Goal: Task Accomplishment & Management: Complete application form

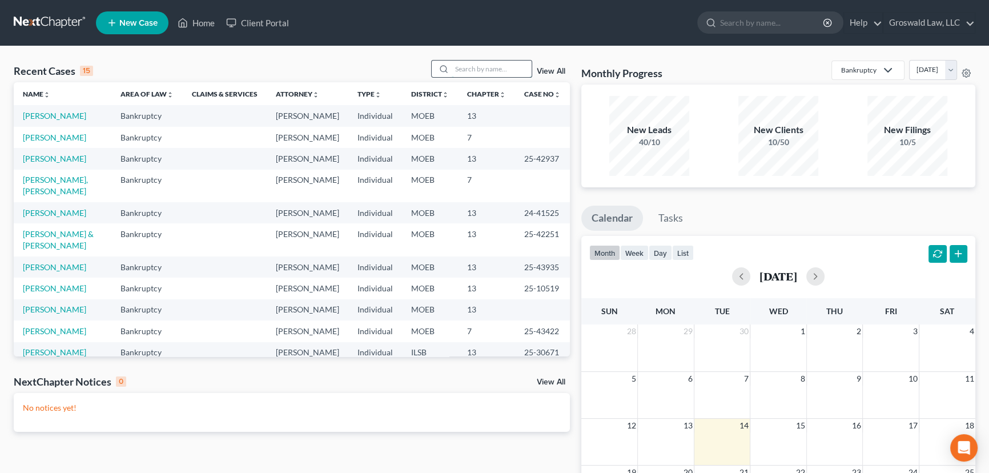
click at [474, 62] on input "search" at bounding box center [492, 69] width 80 height 17
click at [487, 74] on input "search" at bounding box center [492, 69] width 80 height 17
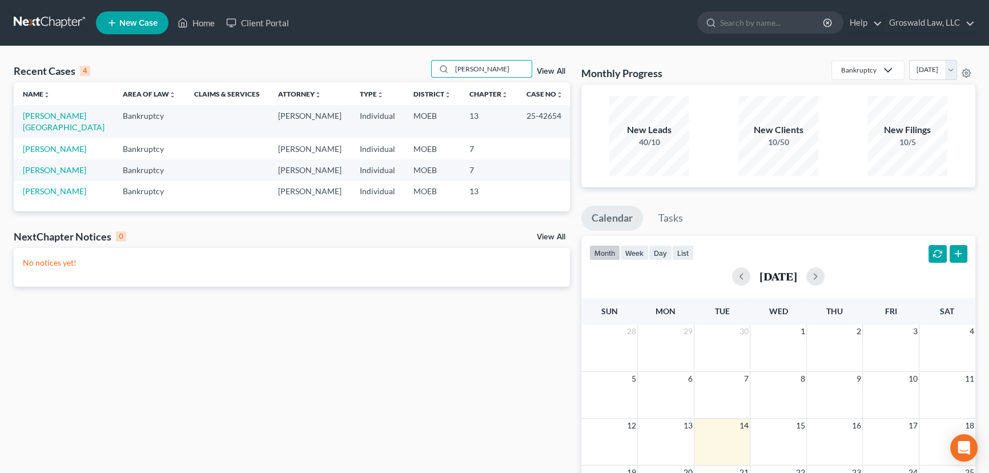
drag, startPoint x: 419, startPoint y: 78, endPoint x: 273, endPoint y: 66, distance: 146.6
click at [274, 72] on div "Recent Cases 4 [PERSON_NAME] View All" at bounding box center [292, 71] width 556 height 22
type input "b"
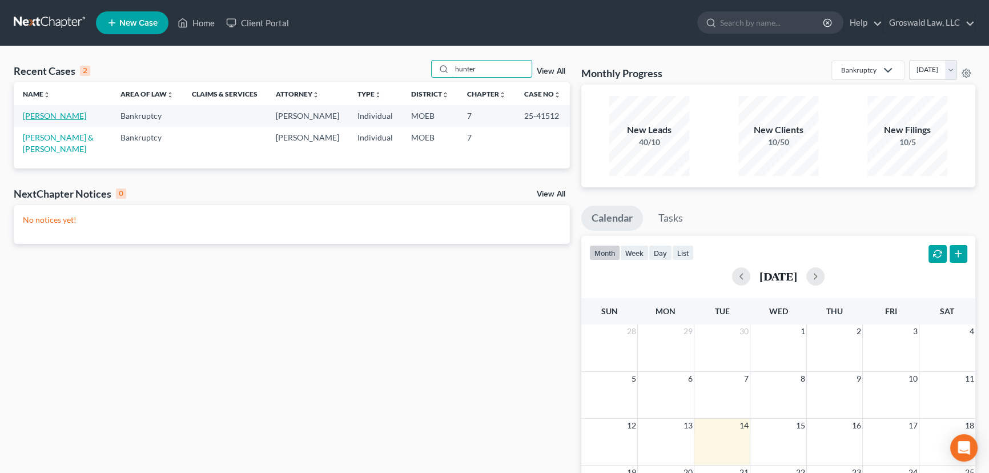
type input "hunter"
click at [63, 116] on link "[PERSON_NAME]" at bounding box center [54, 116] width 63 height 10
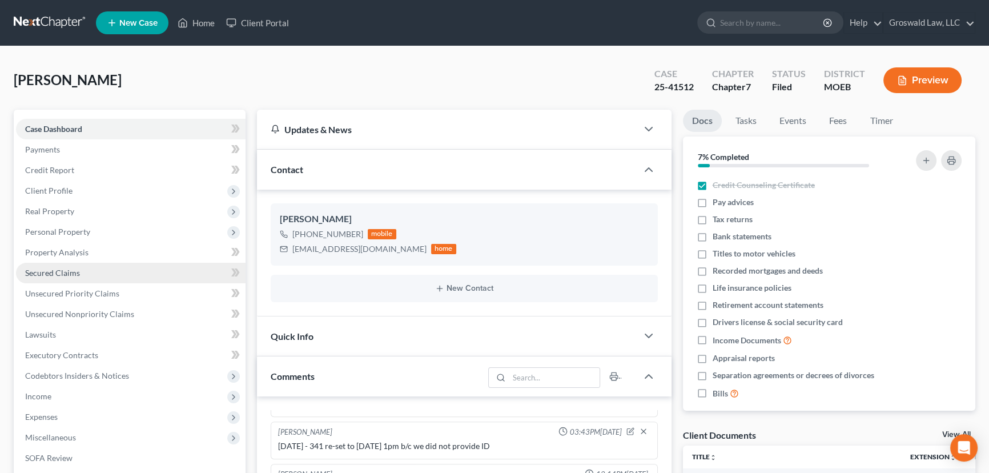
click at [73, 273] on span "Secured Claims" at bounding box center [52, 273] width 55 height 10
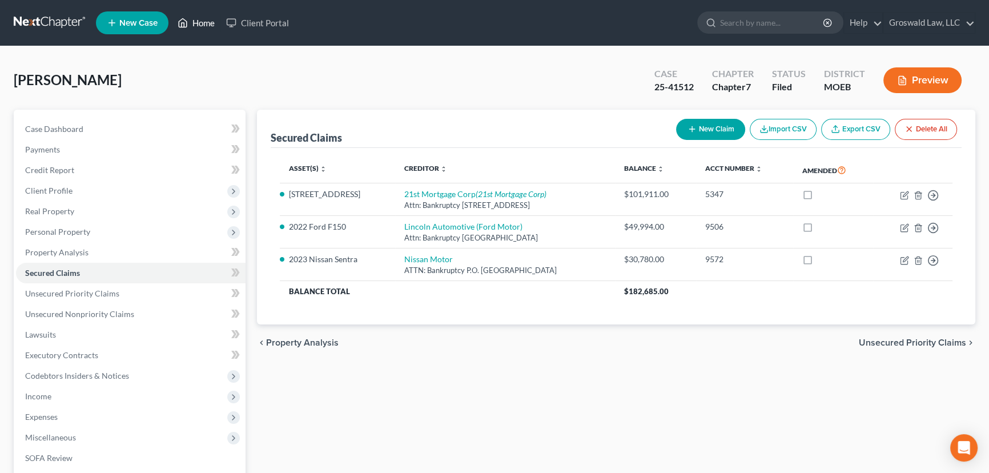
click at [188, 27] on link "Home" at bounding box center [196, 23] width 49 height 21
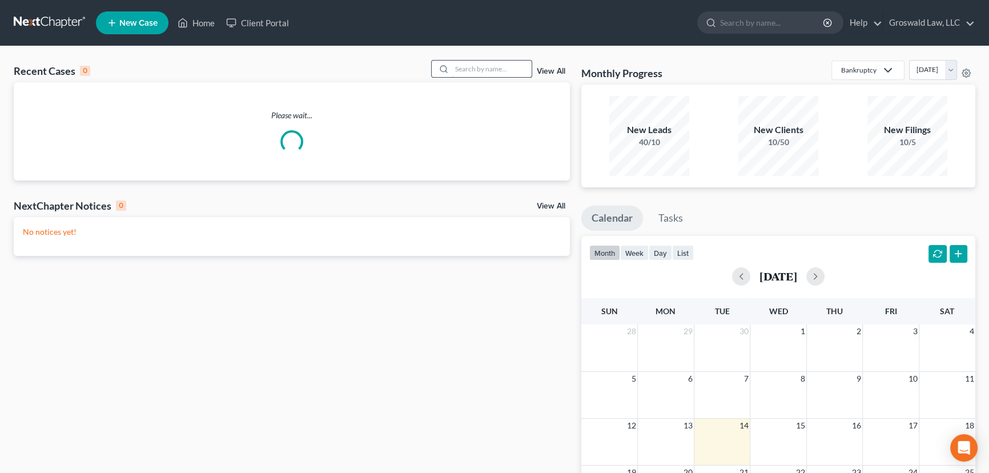
click at [498, 68] on input "search" at bounding box center [492, 69] width 80 height 17
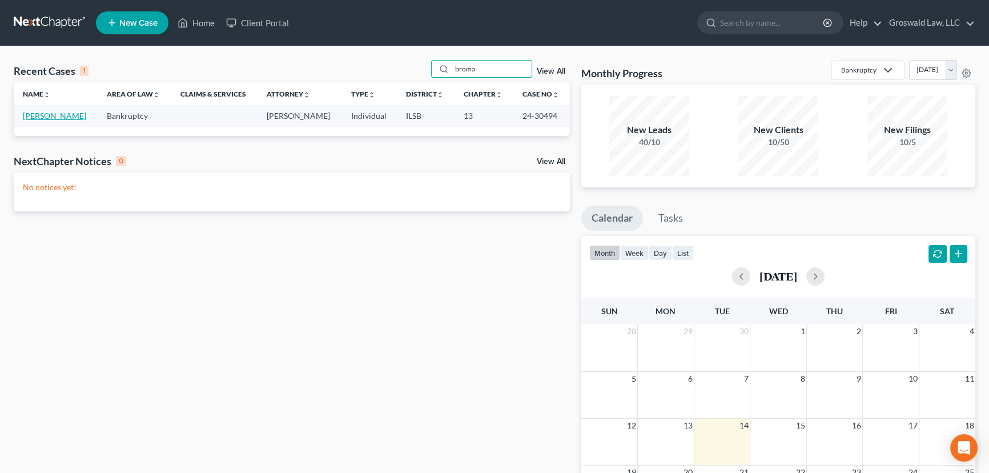
type input "broma"
click at [70, 115] on link "[PERSON_NAME]" at bounding box center [54, 116] width 63 height 10
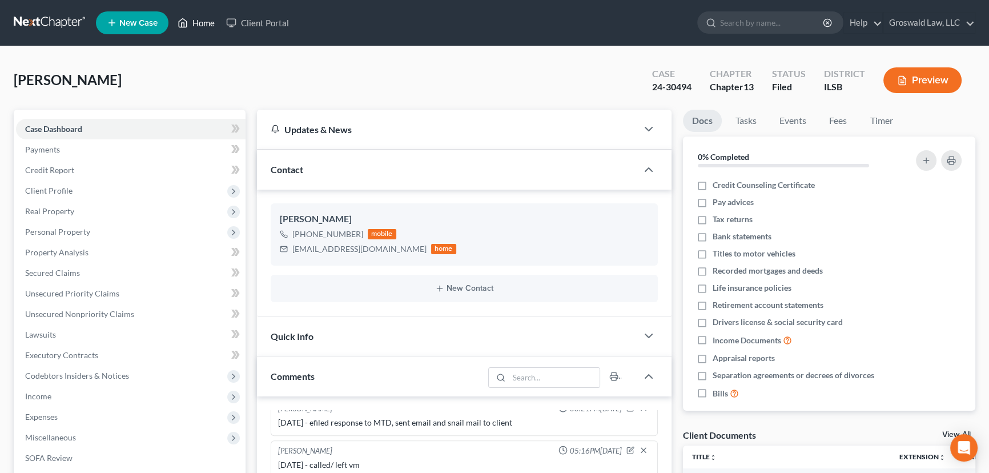
click at [196, 23] on link "Home" at bounding box center [196, 23] width 49 height 21
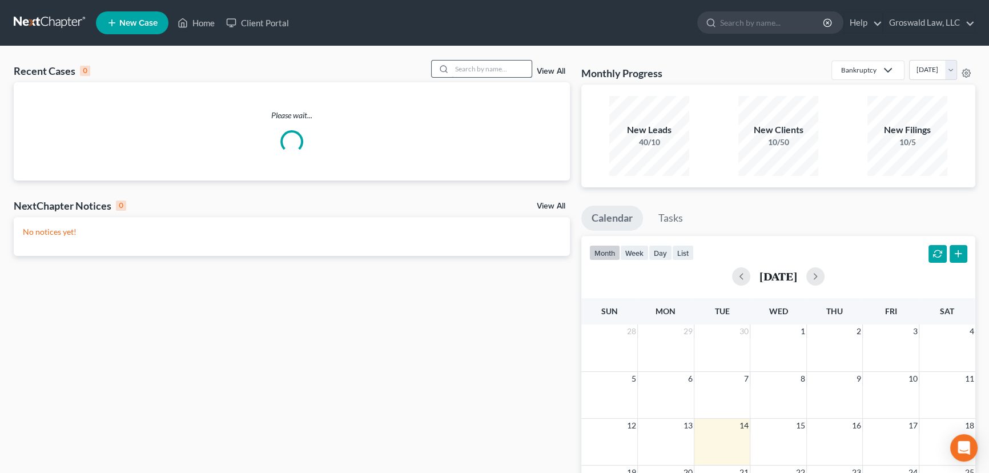
click at [490, 71] on input "search" at bounding box center [492, 69] width 80 height 17
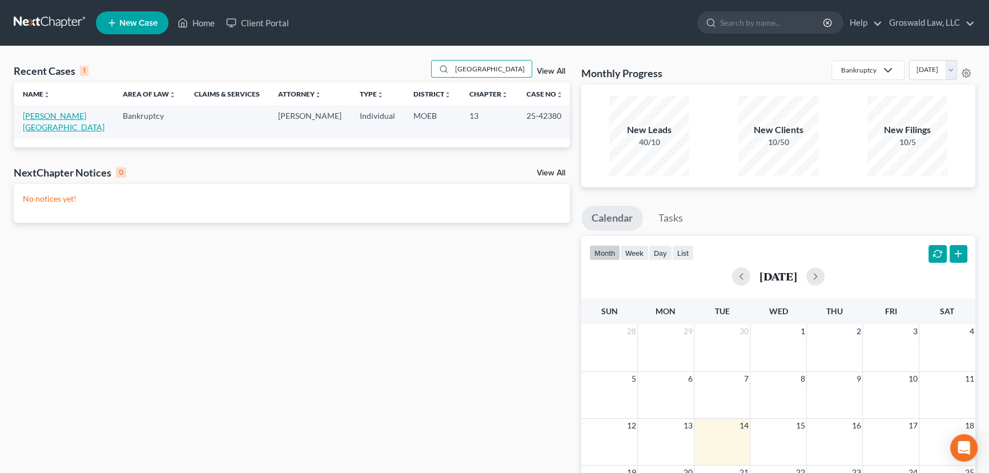
type input "[GEOGRAPHIC_DATA]"
click at [81, 116] on link "[PERSON_NAME][GEOGRAPHIC_DATA]" at bounding box center [64, 121] width 82 height 21
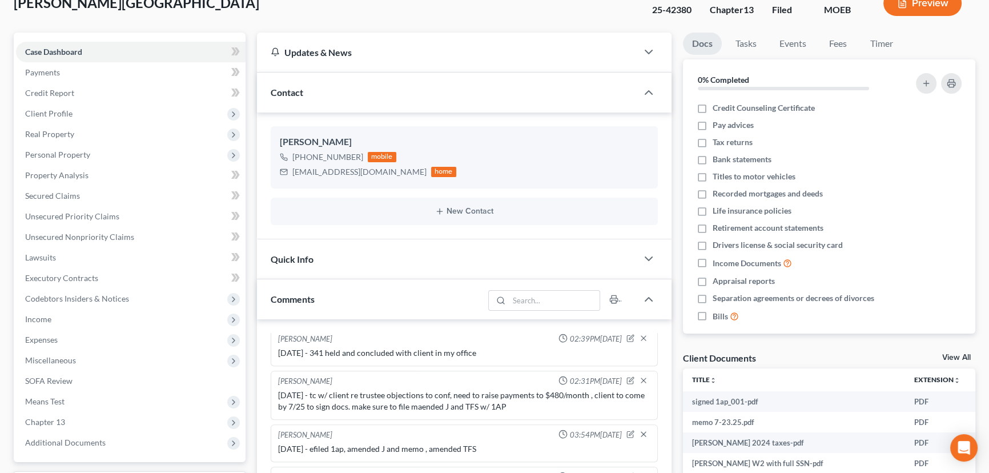
scroll to position [259, 0]
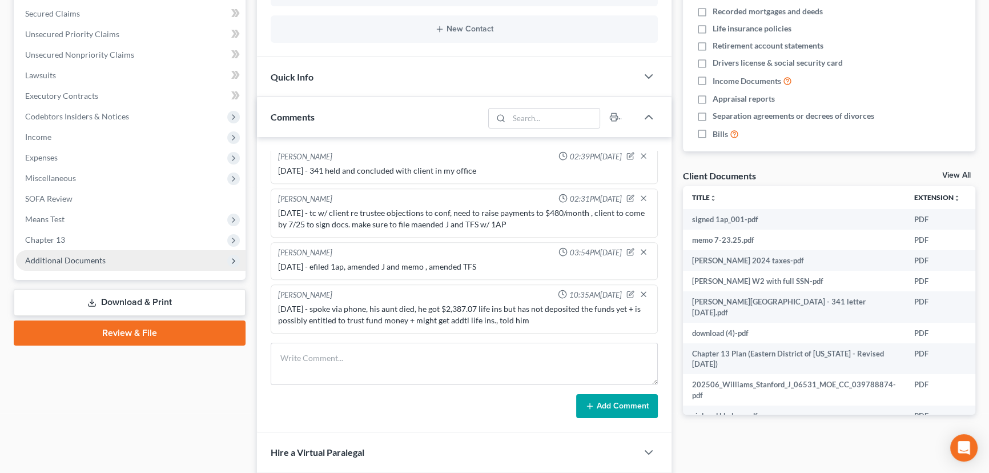
click at [157, 267] on span "Additional Documents" at bounding box center [131, 260] width 230 height 21
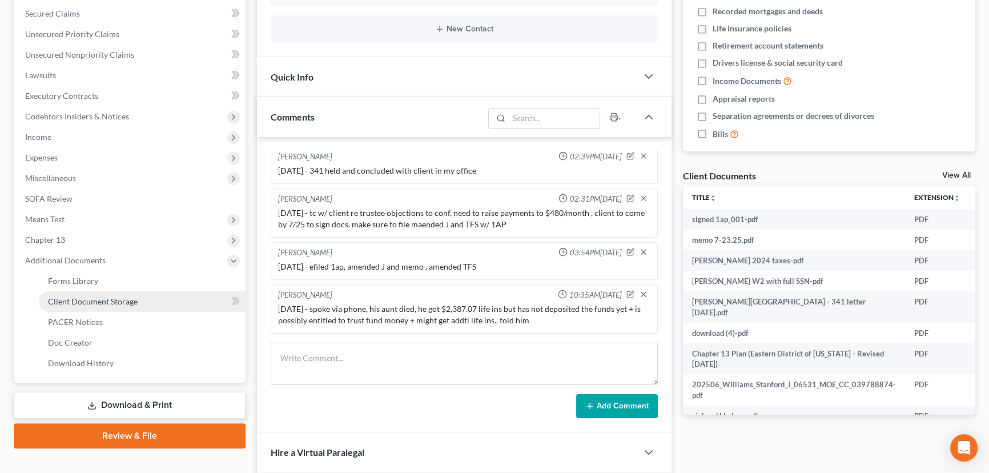
click at [120, 298] on span "Client Document Storage" at bounding box center [93, 301] width 90 height 10
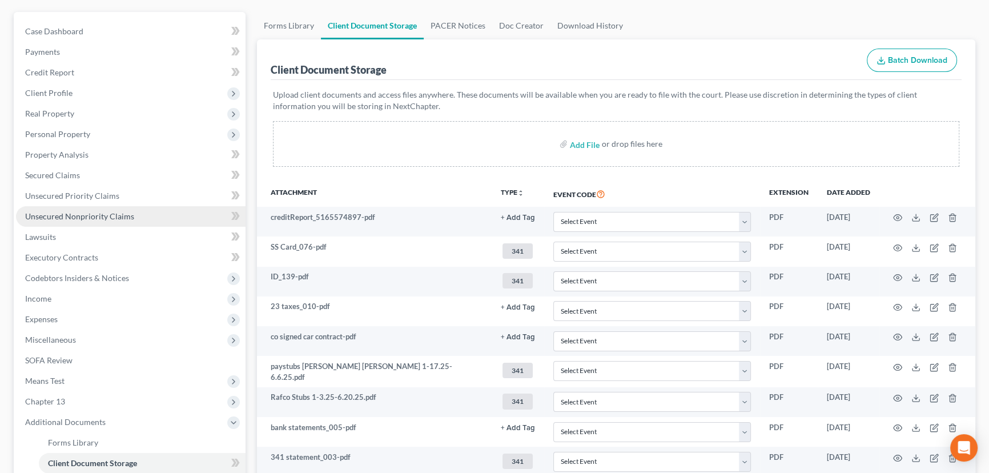
scroll to position [103, 0]
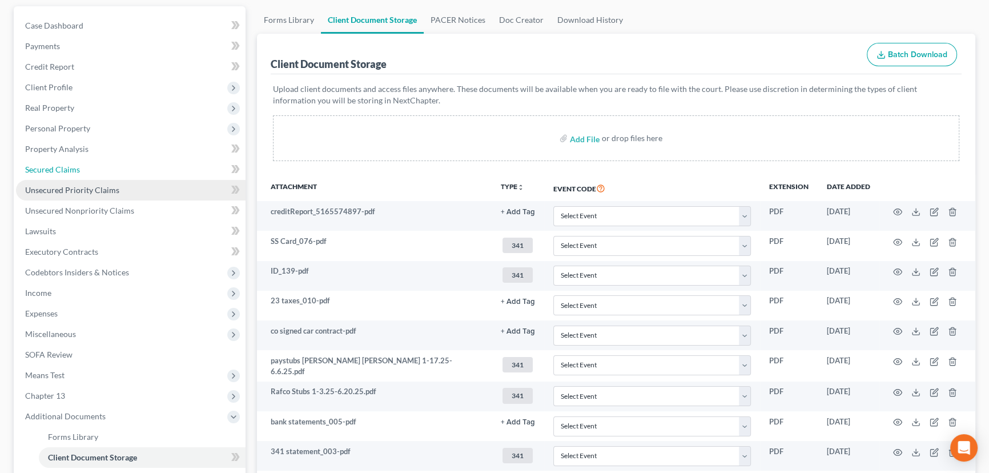
drag, startPoint x: 73, startPoint y: 171, endPoint x: 80, endPoint y: 179, distance: 10.1
click at [73, 171] on span "Secured Claims" at bounding box center [52, 169] width 55 height 10
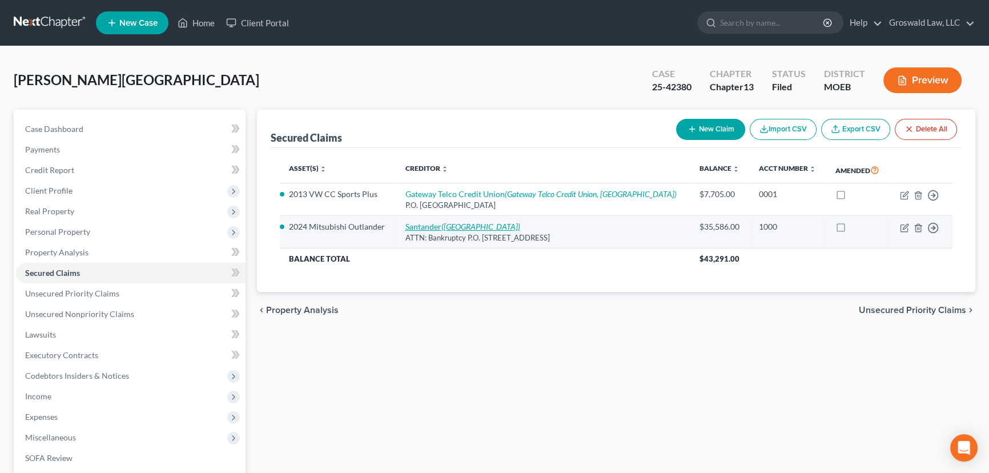
click at [436, 228] on link "Santander ([GEOGRAPHIC_DATA])" at bounding box center [462, 227] width 115 height 10
select select "45"
select select "6"
select select "0"
select select "3"
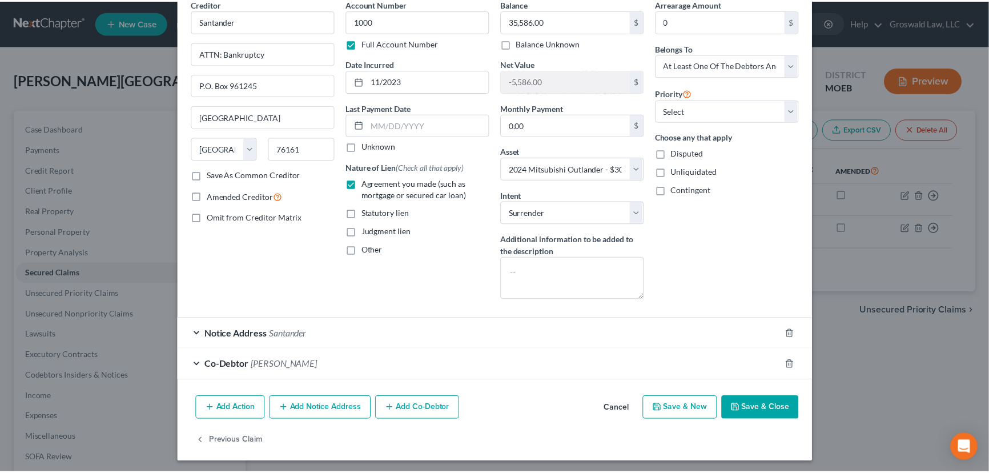
scroll to position [57, 0]
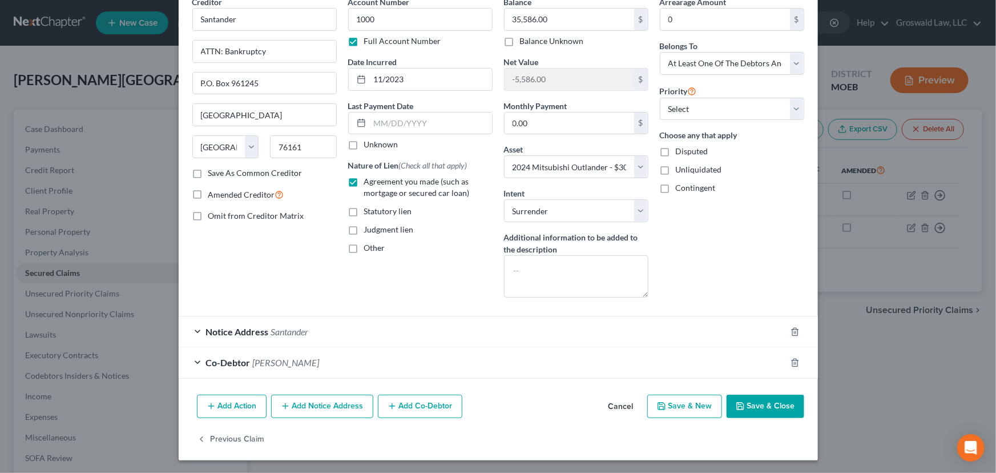
click at [624, 405] on button "Cancel" at bounding box center [620, 407] width 43 height 23
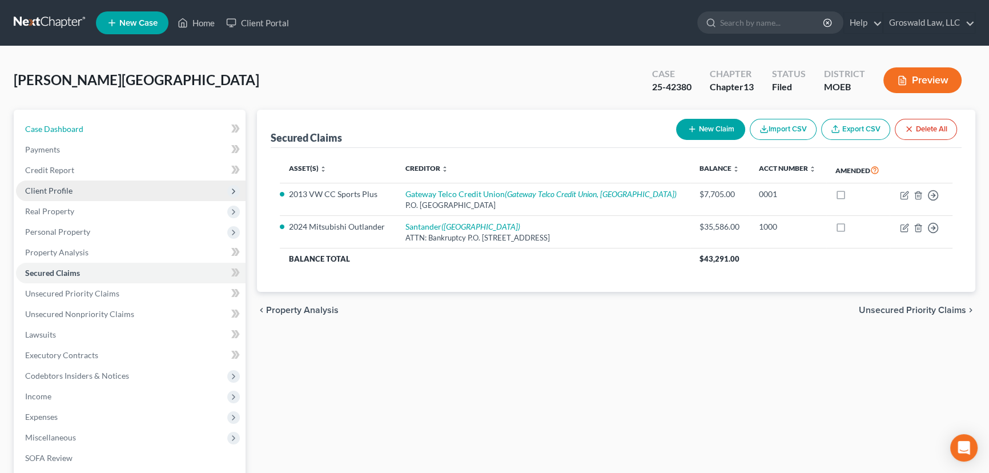
drag, startPoint x: 72, startPoint y: 125, endPoint x: 232, endPoint y: 182, distance: 169.6
click at [72, 125] on span "Case Dashboard" at bounding box center [54, 129] width 58 height 10
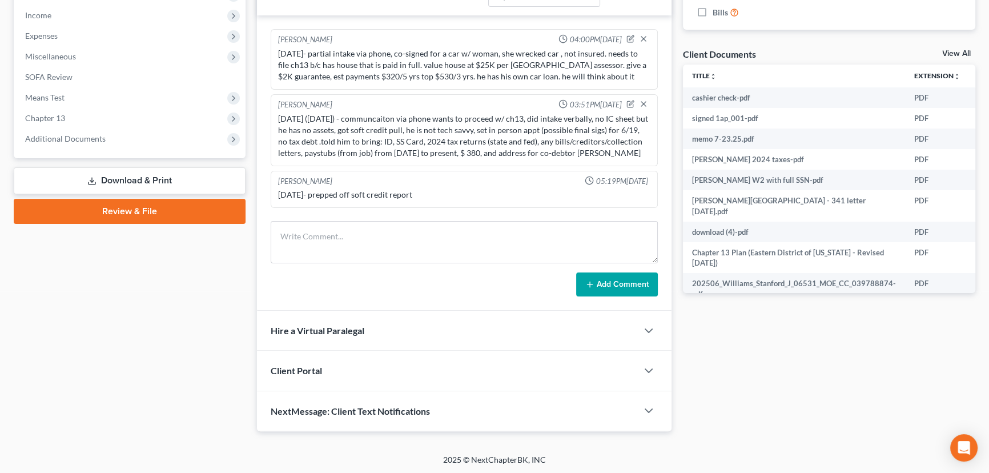
scroll to position [757, 0]
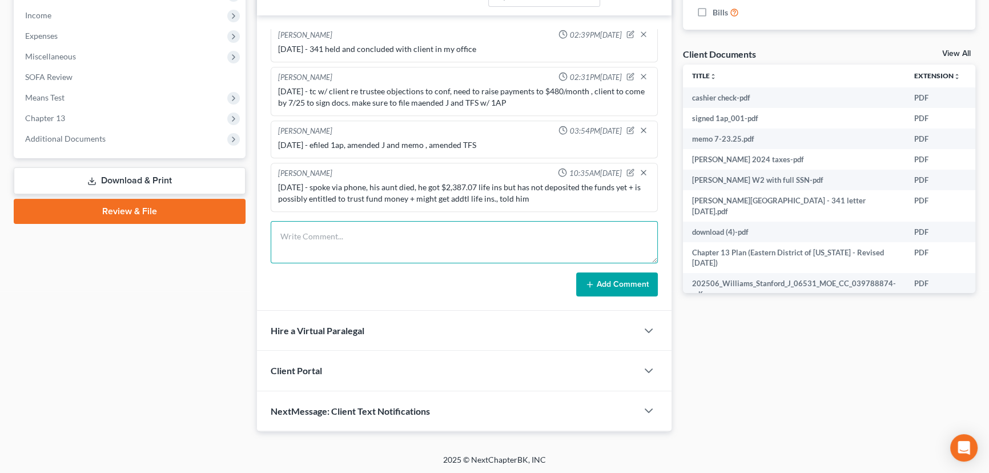
click at [474, 244] on textarea at bounding box center [464, 242] width 387 height 42
click at [368, 239] on textarea "10/" at bounding box center [464, 242] width 387 height 42
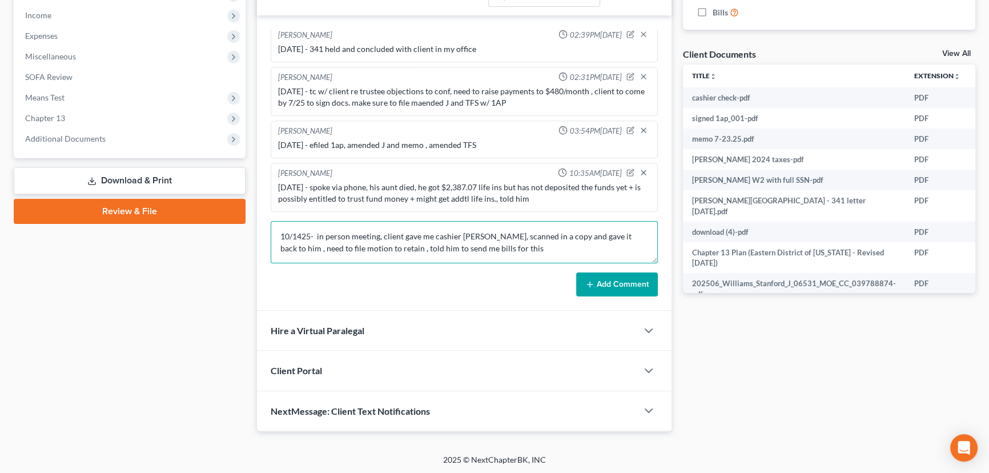
type textarea "10/1425- in person meeting, client gave me cashier [PERSON_NAME], scanned in a …"
click at [599, 283] on button "Add Comment" at bounding box center [617, 284] width 82 height 24
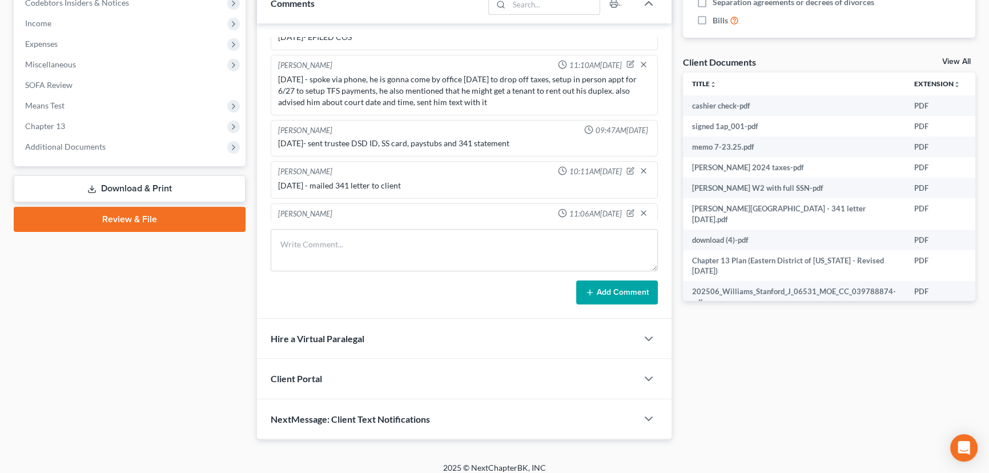
scroll to position [0, 0]
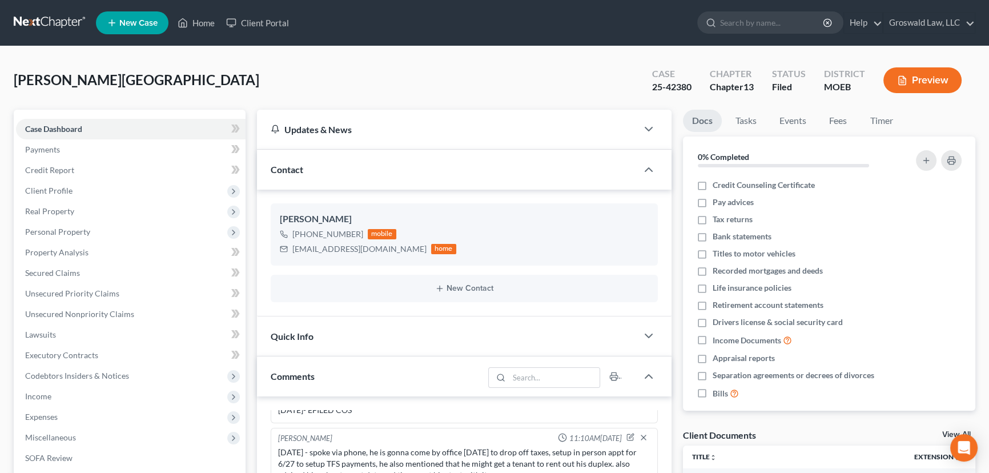
click at [161, 26] on link "New Case" at bounding box center [132, 22] width 73 height 23
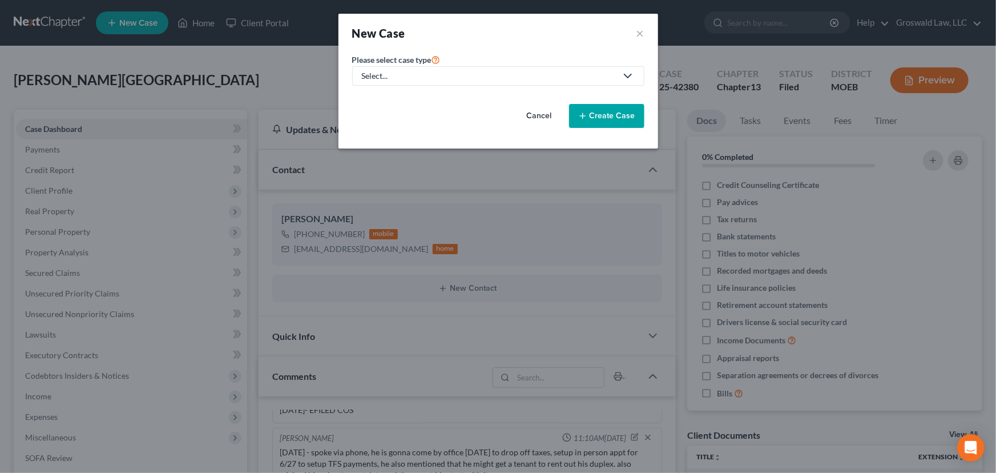
drag, startPoint x: 417, startPoint y: 74, endPoint x: 390, endPoint y: 106, distance: 42.2
click at [416, 74] on div "Select..." at bounding box center [489, 75] width 255 height 11
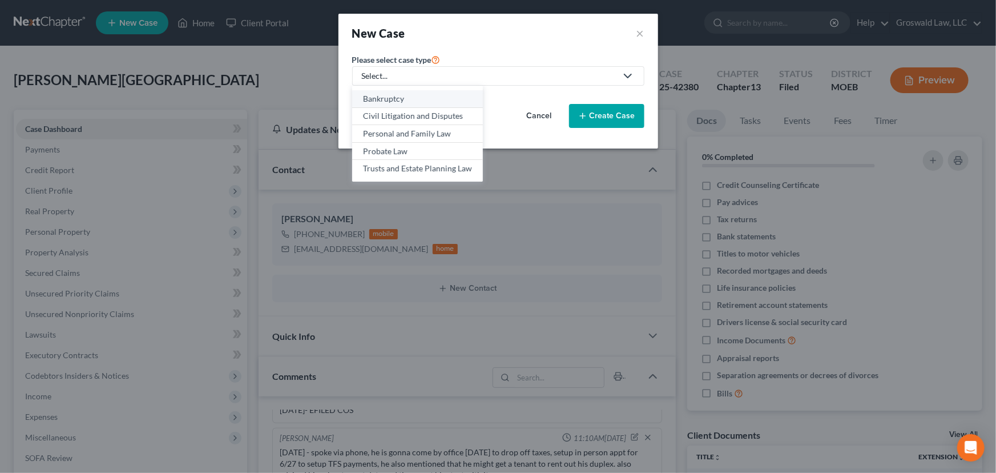
click at [386, 102] on div "Bankruptcy" at bounding box center [417, 98] width 109 height 11
select select "45"
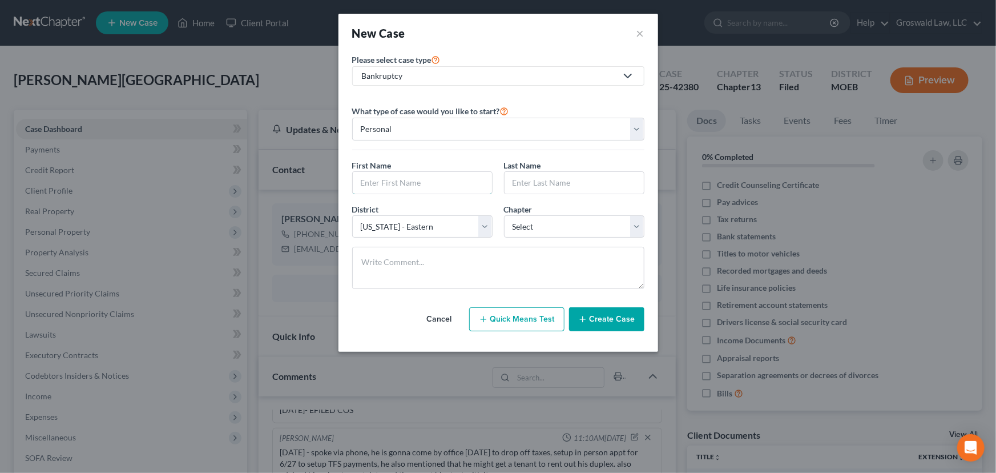
drag, startPoint x: 403, startPoint y: 180, endPoint x: 283, endPoint y: 6, distance: 212.2
click at [403, 180] on input "text" at bounding box center [422, 183] width 139 height 22
type input "T"
type input "[PERSON_NAME]"
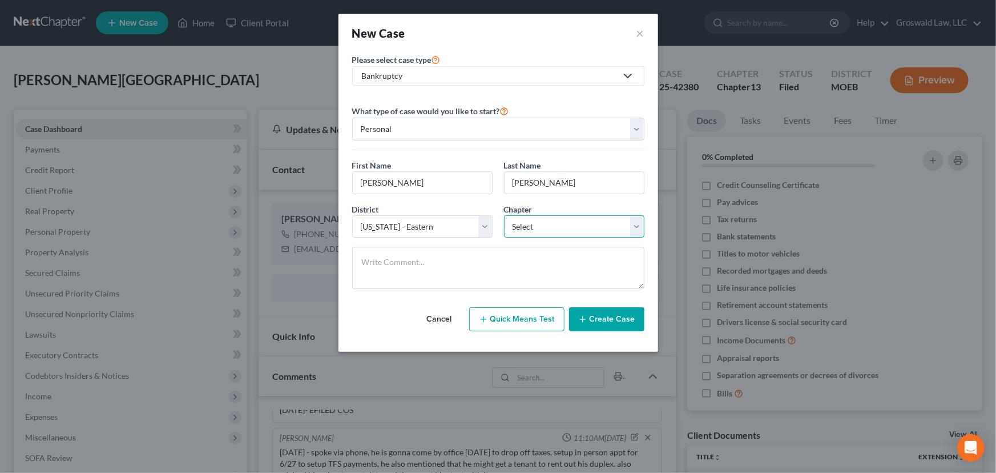
select select "0"
click at [597, 311] on button "Create Case" at bounding box center [606, 319] width 75 height 24
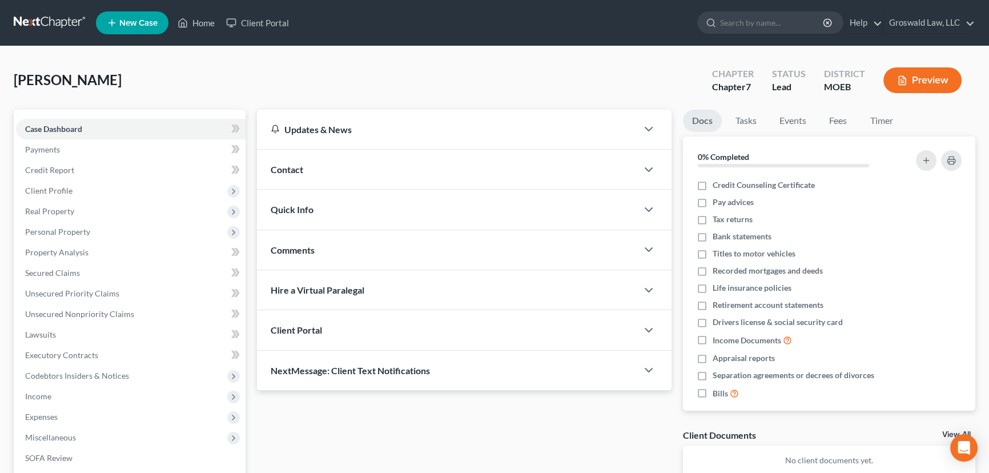
drag, startPoint x: 364, startPoint y: 174, endPoint x: 357, endPoint y: 183, distance: 11.9
click at [364, 174] on div "Contact" at bounding box center [447, 169] width 380 height 39
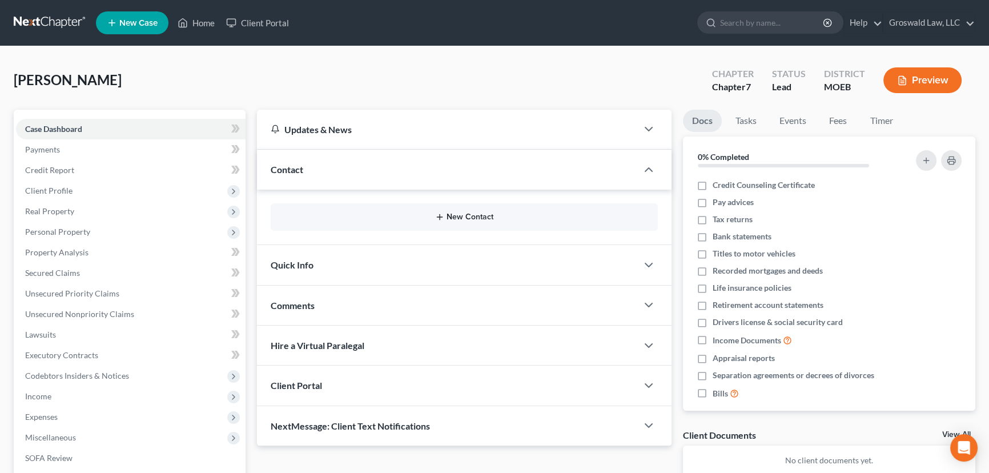
click at [449, 216] on button "New Contact" at bounding box center [464, 216] width 369 height 9
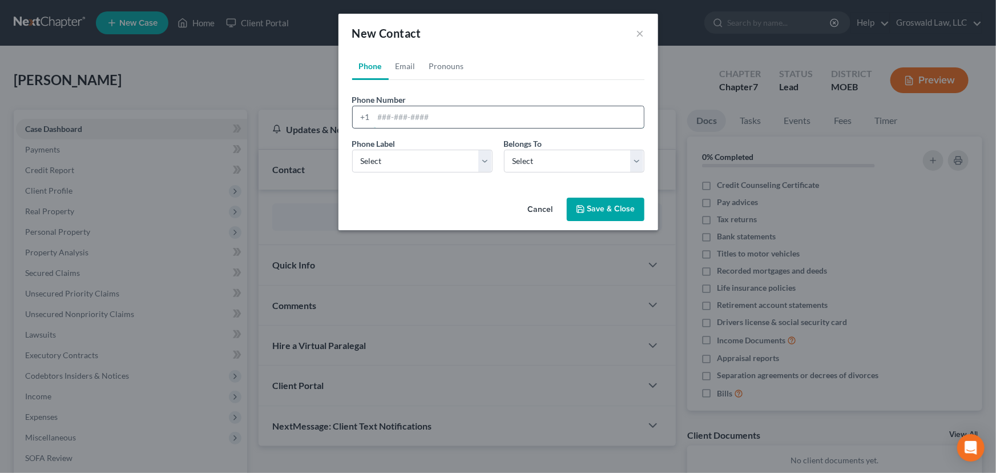
click at [433, 126] on input "tel" at bounding box center [509, 117] width 270 height 22
paste input "‪[PHONE_NUMBER]‬"
click at [400, 124] on input "‪[PHONE_NUMBER]‬" at bounding box center [509, 117] width 270 height 22
type input "‪[PHONE_NUMBER]‬"
select select "0"
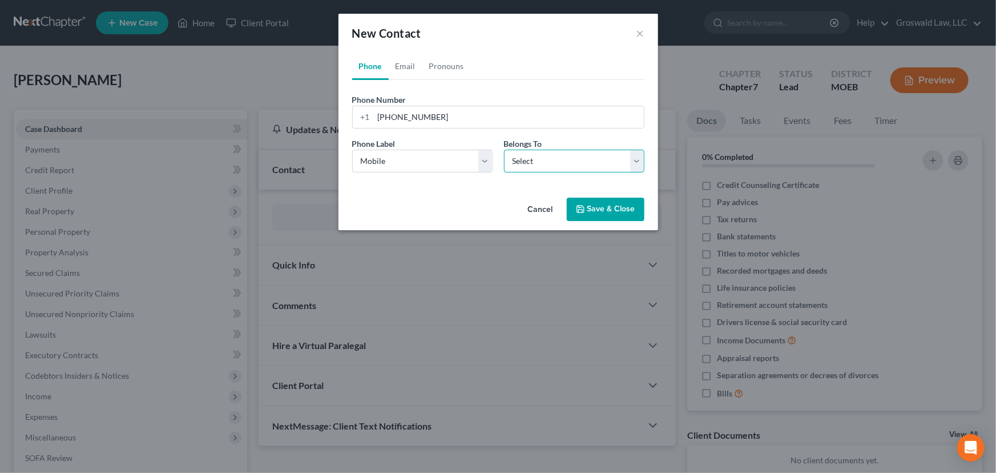
select select "0"
click at [582, 204] on icon "button" at bounding box center [580, 208] width 9 height 9
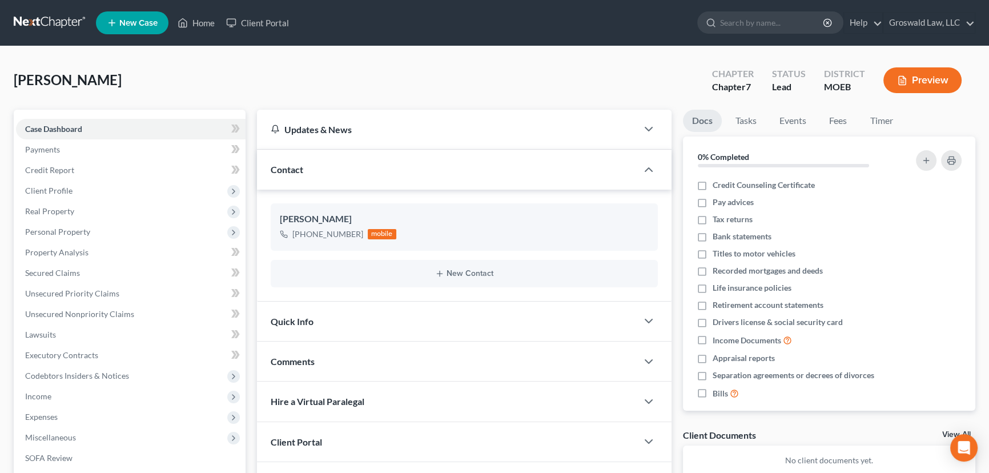
click at [422, 322] on div "Quick Info" at bounding box center [447, 320] width 380 height 39
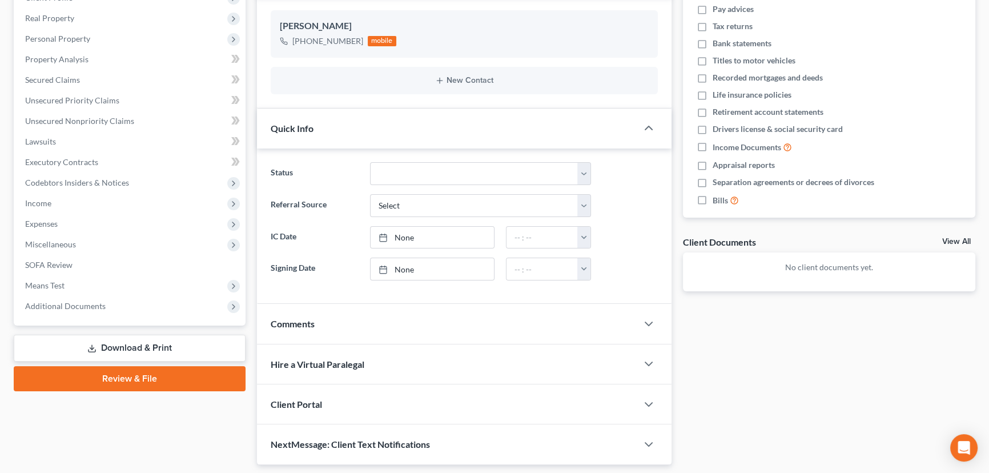
scroll to position [226, 0]
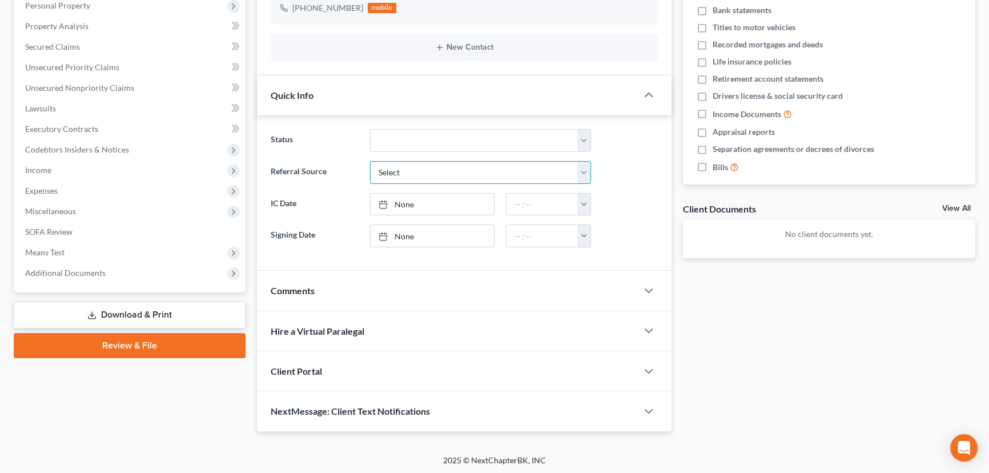
drag, startPoint x: 404, startPoint y: 166, endPoint x: 400, endPoint y: 181, distance: 15.9
click at [404, 166] on select "Select Word Of Mouth Previous Clients Direct Mail Website Google Search Modern …" at bounding box center [480, 172] width 221 height 23
select select "6"
click at [370, 161] on select "Select Word Of Mouth Previous Clients Direct Mail Website Google Search Modern …" at bounding box center [480, 172] width 221 height 23
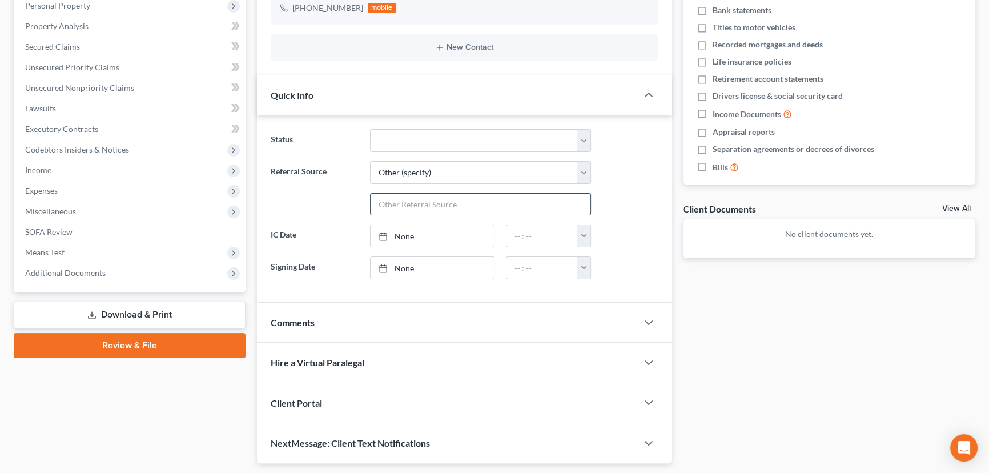
click at [405, 201] on input "text" at bounding box center [481, 205] width 220 height 22
type input "[PERSON_NAME]"
drag, startPoint x: 815, startPoint y: 301, endPoint x: 594, endPoint y: 212, distance: 238.8
click at [815, 301] on div "Docs Tasks Events Fees Timer 0% Completed Nothing here yet! Credit Counseling C…" at bounding box center [829, 174] width 304 height 580
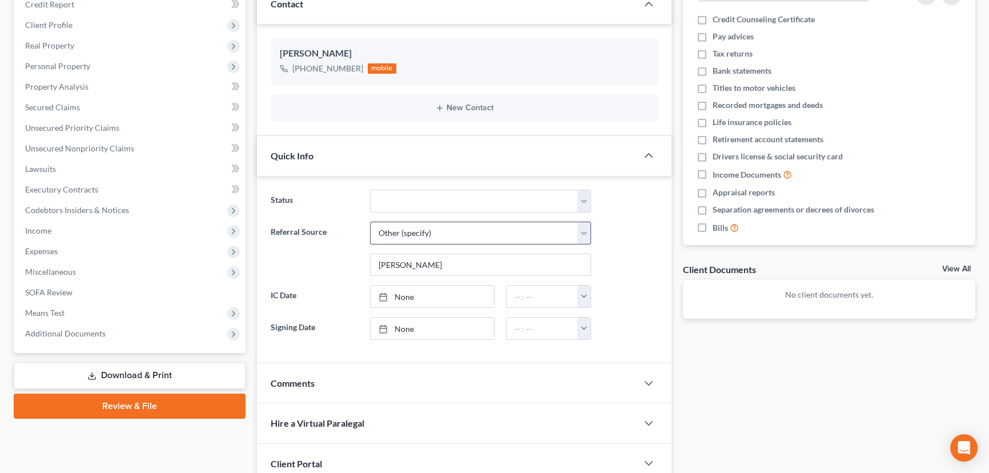
scroll to position [0, 0]
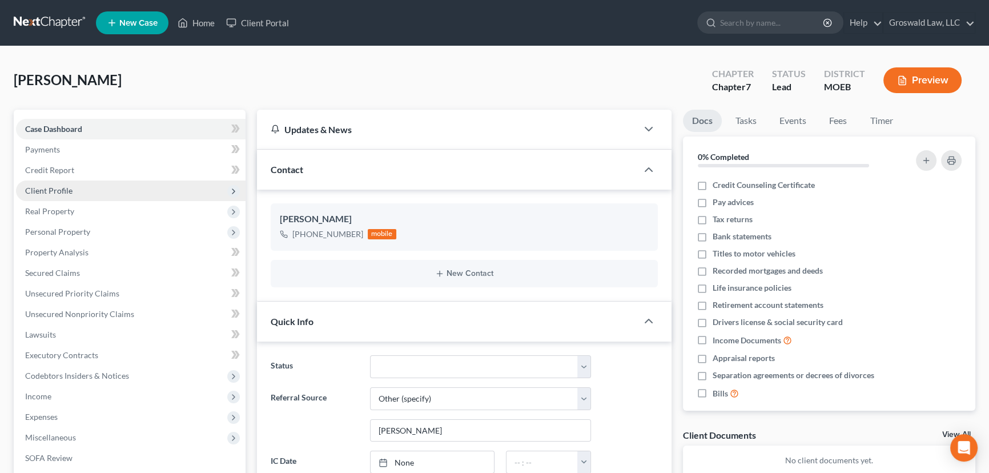
click at [57, 188] on span "Client Profile" at bounding box center [48, 191] width 47 height 10
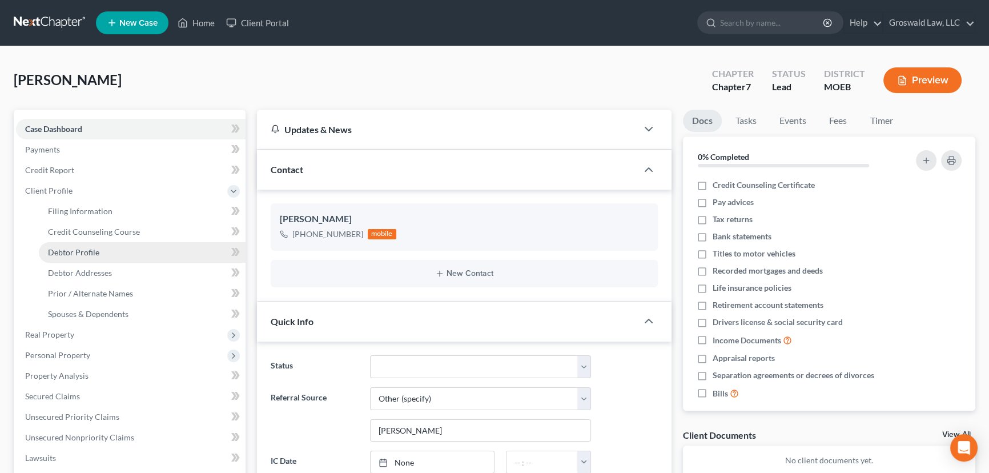
click at [86, 245] on link "Debtor Profile" at bounding box center [142, 252] width 207 height 21
select select "0"
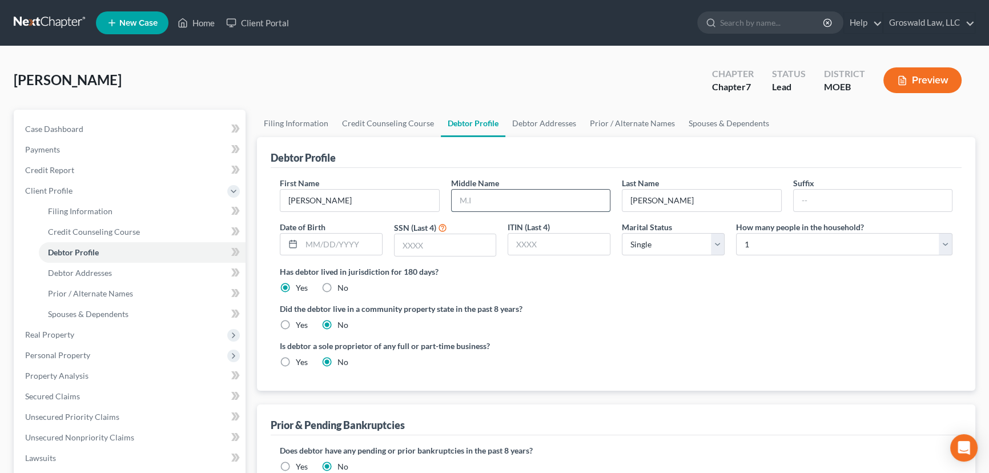
click at [513, 196] on input "text" at bounding box center [531, 201] width 159 height 22
type input "T."
type input "[DATE]"
type input "4089"
drag, startPoint x: 627, startPoint y: 341, endPoint x: 601, endPoint y: 262, distance: 83.8
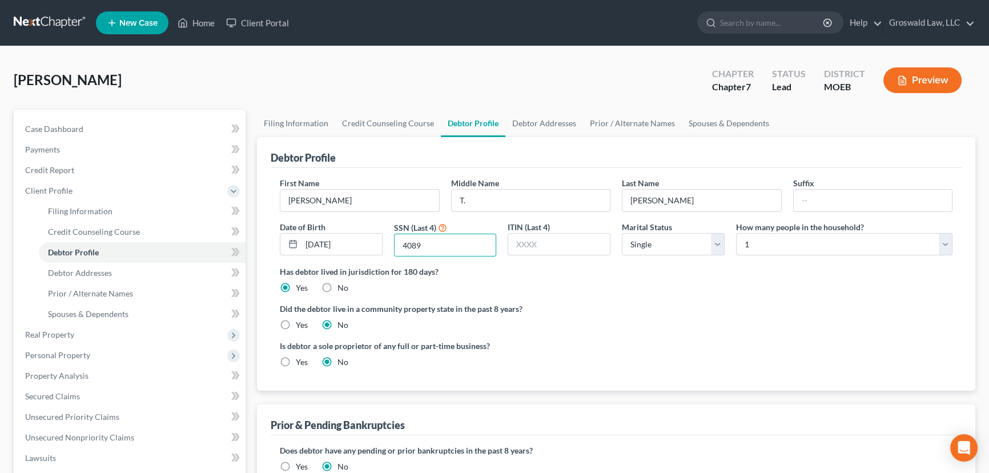
click at [630, 337] on ng-include "First Name [PERSON_NAME] Middle Name T. Last Name [PERSON_NAME] Suffix Date of …" at bounding box center [616, 277] width 673 height 200
click at [530, 124] on link "Debtor Addresses" at bounding box center [544, 123] width 78 height 27
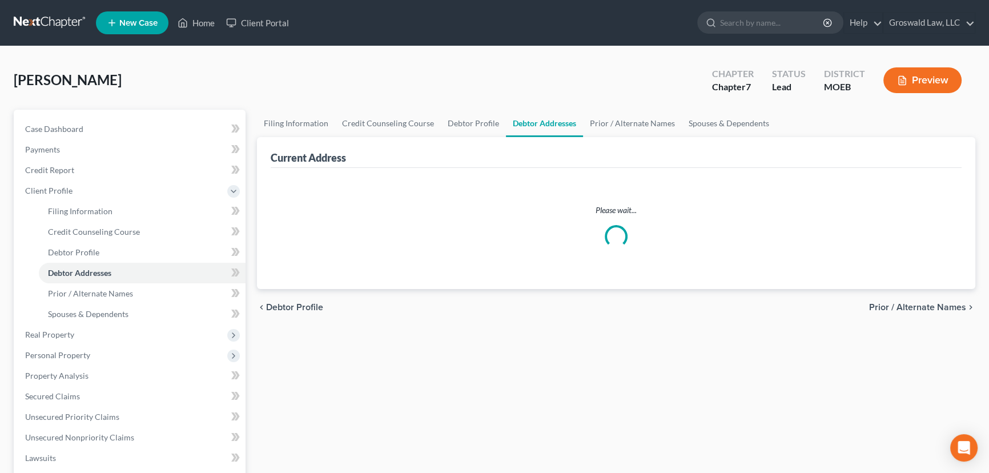
select select "0"
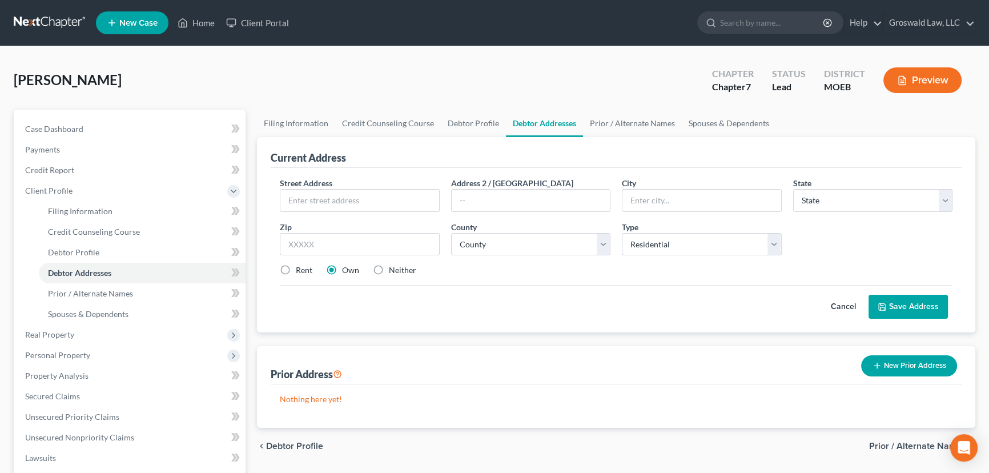
click at [389, 264] on label "Neither" at bounding box center [402, 269] width 27 height 11
click at [393, 264] on input "Neither" at bounding box center [396, 267] width 7 height 7
radio input "true"
drag, startPoint x: 361, startPoint y: 192, endPoint x: 376, endPoint y: 187, distance: 15.2
click at [361, 192] on input "text" at bounding box center [359, 201] width 159 height 22
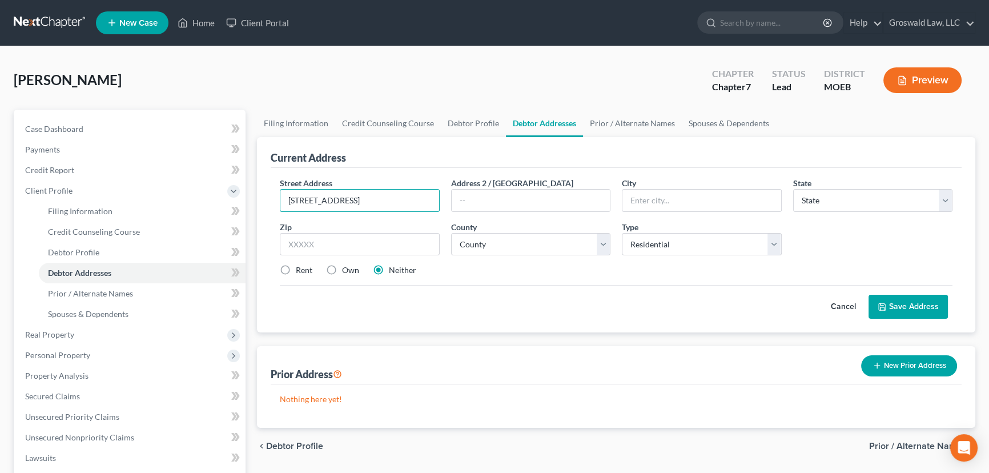
type input "[STREET_ADDRESS]"
type input "63033"
type input "Florissant"
select select "26"
select select "100"
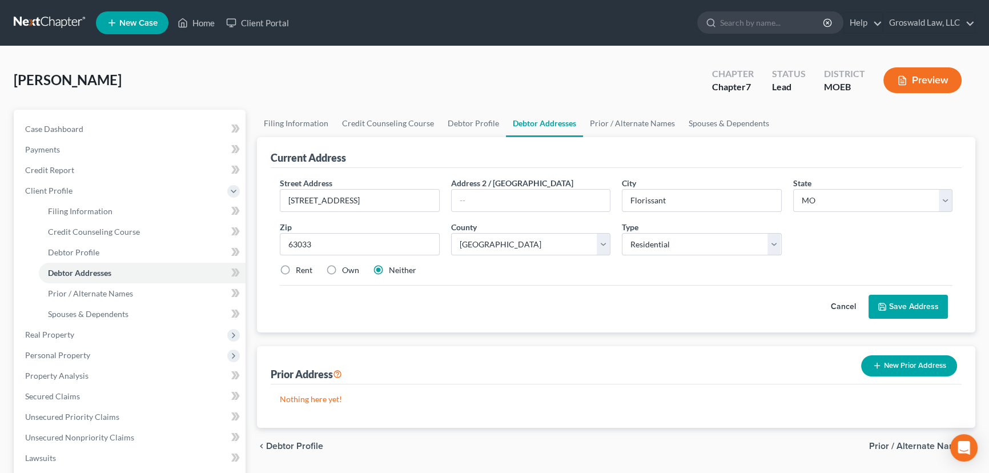
click at [904, 297] on button "Save Address" at bounding box center [907, 307] width 79 height 24
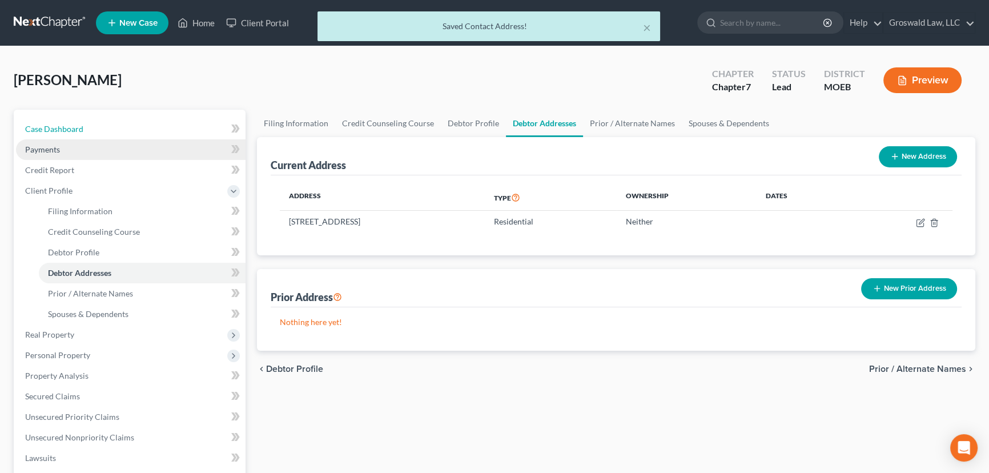
drag, startPoint x: 74, startPoint y: 131, endPoint x: 123, endPoint y: 142, distance: 49.7
click at [74, 131] on span "Case Dashboard" at bounding box center [54, 129] width 58 height 10
select select "6"
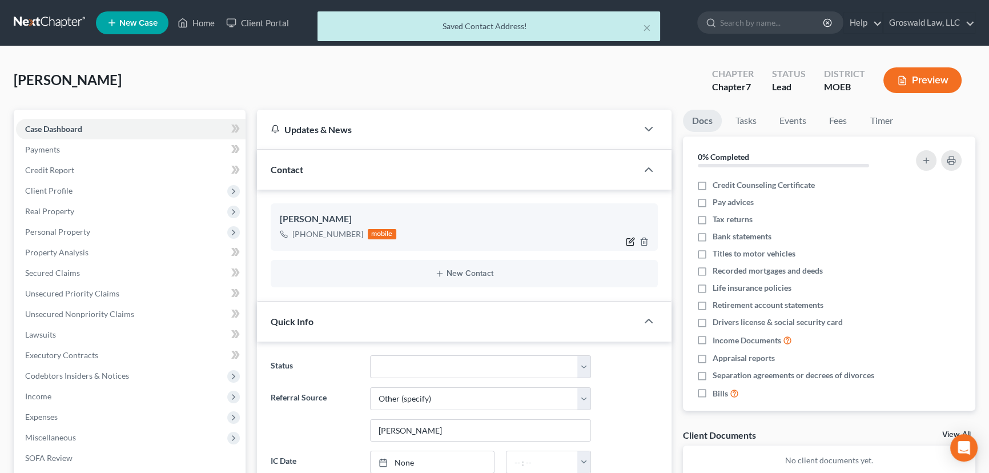
click at [627, 240] on icon "button" at bounding box center [630, 241] width 9 height 9
select select "0"
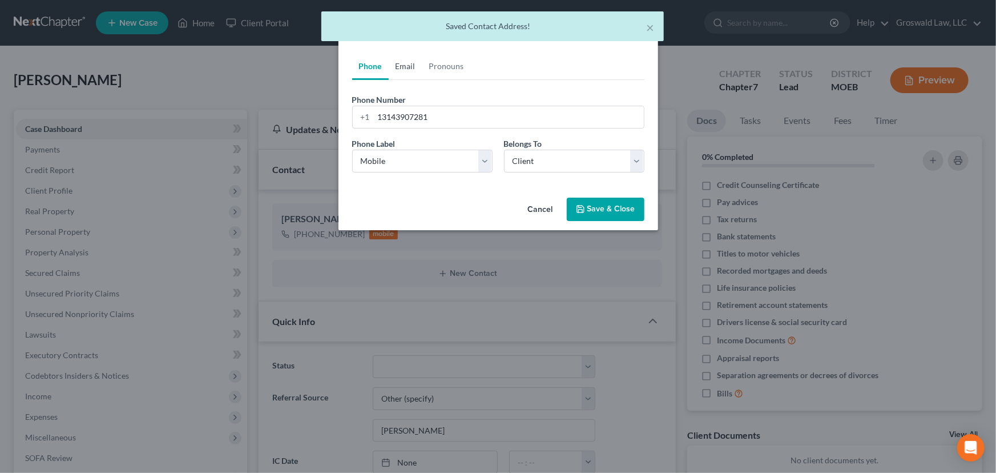
click at [403, 67] on link "Email" at bounding box center [406, 66] width 34 height 27
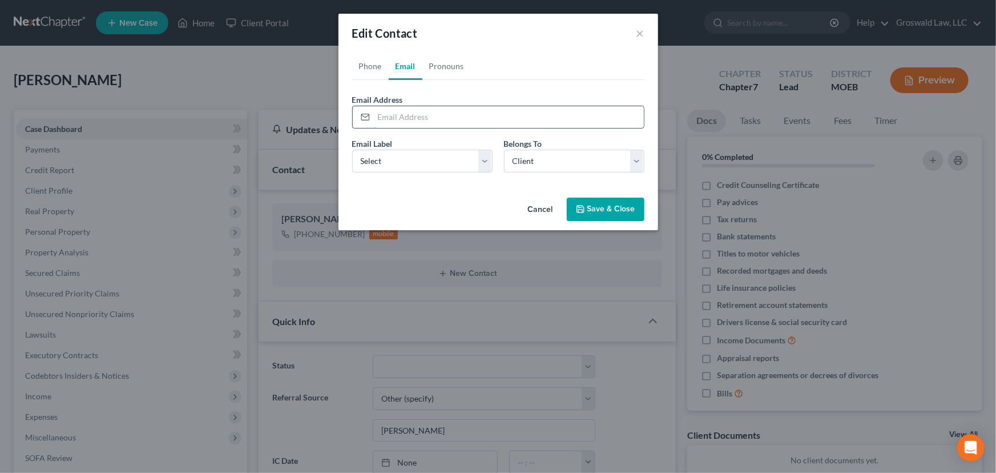
click at [439, 119] on input "email" at bounding box center [509, 117] width 270 height 22
type input "[EMAIL_ADDRESS][DOMAIN_NAME]"
select select "0"
click at [621, 211] on button "Save & Close" at bounding box center [606, 210] width 78 height 24
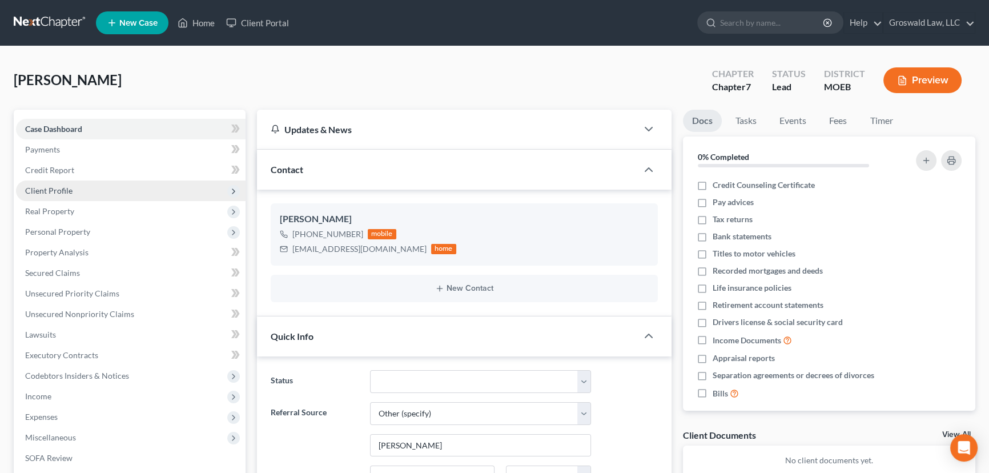
click at [103, 180] on span "Client Profile" at bounding box center [131, 190] width 230 height 21
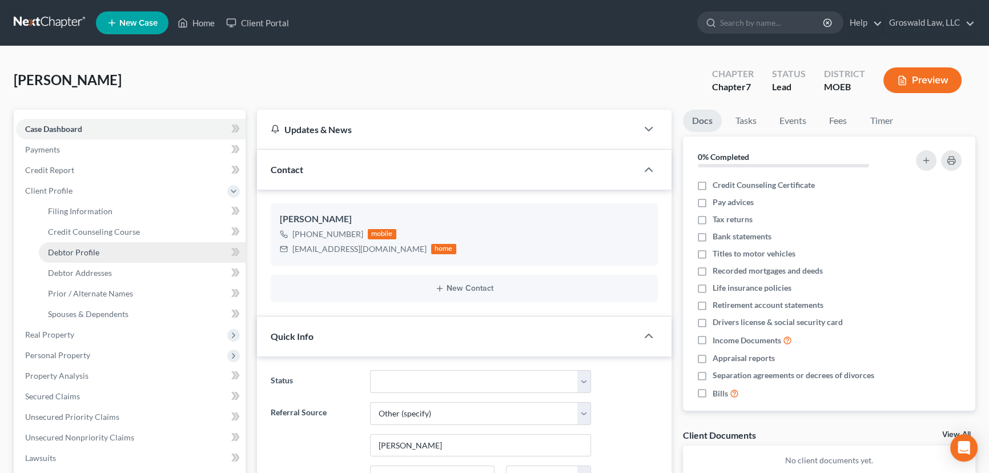
click at [100, 247] on link "Debtor Profile" at bounding box center [142, 252] width 207 height 21
select select "0"
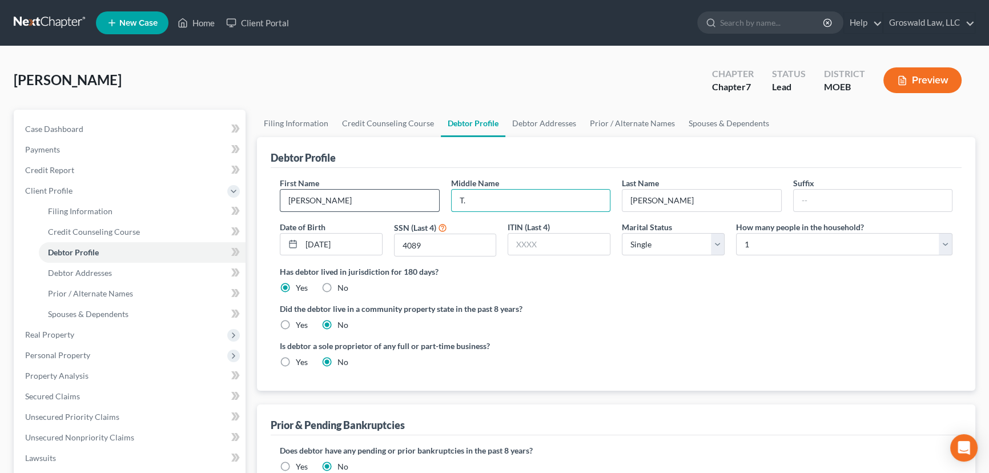
drag, startPoint x: 494, startPoint y: 198, endPoint x: 354, endPoint y: 191, distance: 140.0
click at [354, 191] on div "First Name [PERSON_NAME] Middle Name T. Last Name [PERSON_NAME] Suffix Date of …" at bounding box center [616, 221] width 684 height 88
type input "Takia"
click at [588, 149] on div "Debtor Profile" at bounding box center [616, 152] width 691 height 31
click at [717, 123] on link "Spouses & Dependents" at bounding box center [729, 123] width 94 height 27
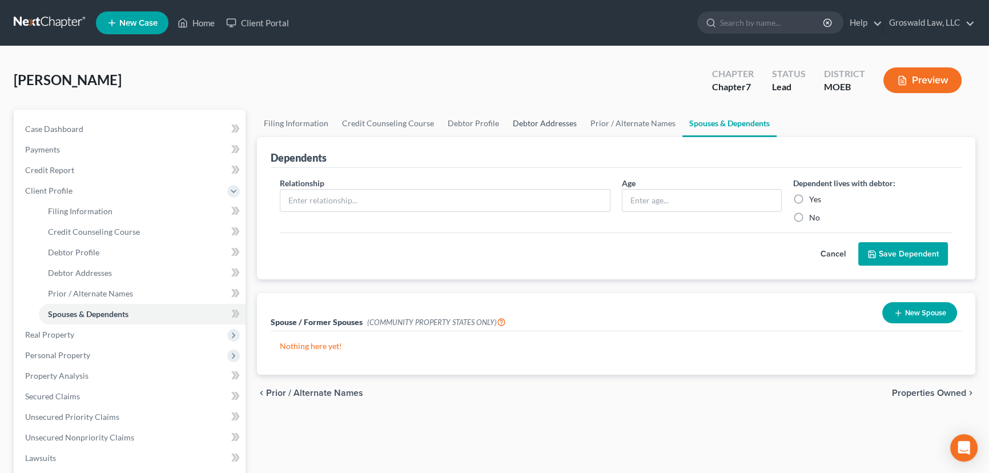
click at [532, 122] on link "Debtor Addresses" at bounding box center [545, 123] width 78 height 27
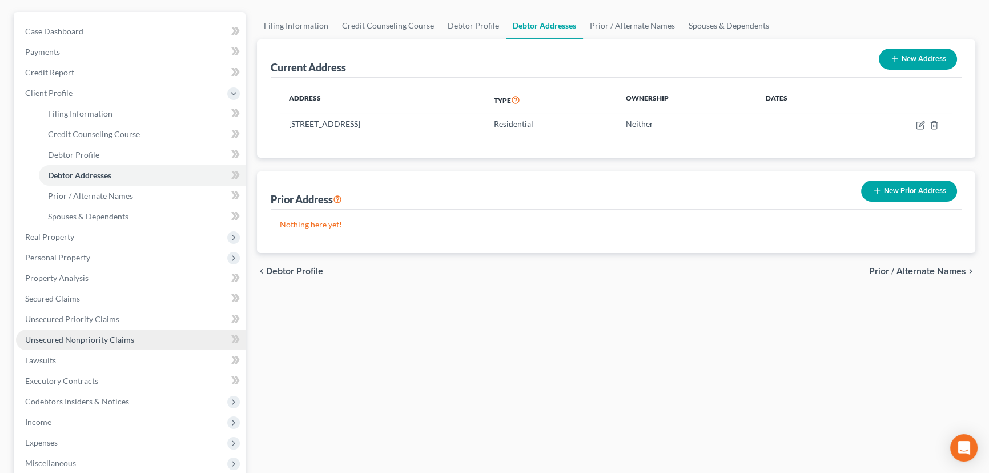
scroll to position [103, 0]
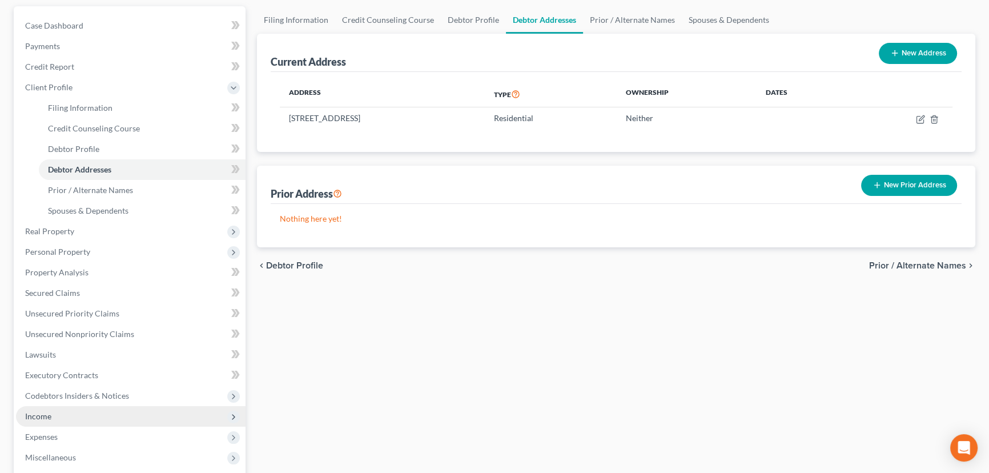
click at [47, 413] on span "Income" at bounding box center [38, 416] width 26 height 10
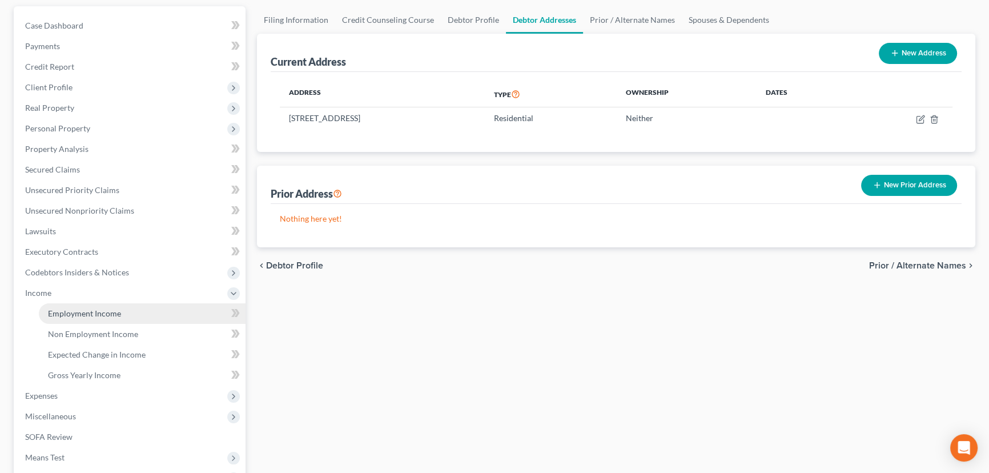
click at [132, 313] on link "Employment Income" at bounding box center [142, 313] width 207 height 21
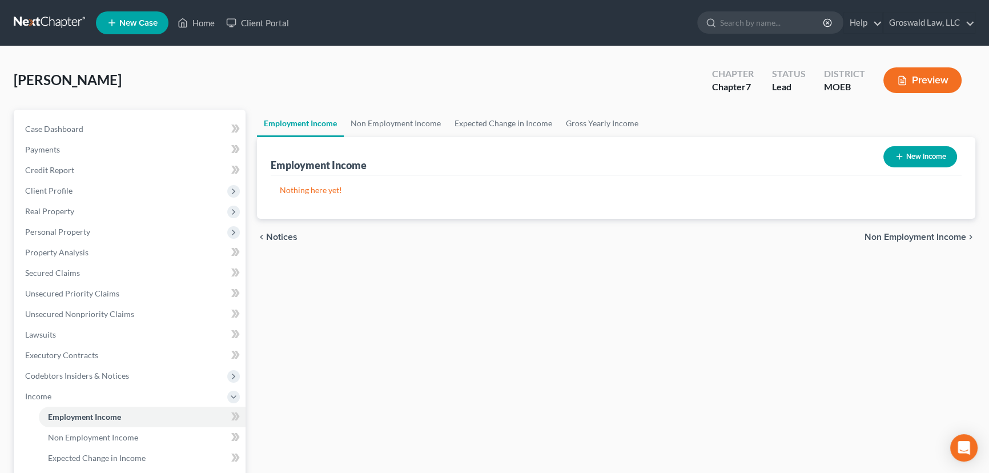
click at [925, 152] on button "New Income" at bounding box center [920, 156] width 74 height 21
select select "0"
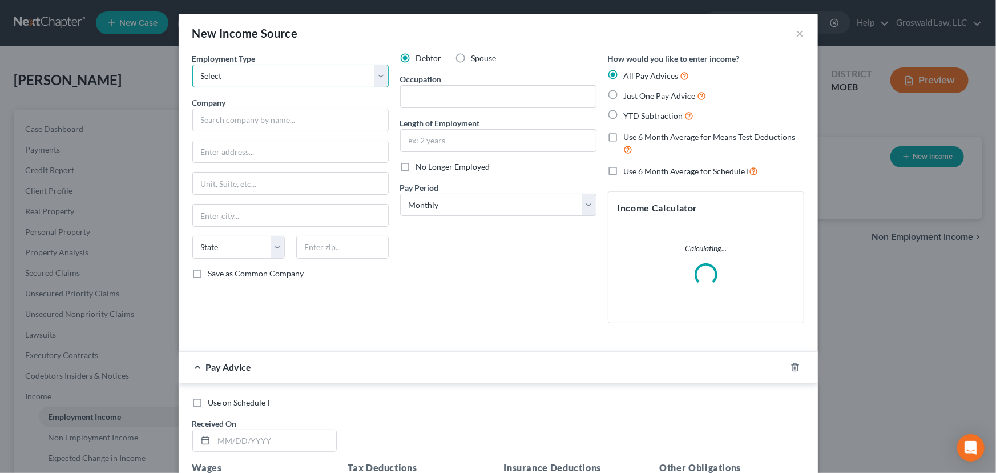
drag, startPoint x: 259, startPoint y: 74, endPoint x: 254, endPoint y: 86, distance: 12.5
click at [259, 75] on select "Select Full or [DEMOGRAPHIC_DATA] Employment Self Employment" at bounding box center [290, 76] width 196 height 23
select select "0"
click at [192, 65] on select "Select Full or [DEMOGRAPHIC_DATA] Employment Self Employment" at bounding box center [290, 76] width 196 height 23
click at [246, 120] on input "text" at bounding box center [290, 119] width 196 height 23
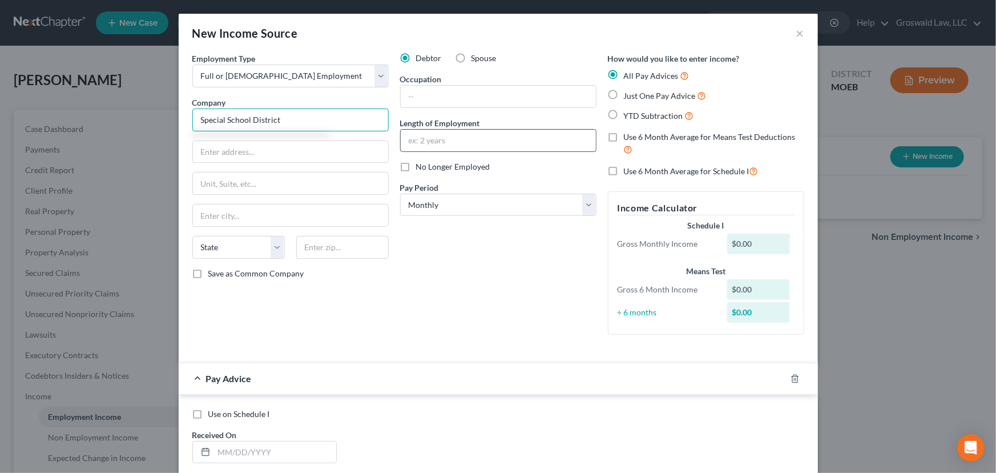
type input "Special School District"
click at [469, 143] on input "text" at bounding box center [498, 141] width 195 height 22
type input "2022 to present"
click at [443, 101] on input "text" at bounding box center [498, 97] width 195 height 22
type input "Teacher Asst."
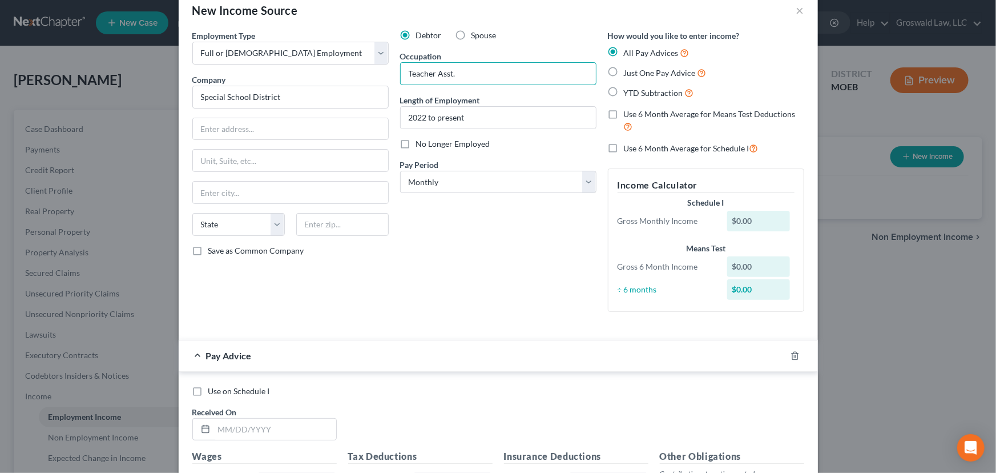
scroll to position [51, 0]
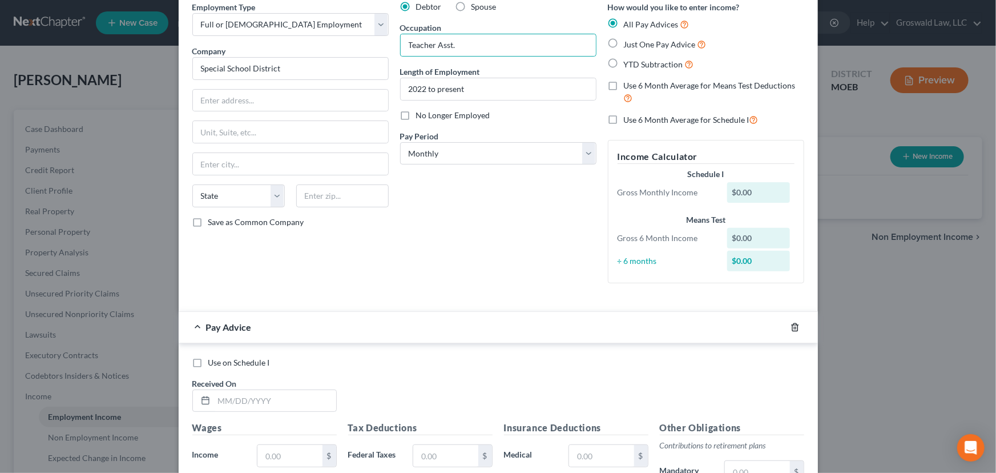
click at [795, 325] on icon "button" at bounding box center [795, 327] width 9 height 9
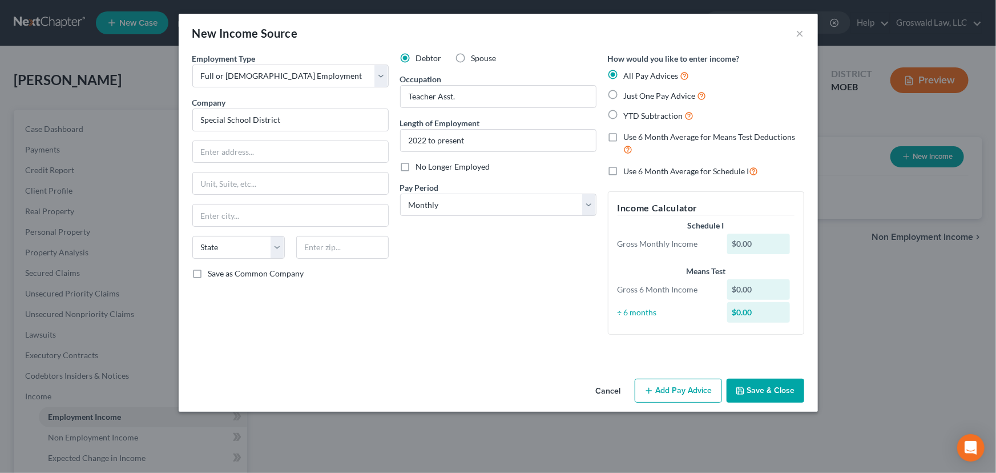
scroll to position [0, 0]
click at [772, 388] on button "Save & Close" at bounding box center [766, 391] width 78 height 24
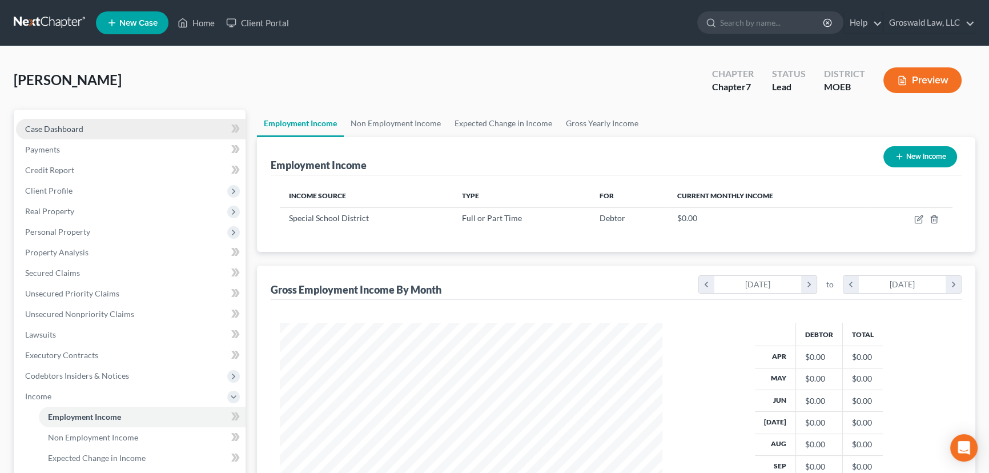
click at [68, 128] on span "Case Dashboard" at bounding box center [54, 129] width 58 height 10
select select "6"
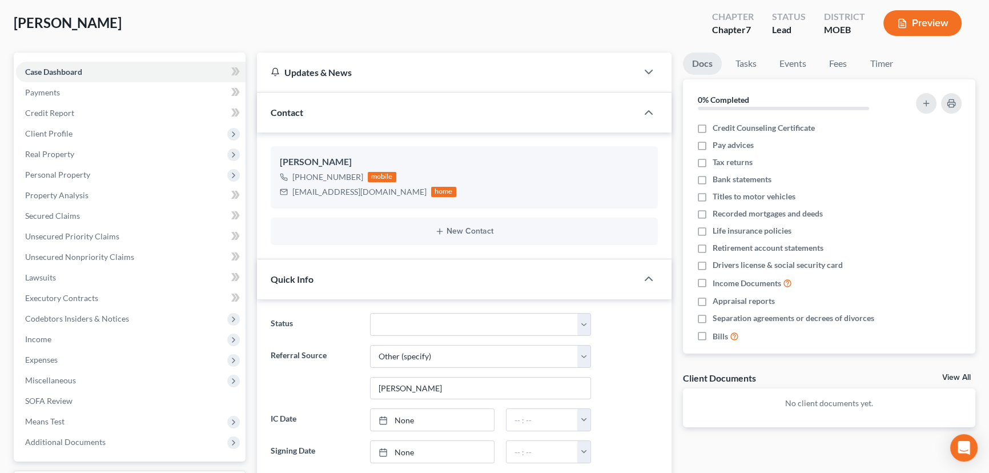
scroll to position [51, 0]
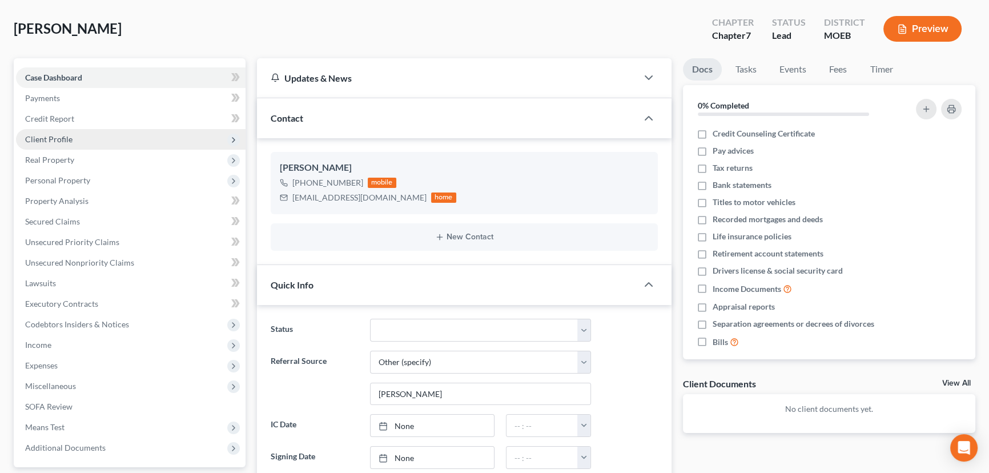
click at [130, 142] on span "Client Profile" at bounding box center [131, 139] width 230 height 21
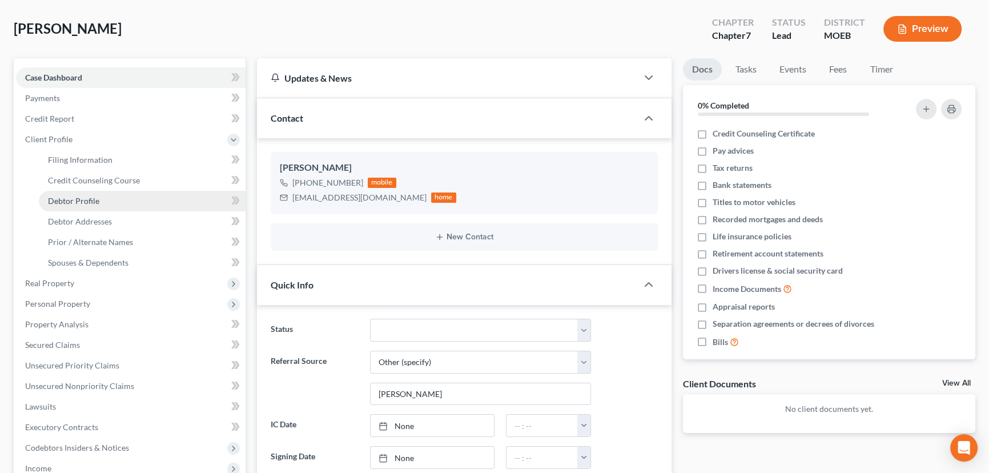
click at [115, 198] on link "Debtor Profile" at bounding box center [142, 201] width 207 height 21
select select "0"
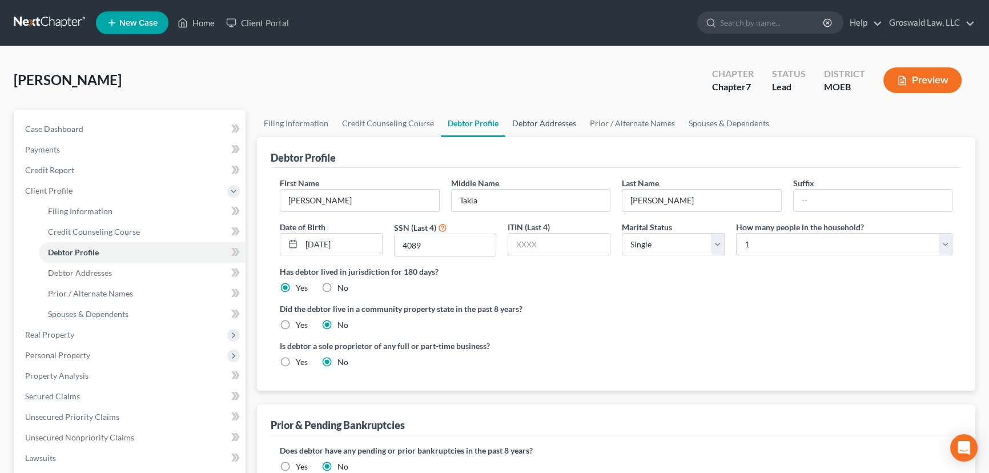
drag, startPoint x: 527, startPoint y: 124, endPoint x: 521, endPoint y: 128, distance: 7.0
click at [529, 124] on link "Debtor Addresses" at bounding box center [544, 123] width 78 height 27
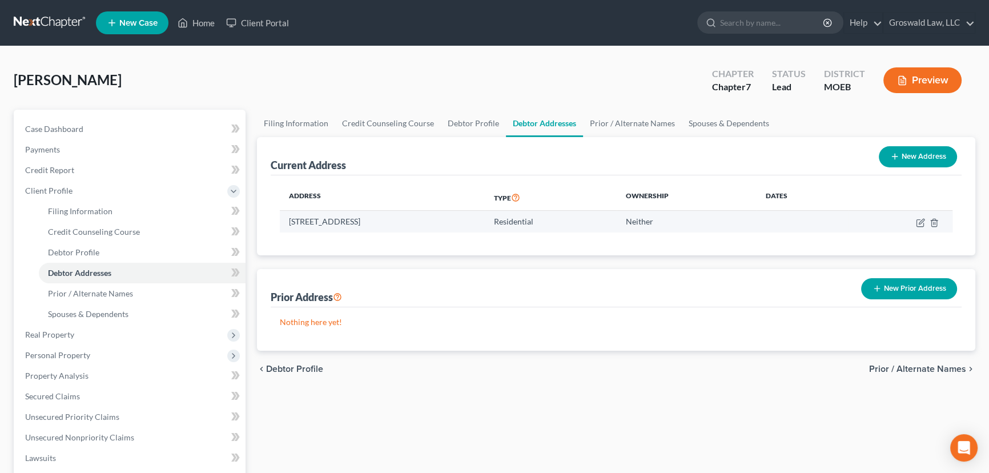
drag, startPoint x: 360, startPoint y: 221, endPoint x: 288, endPoint y: 217, distance: 72.0
click at [288, 217] on td "[STREET_ADDRESS]" at bounding box center [382, 222] width 205 height 22
copy td "[STREET_ADDRESS]"
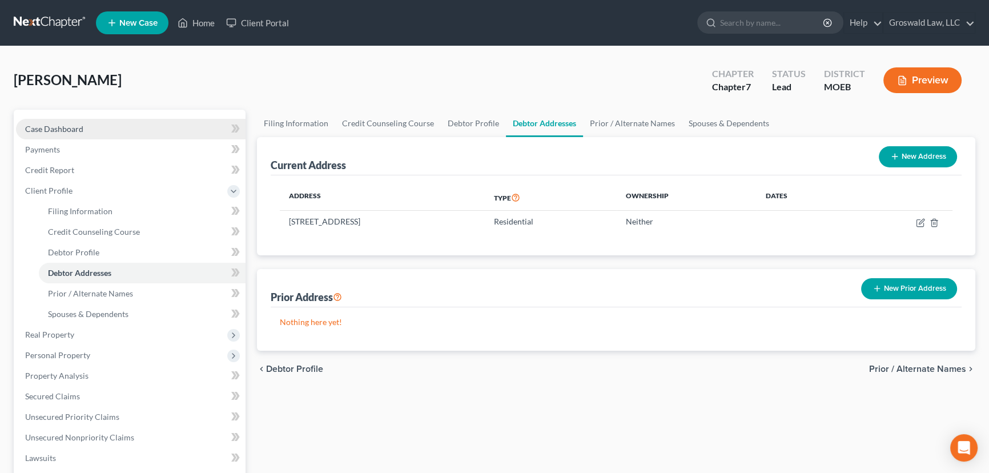
click at [171, 132] on link "Case Dashboard" at bounding box center [131, 129] width 230 height 21
select select "6"
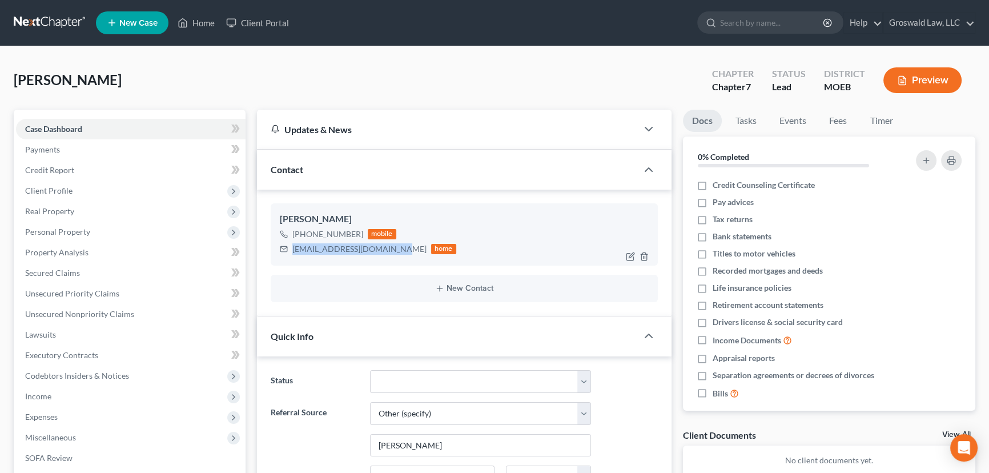
drag, startPoint x: 384, startPoint y: 248, endPoint x: 290, endPoint y: 250, distance: 94.2
click at [290, 250] on div "[EMAIL_ADDRESS][DOMAIN_NAME] home" at bounding box center [368, 248] width 176 height 15
copy div "[EMAIL_ADDRESS][DOMAIN_NAME]"
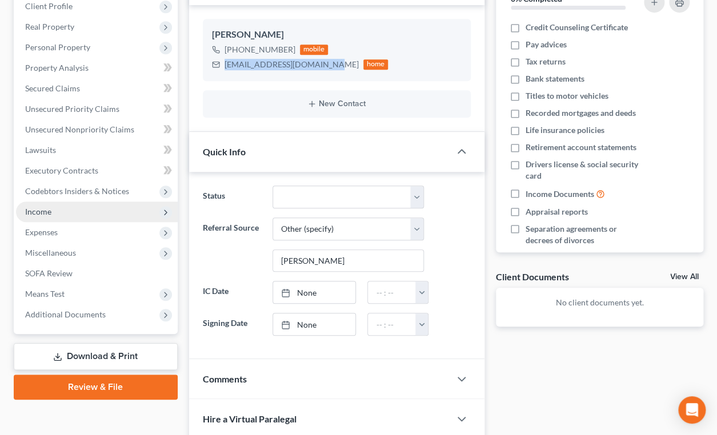
scroll to position [207, 0]
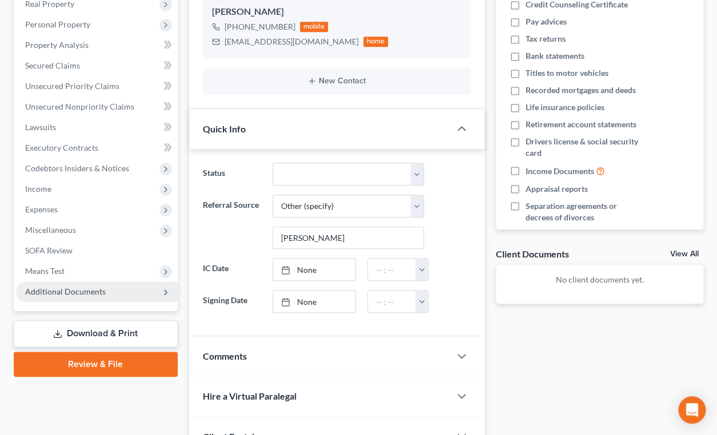
click at [90, 290] on span "Additional Documents" at bounding box center [65, 292] width 80 height 10
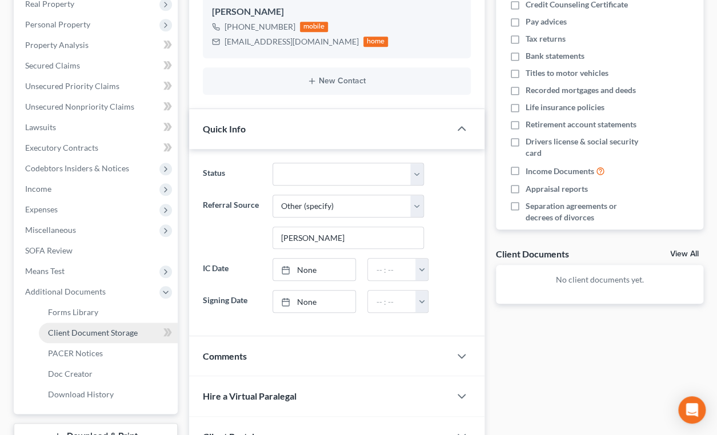
click at [86, 336] on link "Client Document Storage" at bounding box center [108, 333] width 139 height 21
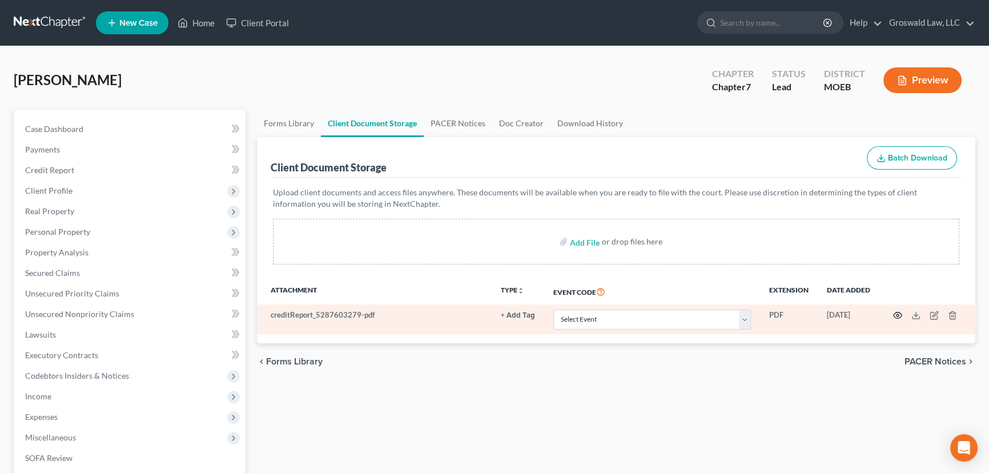
click at [896, 312] on icon "button" at bounding box center [897, 315] width 9 height 9
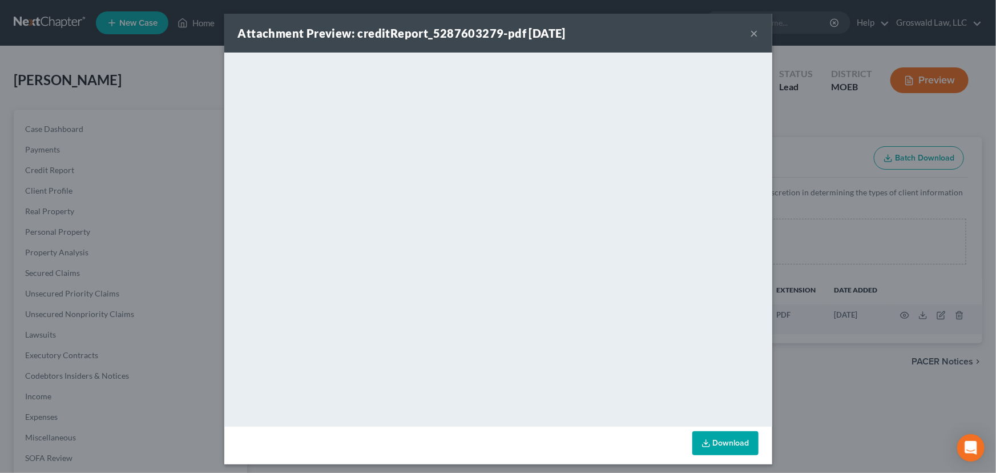
click at [752, 34] on button "×" at bounding box center [755, 33] width 8 height 14
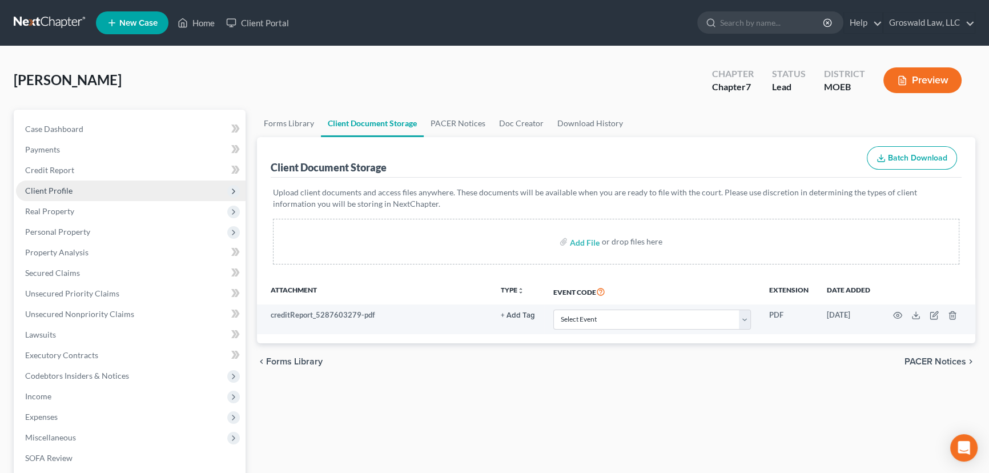
click at [50, 187] on span "Client Profile" at bounding box center [48, 191] width 47 height 10
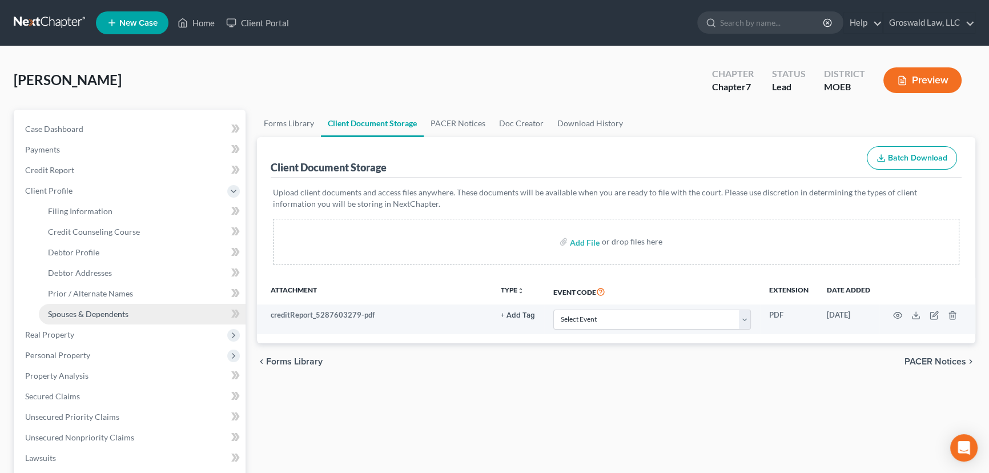
click at [89, 307] on link "Spouses & Dependents" at bounding box center [142, 314] width 207 height 21
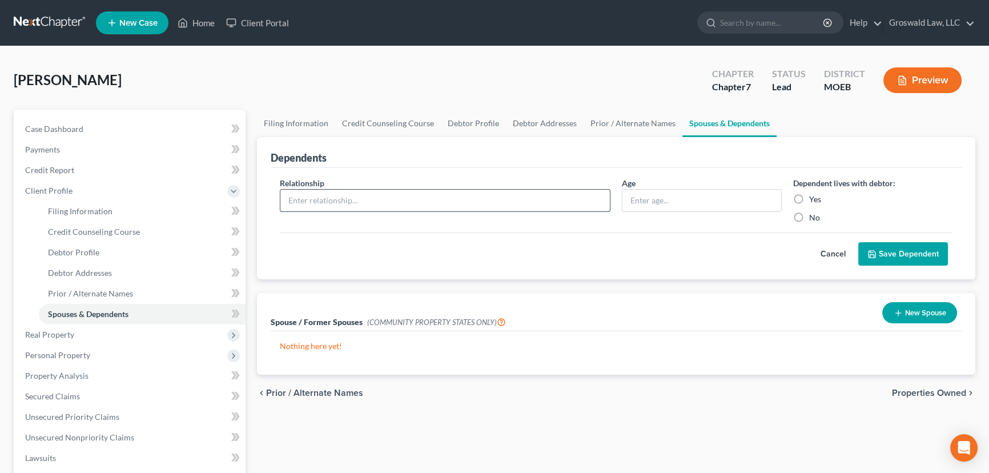
click at [309, 198] on input "text" at bounding box center [444, 201] width 329 height 22
type input "nephew"
type input "19"
click at [809, 199] on label "Yes" at bounding box center [815, 199] width 12 height 11
click at [814, 199] on input "Yes" at bounding box center [817, 197] width 7 height 7
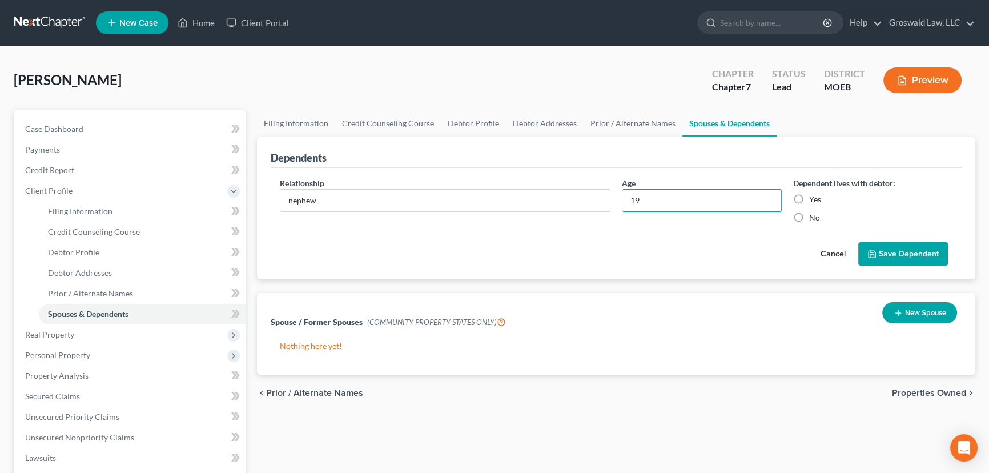
radio input "true"
click at [879, 242] on button "Save Dependent" at bounding box center [903, 254] width 90 height 24
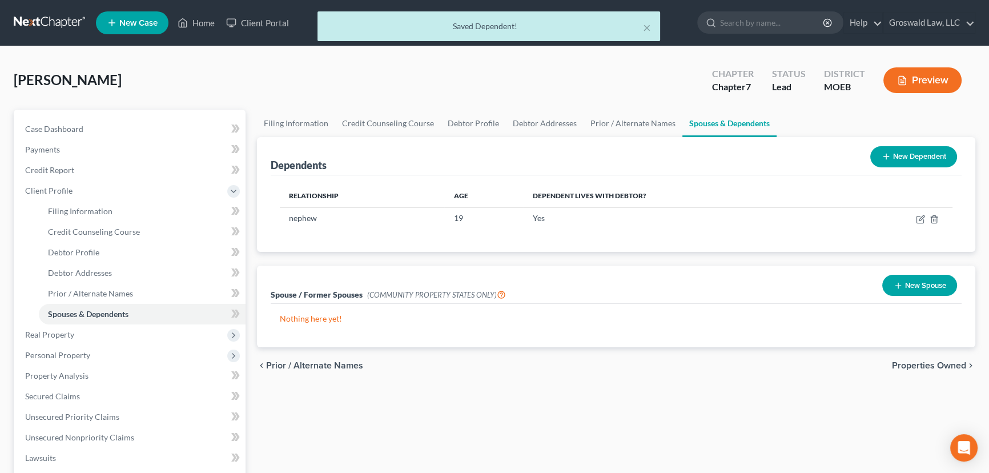
click at [906, 158] on button "New Dependent" at bounding box center [913, 156] width 87 height 21
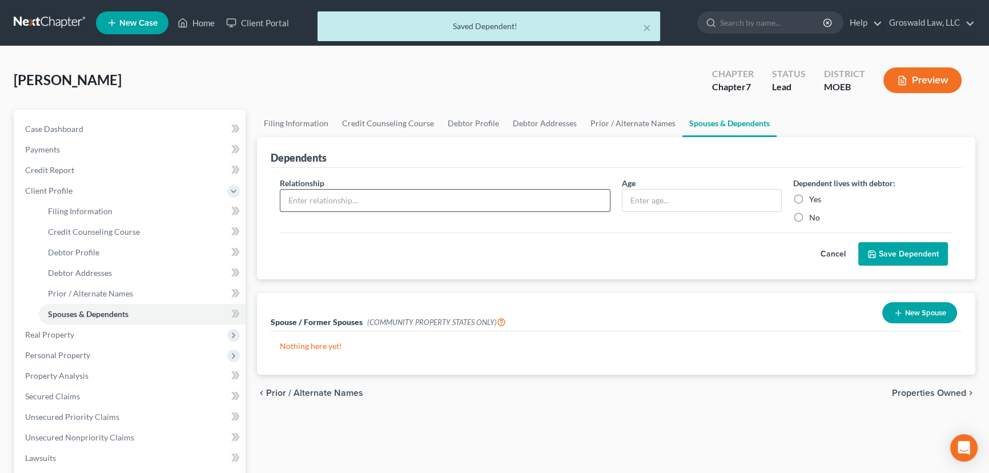
click at [405, 194] on input "text" at bounding box center [444, 201] width 329 height 22
type input "nephew"
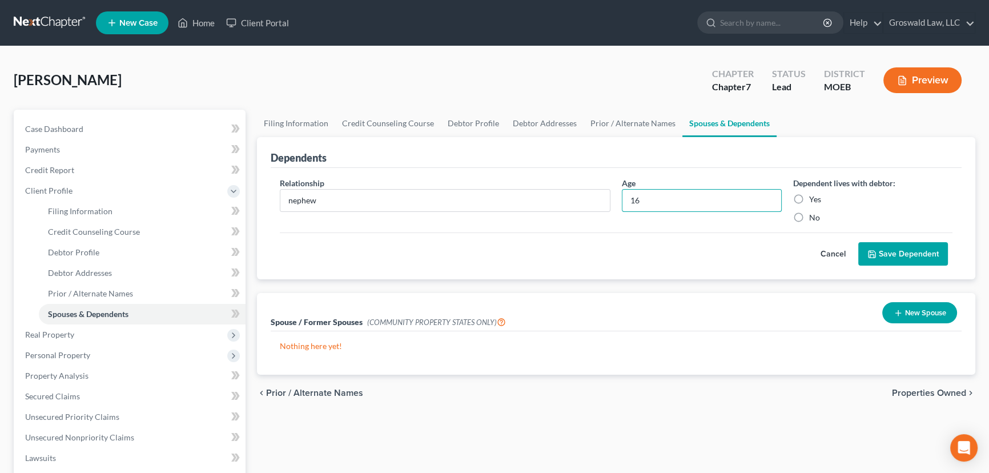
type input "16"
click at [809, 203] on label "Yes" at bounding box center [815, 199] width 12 height 11
click at [814, 201] on input "Yes" at bounding box center [817, 197] width 7 height 7
radio input "true"
click at [931, 258] on button "Save Dependent" at bounding box center [903, 254] width 90 height 24
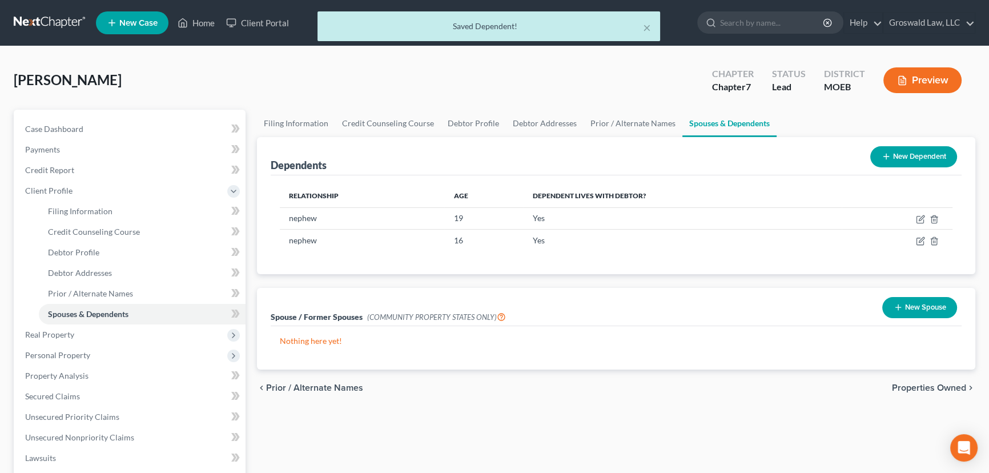
click at [921, 151] on button "New Dependent" at bounding box center [913, 156] width 87 height 21
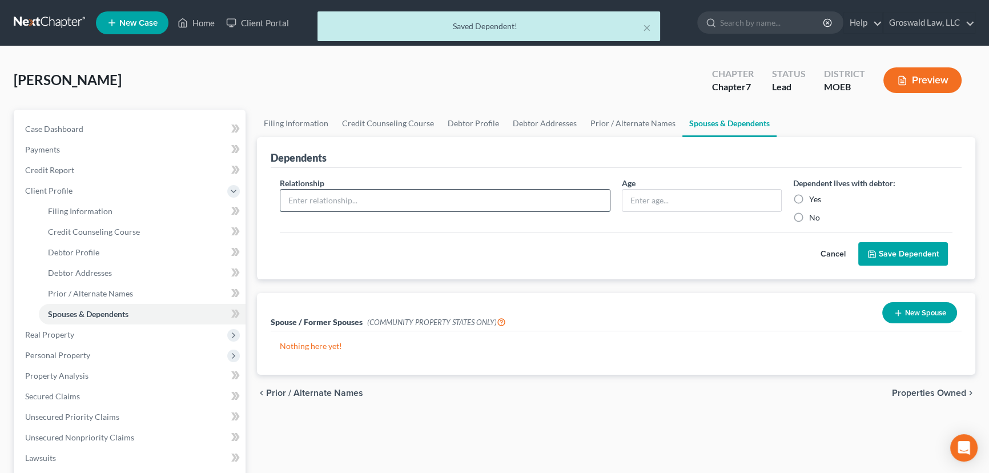
click at [321, 206] on input "text" at bounding box center [444, 201] width 329 height 22
type input "nephew"
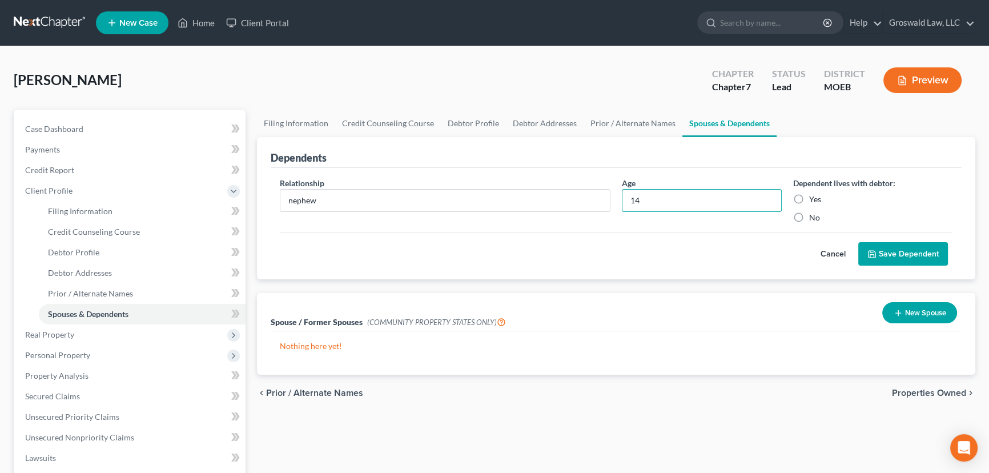
type input "14"
click at [809, 202] on label "Yes" at bounding box center [815, 199] width 12 height 11
click at [814, 201] on input "Yes" at bounding box center [817, 197] width 7 height 7
radio input "true"
click at [894, 253] on button "Save Dependent" at bounding box center [903, 254] width 90 height 24
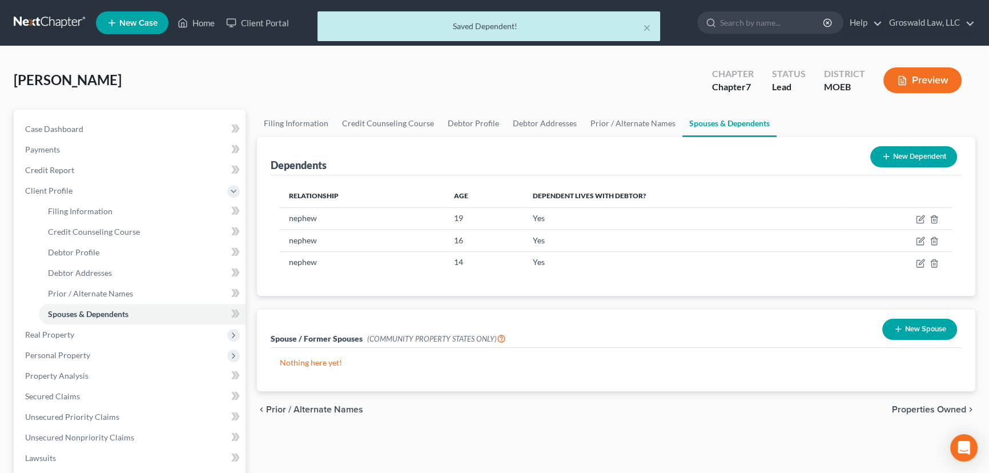
click at [889, 152] on icon at bounding box center [885, 156] width 9 height 9
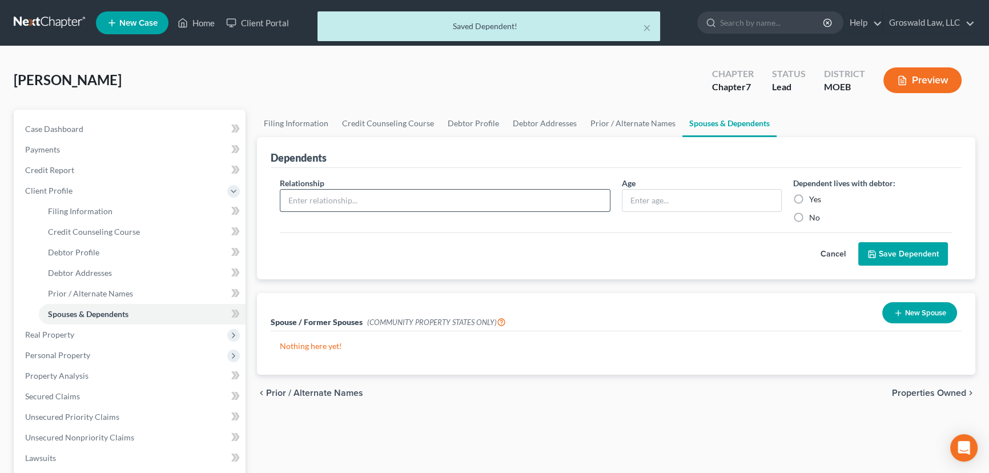
click at [330, 200] on input "text" at bounding box center [444, 201] width 329 height 22
type input "niece"
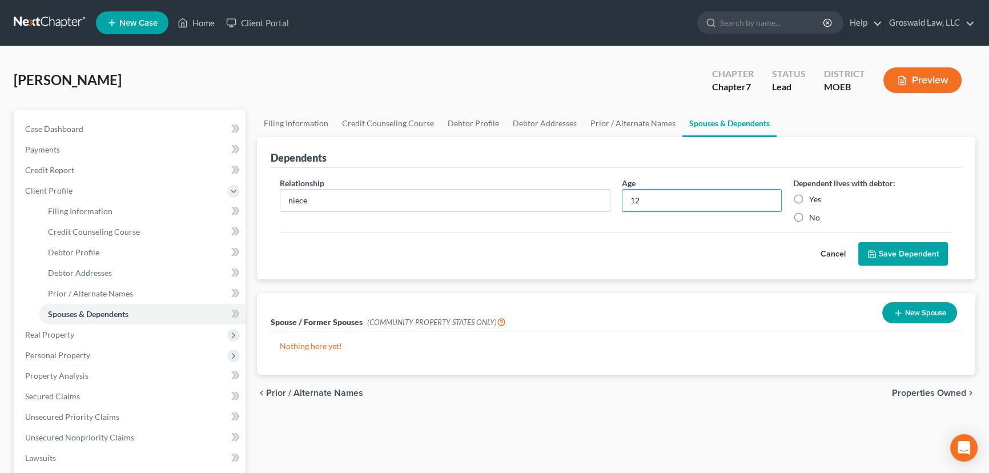
type input "12"
click at [809, 202] on label "Yes" at bounding box center [815, 199] width 12 height 11
click at [814, 201] on input "Yes" at bounding box center [817, 197] width 7 height 7
radio input "true"
click at [907, 257] on button "Save Dependent" at bounding box center [903, 254] width 90 height 24
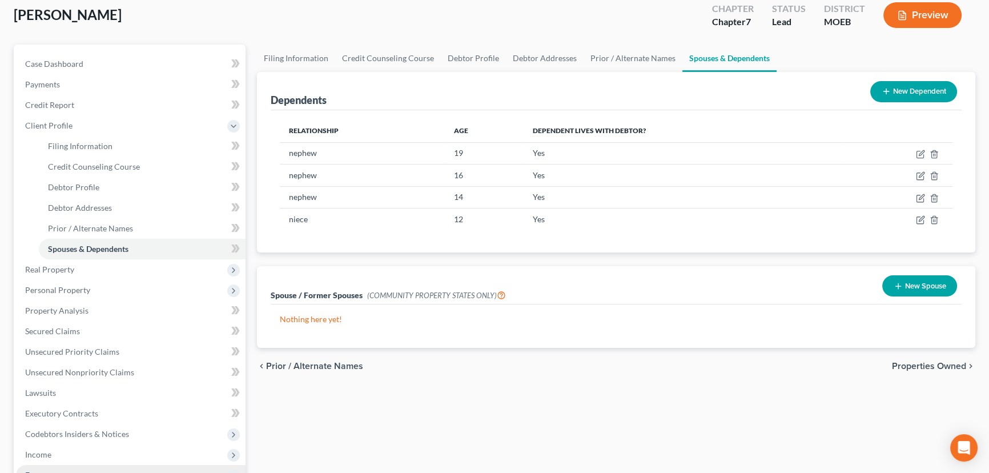
scroll to position [207, 0]
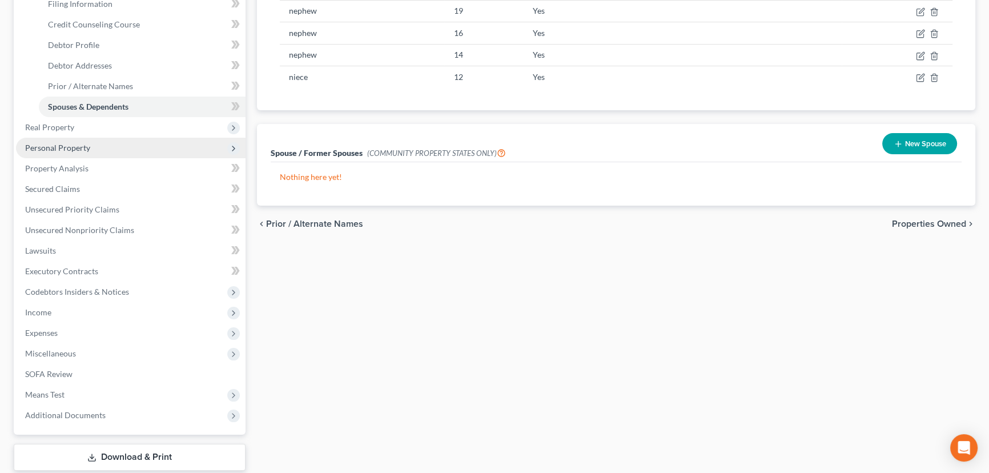
click at [80, 145] on span "Personal Property" at bounding box center [57, 148] width 65 height 10
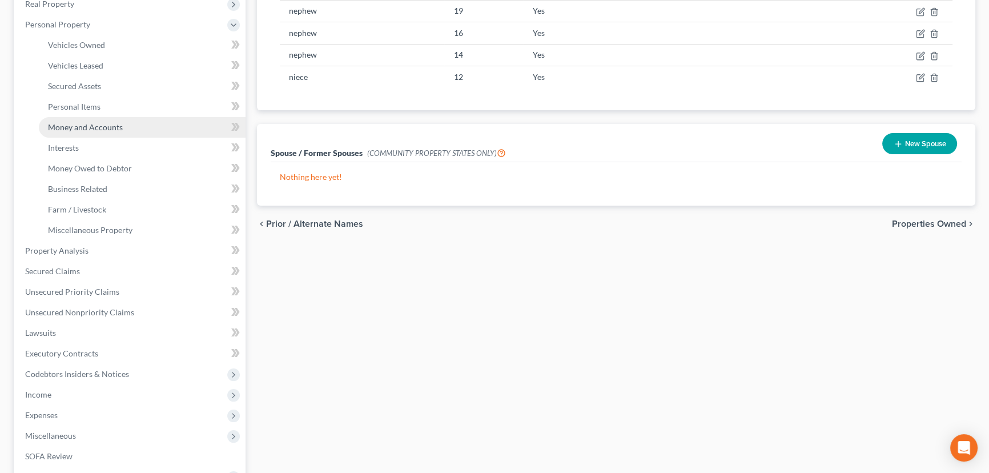
click at [99, 129] on span "Money and Accounts" at bounding box center [85, 127] width 75 height 10
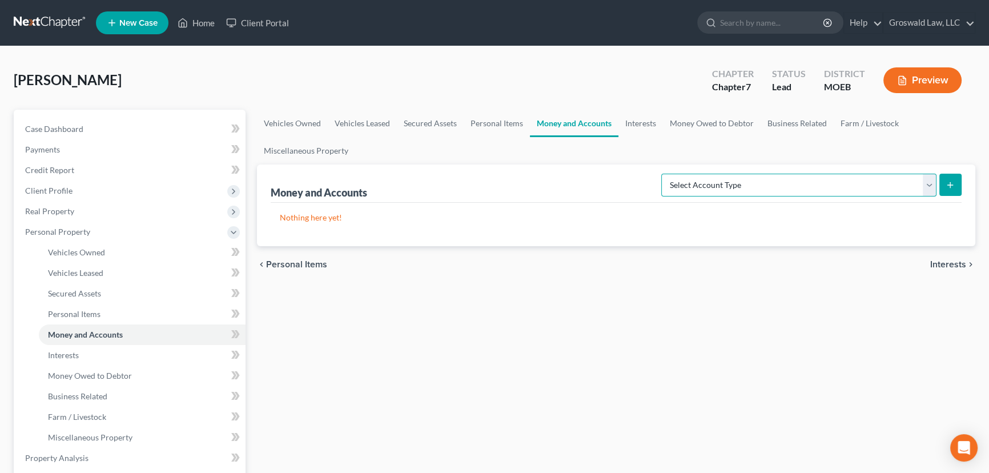
click at [871, 187] on select "Select Account Type Brokerage (A/B: 18, SOFA: 20) Cash on Hand (A/B: 16) Certif…" at bounding box center [798, 185] width 275 height 23
select select "checking"
click at [665, 174] on select "Select Account Type Brokerage (A/B: 18, SOFA: 20) Cash on Hand (A/B: 16) Certif…" at bounding box center [798, 185] width 275 height 23
click at [945, 179] on button "submit" at bounding box center [950, 185] width 22 height 22
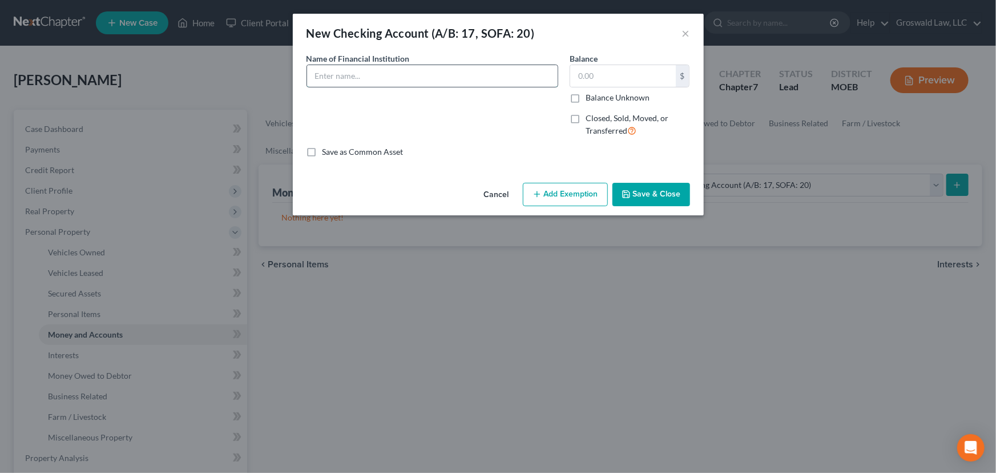
click at [392, 69] on input "text" at bounding box center [432, 76] width 251 height 22
type input "Go2 pre-paid card"
click at [669, 200] on button "Save & Close" at bounding box center [652, 195] width 78 height 24
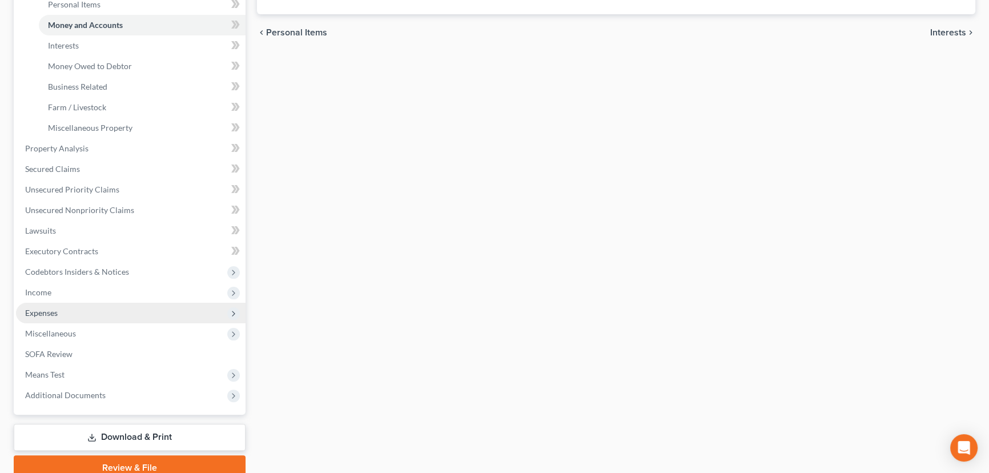
scroll to position [311, 0]
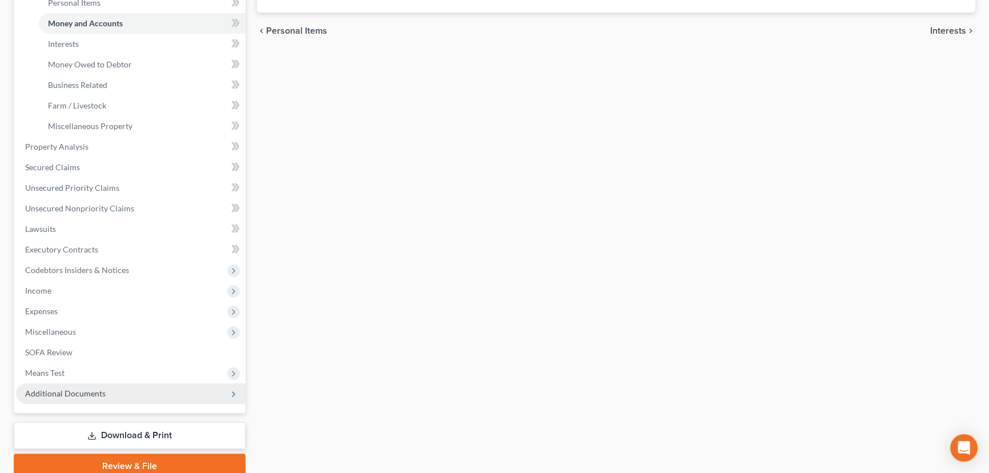
click at [70, 394] on span "Additional Documents" at bounding box center [65, 393] width 80 height 10
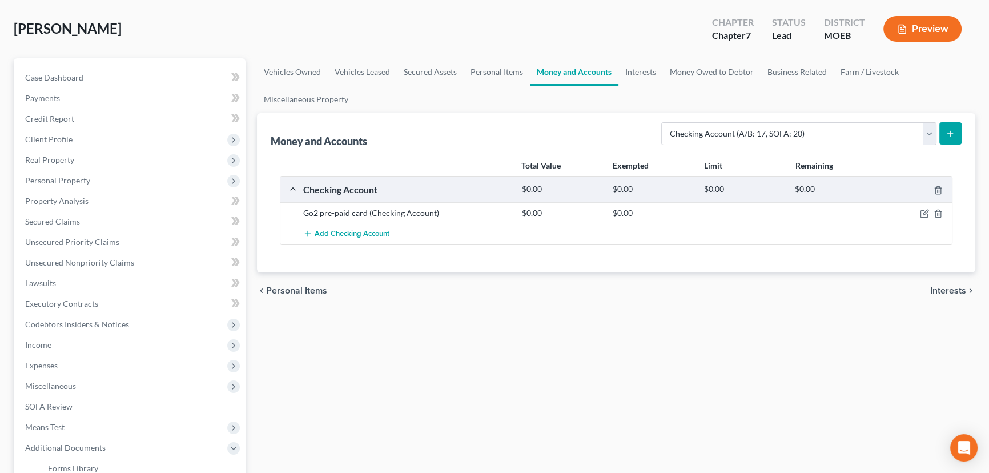
scroll to position [48, 0]
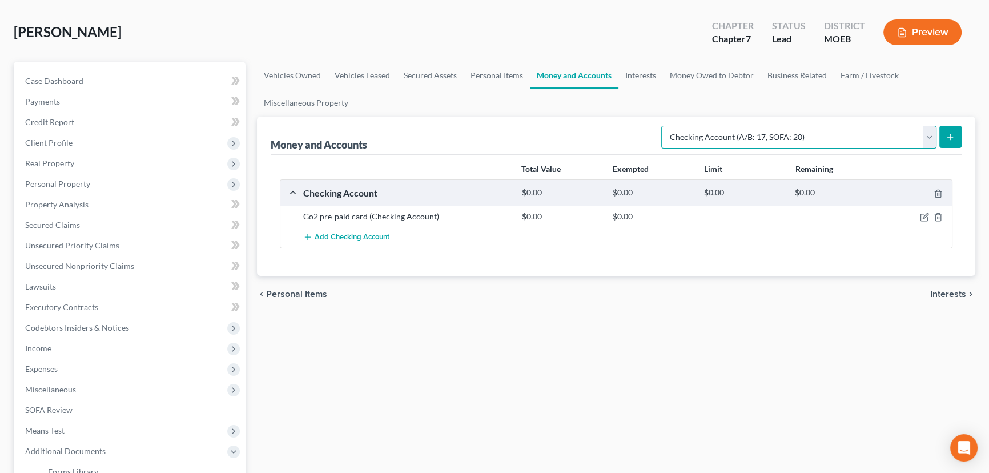
click at [896, 144] on select "Select Account Type Brokerage (A/B: 18, SOFA: 20) Cash on Hand (A/B: 16) Certif…" at bounding box center [798, 137] width 275 height 23
select select "savings"
click at [665, 126] on select "Select Account Type Brokerage (A/B: 18, SOFA: 20) Cash on Hand (A/B: 16) Certif…" at bounding box center [798, 137] width 275 height 23
click at [959, 138] on button "submit" at bounding box center [950, 137] width 22 height 22
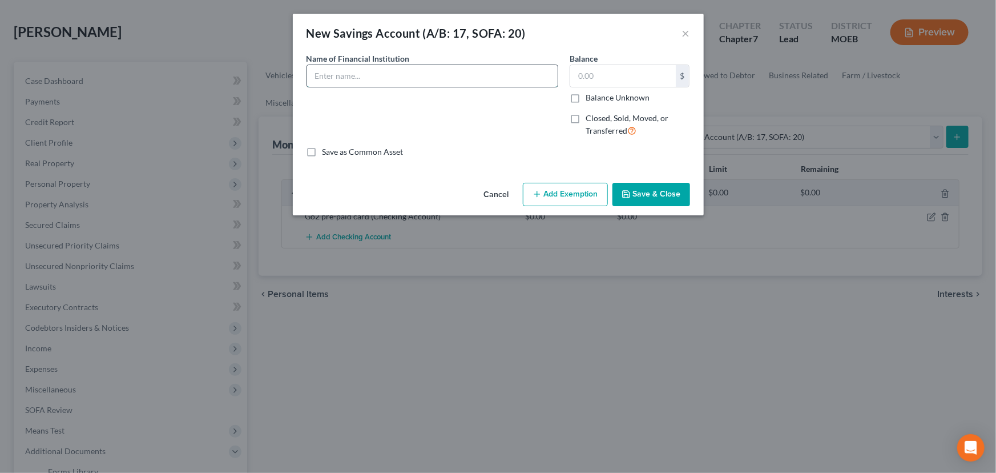
click at [370, 80] on input "text" at bounding box center [432, 76] width 251 height 22
type input "west community credit union"
click at [671, 195] on button "Save & Close" at bounding box center [652, 195] width 78 height 24
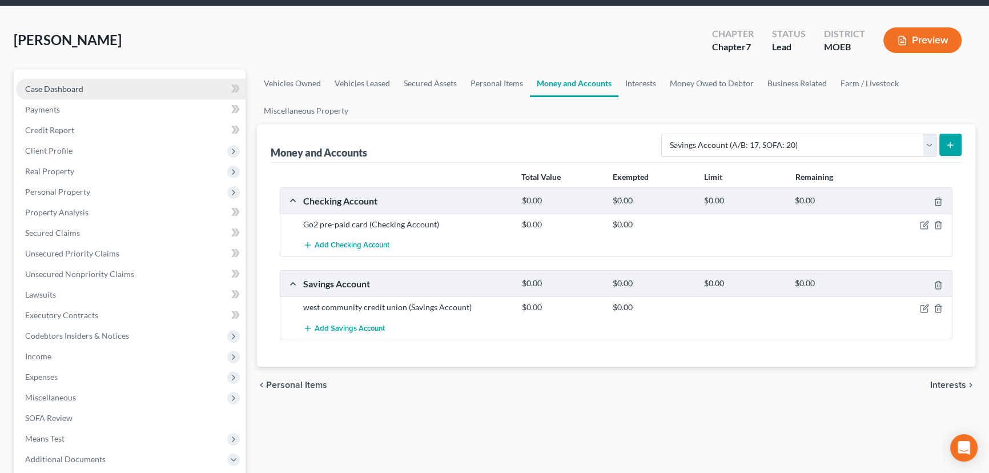
scroll to position [103, 0]
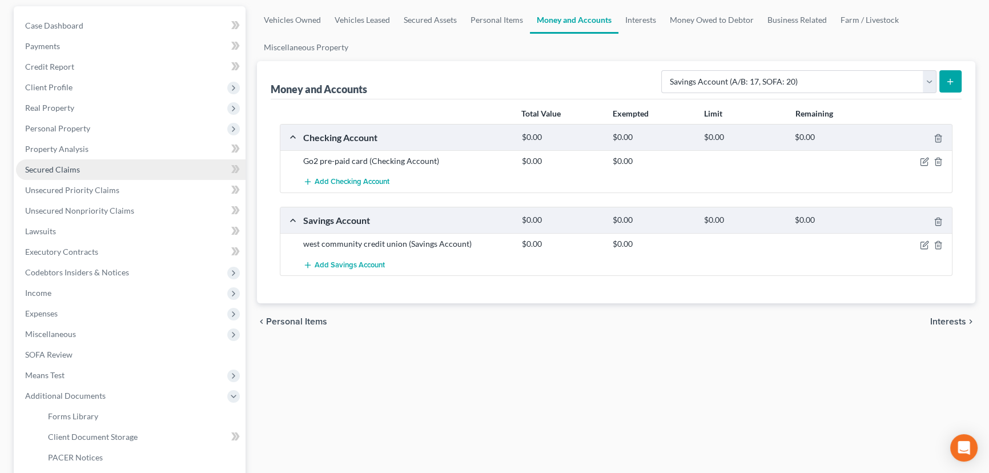
click at [75, 164] on span "Secured Claims" at bounding box center [52, 169] width 55 height 10
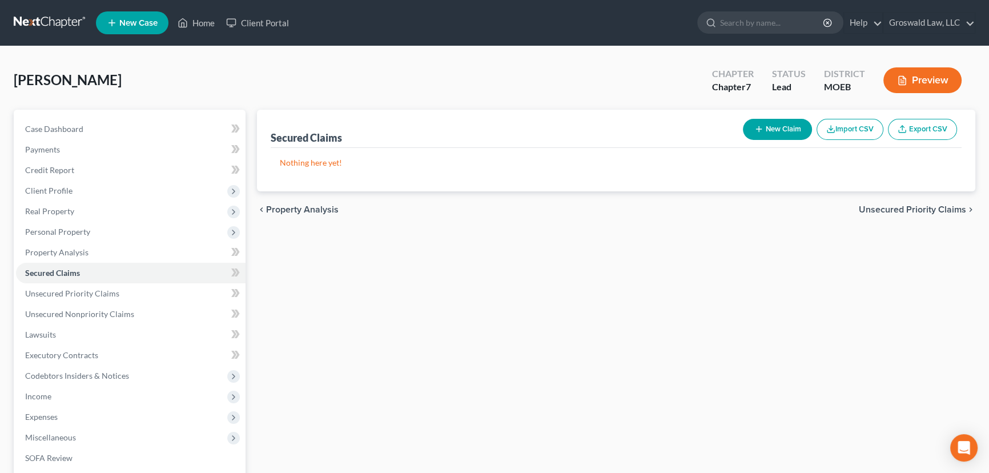
click at [784, 132] on button "New Claim" at bounding box center [777, 129] width 69 height 21
select select "0"
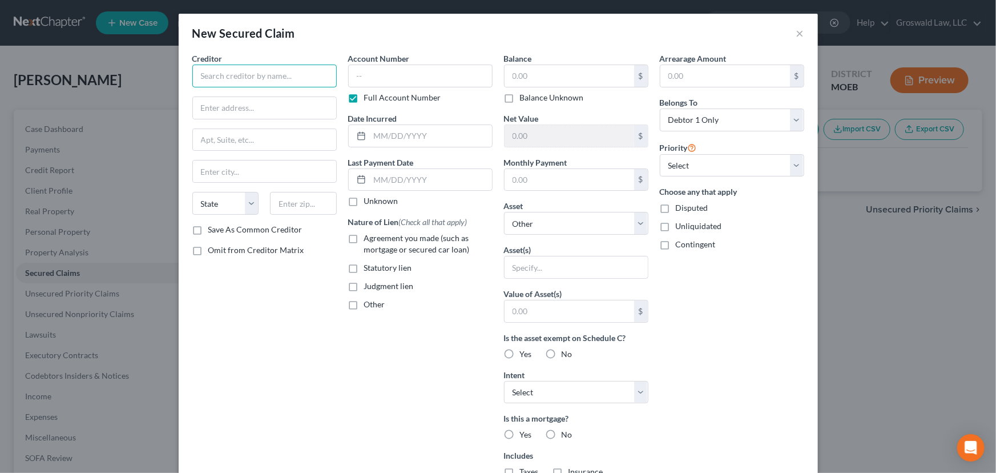
click at [279, 73] on input "text" at bounding box center [264, 76] width 144 height 23
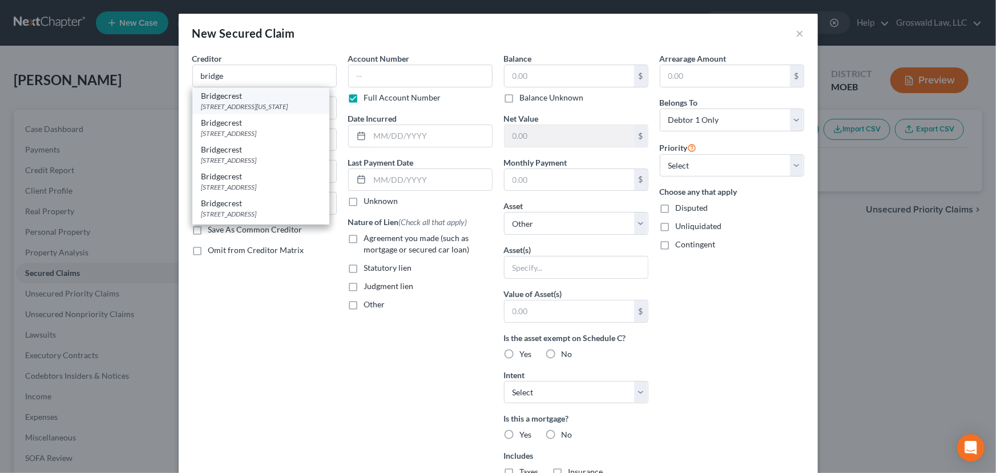
click at [255, 99] on div "Bridgecrest" at bounding box center [261, 95] width 119 height 11
type input "Bridgecrest"
type input "[STREET_ADDRESS][US_STATE]"
type input "[PERSON_NAME]"
select select "3"
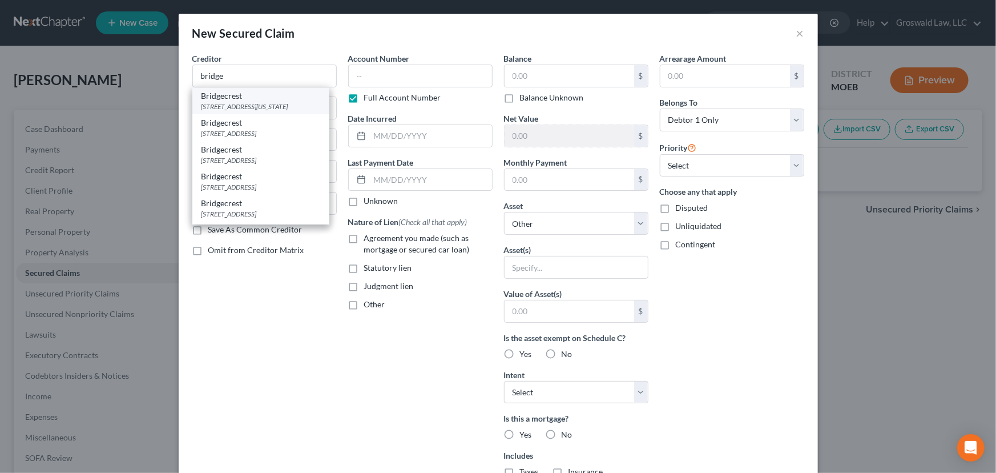
type input "85233"
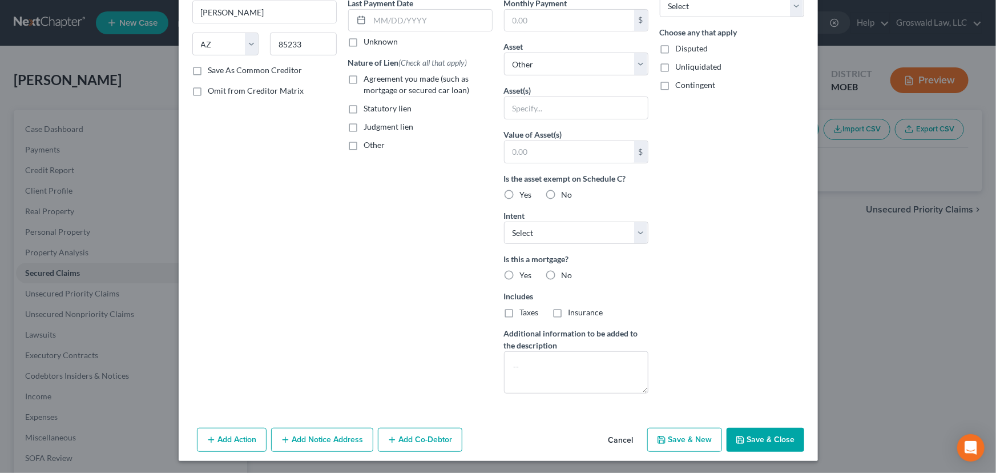
scroll to position [160, 0]
click at [392, 444] on button "Add Co-Debtor" at bounding box center [420, 439] width 84 height 24
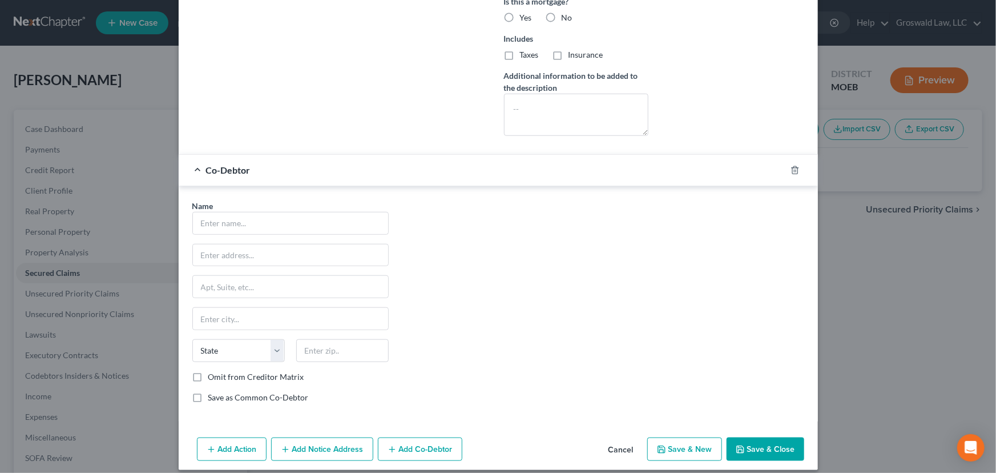
scroll to position [426, 0]
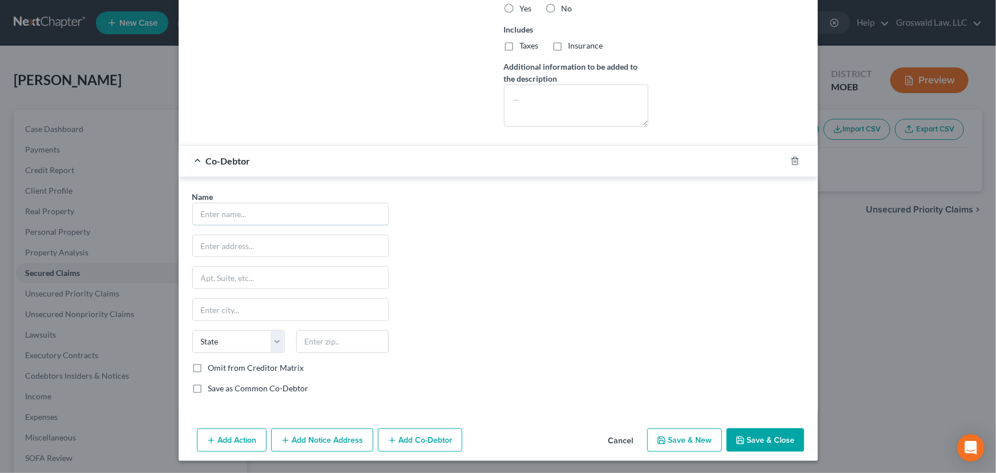
drag, startPoint x: 232, startPoint y: 212, endPoint x: 240, endPoint y: 194, distance: 19.9
click at [232, 212] on input "text" at bounding box center [290, 214] width 195 height 22
type input "Darreona [PERSON_NAME]"
type input "[STREET_ADDRESS][PERSON_NAME]"
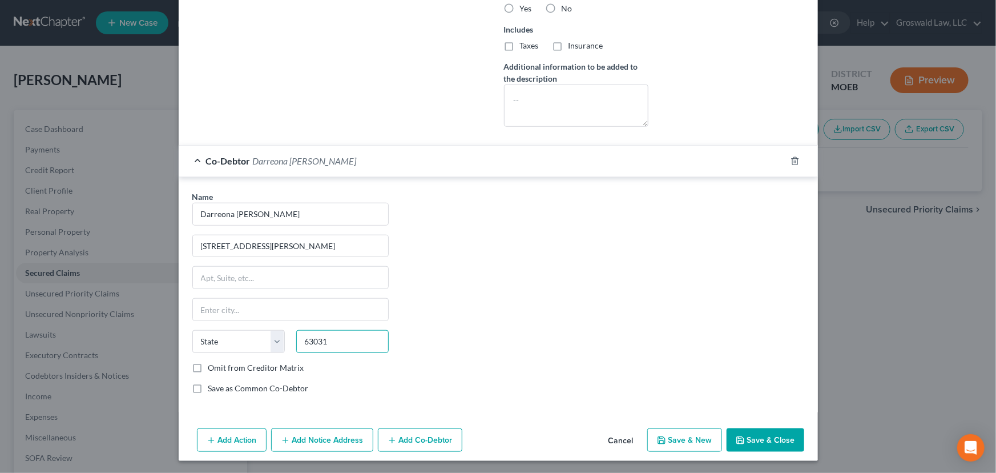
type input "63031"
type input "Florissant"
select select "26"
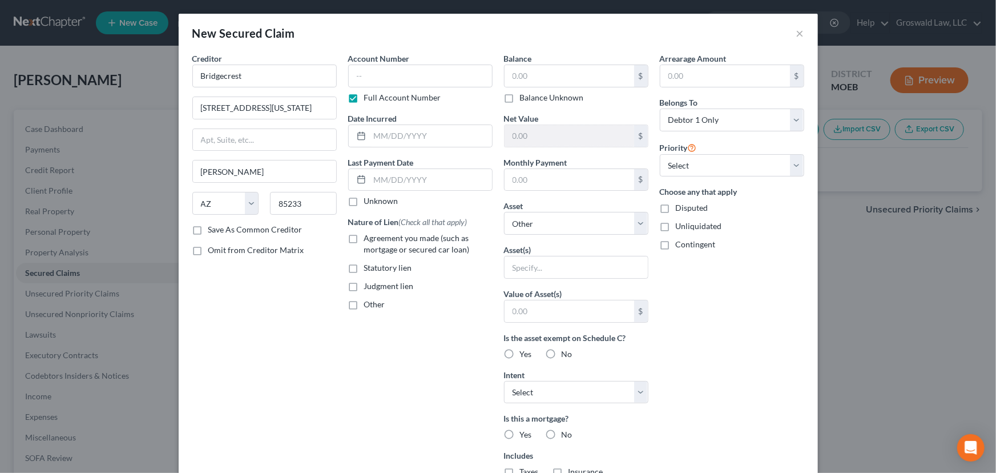
scroll to position [0, 0]
click at [567, 392] on select "Select Surrender Redeem Reaffirm Avoid Other" at bounding box center [576, 392] width 144 height 23
select select "0"
click at [504, 381] on select "Select Surrender Redeem Reaffirm Avoid Other" at bounding box center [576, 392] width 144 height 23
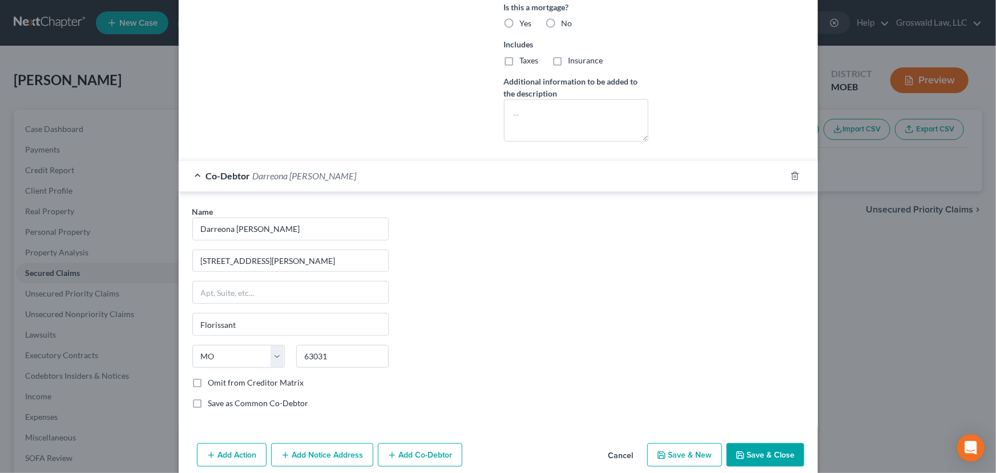
scroll to position [415, 0]
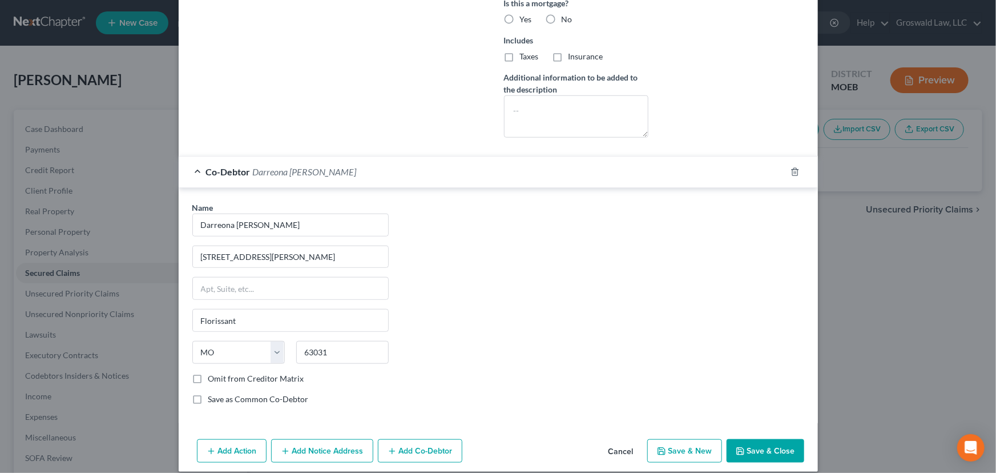
click at [775, 447] on button "Save & Close" at bounding box center [766, 451] width 78 height 24
select select
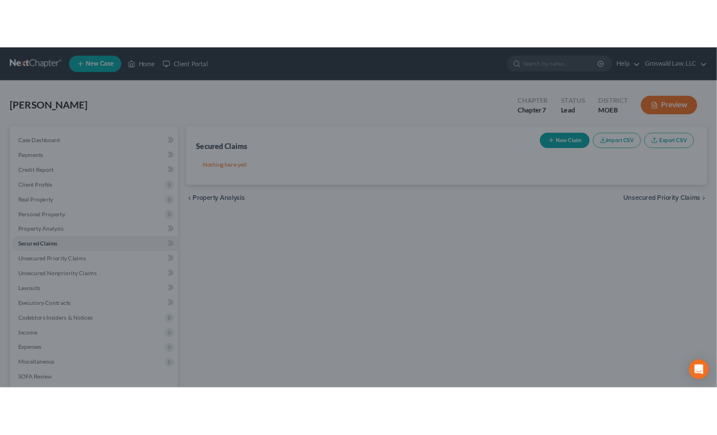
scroll to position [301, 0]
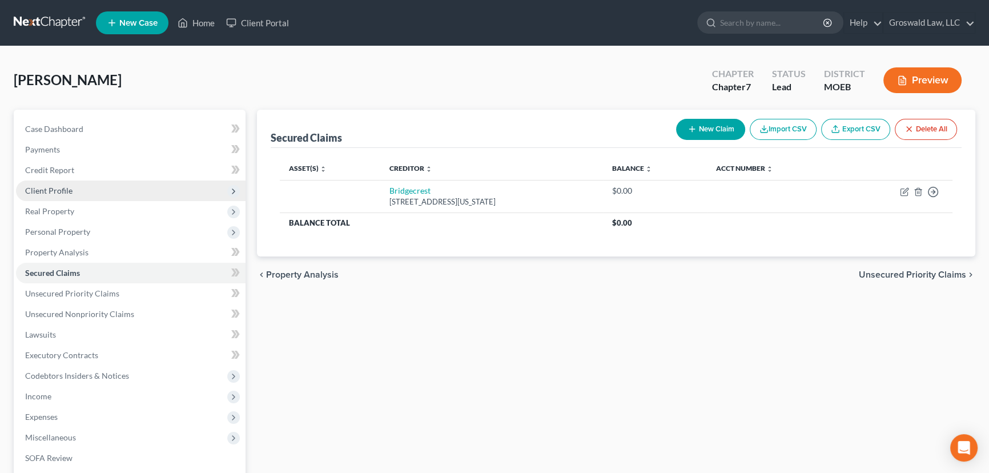
click at [71, 194] on span "Client Profile" at bounding box center [131, 190] width 230 height 21
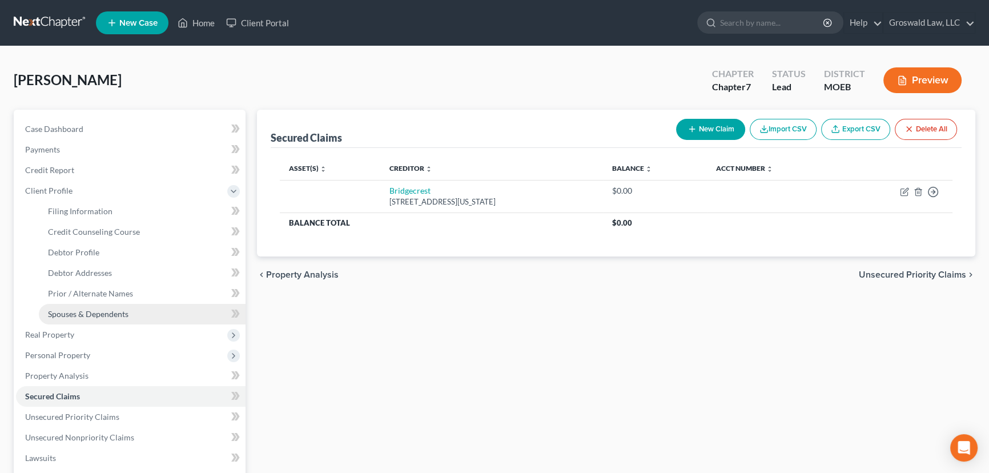
click at [74, 309] on span "Spouses & Dependents" at bounding box center [88, 314] width 80 height 10
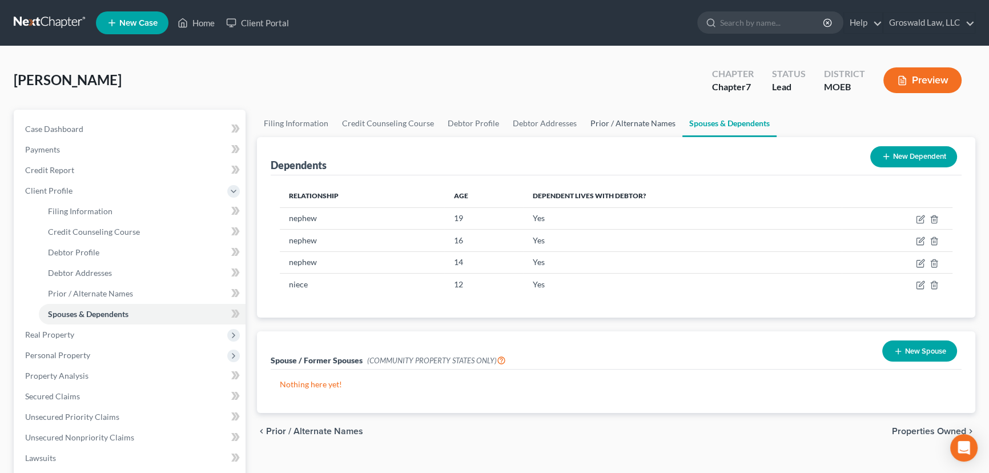
click at [631, 130] on link "Prior / Alternate Names" at bounding box center [632, 123] width 99 height 27
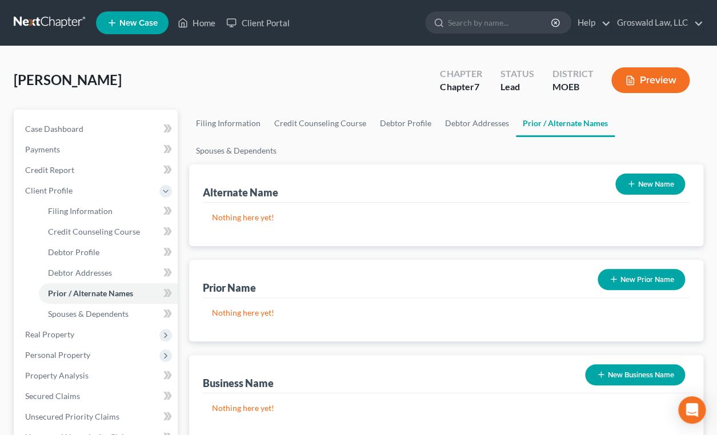
click at [641, 269] on button "New Prior Name" at bounding box center [640, 279] width 87 height 21
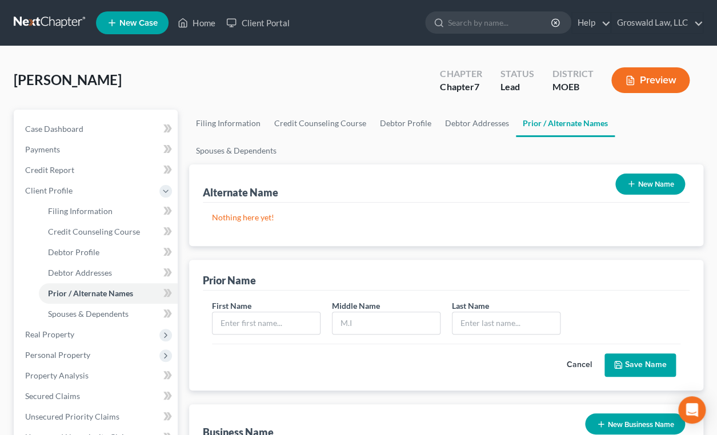
click at [570, 354] on button "Cancel" at bounding box center [579, 365] width 50 height 23
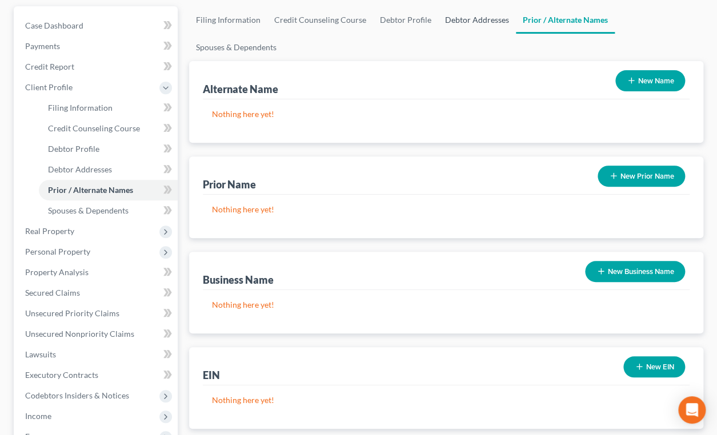
click at [449, 14] on link "Debtor Addresses" at bounding box center [477, 19] width 78 height 27
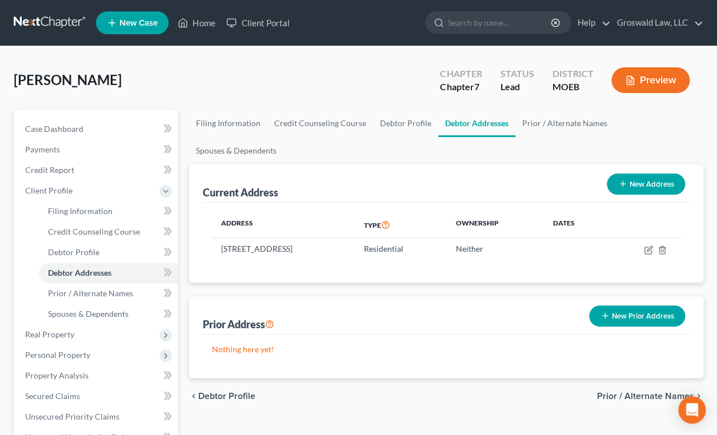
click at [639, 305] on button "New Prior Address" at bounding box center [637, 315] width 96 height 21
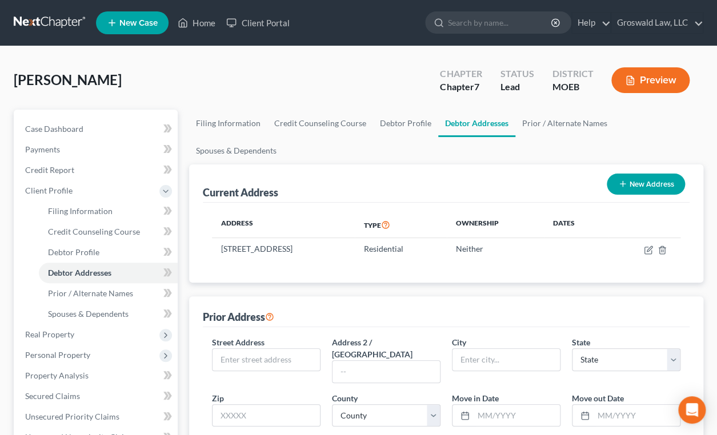
click at [321, 436] on label "Neither" at bounding box center [334, 441] width 27 height 11
click at [325, 436] on input "Neither" at bounding box center [328, 439] width 7 height 7
radio input "true"
click at [252, 349] on input "text" at bounding box center [265, 360] width 107 height 22
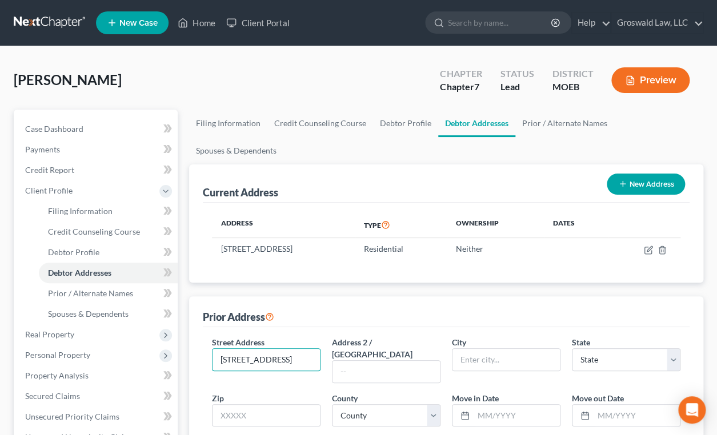
type input "[STREET_ADDRESS]"
type input "63033"
type input "Florissant"
select select "26"
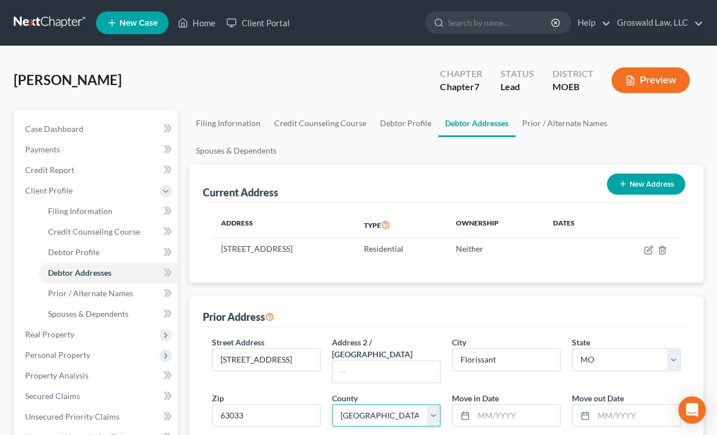
select select "100"
drag, startPoint x: 494, startPoint y: 375, endPoint x: 489, endPoint y: 348, distance: 28.0
click at [494, 405] on input "text" at bounding box center [516, 416] width 86 height 22
type input "10/2022"
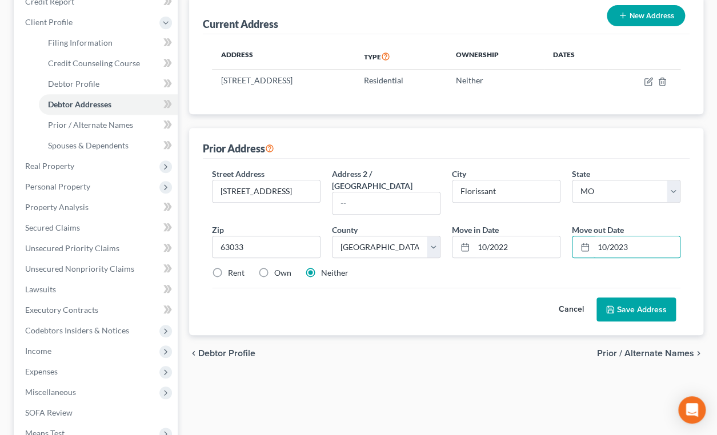
scroll to position [207, 0]
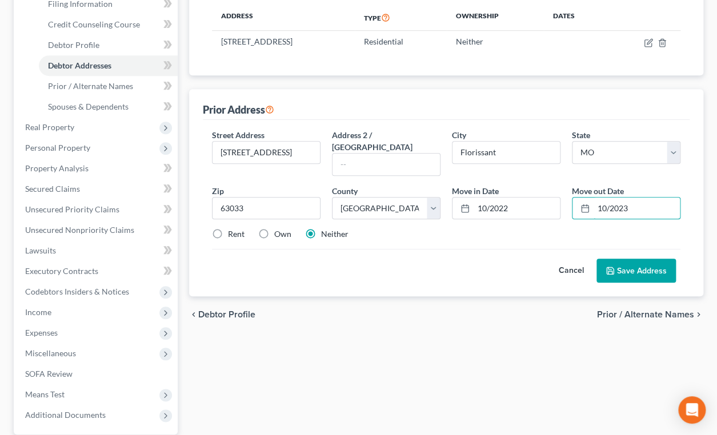
type input "10/2023"
click at [622, 259] on button "Save Address" at bounding box center [635, 271] width 79 height 24
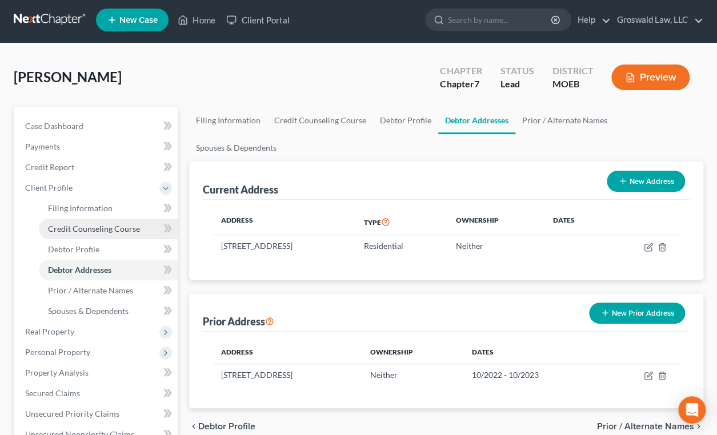
scroll to position [0, 0]
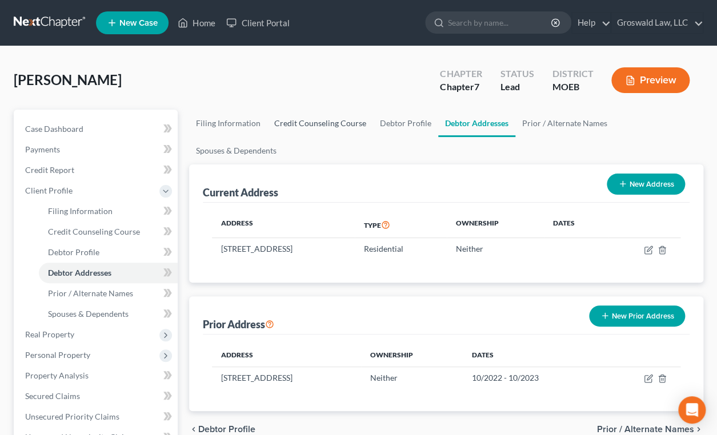
click at [297, 124] on link "Credit Counseling Course" at bounding box center [320, 123] width 106 height 27
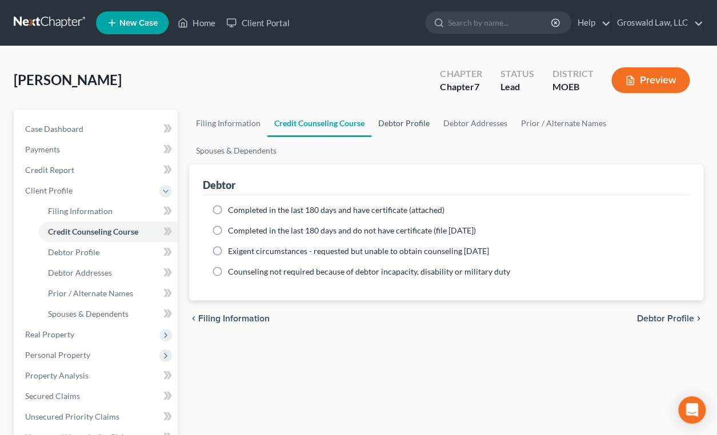
click at [389, 119] on link "Debtor Profile" at bounding box center [403, 123] width 65 height 27
select select "0"
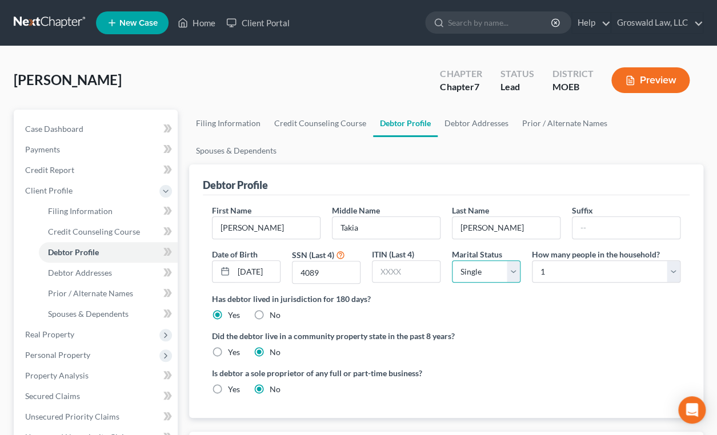
click at [468, 260] on select "Select Single Married Separated Divorced Widowed" at bounding box center [486, 271] width 69 height 23
select select "2"
click at [452, 260] on select "Select Single Married Separated Divorced Widowed" at bounding box center [486, 271] width 69 height 23
click at [581, 260] on select "Select 1 2 3 4 5 6 7 8 9 10 11 12 13 14 15 16 17 18 19 20" at bounding box center [606, 271] width 148 height 23
select select "4"
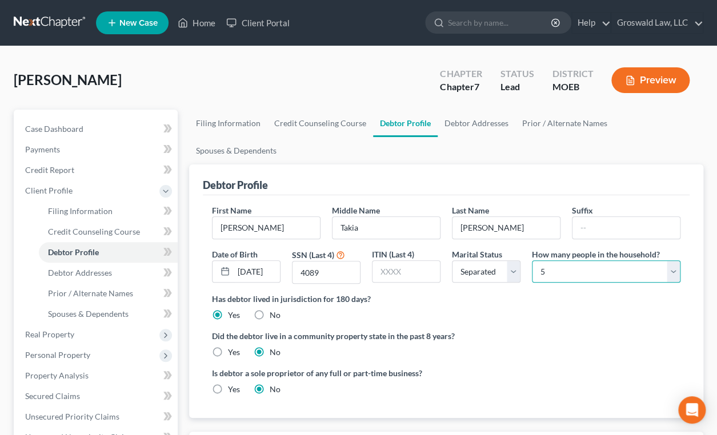
click at [532, 260] on select "Select 1 2 3 4 5 6 7 8 9 10 11 12 13 14 15 16 17 18 19 20" at bounding box center [606, 271] width 148 height 23
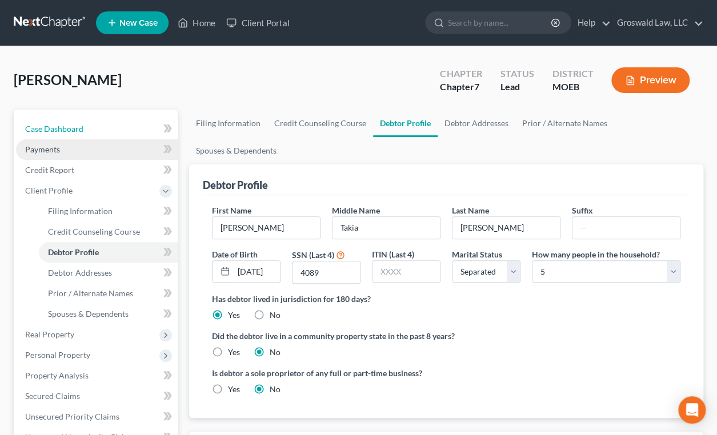
drag, startPoint x: 72, startPoint y: 131, endPoint x: 81, endPoint y: 152, distance: 23.0
click at [72, 131] on span "Case Dashboard" at bounding box center [54, 129] width 58 height 10
select select "6"
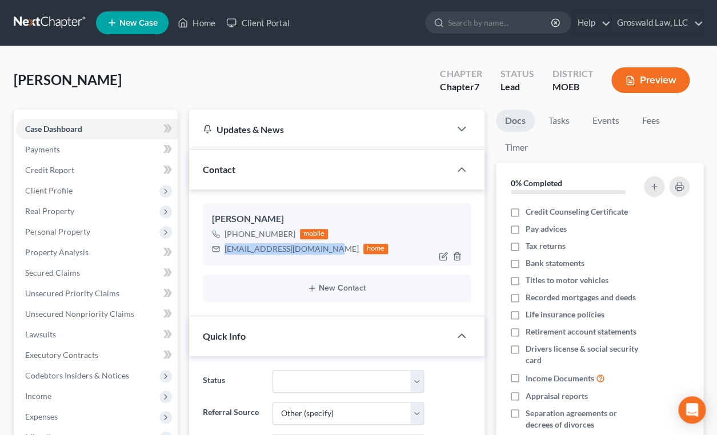
drag, startPoint x: 316, startPoint y: 248, endPoint x: 223, endPoint y: 249, distance: 93.1
click at [223, 249] on div "[EMAIL_ADDRESS][DOMAIN_NAME] home" at bounding box center [300, 248] width 176 height 15
copy div "[EMAIL_ADDRESS][DOMAIN_NAME]"
drag, startPoint x: 288, startPoint y: 232, endPoint x: 256, endPoint y: 232, distance: 32.0
click at [256, 232] on div "[PHONE_NUMBER] mobile" at bounding box center [300, 234] width 176 height 15
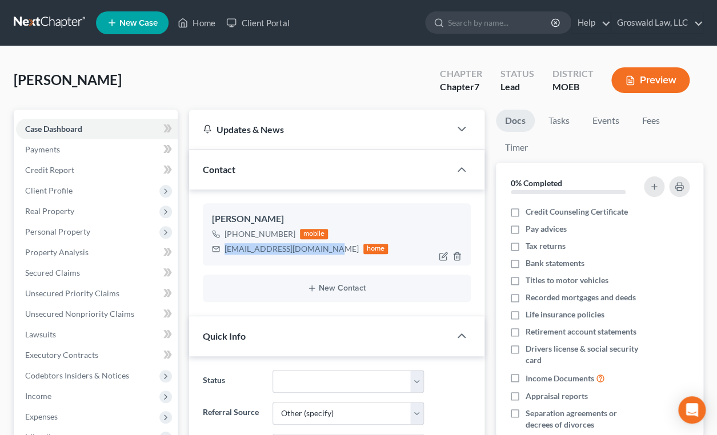
copy div "390-7281"
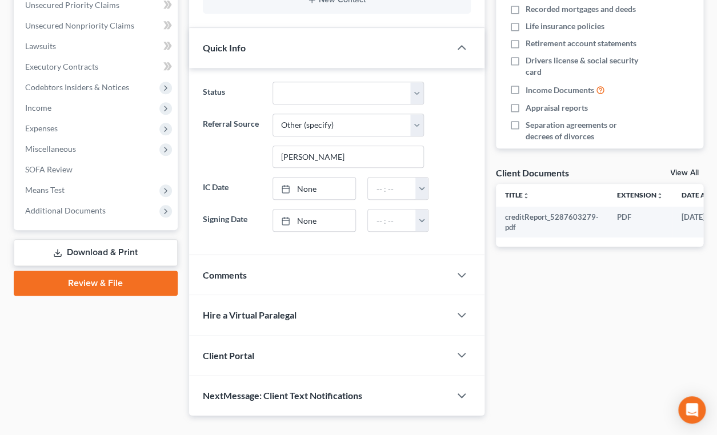
scroll to position [310, 0]
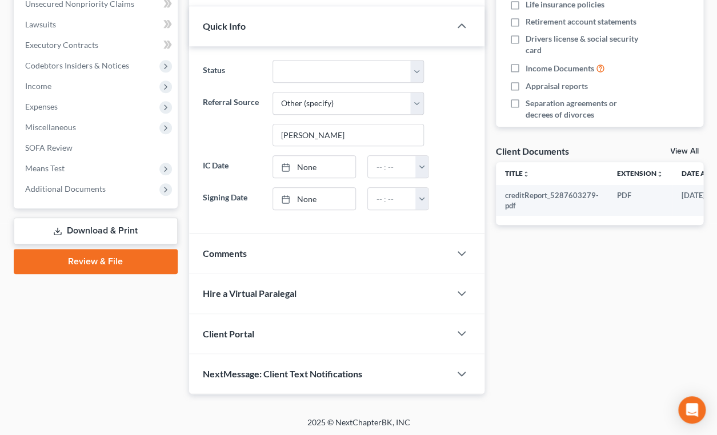
click at [224, 241] on div "Comments" at bounding box center [319, 253] width 261 height 39
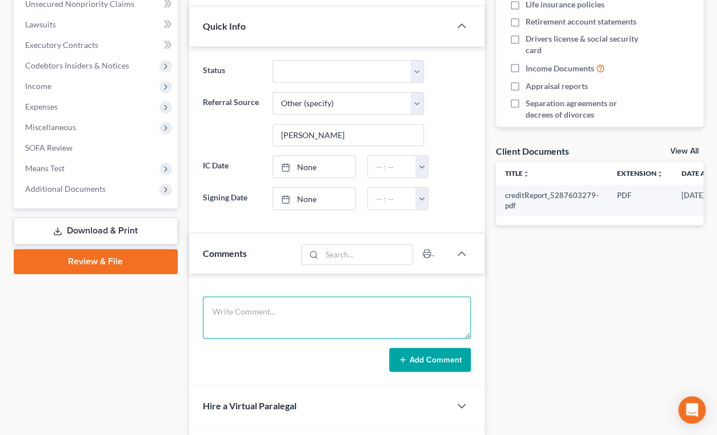
click at [270, 321] on textarea at bounding box center [337, 317] width 268 height 42
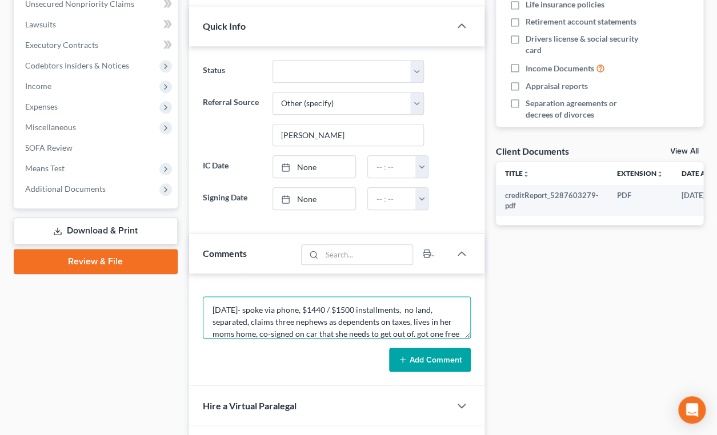
scroll to position [14, 0]
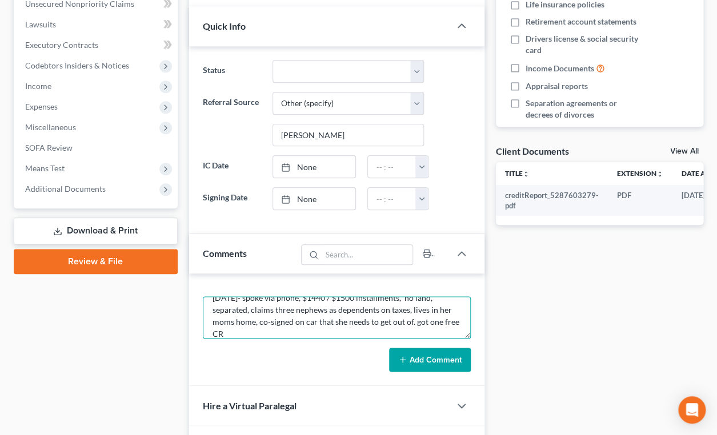
type textarea "[DATE]- spoke via phone, $1440 / $1500 installments, no land, separated, claims…"
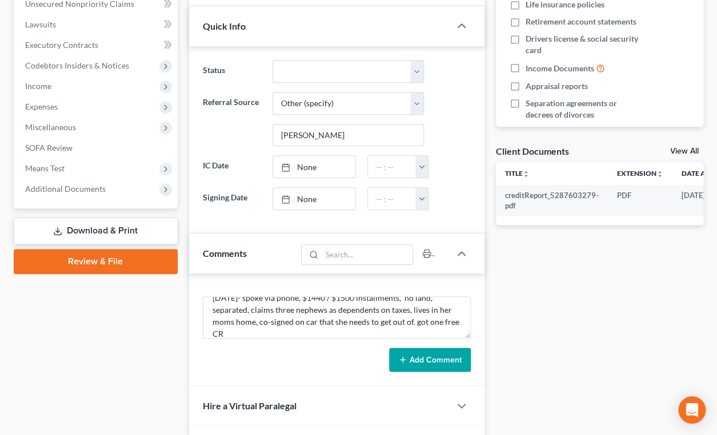
drag, startPoint x: 451, startPoint y: 359, endPoint x: 238, endPoint y: 195, distance: 268.3
click at [451, 359] on button "Add Comment" at bounding box center [430, 360] width 82 height 24
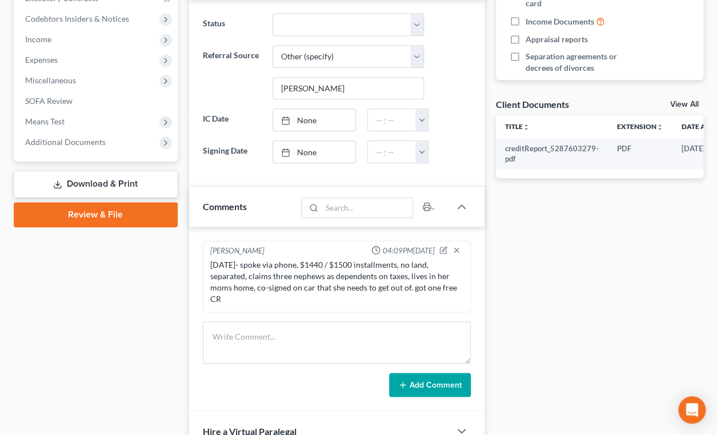
scroll to position [363, 0]
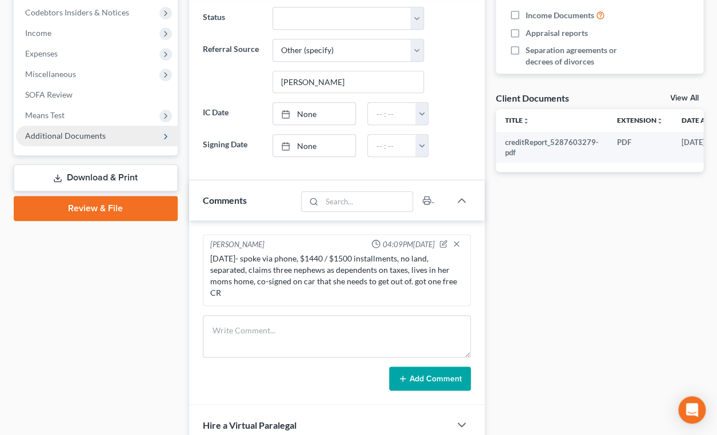
click at [86, 139] on span "Additional Documents" at bounding box center [97, 136] width 162 height 21
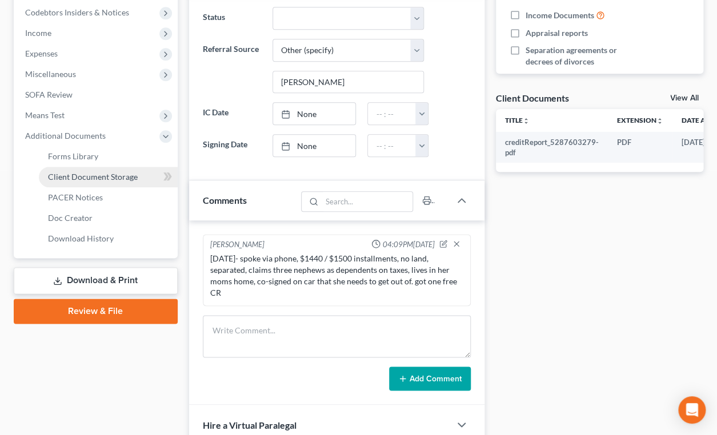
click at [90, 172] on span "Client Document Storage" at bounding box center [93, 177] width 90 height 10
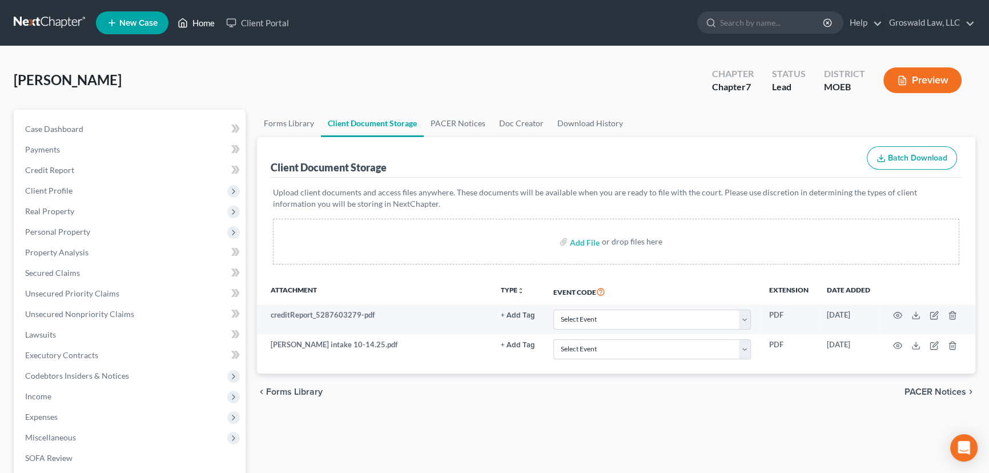
drag, startPoint x: 196, startPoint y: 19, endPoint x: 28, endPoint y: 73, distance: 176.8
click at [196, 19] on link "Home" at bounding box center [196, 23] width 49 height 21
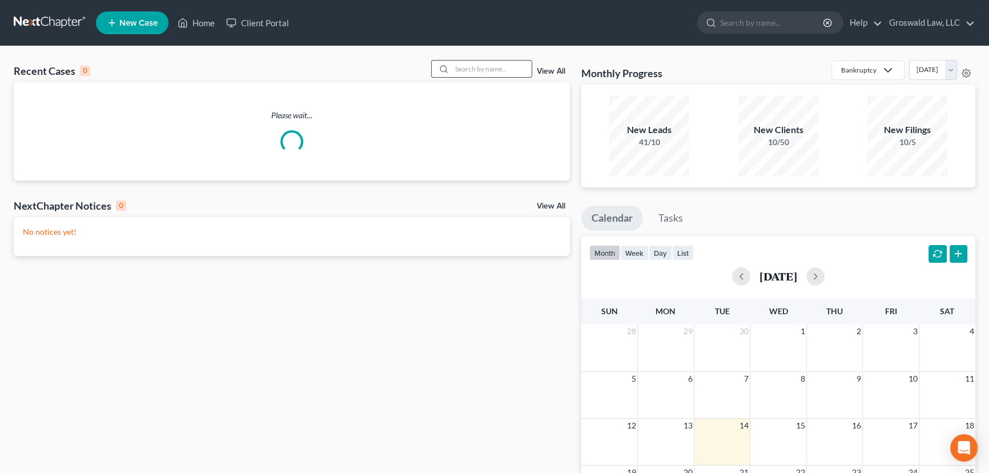
click at [486, 65] on input "search" at bounding box center [492, 69] width 80 height 17
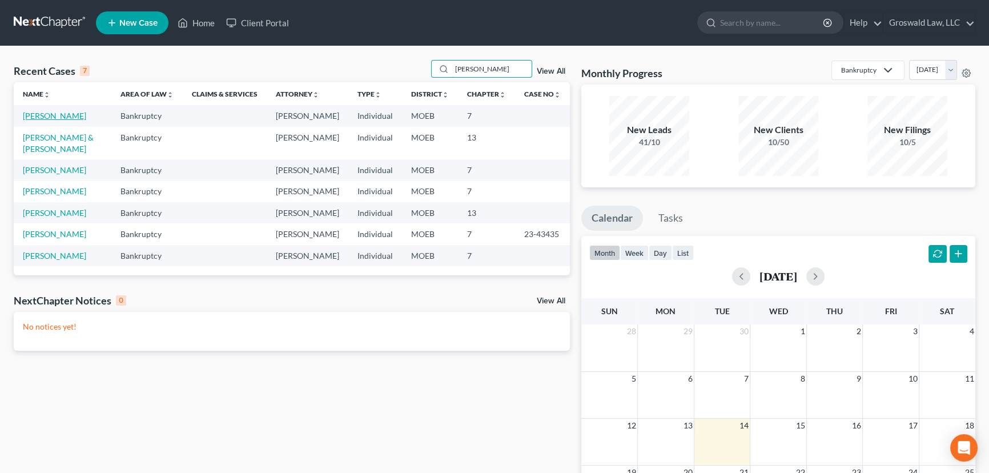
type input "[PERSON_NAME]"
click at [80, 114] on link "[PERSON_NAME]" at bounding box center [54, 116] width 63 height 10
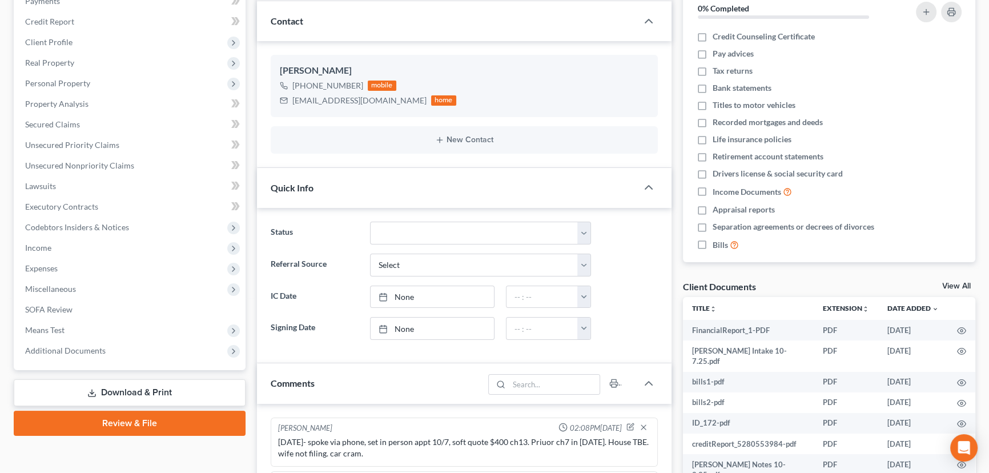
scroll to position [311, 0]
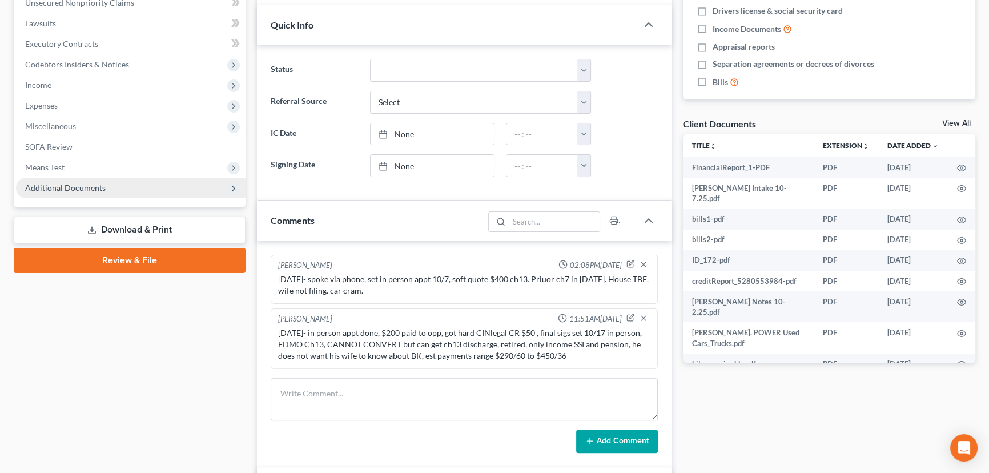
click at [152, 186] on span "Additional Documents" at bounding box center [131, 188] width 230 height 21
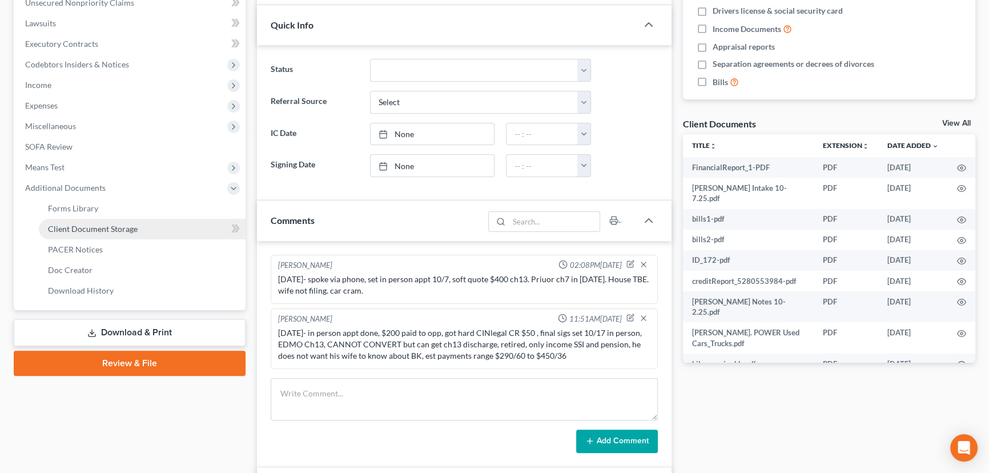
click at [144, 229] on link "Client Document Storage" at bounding box center [142, 229] width 207 height 21
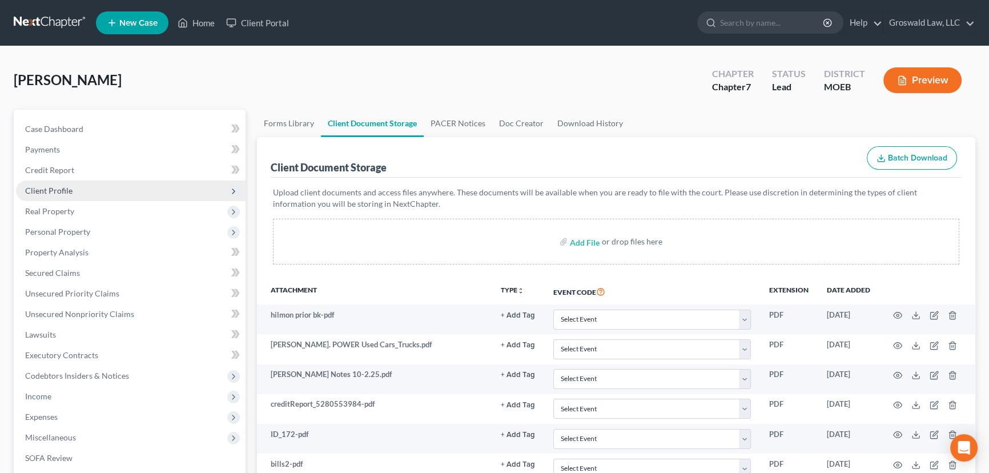
click at [42, 183] on span "Client Profile" at bounding box center [131, 190] width 230 height 21
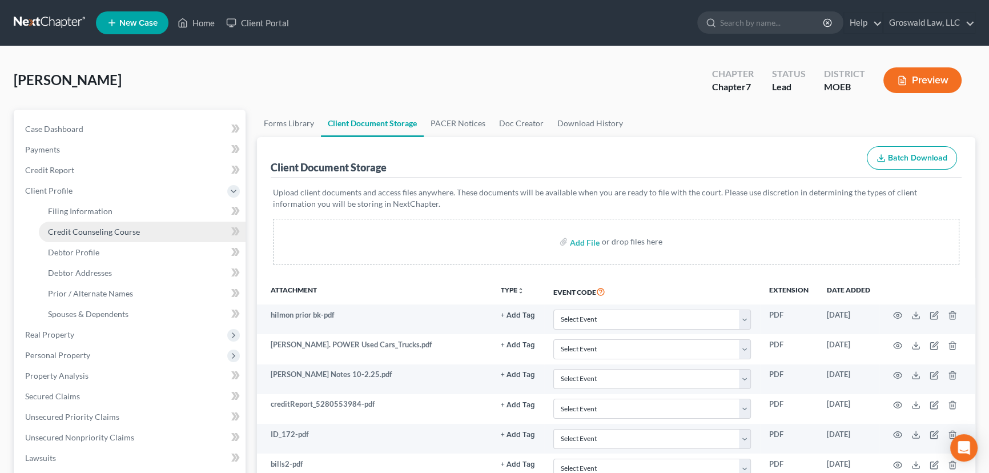
click at [80, 233] on span "Credit Counseling Course" at bounding box center [94, 232] width 92 height 10
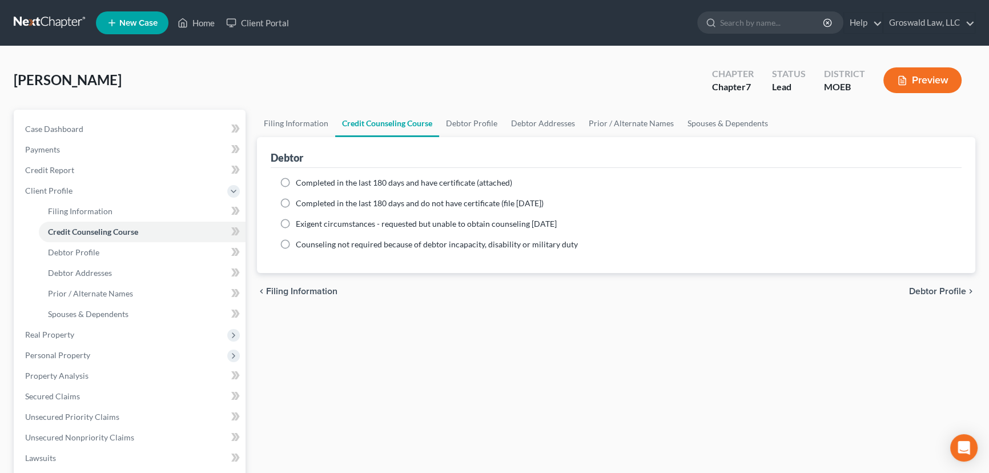
click at [341, 181] on span "Completed in the last 180 days and have certificate (attached)" at bounding box center [404, 183] width 216 height 10
click at [308, 181] on input "Completed in the last 180 days and have certificate (attached)" at bounding box center [303, 180] width 7 height 7
radio input "true"
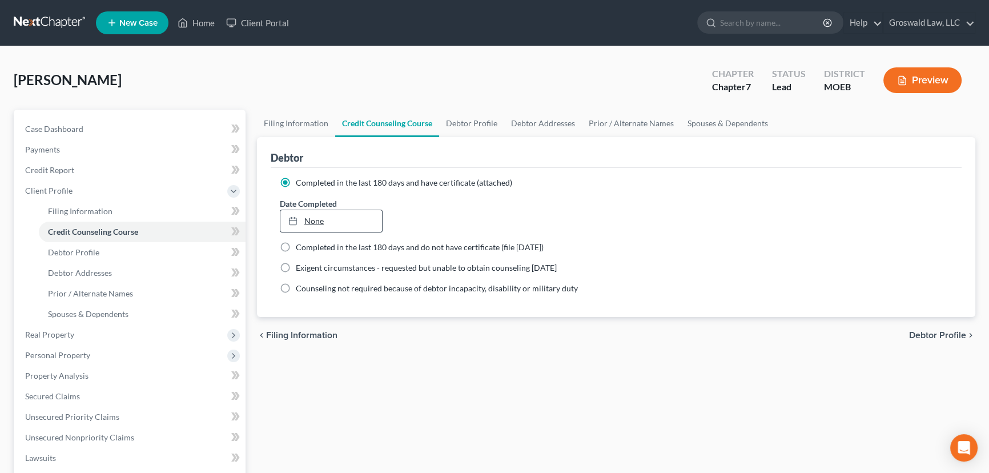
type input "[DATE]"
click at [323, 224] on link "[DATE]" at bounding box center [331, 221] width 102 height 22
click at [58, 122] on link "Case Dashboard" at bounding box center [131, 129] width 230 height 21
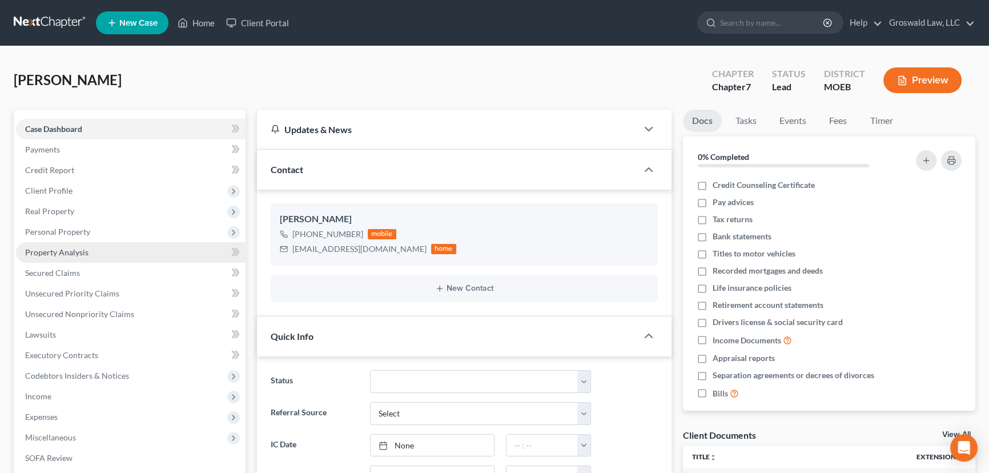
drag, startPoint x: 59, startPoint y: 184, endPoint x: 86, endPoint y: 254, distance: 74.8
click at [59, 186] on span "Client Profile" at bounding box center [48, 191] width 47 height 10
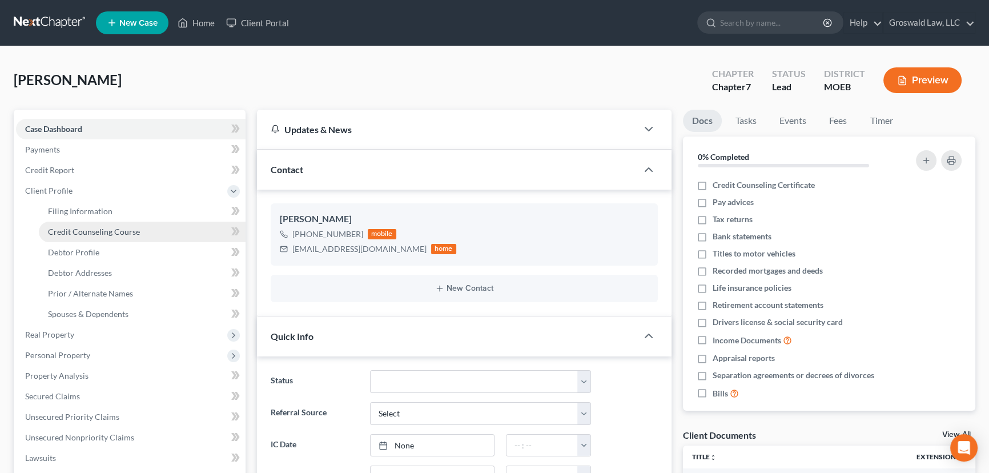
click at [91, 230] on span "Credit Counseling Course" at bounding box center [94, 232] width 92 height 10
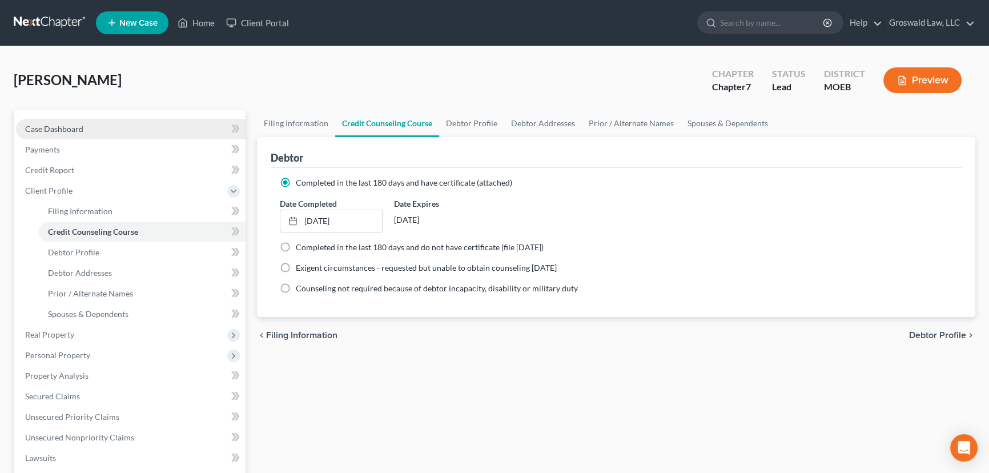
click at [104, 127] on link "Case Dashboard" at bounding box center [131, 129] width 230 height 21
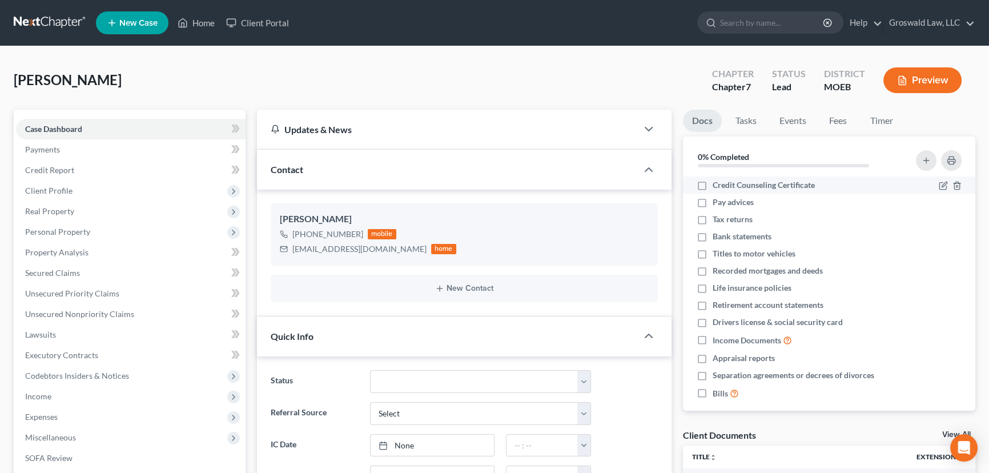
drag, startPoint x: 712, startPoint y: 188, endPoint x: 694, endPoint y: 183, distance: 18.6
click at [713, 187] on label "Credit Counseling Certificate" at bounding box center [764, 184] width 102 height 11
click at [717, 187] on input "Credit Counseling Certificate" at bounding box center [720, 182] width 7 height 7
click at [713, 182] on label "Credit Counseling Certificate" at bounding box center [764, 184] width 102 height 11
click at [717, 182] on input "Credit Counseling Certificate" at bounding box center [720, 182] width 7 height 7
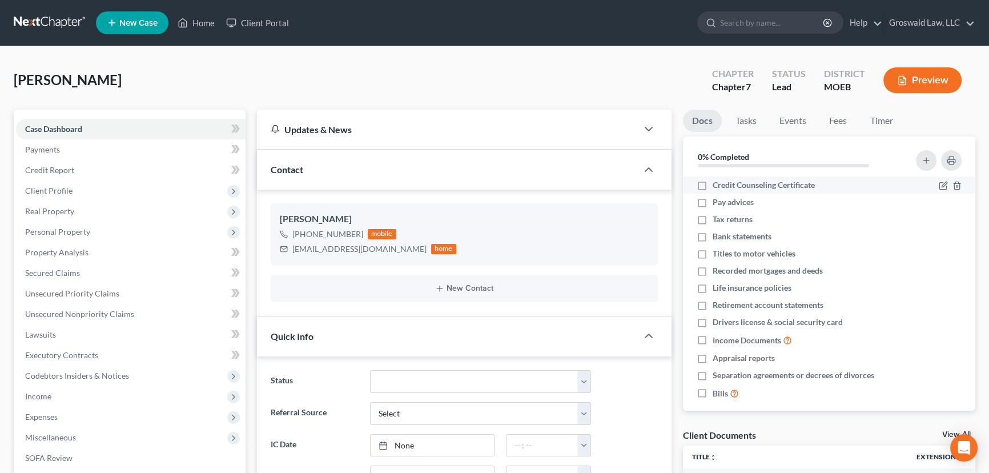
drag, startPoint x: 700, startPoint y: 188, endPoint x: 42, endPoint y: 160, distance: 658.9
click at [713, 188] on label "Credit Counseling Certificate" at bounding box center [764, 184] width 102 height 11
click at [717, 187] on input "Credit Counseling Certificate" at bounding box center [720, 182] width 7 height 7
checkbox input "true"
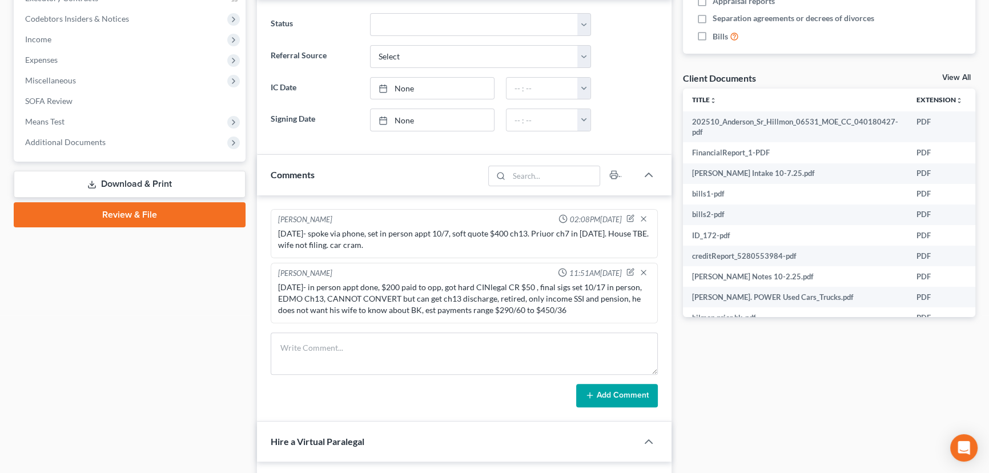
scroll to position [519, 0]
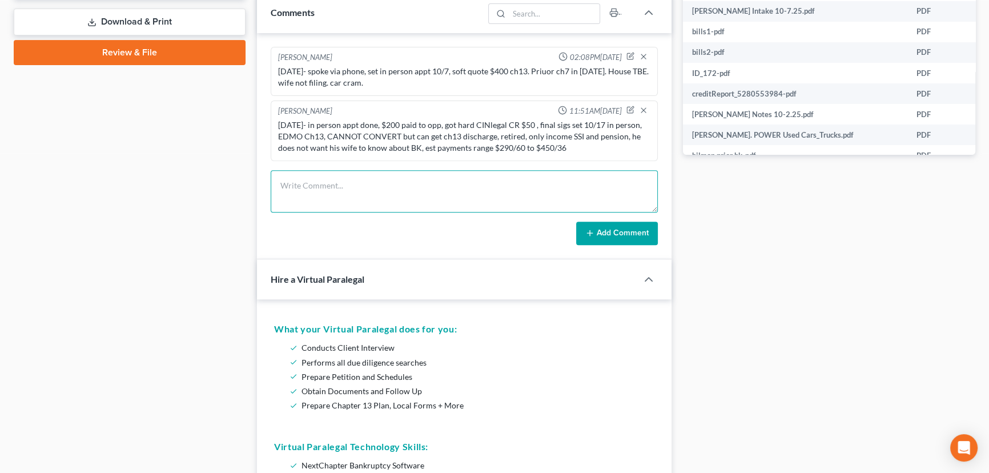
drag, startPoint x: 431, startPoint y: 190, endPoint x: 432, endPoint y: 158, distance: 32.5
click at [431, 190] on textarea at bounding box center [464, 191] width 387 height 42
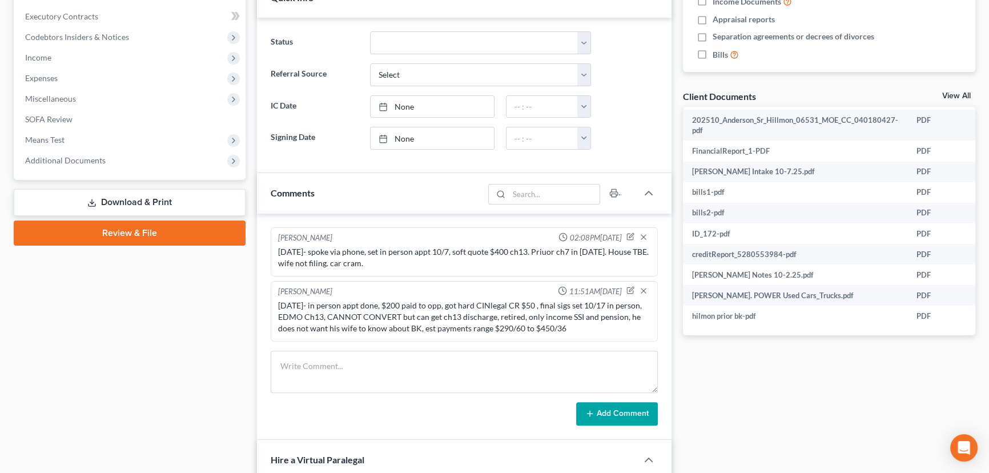
scroll to position [363, 0]
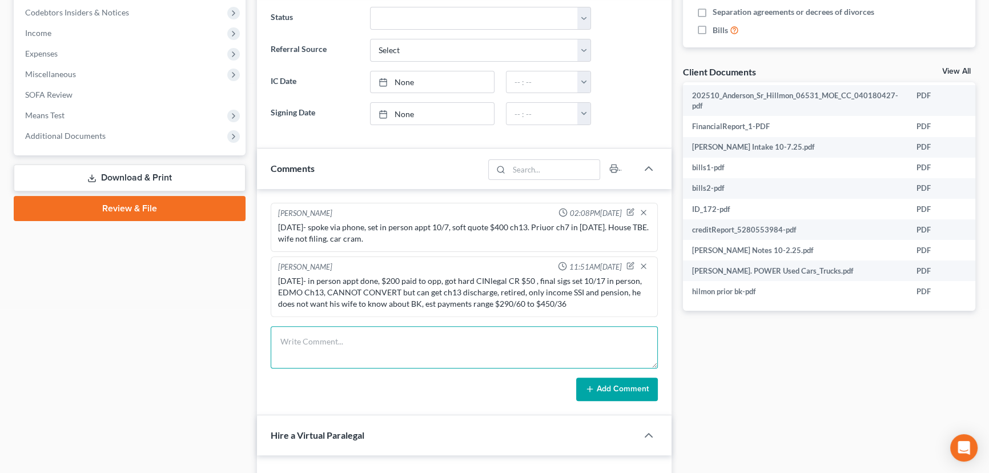
click at [511, 352] on textarea at bounding box center [464, 347] width 387 height 42
type textarea "[DATE] - spoke via phone, took him off the calendar [DATE] b/c baby, he will lo…"
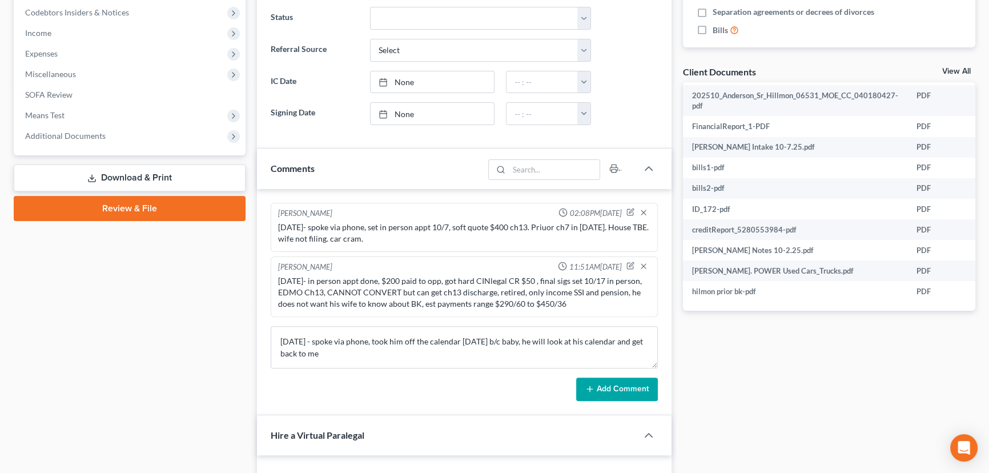
click at [629, 384] on button "Add Comment" at bounding box center [617, 389] width 82 height 24
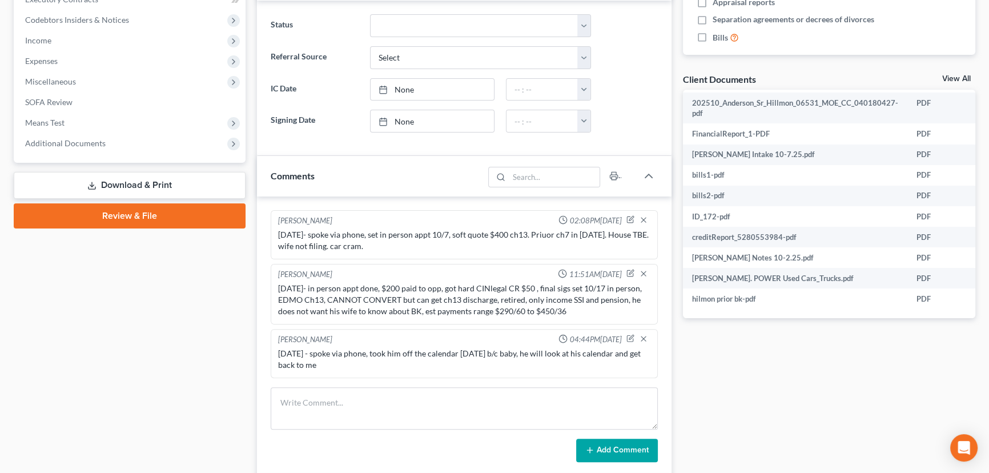
scroll to position [155, 0]
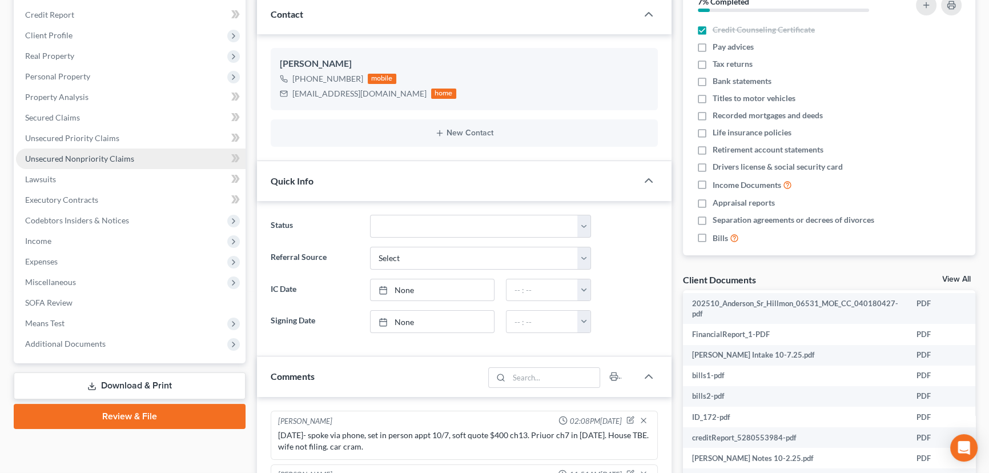
click at [50, 154] on span "Unsecured Nonpriority Claims" at bounding box center [79, 159] width 109 height 10
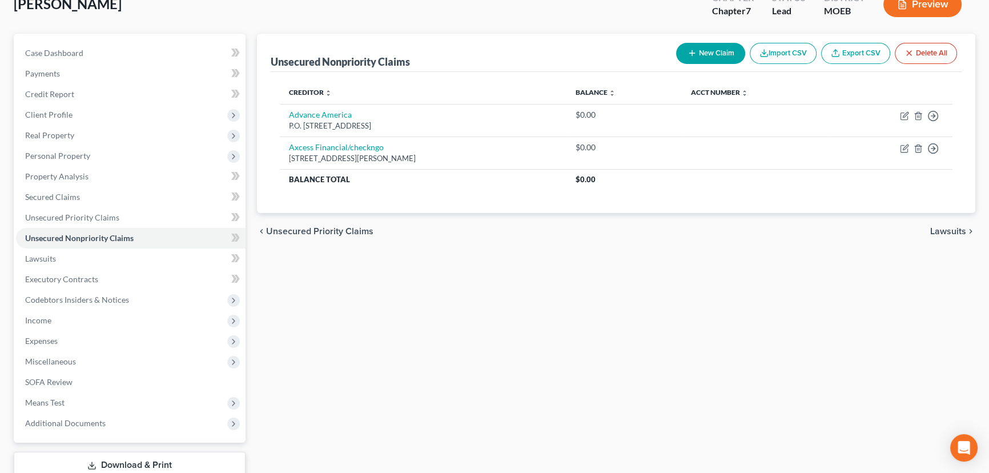
scroll to position [153, 0]
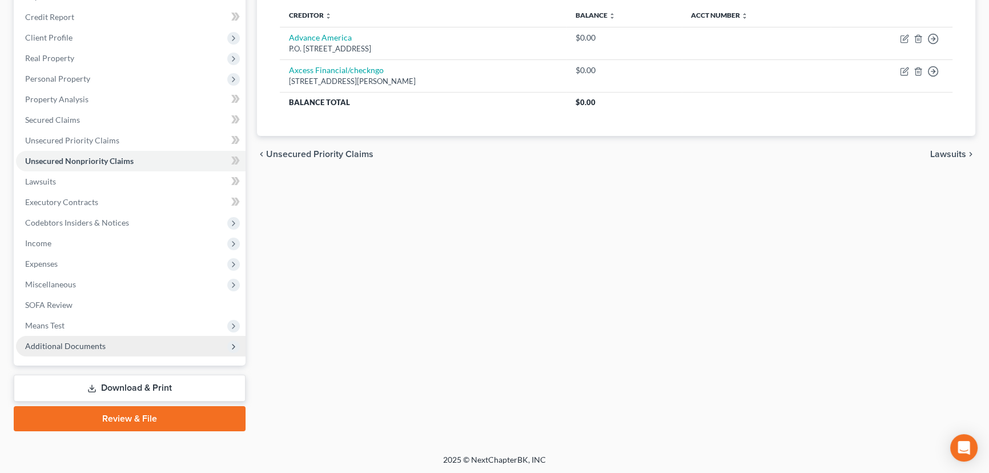
click at [160, 347] on span "Additional Documents" at bounding box center [131, 346] width 230 height 21
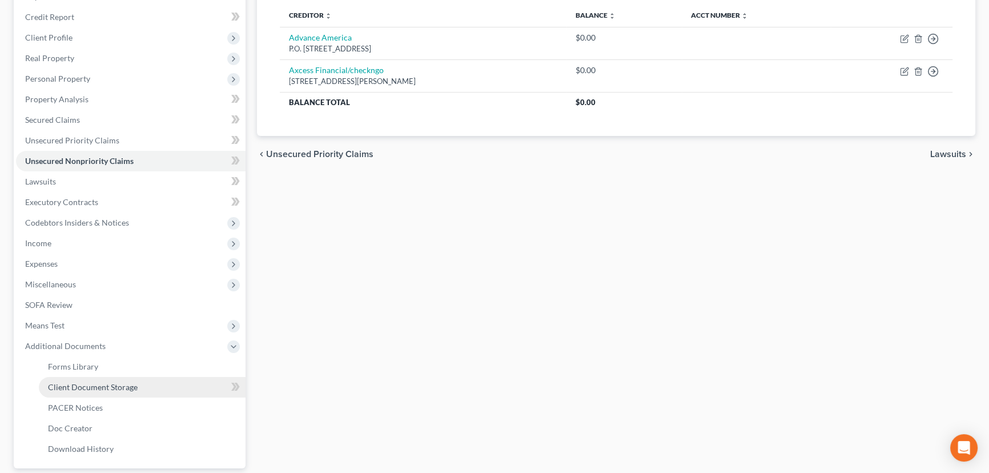
click at [180, 383] on link "Client Document Storage" at bounding box center [142, 387] width 207 height 21
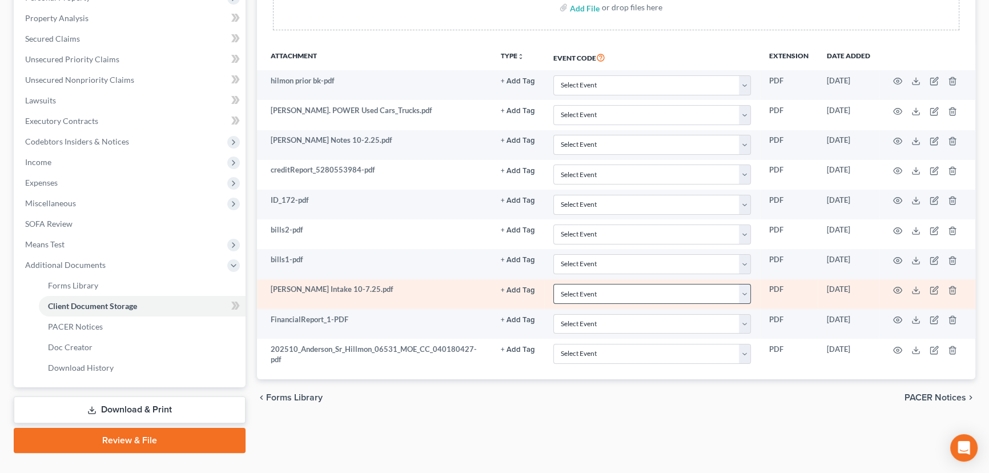
scroll to position [256, 0]
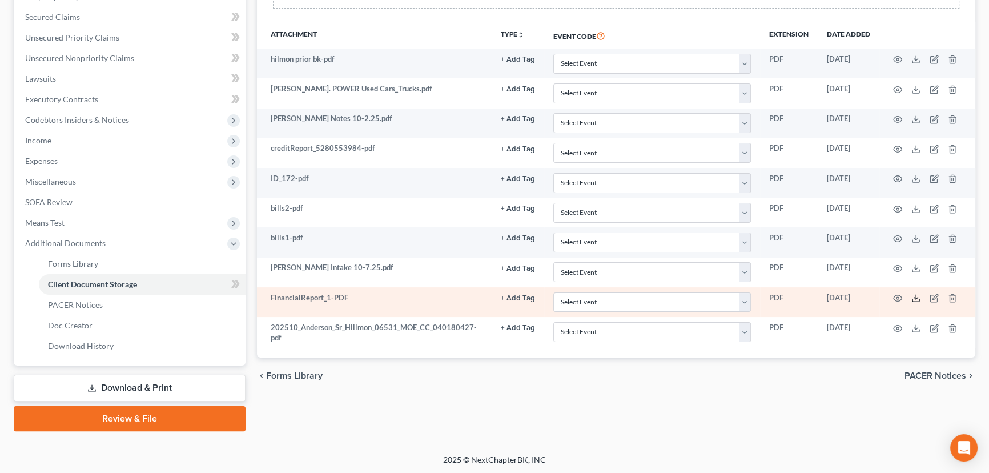
click at [914, 294] on icon at bounding box center [915, 297] width 9 height 9
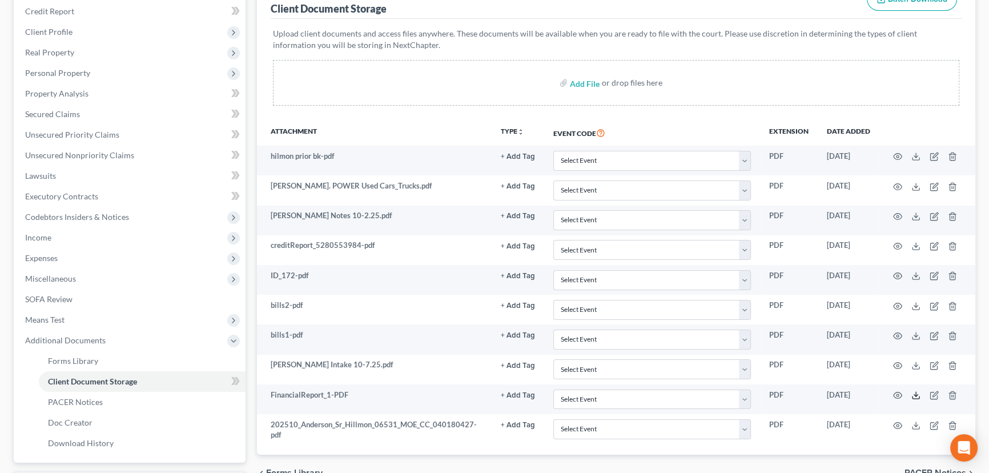
scroll to position [0, 0]
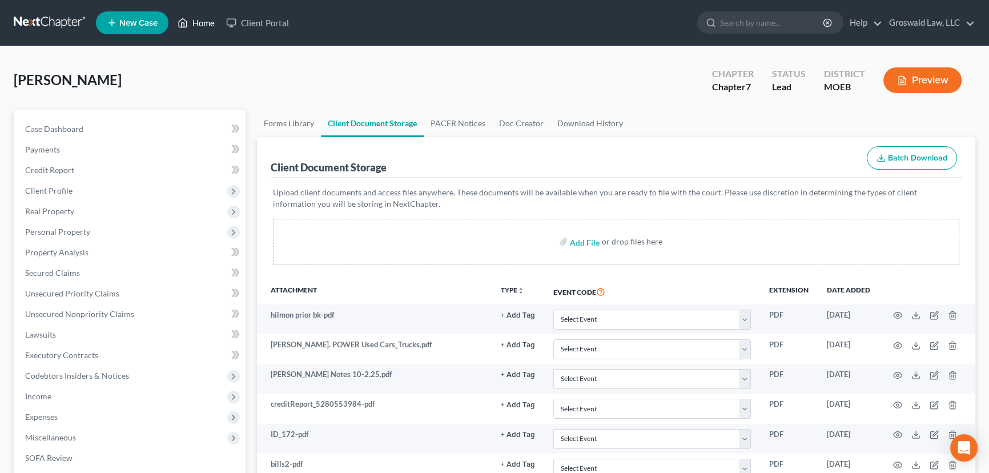
click at [198, 22] on link "Home" at bounding box center [196, 23] width 49 height 21
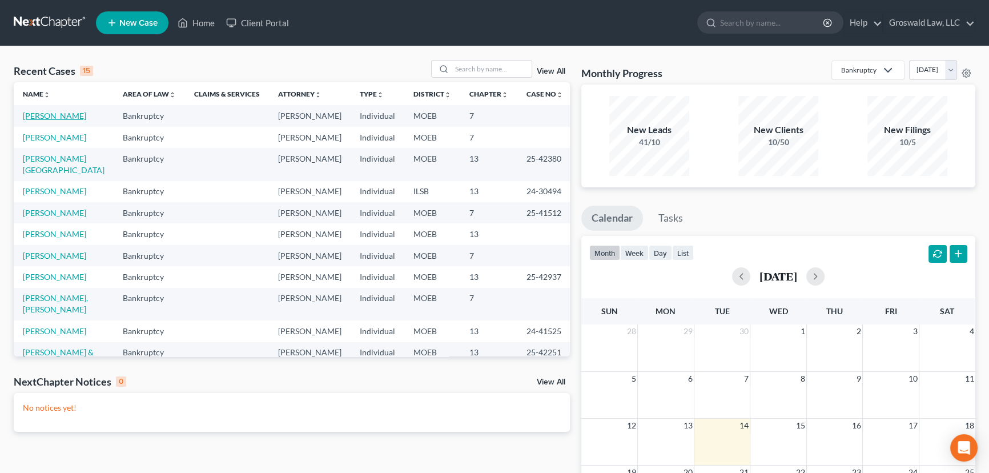
click at [70, 116] on link "[PERSON_NAME]" at bounding box center [54, 116] width 63 height 10
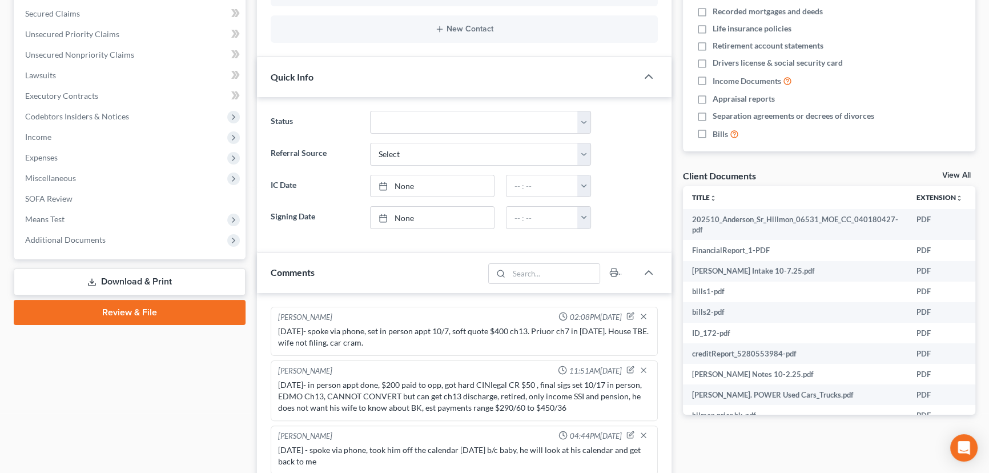
scroll to position [51, 0]
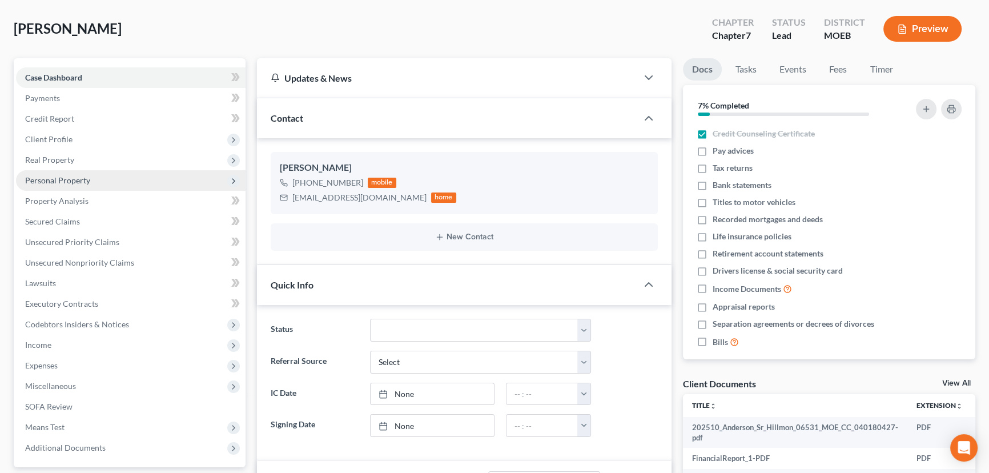
drag, startPoint x: 84, startPoint y: 137, endPoint x: 143, endPoint y: 171, distance: 68.1
click at [84, 137] on span "Client Profile" at bounding box center [131, 139] width 230 height 21
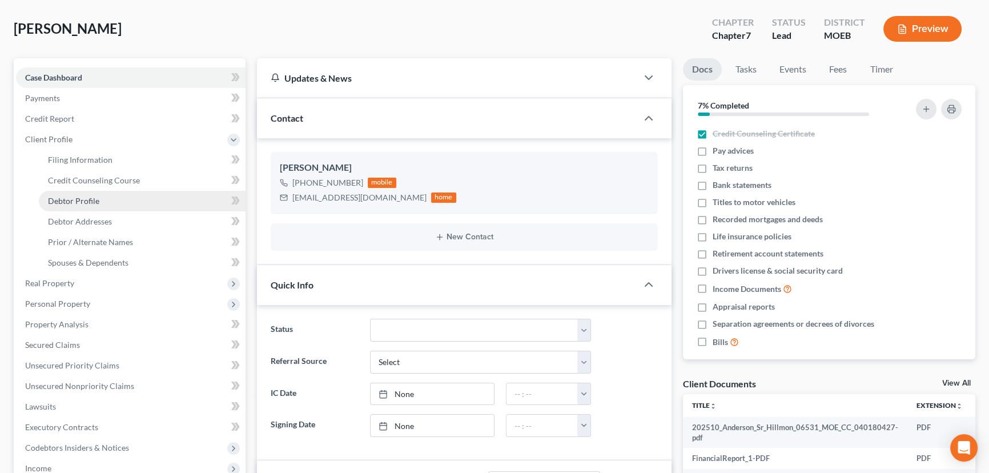
click at [103, 195] on link "Debtor Profile" at bounding box center [142, 201] width 207 height 21
select select "0"
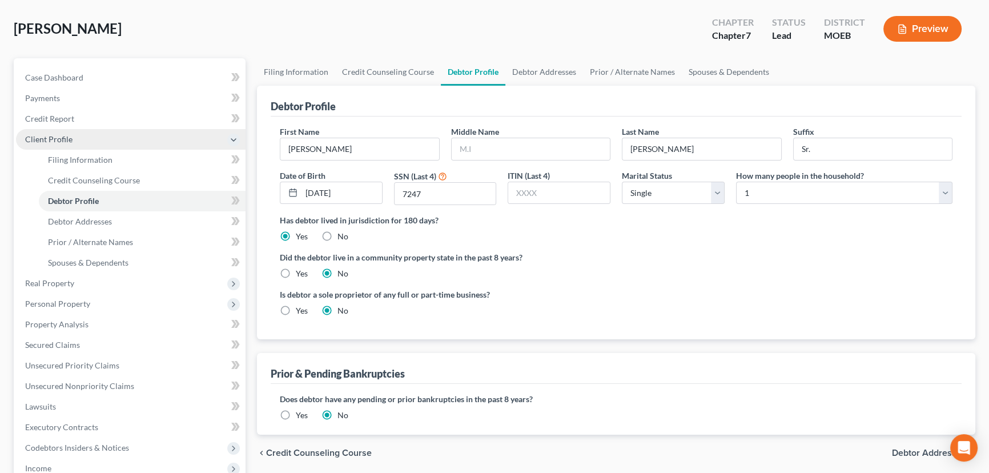
scroll to position [3, 0]
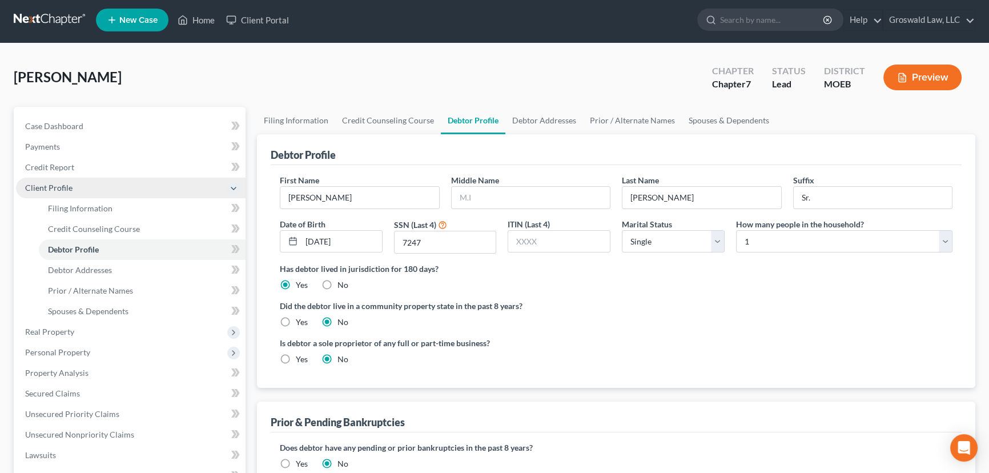
radio input "true"
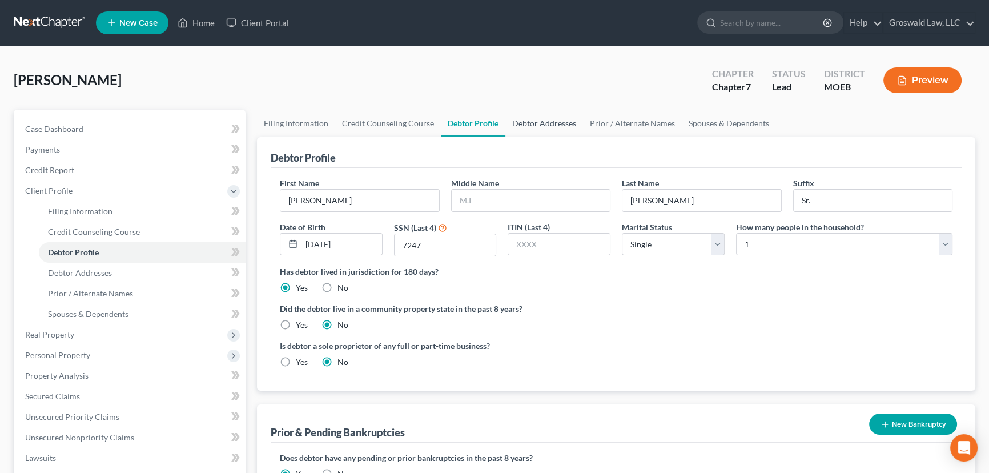
click at [541, 122] on link "Debtor Addresses" at bounding box center [544, 123] width 78 height 27
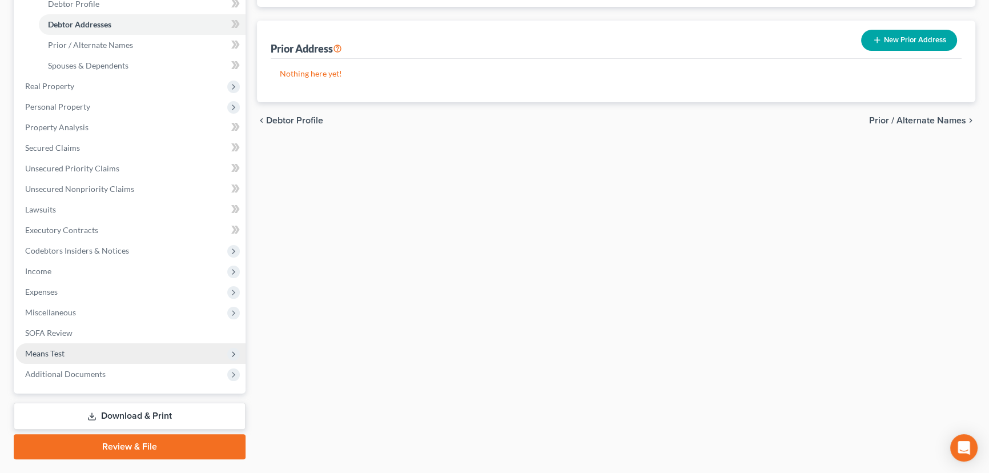
scroll to position [259, 0]
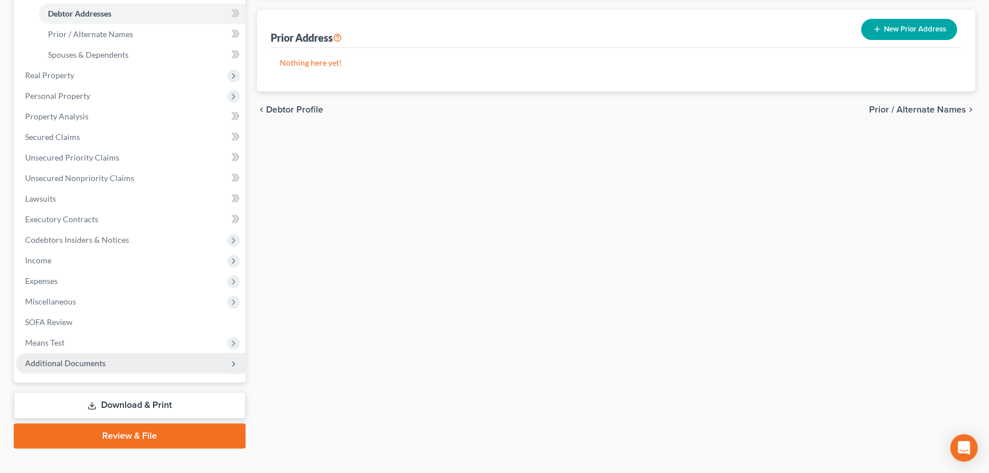
click at [114, 363] on span "Additional Documents" at bounding box center [131, 363] width 230 height 21
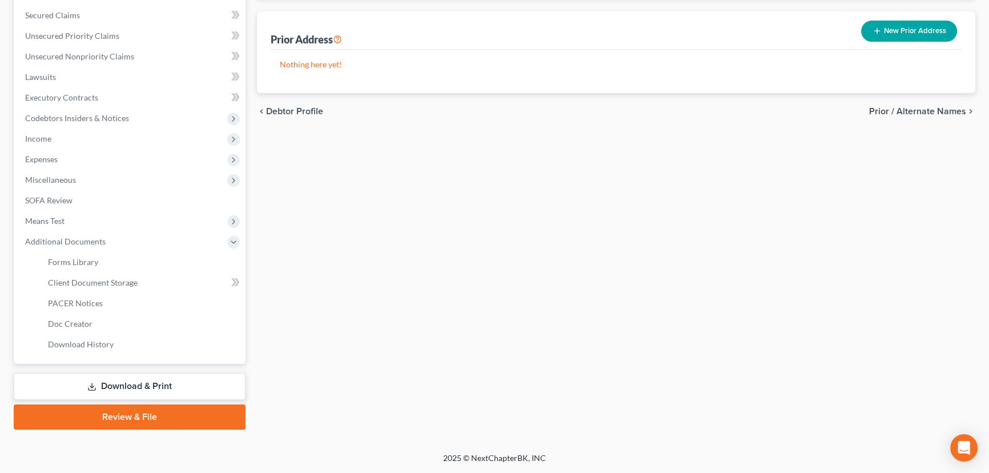
scroll to position [256, 0]
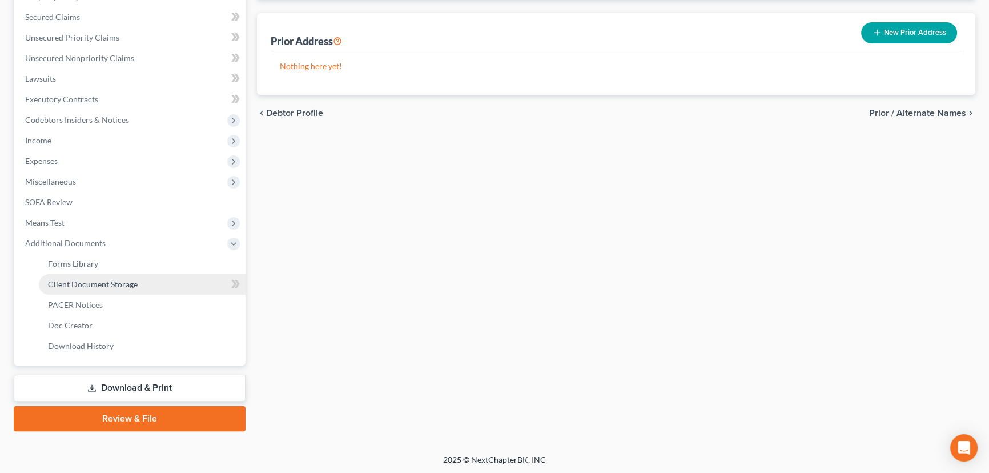
click at [128, 288] on link "Client Document Storage" at bounding box center [142, 284] width 207 height 21
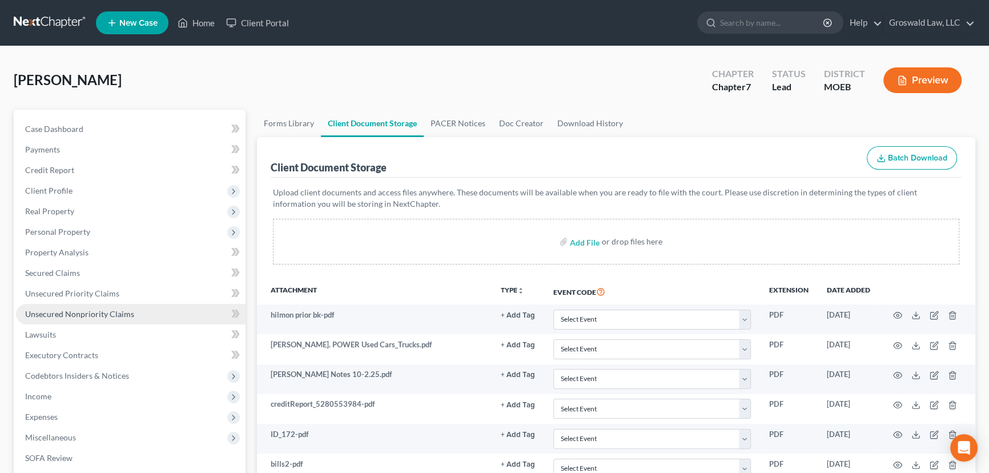
click at [74, 312] on span "Unsecured Nonpriority Claims" at bounding box center [79, 314] width 109 height 10
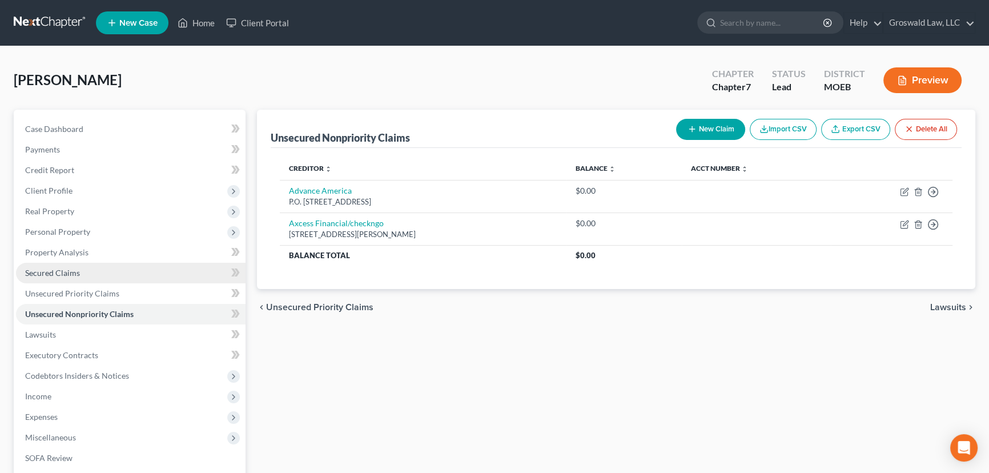
click at [77, 272] on span "Secured Claims" at bounding box center [52, 273] width 55 height 10
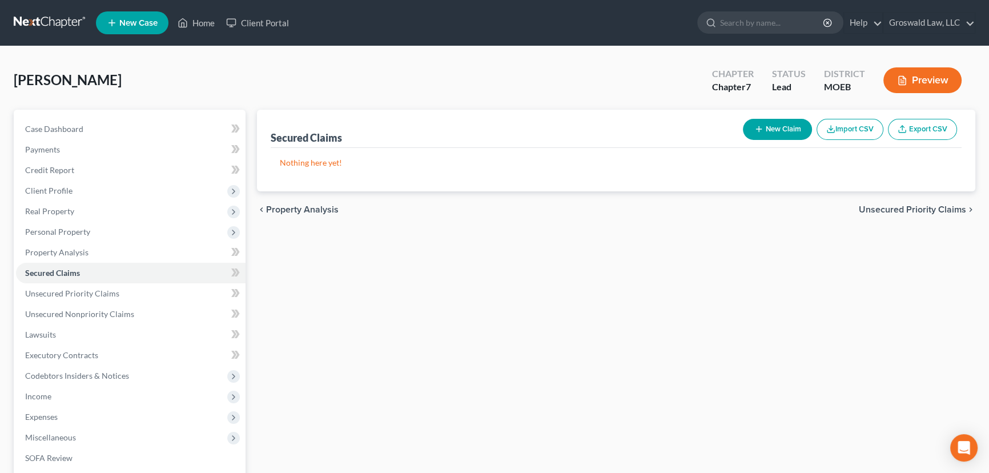
click at [771, 134] on button "New Claim" at bounding box center [777, 129] width 69 height 21
select select "0"
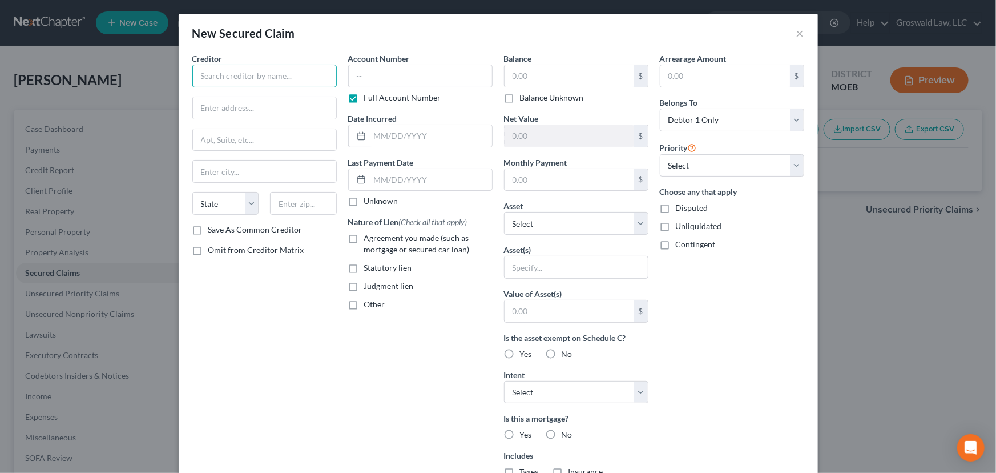
click at [300, 68] on input "text" at bounding box center [264, 76] width 144 height 23
type input "Rocket Mortgage"
click at [234, 100] on input "text" at bounding box center [264, 108] width 143 height 22
paste input "[STREET_ADDRESS][PERSON_NAME]"
type input "[STREET_ADDRESS][PERSON_NAME]"
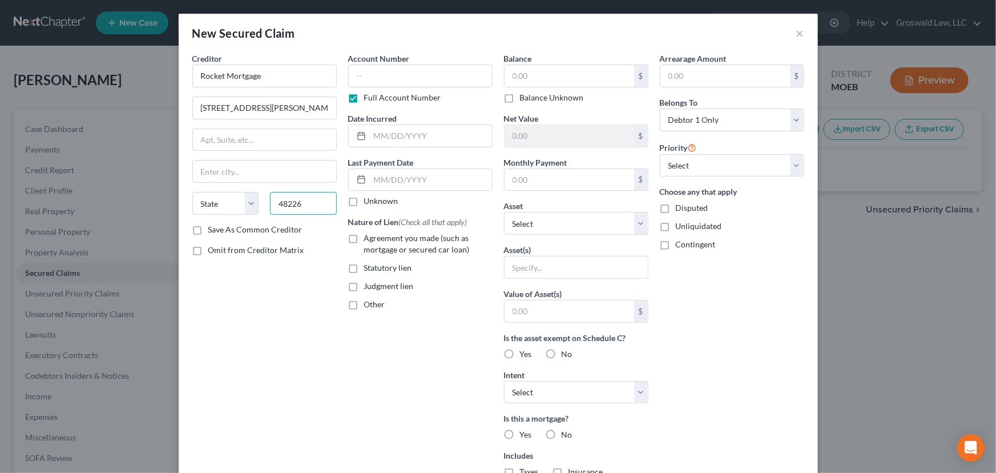
type input "48226"
type input "[GEOGRAPHIC_DATA]"
select select "23"
click at [249, 223] on div "State [US_STATE] AK AR AZ CA CO CT DE DC [GEOGRAPHIC_DATA] [GEOGRAPHIC_DATA] GU…" at bounding box center [265, 208] width 156 height 32
click at [245, 230] on label "Save As Common Creditor" at bounding box center [255, 229] width 94 height 11
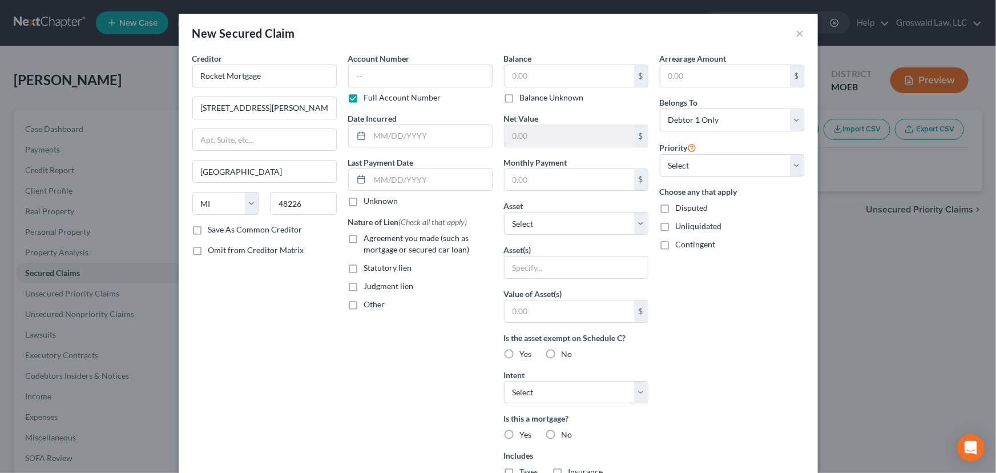
click at [220, 230] on input "Save As Common Creditor" at bounding box center [216, 227] width 7 height 7
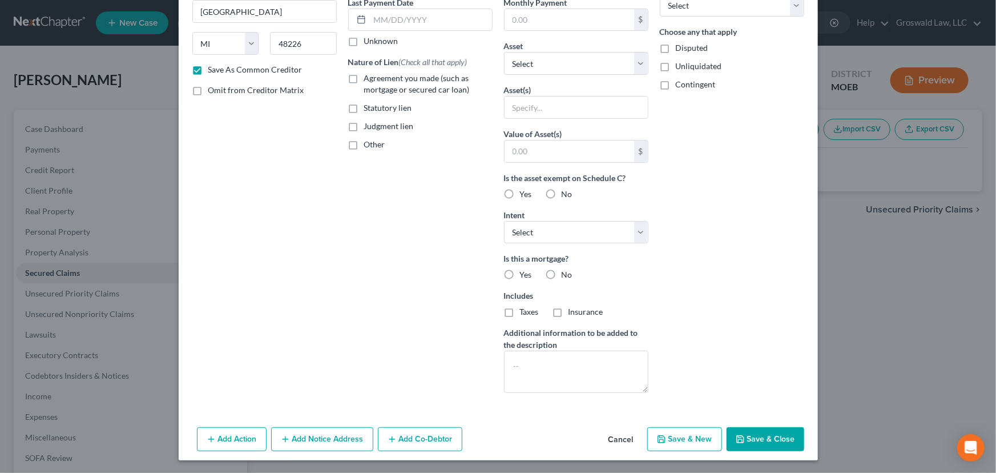
click at [774, 440] on button "Save & Close" at bounding box center [766, 439] width 78 height 24
checkbox input "false"
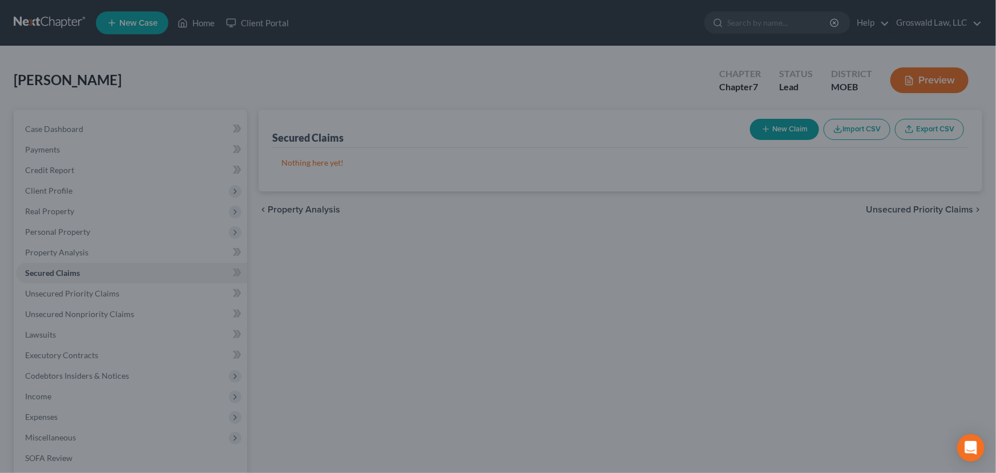
type input "0.00"
type input "0"
type input "0.00"
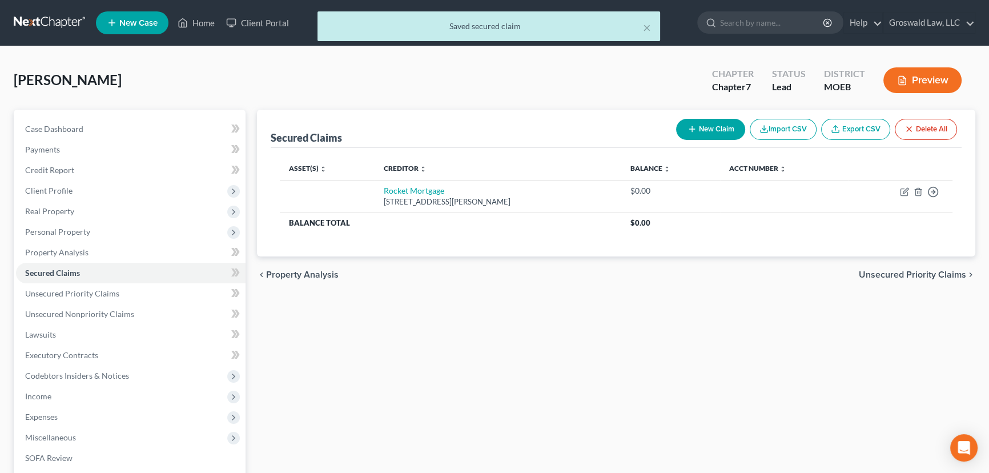
click at [701, 126] on button "New Claim" at bounding box center [710, 129] width 69 height 21
select select "0"
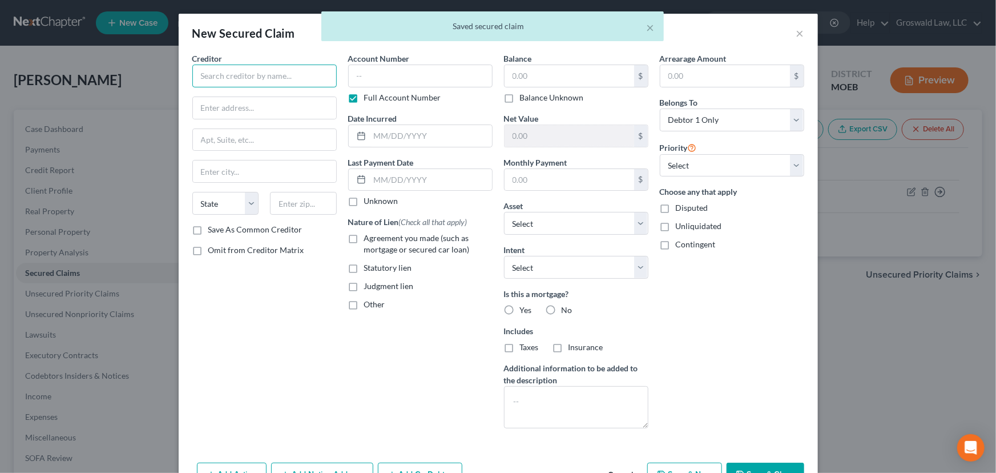
drag, startPoint x: 331, startPoint y: 85, endPoint x: 325, endPoint y: 80, distance: 7.3
click at [331, 84] on input "text" at bounding box center [264, 76] width 144 height 23
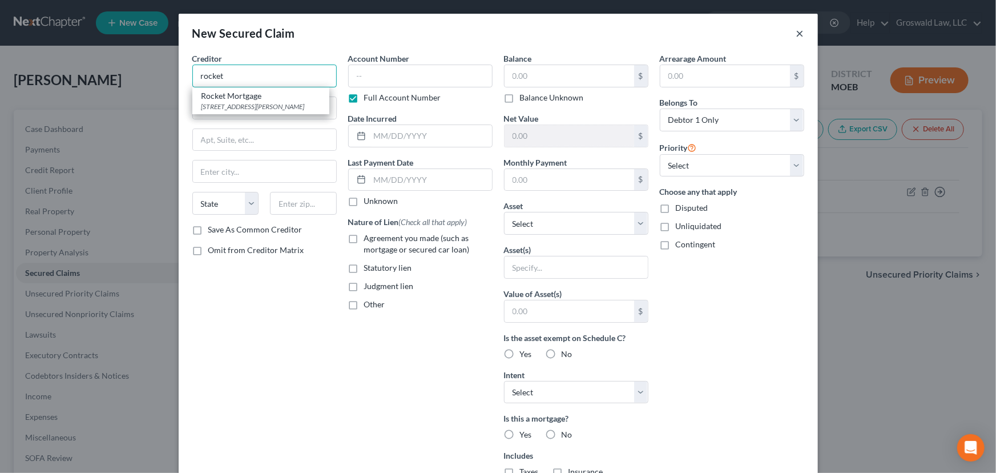
type input "rocket"
click at [796, 34] on button "×" at bounding box center [800, 33] width 8 height 14
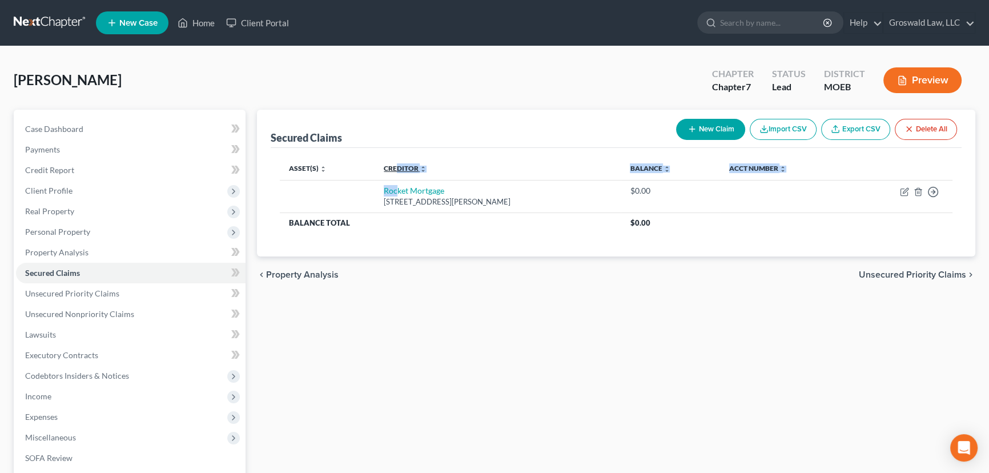
drag, startPoint x: 390, startPoint y: 178, endPoint x: 398, endPoint y: 171, distance: 10.9
click at [393, 177] on table "Asset(s) expand_more expand_less unfold_more Creditor expand_more expand_less u…" at bounding box center [616, 195] width 673 height 77
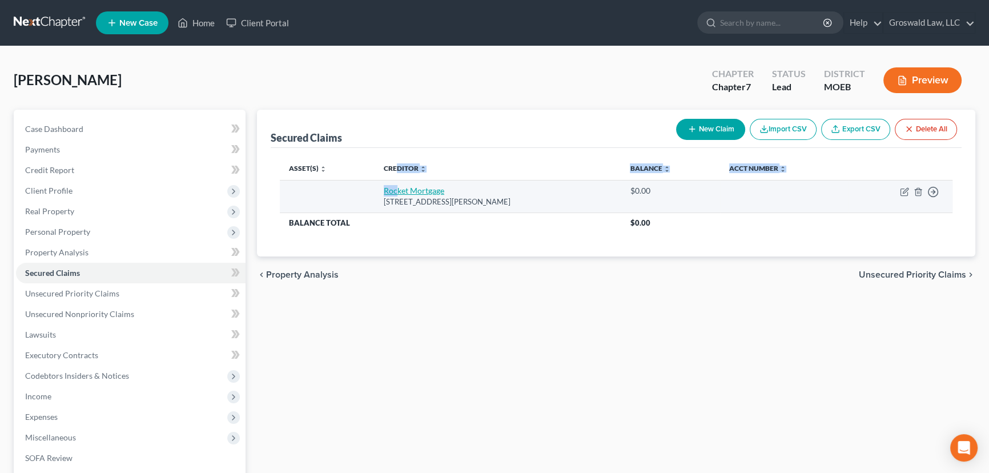
click at [399, 186] on link "Rocket Mortgage" at bounding box center [414, 191] width 61 height 10
select select "23"
select select "0"
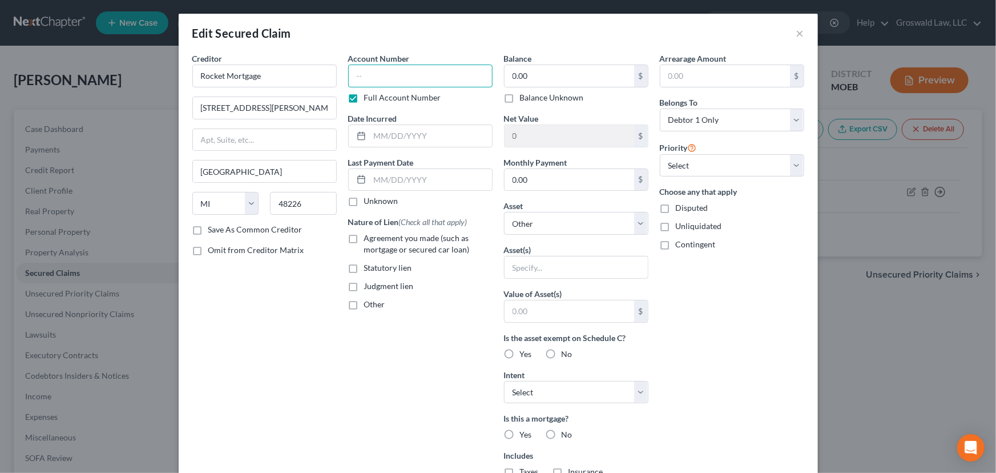
click at [382, 72] on input "text" at bounding box center [420, 76] width 144 height 23
type input "0790"
type input "08/2023"
click at [364, 98] on label "Full Account Number" at bounding box center [402, 97] width 77 height 11
click at [369, 98] on input "Full Account Number" at bounding box center [372, 95] width 7 height 7
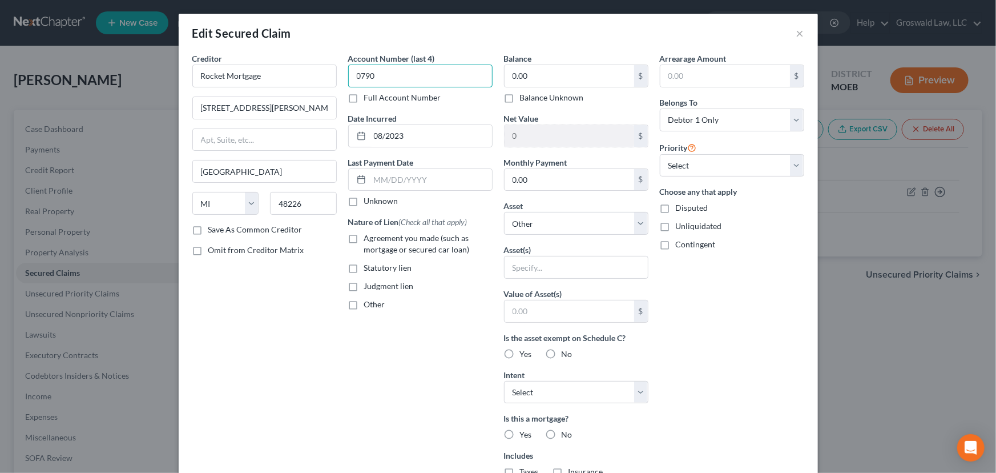
drag, startPoint x: 410, startPoint y: 77, endPoint x: 267, endPoint y: 46, distance: 146.1
click at [266, 50] on div "Edit Secured Claim × Creditor * Rocket Mortgage [STREET_ADDRESS][PERSON_NAME] […" at bounding box center [498, 321] width 639 height 615
click at [364, 100] on label "Full Account Number" at bounding box center [402, 97] width 77 height 11
click at [369, 99] on input "Full Account Number" at bounding box center [372, 95] width 7 height 7
click at [364, 97] on label "Full Account Number" at bounding box center [402, 97] width 77 height 11
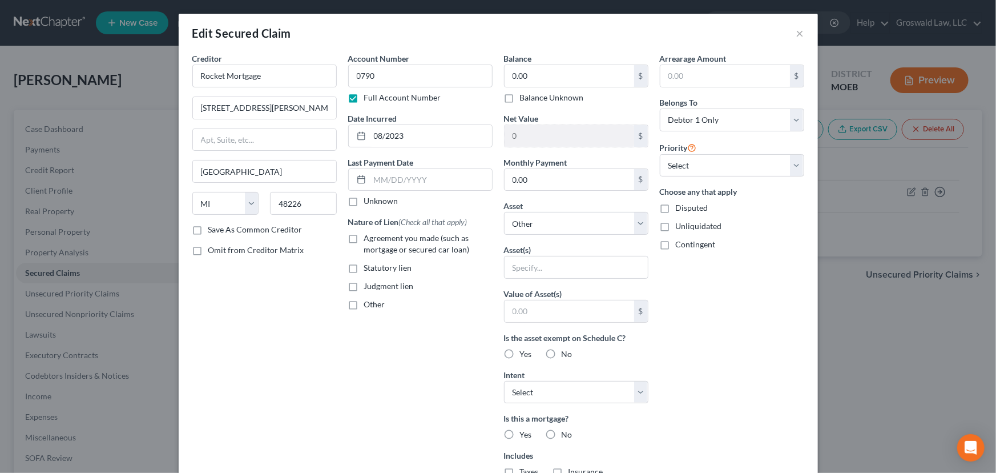
click at [369, 97] on input "Full Account Number" at bounding box center [372, 95] width 7 height 7
click at [364, 97] on label "Full Account Number" at bounding box center [402, 97] width 77 height 11
click at [369, 97] on input "Full Account Number" at bounding box center [372, 95] width 7 height 7
click at [364, 97] on label "Full Account Number" at bounding box center [402, 97] width 77 height 11
click at [369, 97] on input "Full Account Number" at bounding box center [372, 95] width 7 height 7
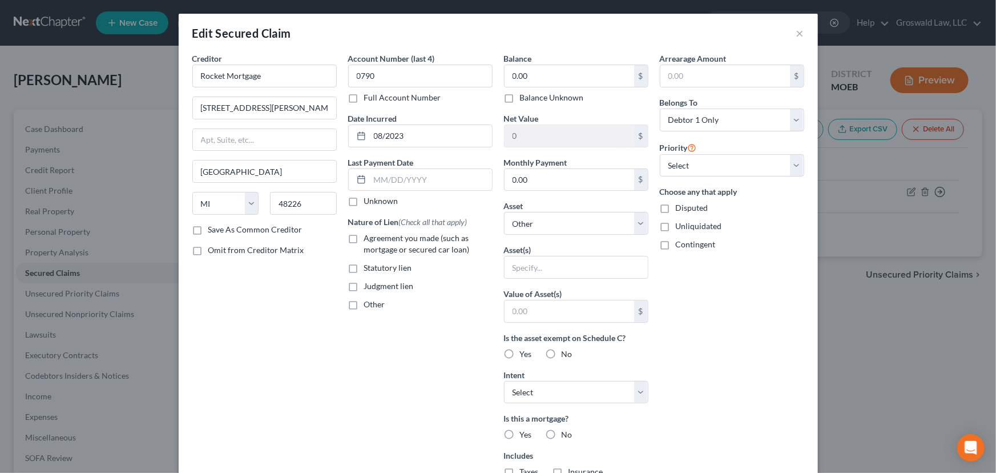
click at [391, 242] on span "Agreement you made (such as mortgage or secured car loan)" at bounding box center [417, 243] width 106 height 21
click at [376, 240] on input "Agreement you made (such as mortgage or secured car loan)" at bounding box center [372, 235] width 7 height 7
checkbox input "true"
click at [569, 79] on input "0.00" at bounding box center [570, 76] width 130 height 22
type input "83,617"
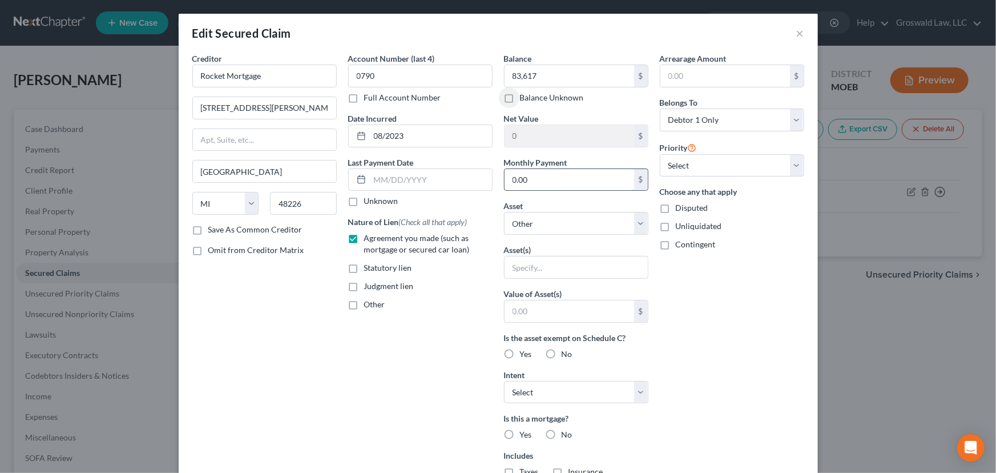
click at [597, 177] on input "0.00" at bounding box center [570, 180] width 130 height 22
type input "929"
click at [556, 228] on select "Select Other Multiple Assets [STREET_ADDRESS] - $0.0" at bounding box center [576, 223] width 144 height 23
select select "2"
click at [504, 212] on select "Select Other Multiple Assets [STREET_ADDRESS] - $0.0" at bounding box center [576, 223] width 144 height 23
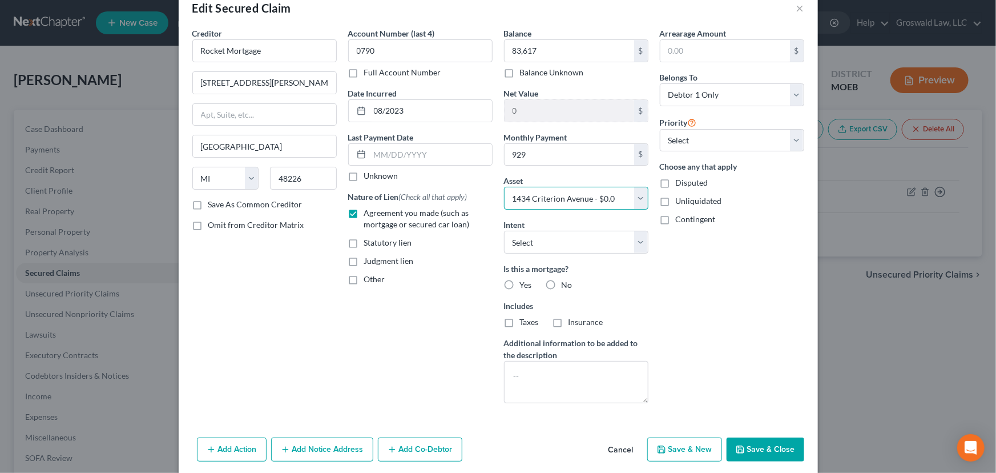
scroll to position [45, 0]
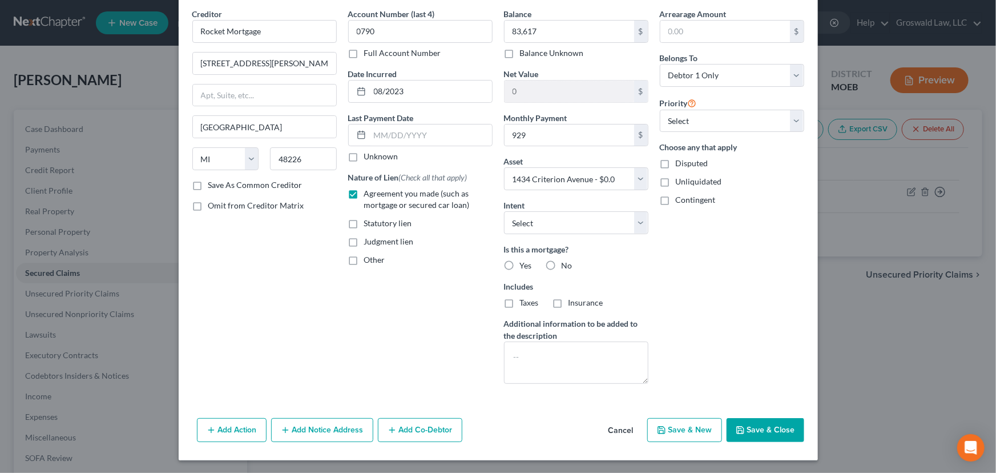
click at [761, 425] on button "Save & Close" at bounding box center [766, 430] width 78 height 24
select select
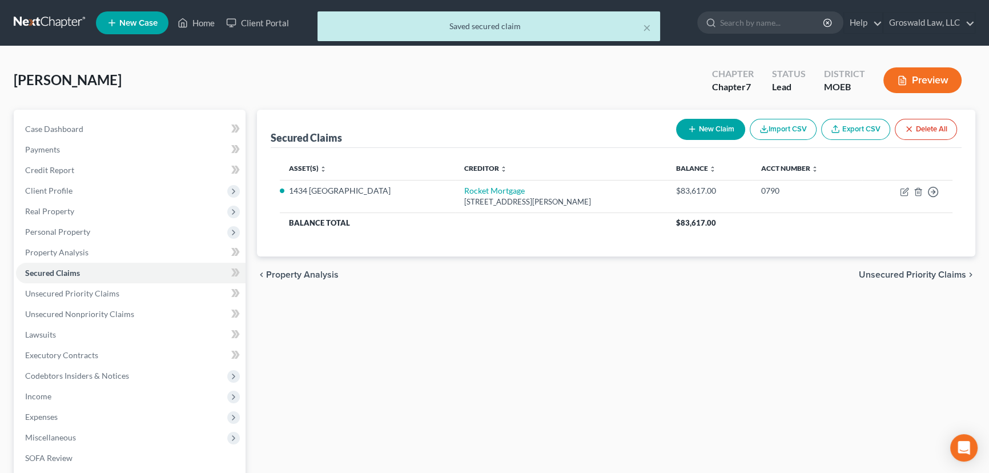
click at [925, 82] on button "Preview" at bounding box center [922, 80] width 78 height 26
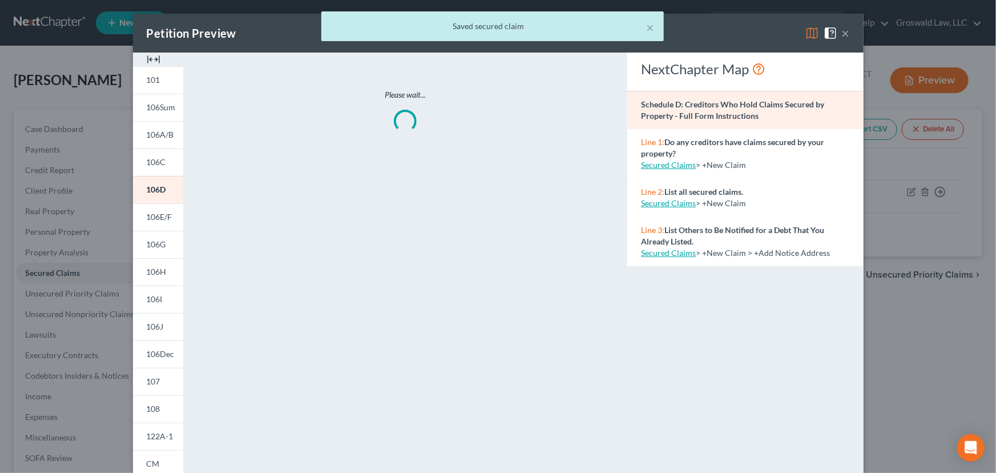
click at [147, 57] on img at bounding box center [154, 60] width 14 height 14
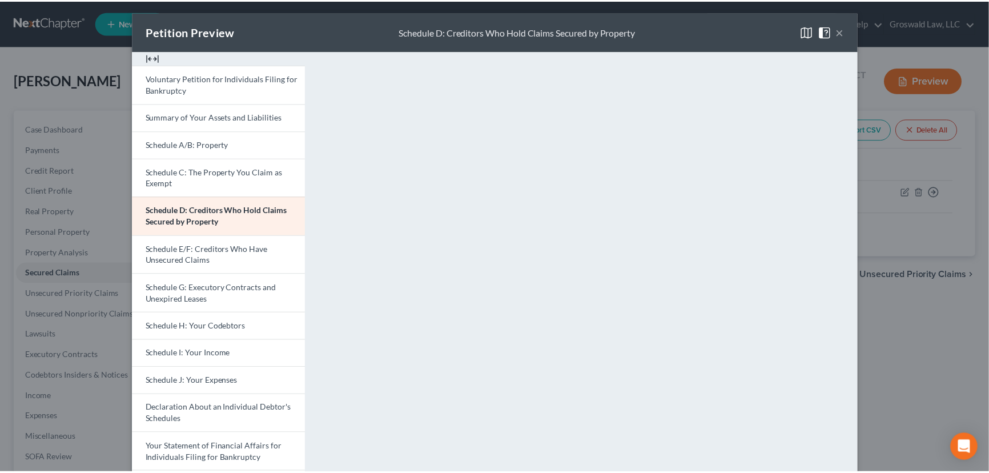
scroll to position [0, 0]
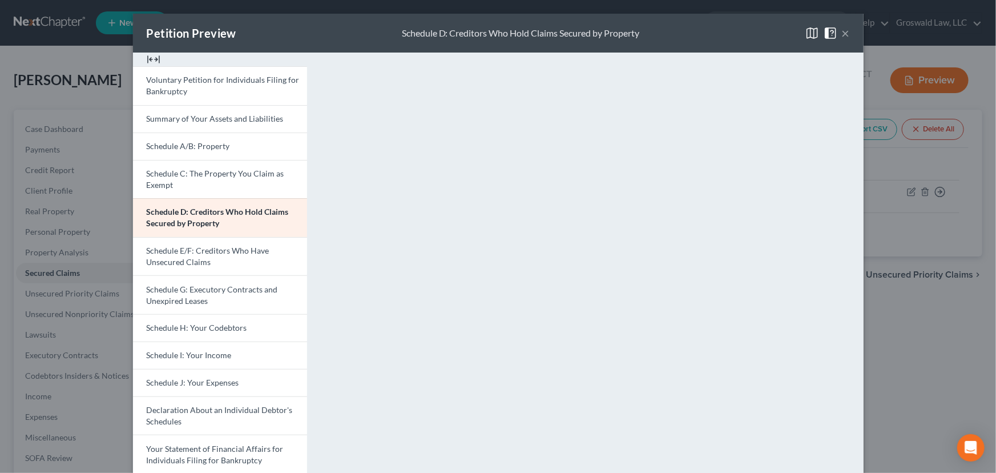
click at [846, 30] on button "×" at bounding box center [846, 33] width 8 height 14
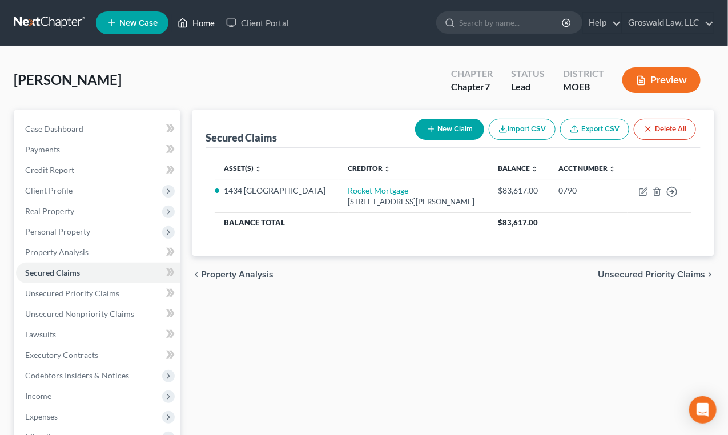
drag, startPoint x: 215, startPoint y: 18, endPoint x: 207, endPoint y: 21, distance: 8.2
click at [215, 18] on link "Home" at bounding box center [196, 23] width 49 height 21
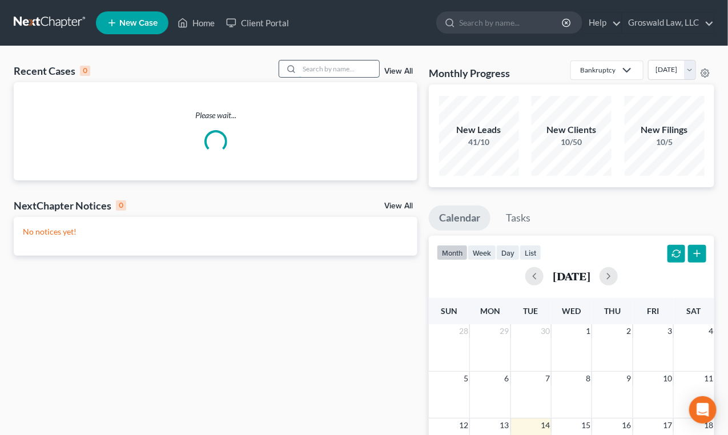
click at [369, 68] on input "search" at bounding box center [339, 69] width 80 height 17
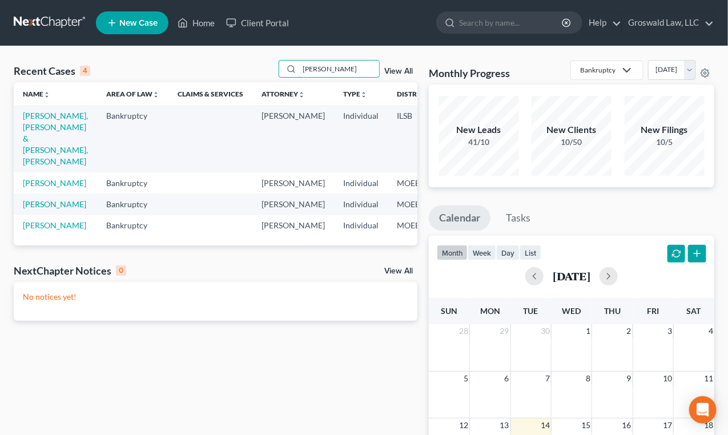
type input "[PERSON_NAME]"
click at [119, 31] on link "New Case" at bounding box center [132, 22] width 73 height 23
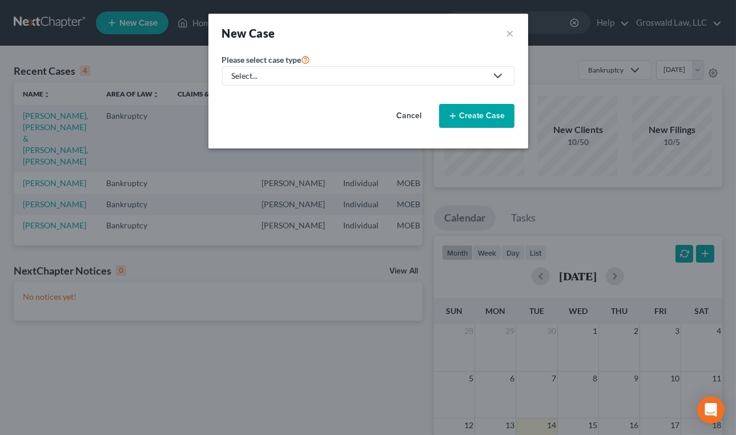
click at [244, 78] on div "Select..." at bounding box center [359, 75] width 255 height 11
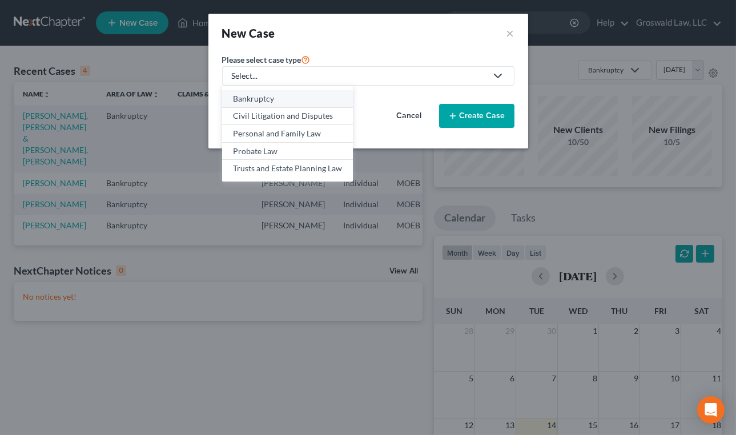
click at [265, 98] on div "Bankruptcy" at bounding box center [287, 98] width 109 height 11
select select "45"
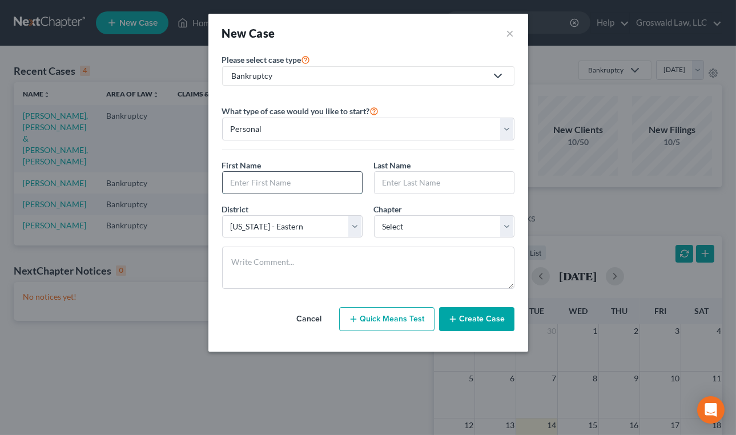
click at [266, 178] on input "text" at bounding box center [292, 183] width 139 height 22
type input "[PERSON_NAME]"
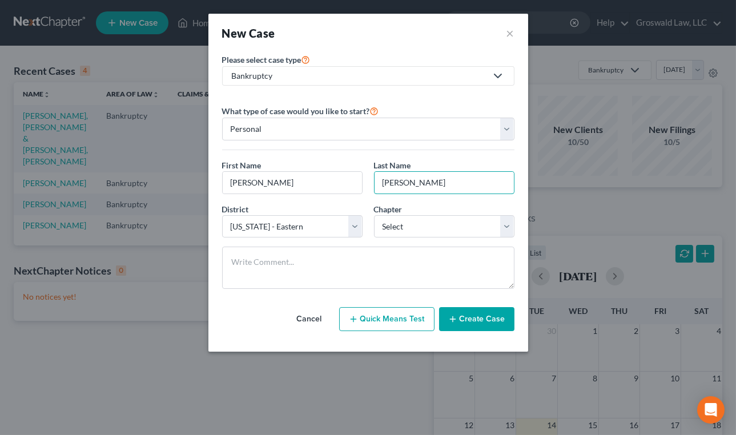
type input "[PERSON_NAME]"
select select "3"
click at [450, 311] on button "Create Case" at bounding box center [476, 319] width 75 height 24
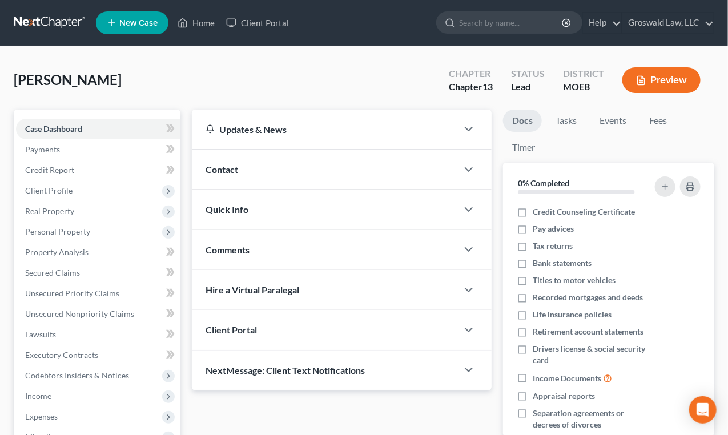
click at [262, 161] on div "Contact" at bounding box center [325, 169] width 266 height 39
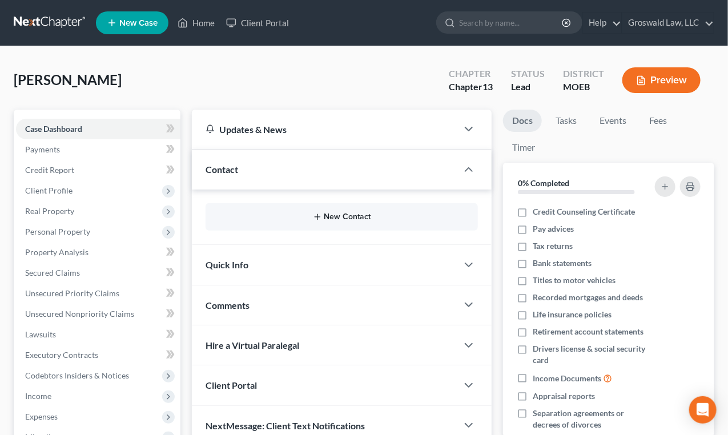
click at [319, 212] on icon "button" at bounding box center [317, 216] width 9 height 9
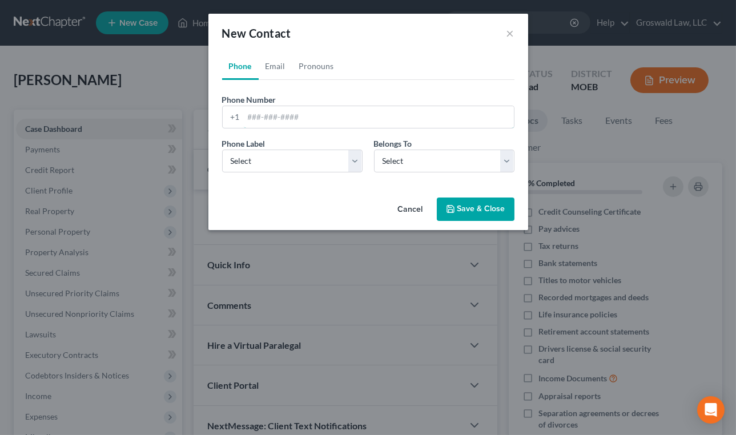
drag, startPoint x: 276, startPoint y: 121, endPoint x: 1, endPoint y: 127, distance: 275.8
click at [276, 121] on input "tel" at bounding box center [379, 117] width 270 height 22
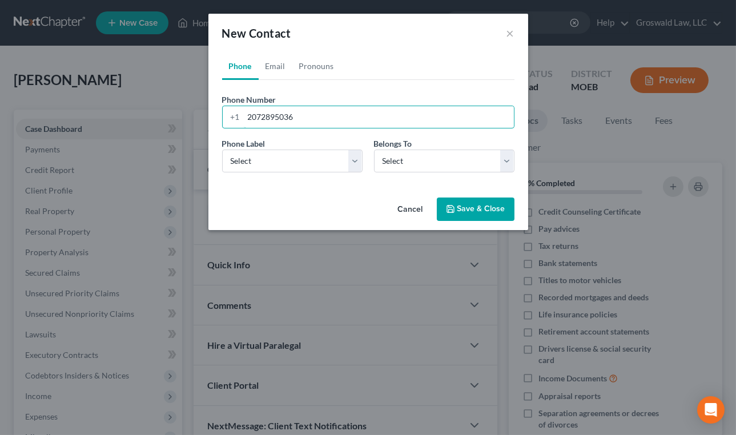
type input "2072895036"
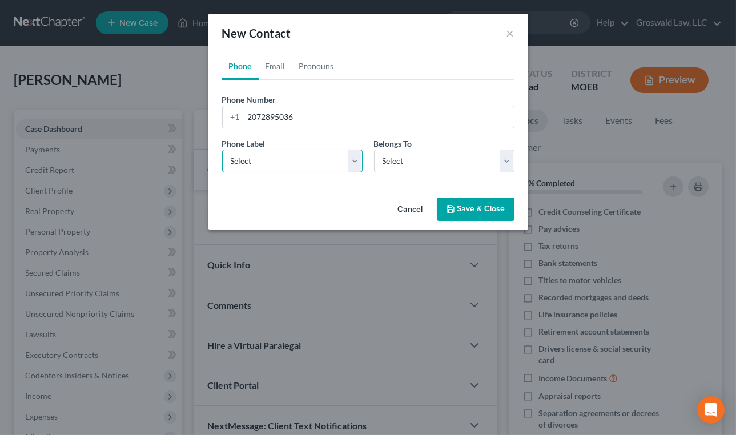
select select "0"
click at [274, 67] on link "Email" at bounding box center [276, 66] width 34 height 27
drag, startPoint x: 272, startPoint y: 117, endPoint x: 272, endPoint y: 174, distance: 57.1
click at [272, 117] on input "email" at bounding box center [379, 117] width 270 height 22
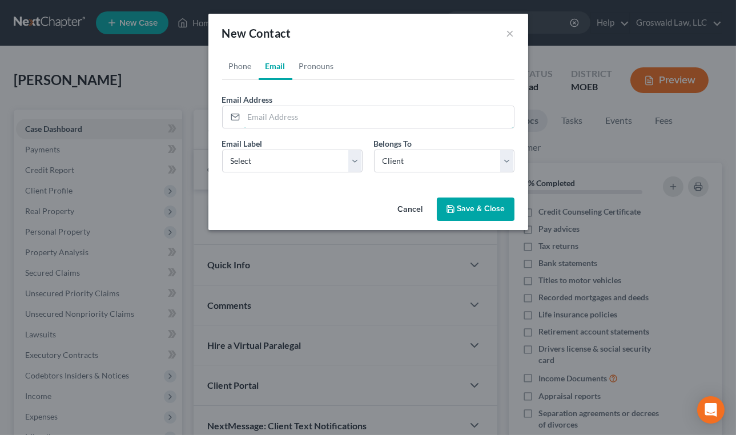
paste input "[EMAIL_ADDRESS][DOMAIN_NAME]"
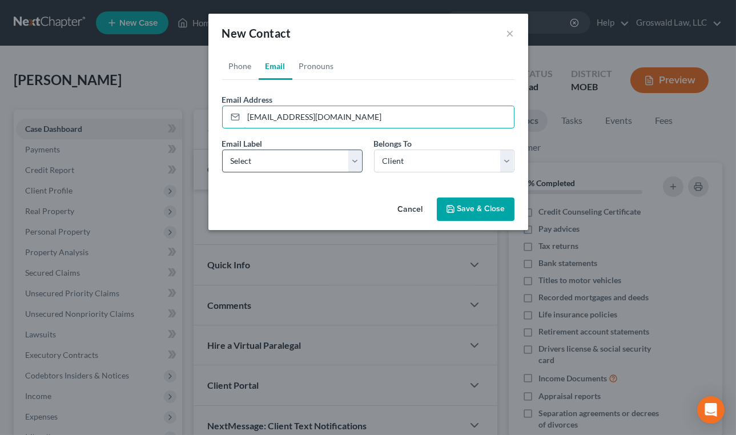
type input "[EMAIL_ADDRESS][DOMAIN_NAME]"
drag, startPoint x: 272, startPoint y: 164, endPoint x: 269, endPoint y: 171, distance: 7.4
click at [272, 164] on select "Select Home Work Other" at bounding box center [292, 161] width 140 height 23
select select "0"
click at [222, 150] on select "Select Home Work Other" at bounding box center [292, 161] width 140 height 23
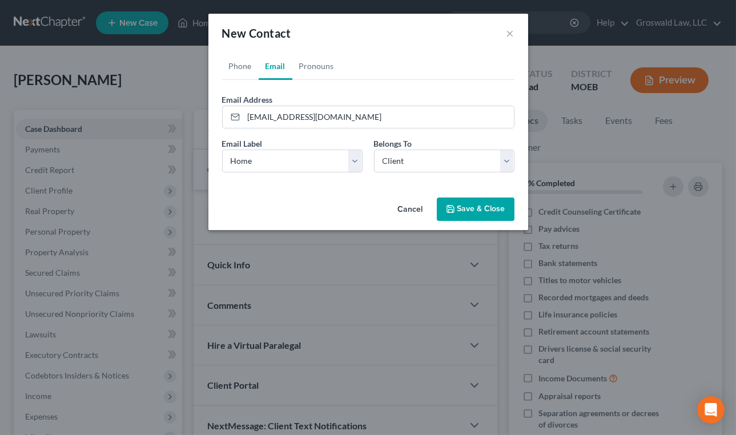
click at [470, 206] on button "Save & Close" at bounding box center [476, 210] width 78 height 24
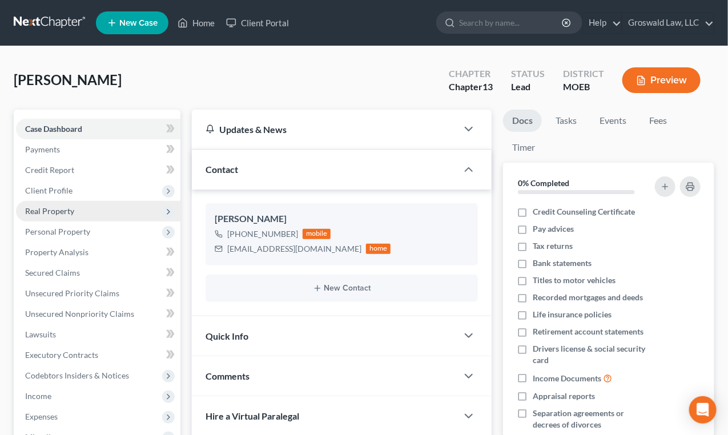
drag, startPoint x: 66, startPoint y: 186, endPoint x: 73, endPoint y: 218, distance: 32.7
click at [66, 186] on span "Client Profile" at bounding box center [48, 191] width 47 height 10
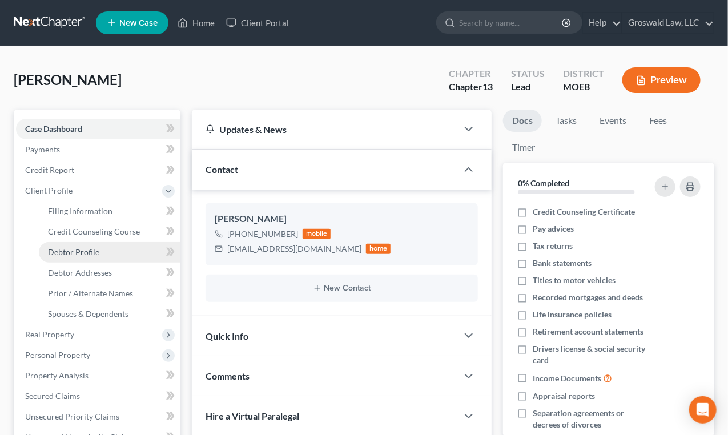
click at [89, 245] on link "Debtor Profile" at bounding box center [110, 252] width 142 height 21
select select "0"
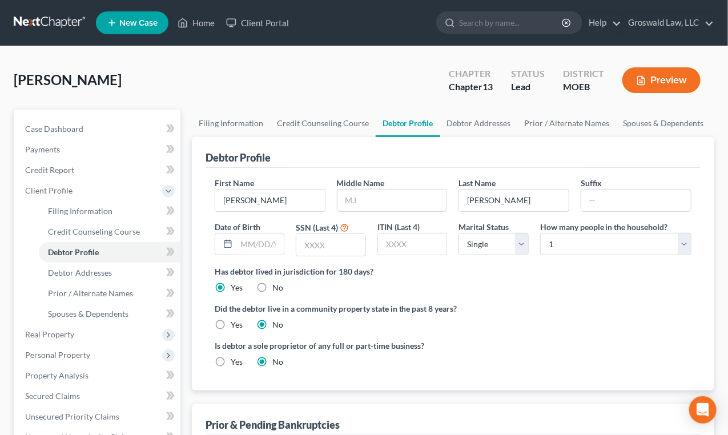
drag, startPoint x: 371, startPoint y: 203, endPoint x: 357, endPoint y: 176, distance: 29.9
click at [372, 203] on input "text" at bounding box center [392, 201] width 110 height 22
type input "[PERSON_NAME]"
type input "2715"
click at [471, 290] on div "Has debtor lived in jurisdiction for 180 days? Yes No Debtor must reside in jur…" at bounding box center [453, 279] width 477 height 28
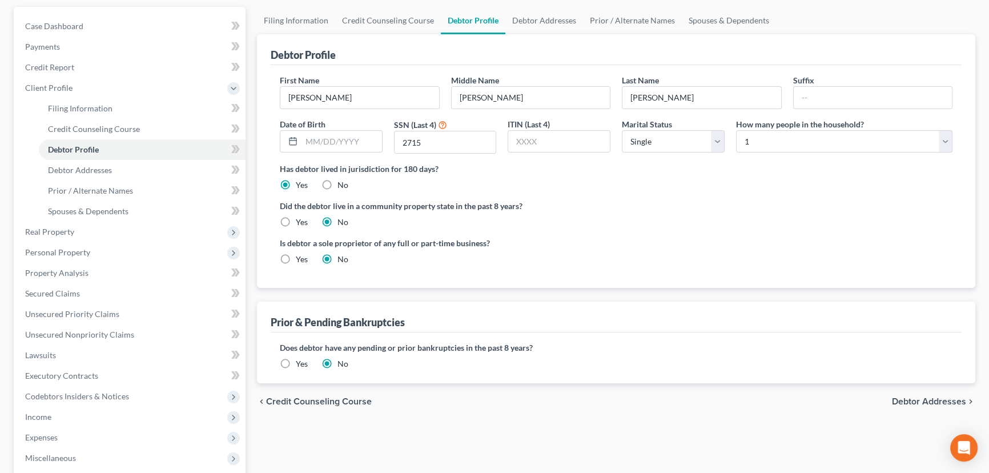
scroll to position [297, 0]
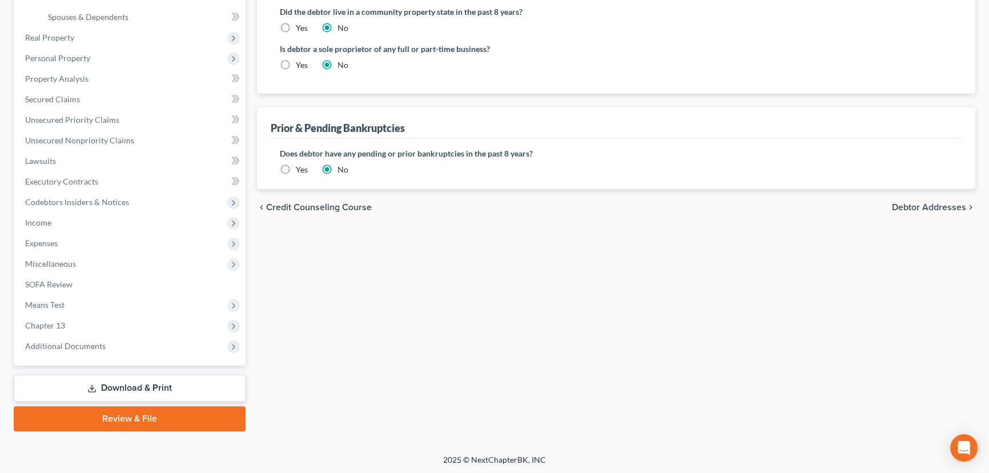
click at [296, 167] on label "Yes" at bounding box center [302, 169] width 12 height 11
click at [300, 167] on input "Yes" at bounding box center [303, 167] width 7 height 7
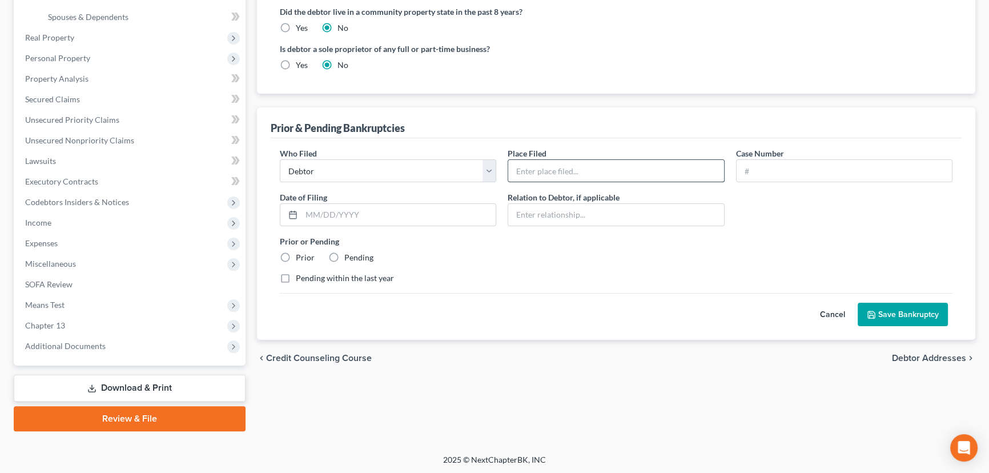
click at [629, 166] on input "text" at bounding box center [615, 171] width 215 height 22
type input "[GEOGRAPHIC_DATA][US_STATE]"
click at [843, 171] on input "text" at bounding box center [843, 171] width 215 height 22
drag, startPoint x: 790, startPoint y: 172, endPoint x: 754, endPoint y: 178, distance: 36.4
click at [790, 172] on input "text" at bounding box center [843, 171] width 215 height 22
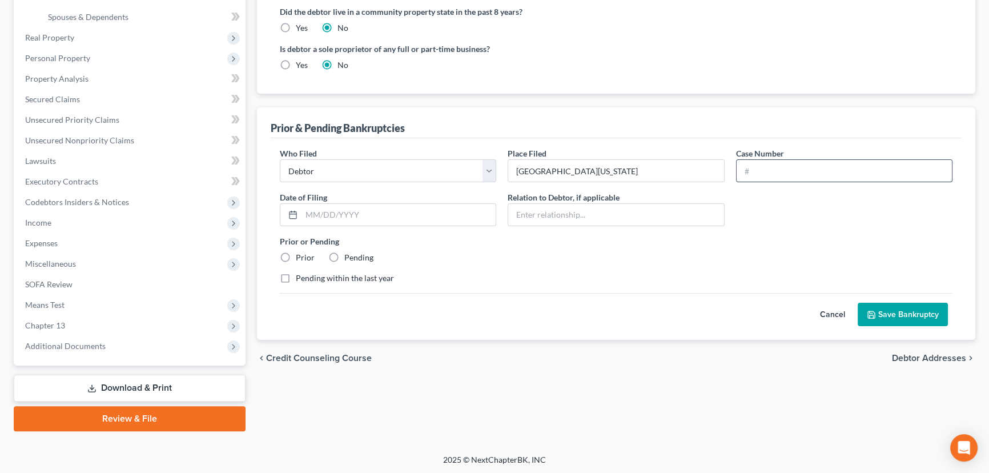
paste input "19-46869"
type input "19-46869"
click at [339, 211] on input "text" at bounding box center [398, 215] width 194 height 22
type input "[DATE]"
click at [302, 253] on label "Prior" at bounding box center [305, 257] width 19 height 11
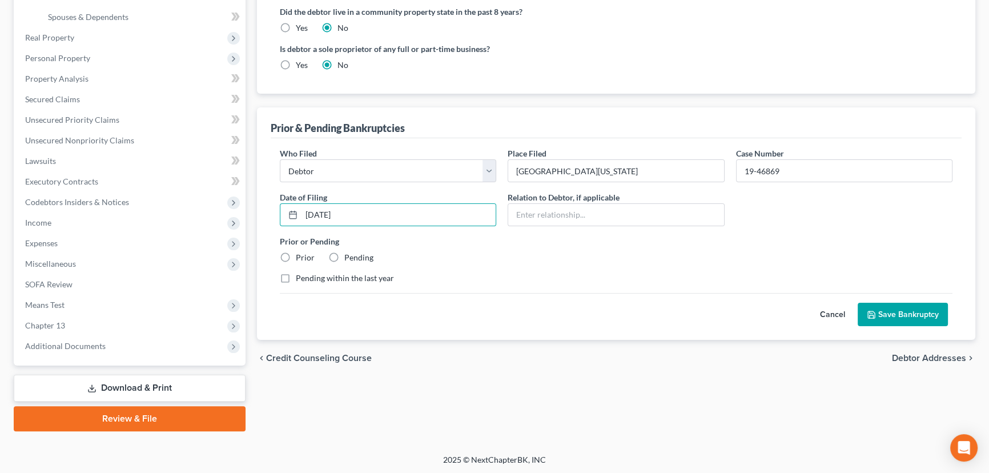
click at [302, 253] on input "Prior" at bounding box center [303, 255] width 7 height 7
radio input "true"
click at [819, 172] on input "19-46869" at bounding box center [843, 171] width 215 height 22
type input "19-46869-ch7-discharge"
click at [912, 304] on button "Save Bankruptcy" at bounding box center [903, 315] width 90 height 24
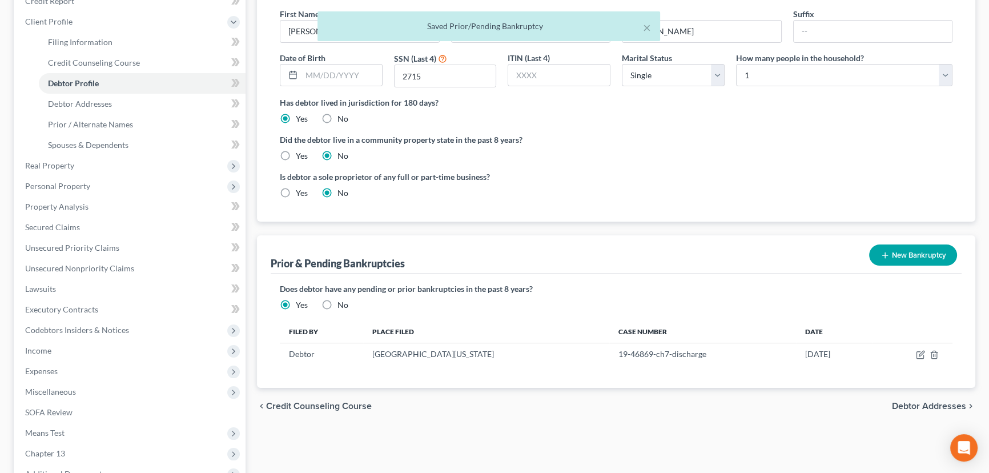
scroll to position [0, 0]
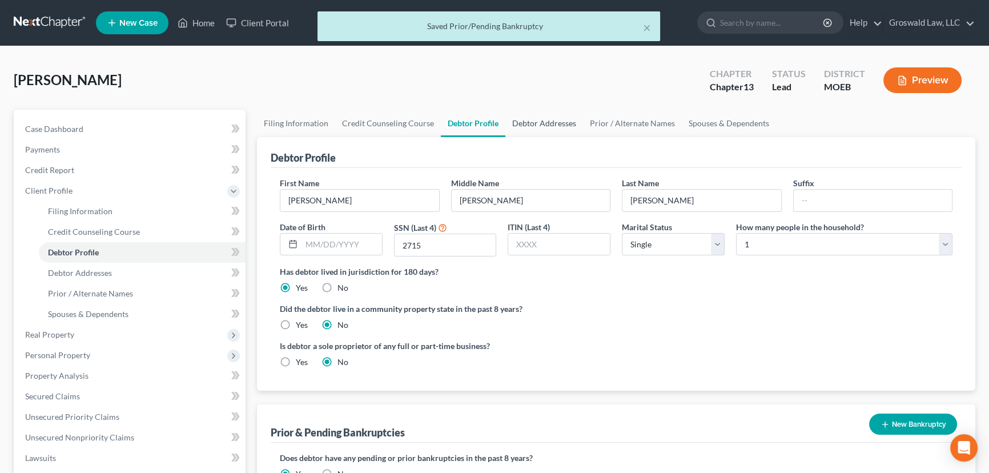
click at [530, 121] on link "Debtor Addresses" at bounding box center [544, 123] width 78 height 27
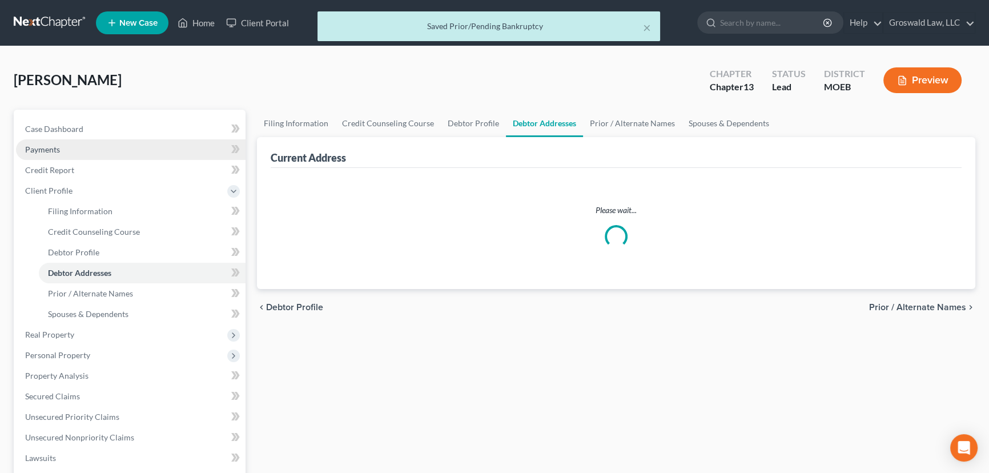
select select "0"
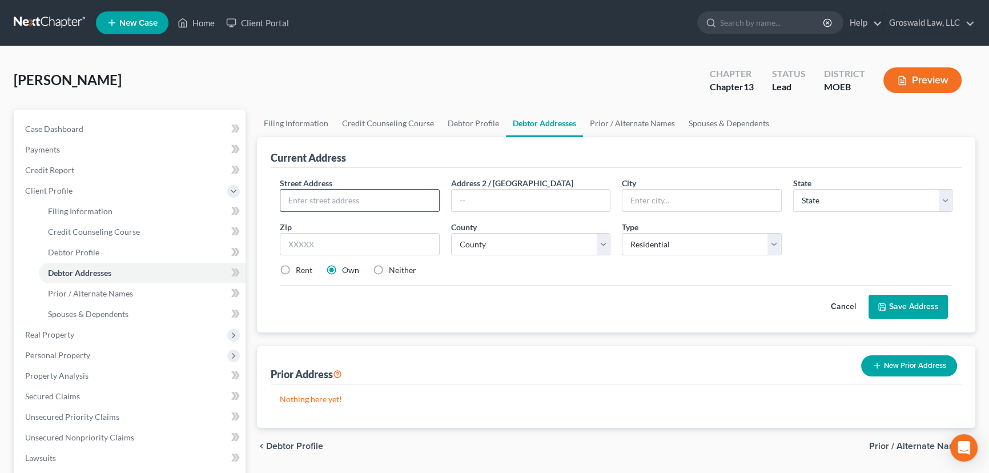
click at [317, 203] on input "text" at bounding box center [359, 201] width 159 height 22
type input "[STREET_ADDRESS]"
type input "63026"
type input "[PERSON_NAME]"
select select "26"
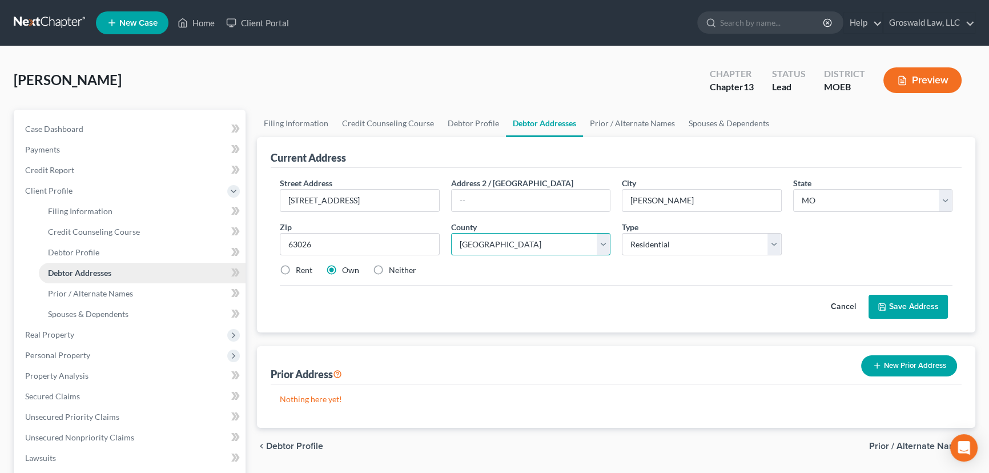
select select "100"
drag, startPoint x: 916, startPoint y: 307, endPoint x: 698, endPoint y: 252, distance: 224.3
click at [916, 307] on button "Save Address" at bounding box center [907, 307] width 79 height 24
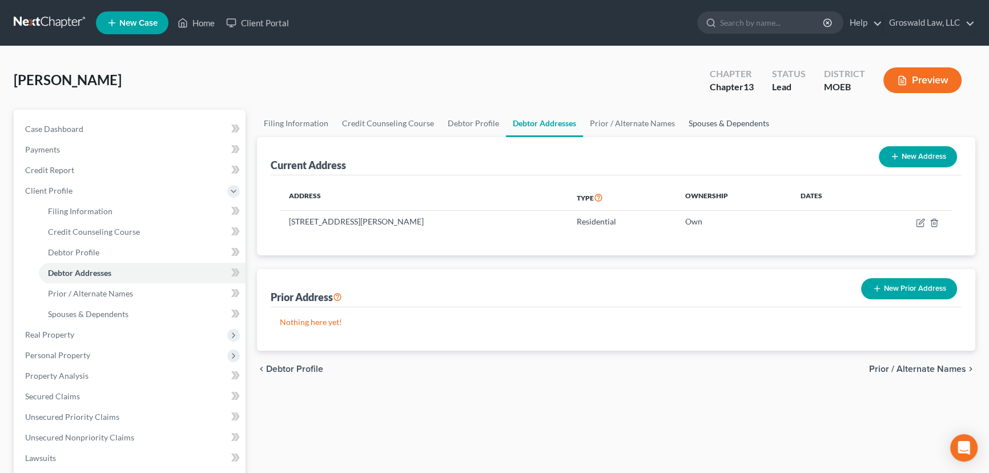
drag, startPoint x: 732, startPoint y: 119, endPoint x: 702, endPoint y: 128, distance: 31.6
click at [732, 119] on link "Spouses & Dependents" at bounding box center [729, 123] width 94 height 27
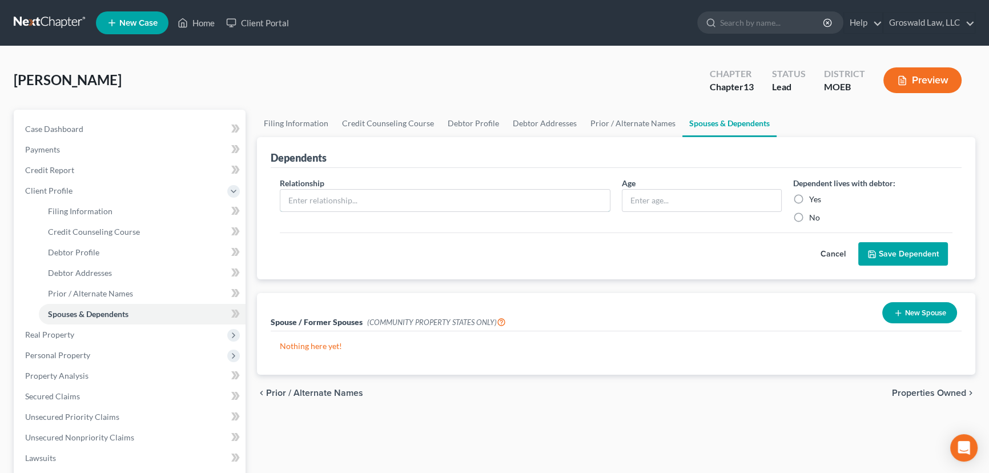
click at [410, 190] on input "text" at bounding box center [444, 201] width 329 height 22
type input "child"
type input "18"
click at [809, 195] on label "Yes" at bounding box center [815, 199] width 12 height 11
click at [814, 195] on input "Yes" at bounding box center [817, 197] width 7 height 7
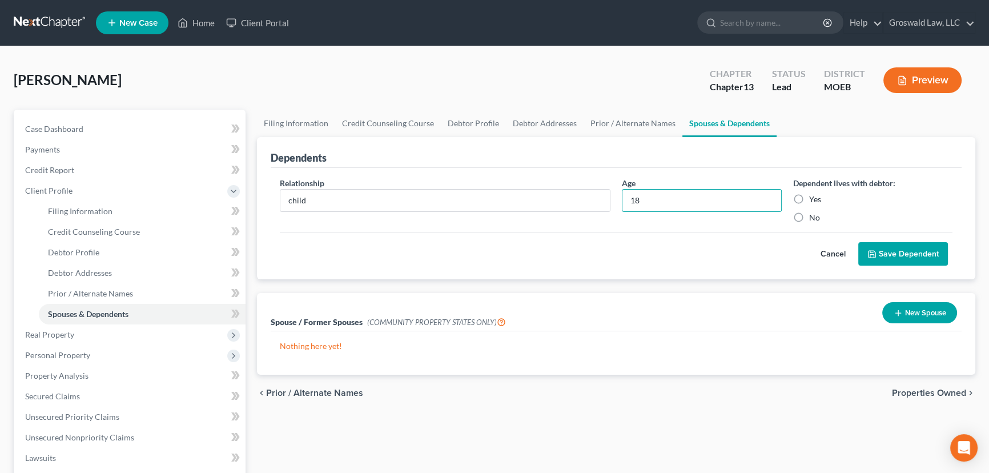
radio input "true"
click at [468, 119] on link "Debtor Profile" at bounding box center [473, 123] width 65 height 27
select select "0"
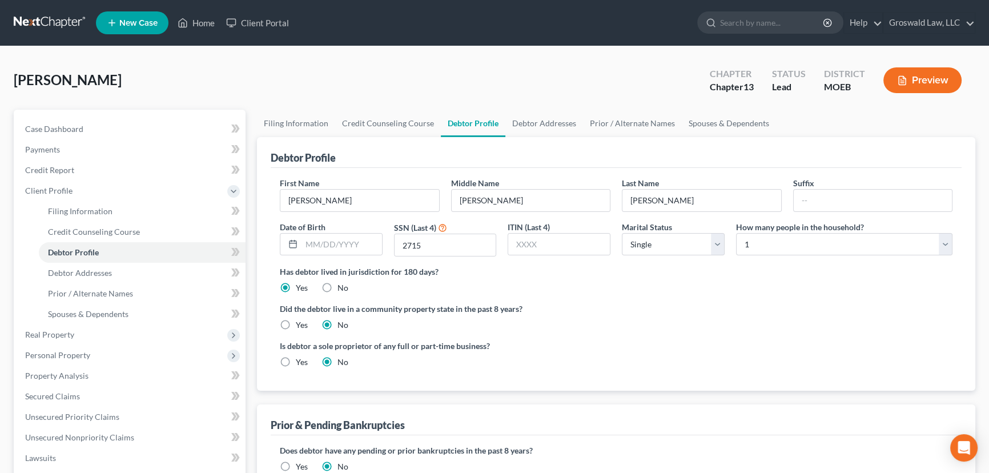
radio input "true"
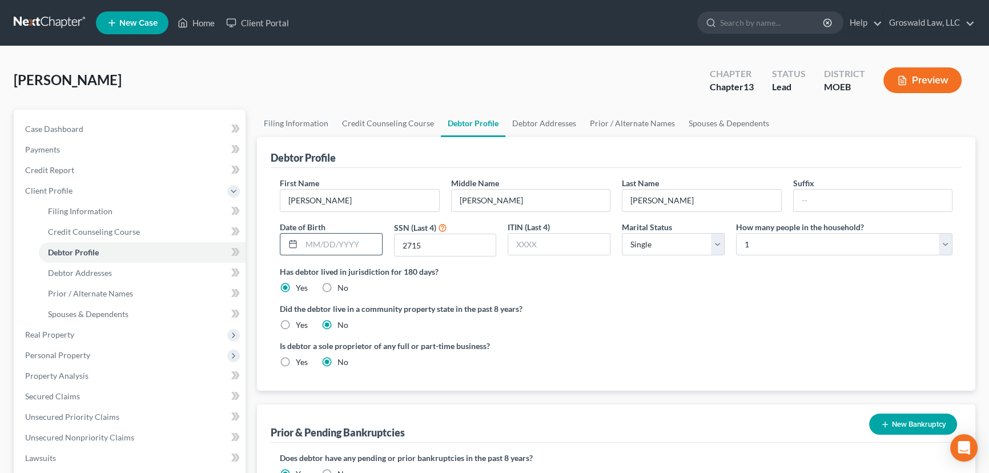
click at [346, 242] on input "text" at bounding box center [341, 245] width 80 height 22
type input "[DATE]"
drag, startPoint x: 707, startPoint y: 313, endPoint x: 724, endPoint y: 168, distance: 145.5
click at [708, 312] on label "Did the debtor live in a community property state in the past 8 years?" at bounding box center [616, 309] width 673 height 12
click at [727, 121] on link "Spouses & Dependents" at bounding box center [729, 123] width 94 height 27
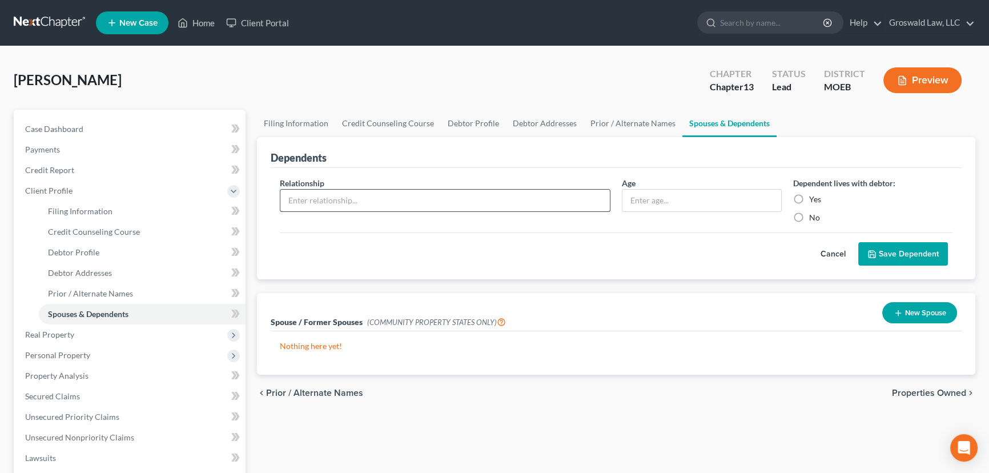
drag, startPoint x: 505, startPoint y: 201, endPoint x: 486, endPoint y: 200, distance: 18.9
click at [505, 201] on input "text" at bounding box center [444, 201] width 329 height 22
type input "child"
type input "18"
click at [809, 199] on label "Yes" at bounding box center [815, 199] width 12 height 11
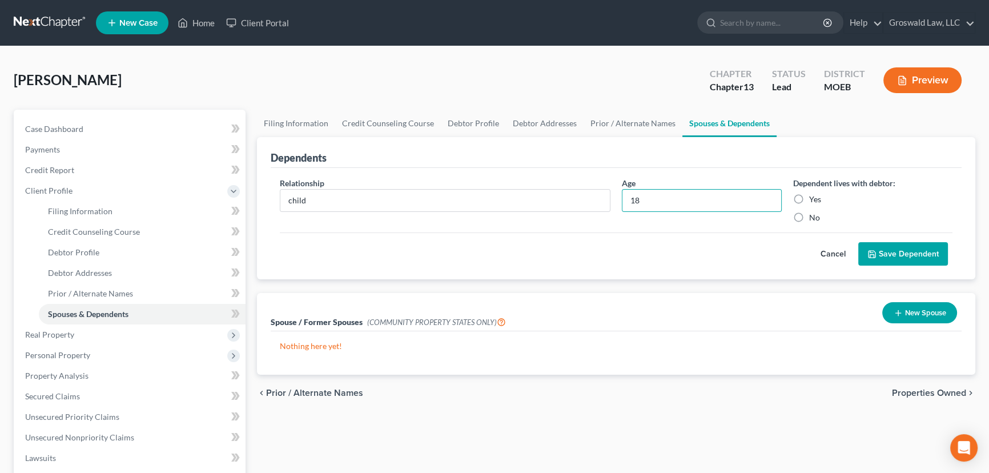
click at [814, 199] on input "Yes" at bounding box center [817, 197] width 7 height 7
radio input "true"
click at [870, 249] on icon "submit" at bounding box center [871, 253] width 9 height 9
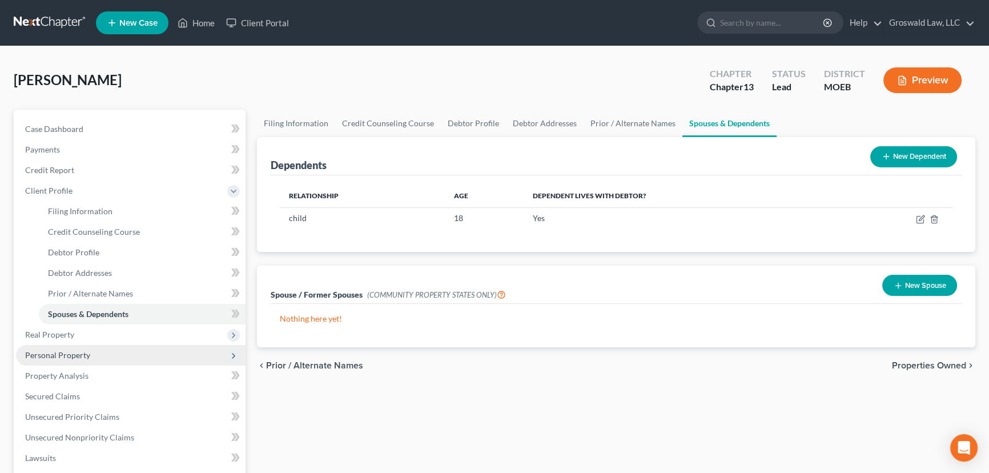
click at [73, 345] on span "Personal Property" at bounding box center [131, 355] width 230 height 21
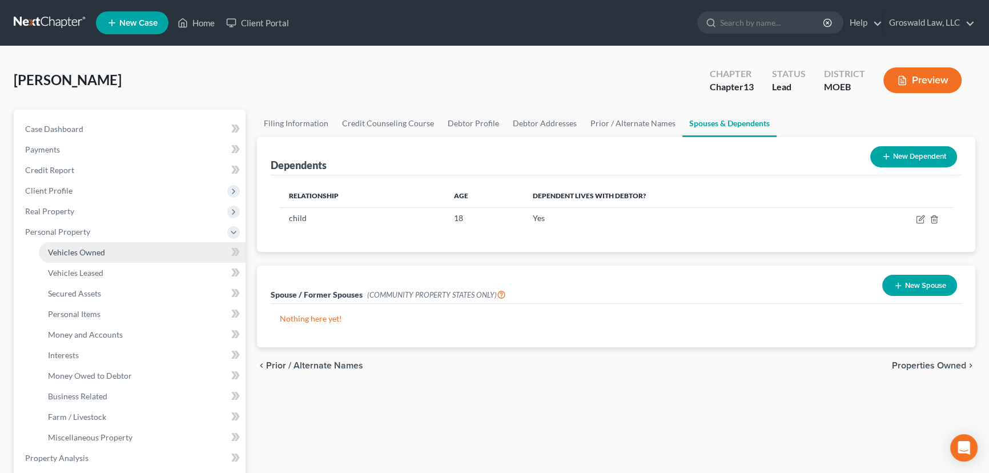
click at [87, 255] on span "Vehicles Owned" at bounding box center [76, 252] width 57 height 10
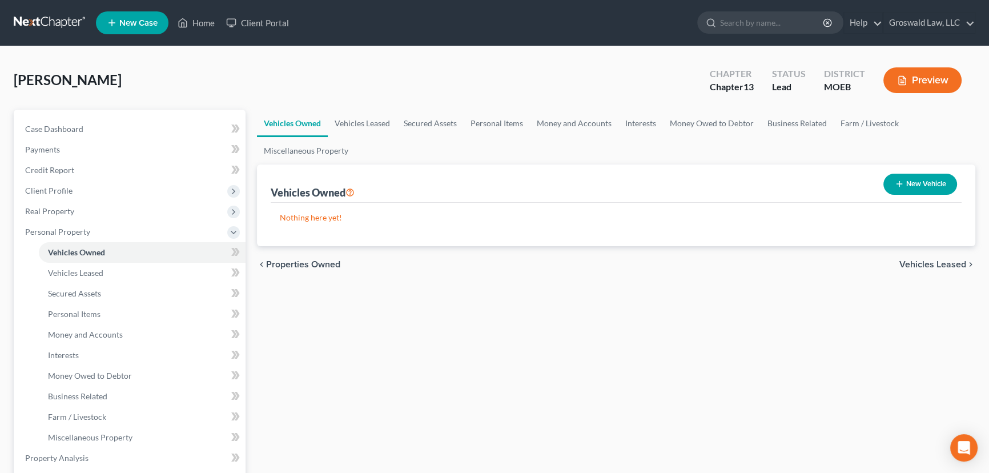
click at [908, 184] on button "New Vehicle" at bounding box center [920, 184] width 74 height 21
select select "0"
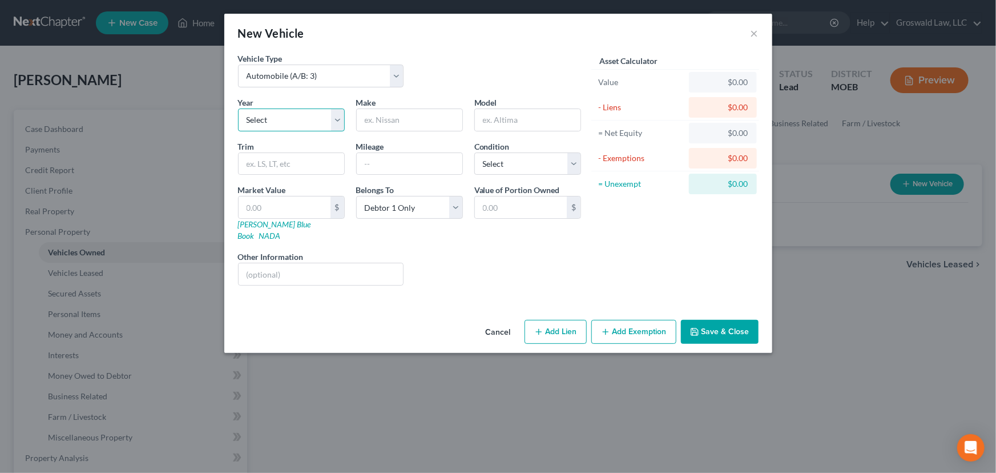
click at [297, 125] on select "Select 2026 2025 2024 2023 2022 2021 2020 2019 2018 2017 2016 2015 2014 2013 20…" at bounding box center [291, 119] width 107 height 23
select select "8"
click at [238, 108] on select "Select 2026 2025 2024 2023 2022 2021 2020 2019 2018 2017 2016 2015 2014 2013 20…" at bounding box center [291, 119] width 107 height 23
drag, startPoint x: 394, startPoint y: 127, endPoint x: 424, endPoint y: 118, distance: 31.6
click at [394, 127] on input "text" at bounding box center [410, 120] width 106 height 22
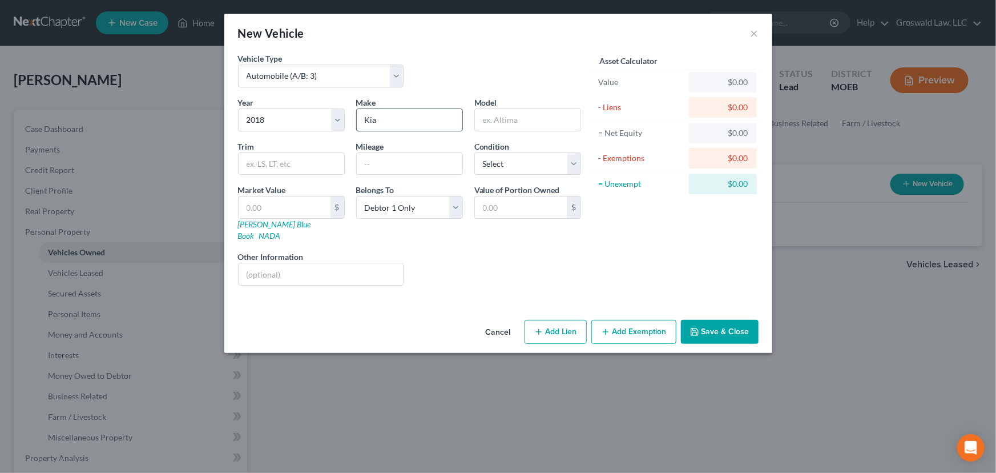
type input "Kia"
type input "Nero"
click at [706, 320] on button "Save & Close" at bounding box center [720, 332] width 78 height 24
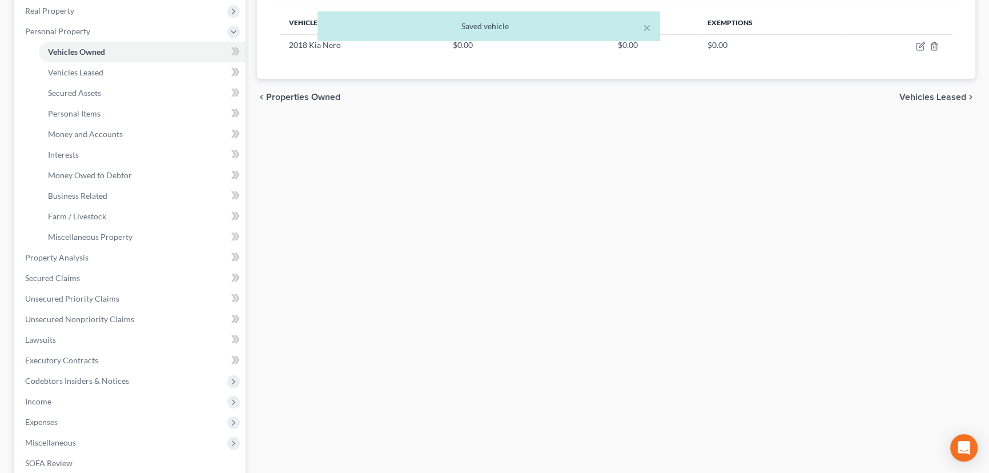
scroll to position [207, 0]
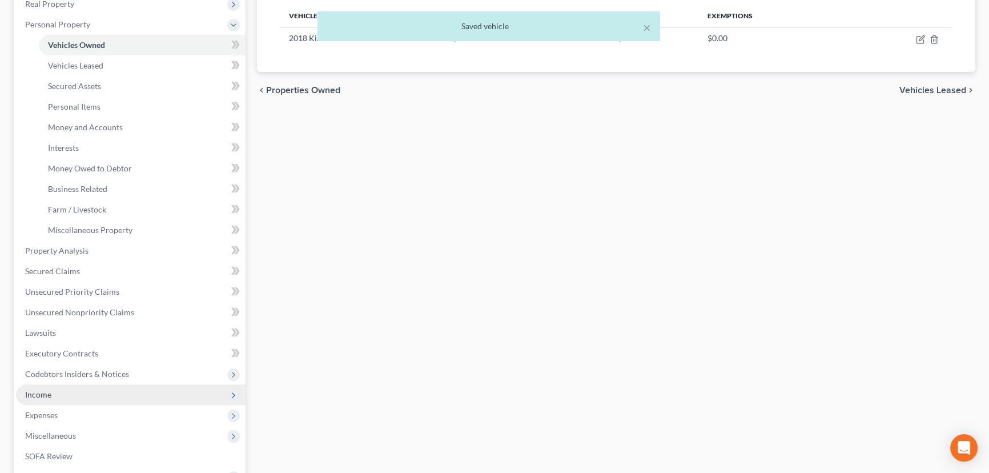
click at [60, 389] on span "Income" at bounding box center [131, 394] width 230 height 21
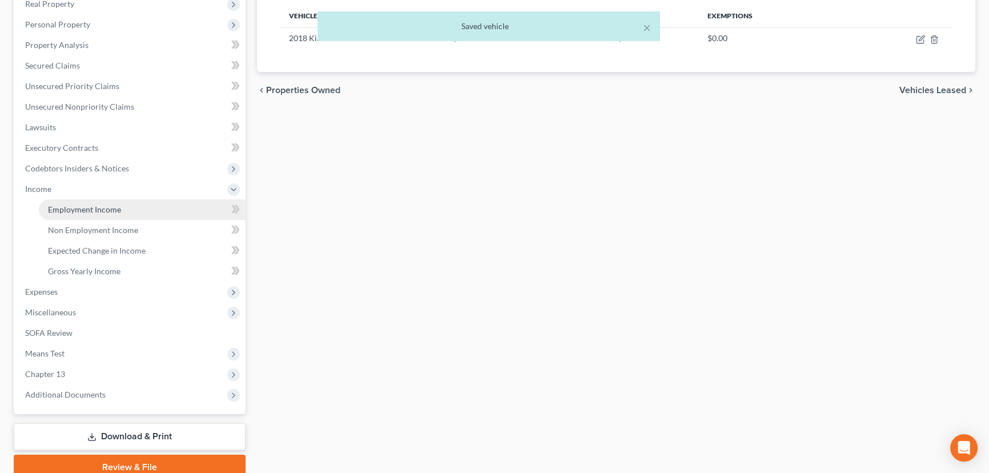
click at [106, 211] on span "Employment Income" at bounding box center [84, 209] width 73 height 10
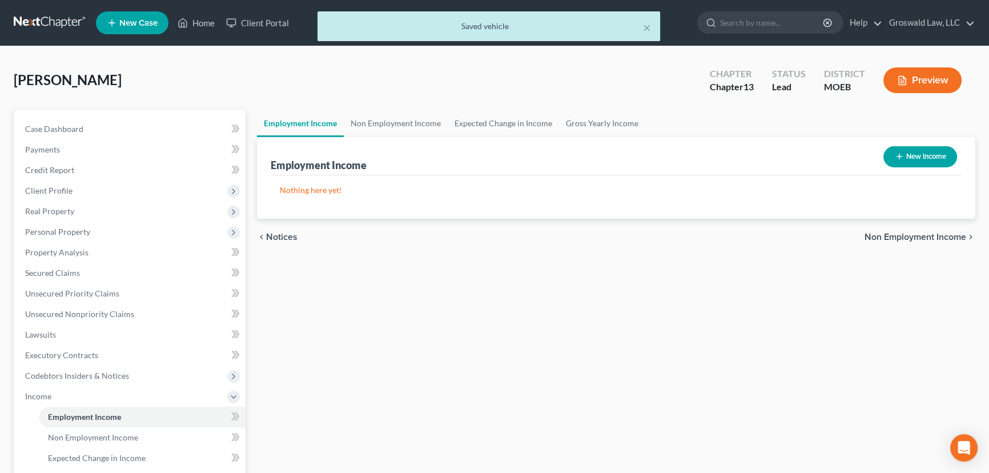
click at [909, 155] on button "New Income" at bounding box center [920, 156] width 74 height 21
select select "0"
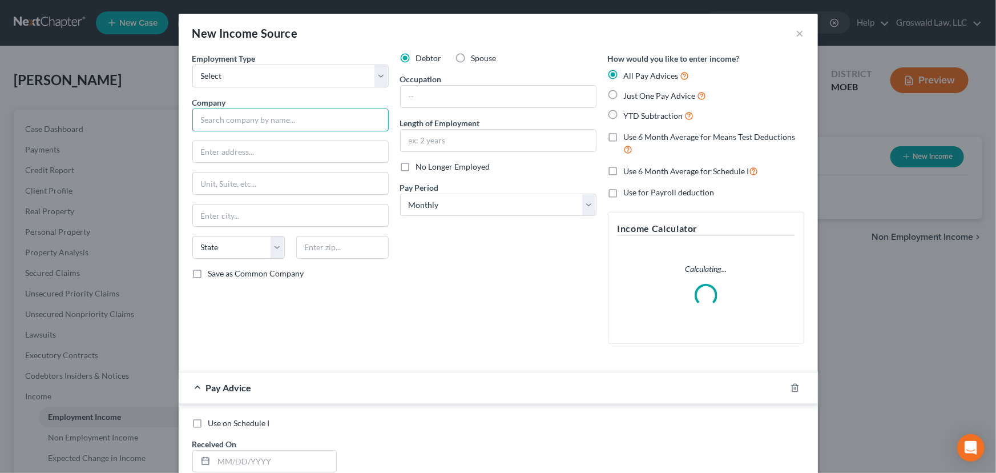
click at [312, 122] on input "text" at bounding box center [290, 119] width 196 height 23
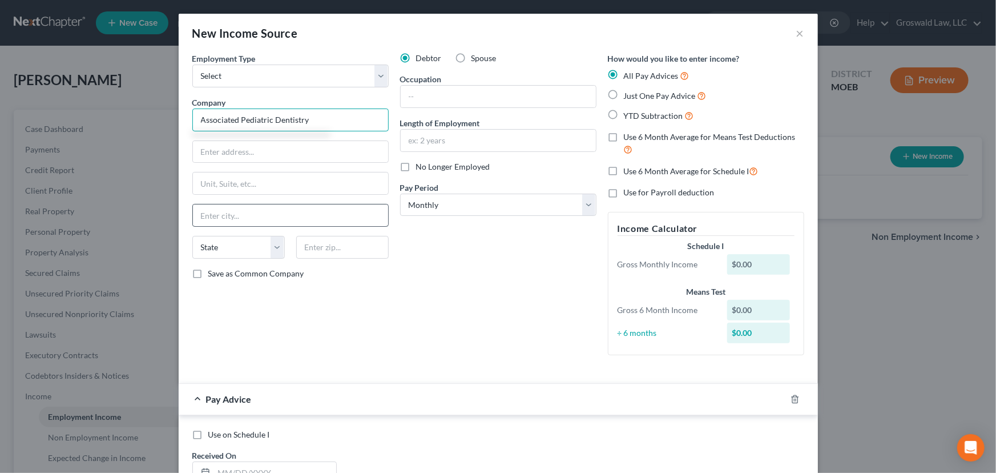
type input "Associated Pediatric Dentistry"
click at [283, 219] on input "text" at bounding box center [290, 215] width 195 height 22
type input "[PERSON_NAME] Carbon"
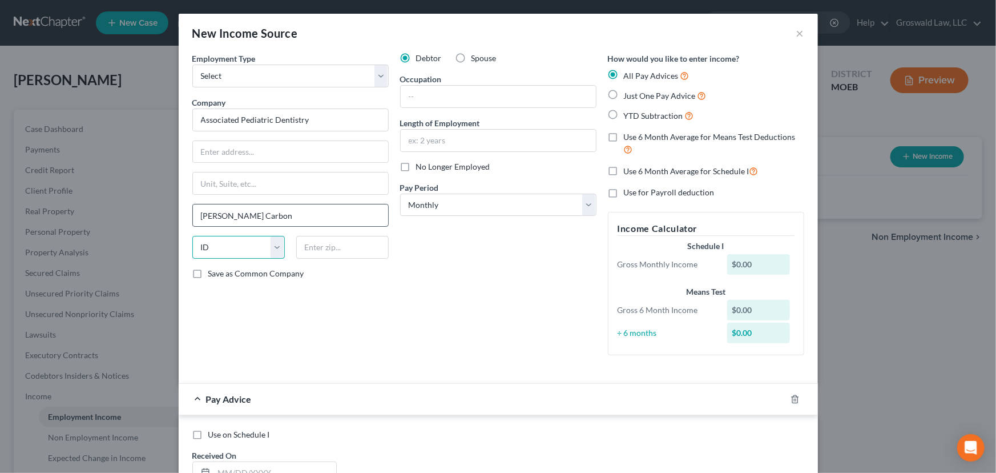
select select "14"
drag, startPoint x: 516, startPoint y: 146, endPoint x: 424, endPoint y: 178, distance: 97.5
click at [516, 146] on input "text" at bounding box center [498, 141] width 195 height 22
type input "2018 to present"
click at [515, 102] on input "text" at bounding box center [498, 97] width 195 height 22
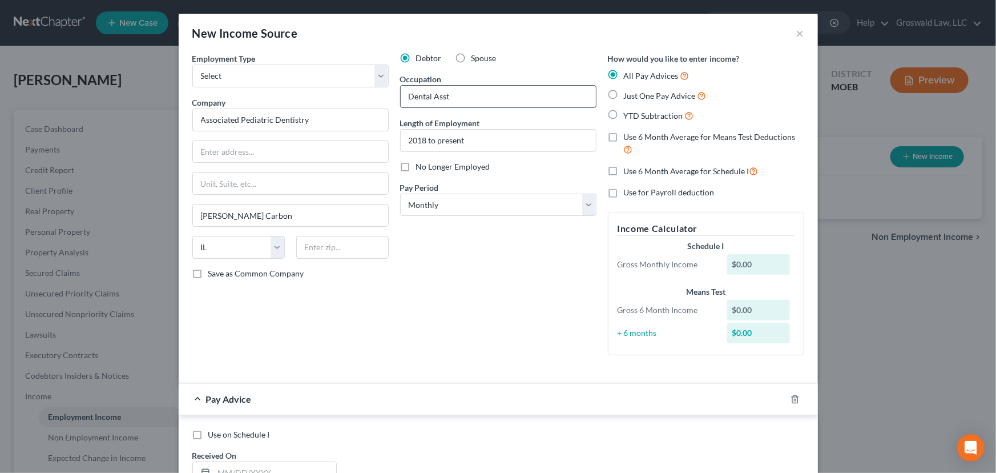
type input "Dental Asst."
click at [793, 397] on icon "button" at bounding box center [795, 399] width 9 height 9
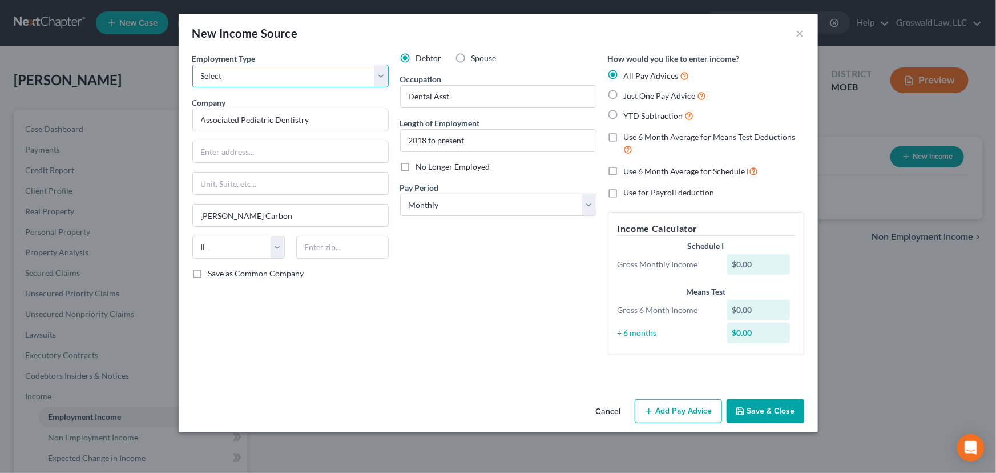
drag, startPoint x: 273, startPoint y: 75, endPoint x: 271, endPoint y: 84, distance: 9.4
click at [273, 75] on select "Select Full or [DEMOGRAPHIC_DATA] Employment Self Employment" at bounding box center [290, 76] width 196 height 23
select select "0"
click at [192, 65] on select "Select Full or [DEMOGRAPHIC_DATA] Employment Self Employment" at bounding box center [290, 76] width 196 height 23
click at [770, 416] on button "Save & Close" at bounding box center [766, 411] width 78 height 24
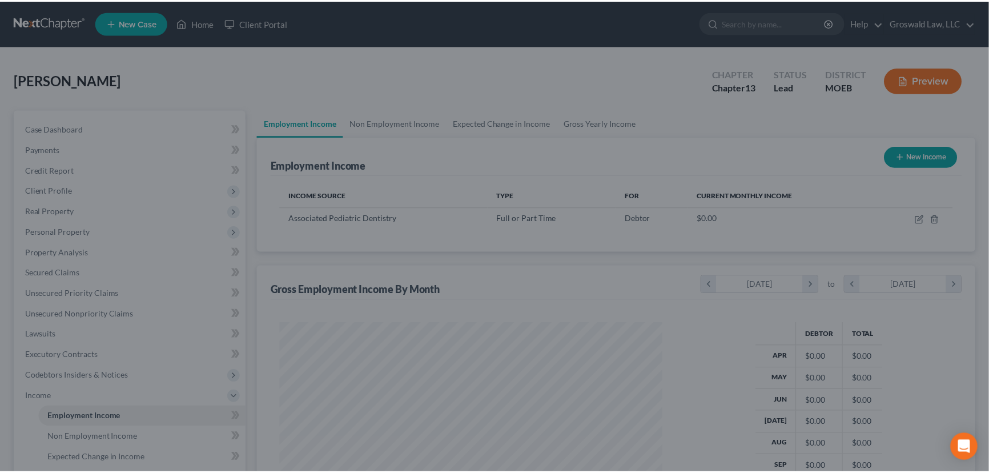
scroll to position [204, 405]
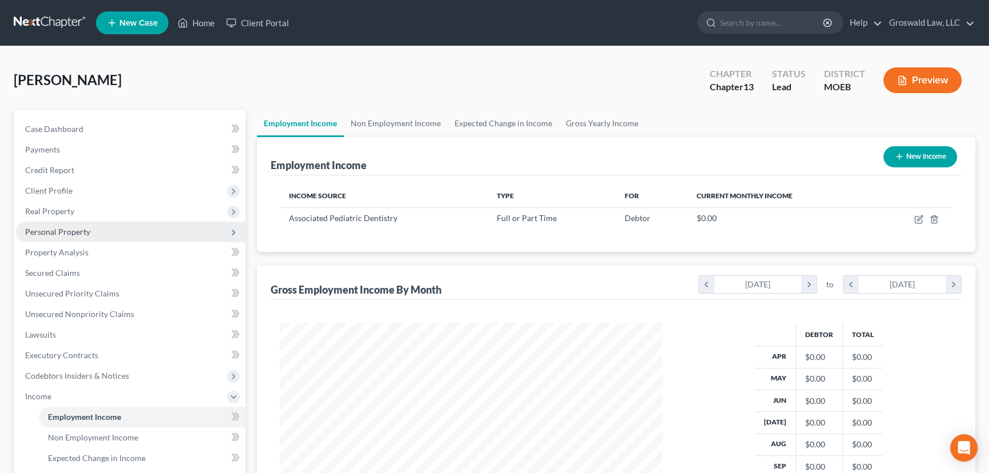
click at [68, 229] on span "Personal Property" at bounding box center [57, 232] width 65 height 10
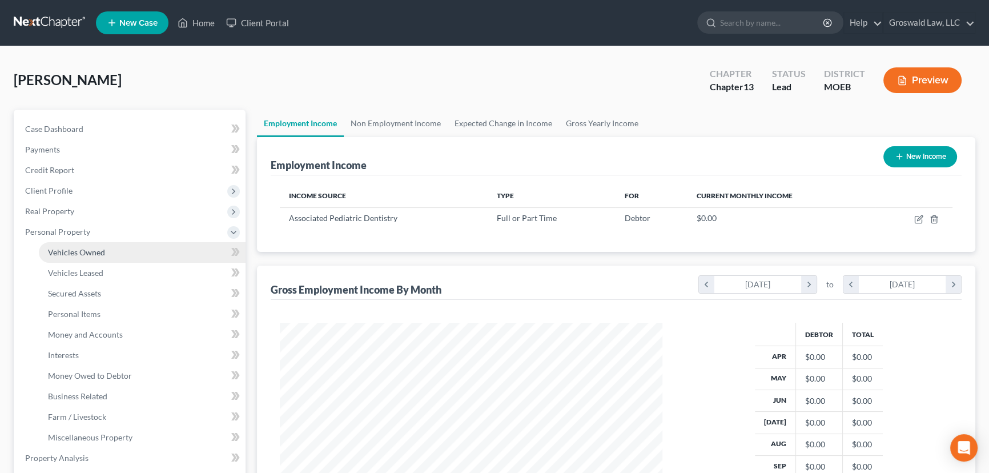
click at [98, 251] on span "Vehicles Owned" at bounding box center [76, 252] width 57 height 10
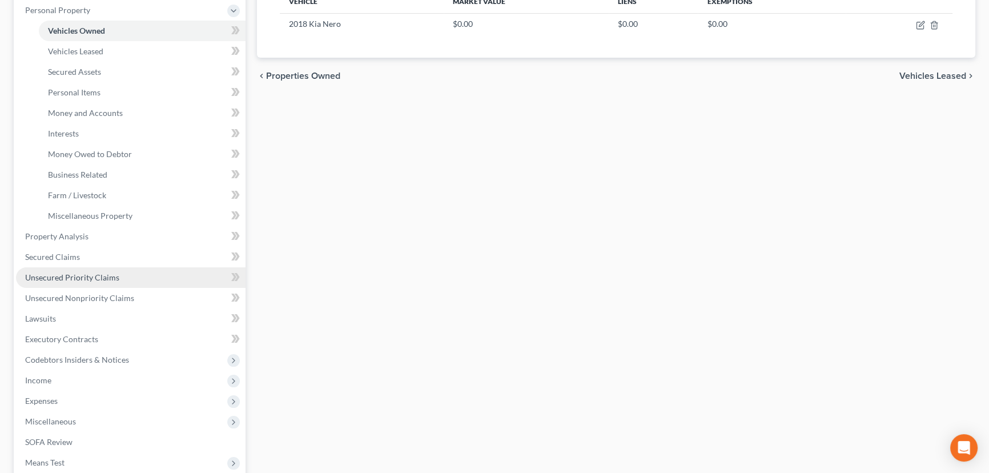
scroll to position [259, 0]
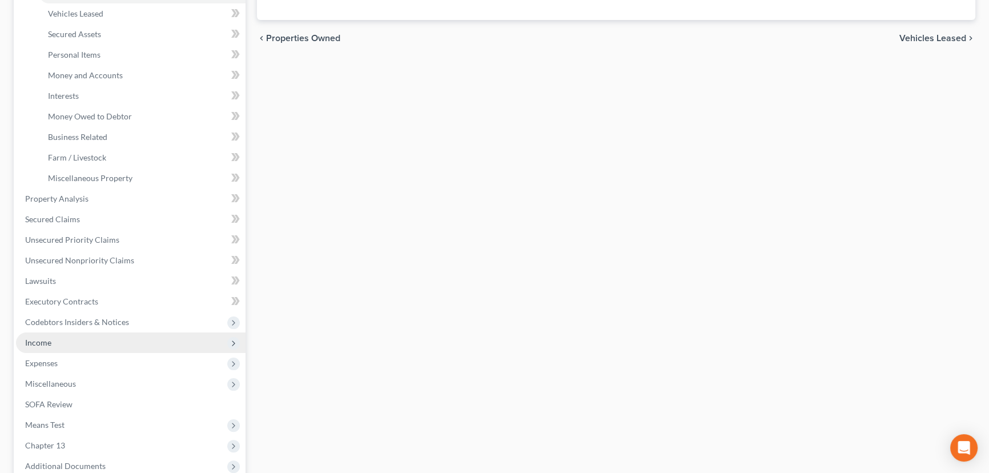
click at [62, 347] on span "Income" at bounding box center [131, 342] width 230 height 21
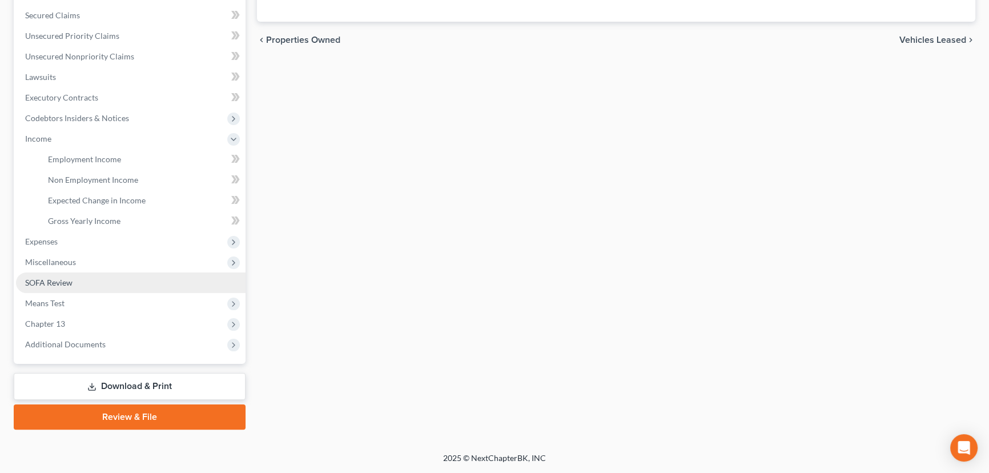
scroll to position [256, 0]
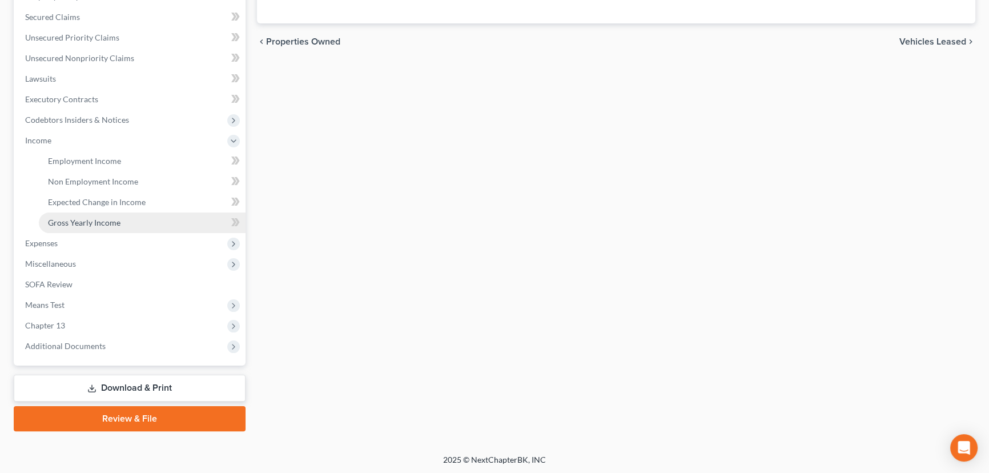
click at [122, 223] on link "Gross Yearly Income" at bounding box center [142, 222] width 207 height 21
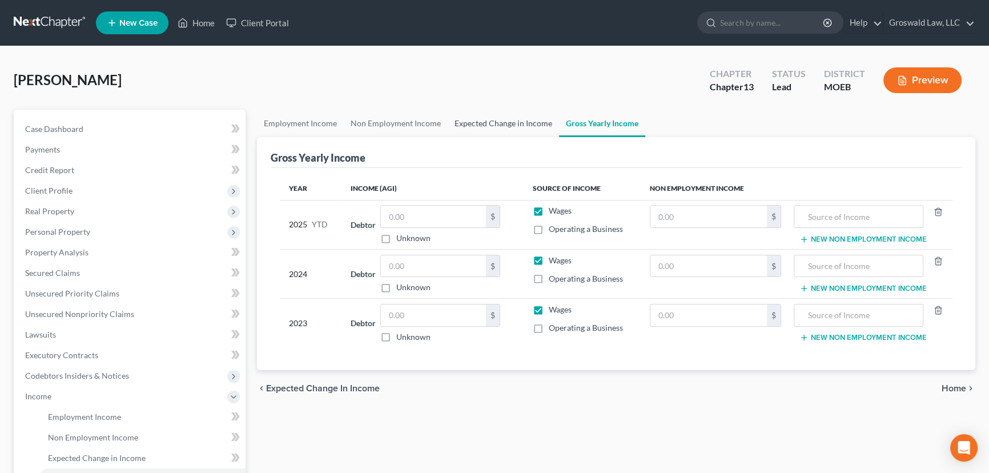
click at [480, 120] on link "Expected Change in Income" at bounding box center [503, 123] width 111 height 27
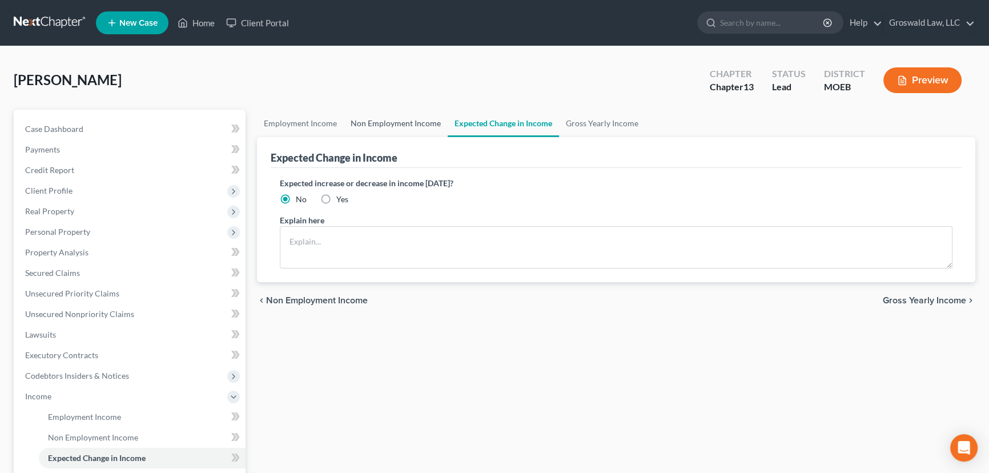
click at [378, 114] on link "Non Employment Income" at bounding box center [396, 123] width 104 height 27
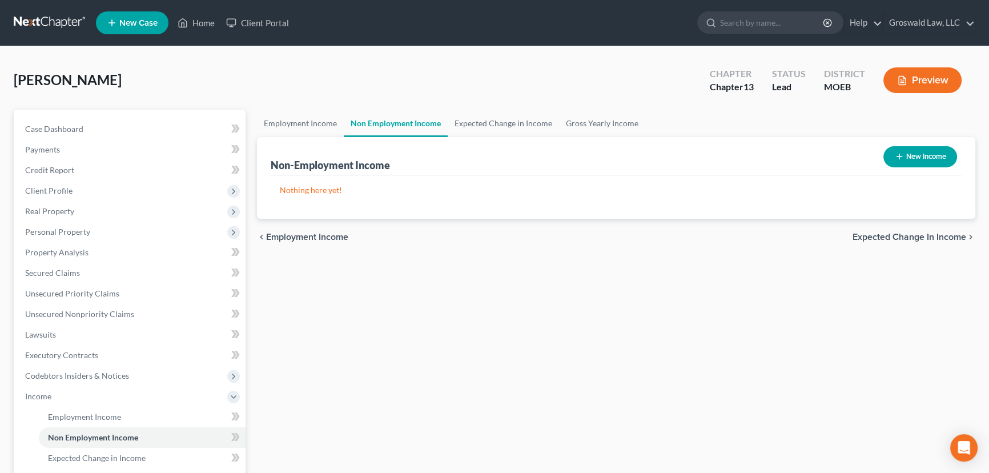
click at [895, 156] on icon "button" at bounding box center [899, 156] width 9 height 9
select select "0"
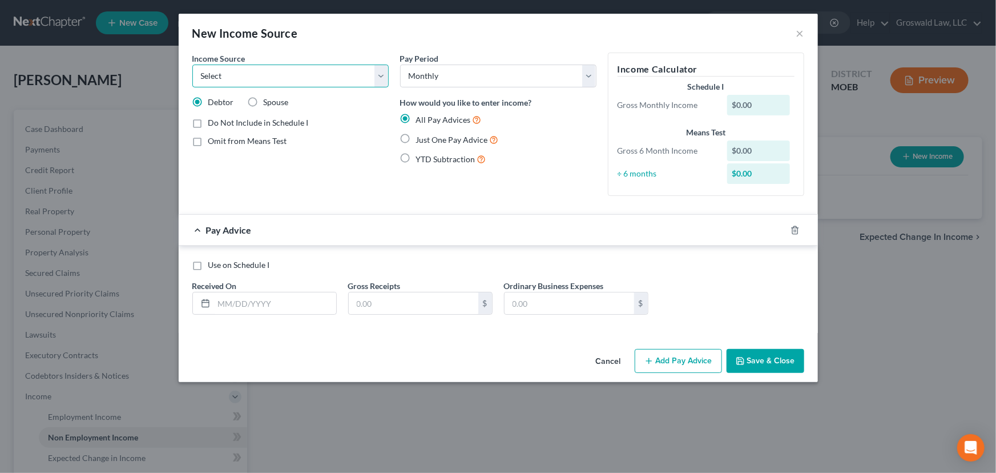
click at [271, 83] on select "Select Unemployment Disability (from employer) Pension Retirement Social Securi…" at bounding box center [290, 76] width 196 height 23
select select "7"
click at [192, 65] on select "Select Unemployment Disability (from employer) Pension Retirement Social Securi…" at bounding box center [290, 76] width 196 height 23
click at [437, 135] on span "Just One Pay Advice" at bounding box center [452, 140] width 72 height 10
click at [428, 135] on input "Just One Pay Advice" at bounding box center [424, 136] width 7 height 7
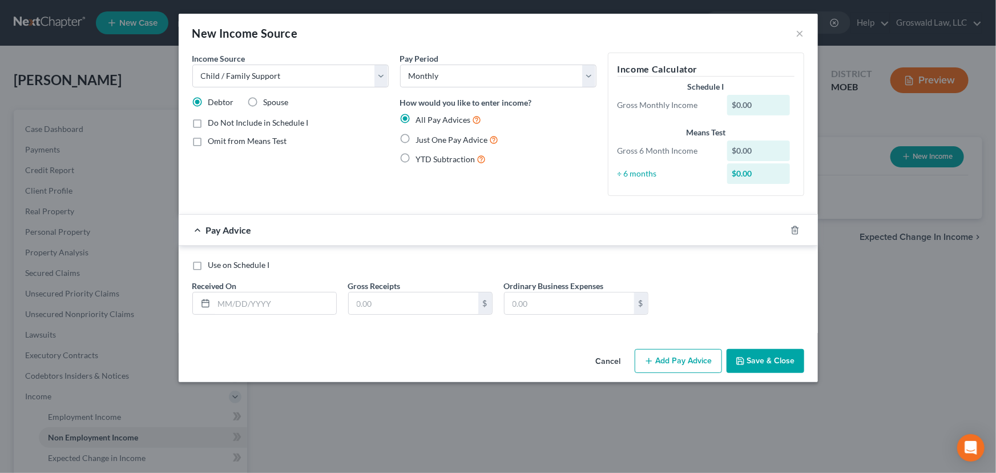
radio input "true"
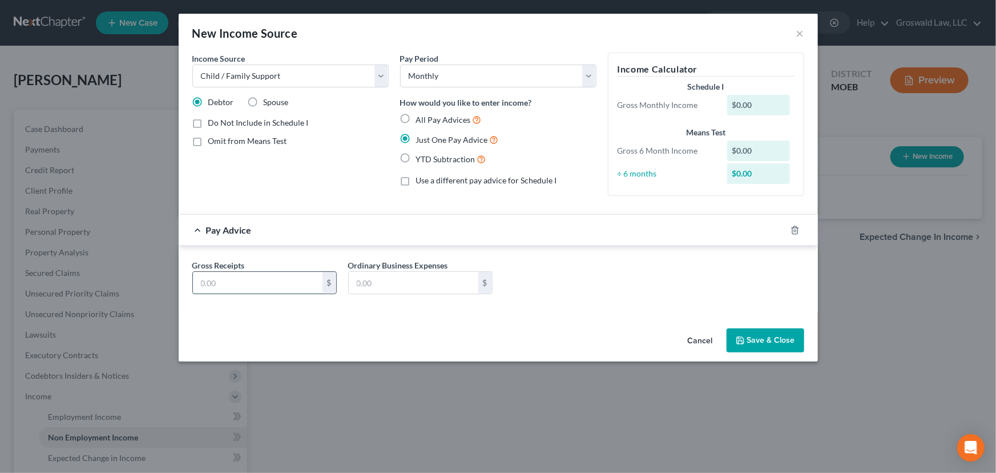
click at [282, 279] on input "text" at bounding box center [258, 283] width 130 height 22
type input "180"
click at [773, 338] on button "Save & Close" at bounding box center [766, 340] width 78 height 24
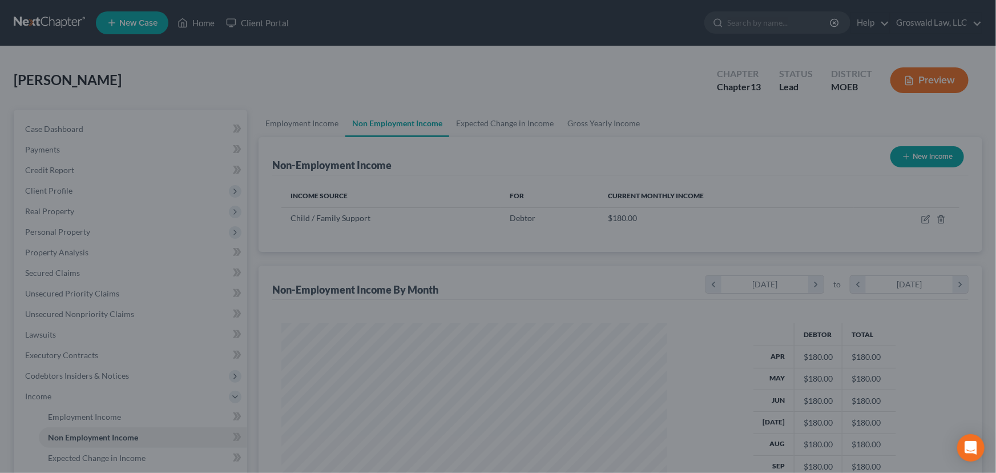
scroll to position [204, 405]
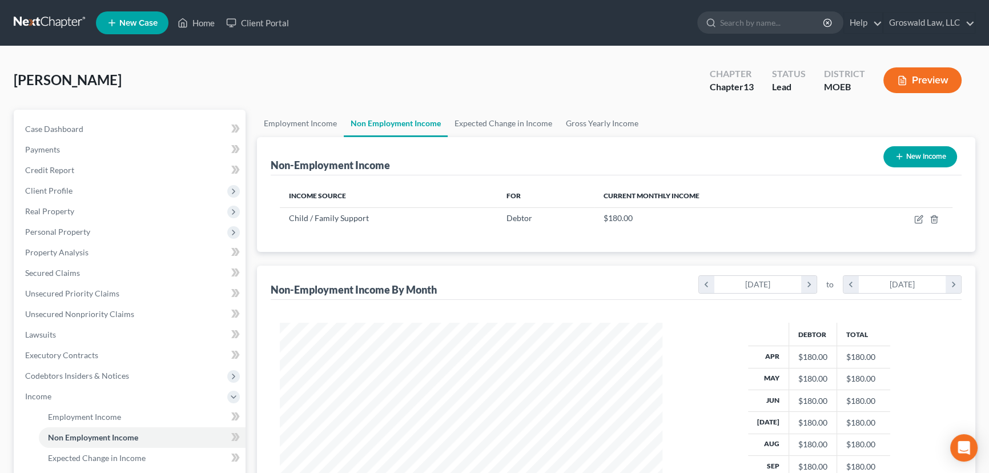
click at [899, 148] on button "New Income" at bounding box center [920, 156] width 74 height 21
select select "0"
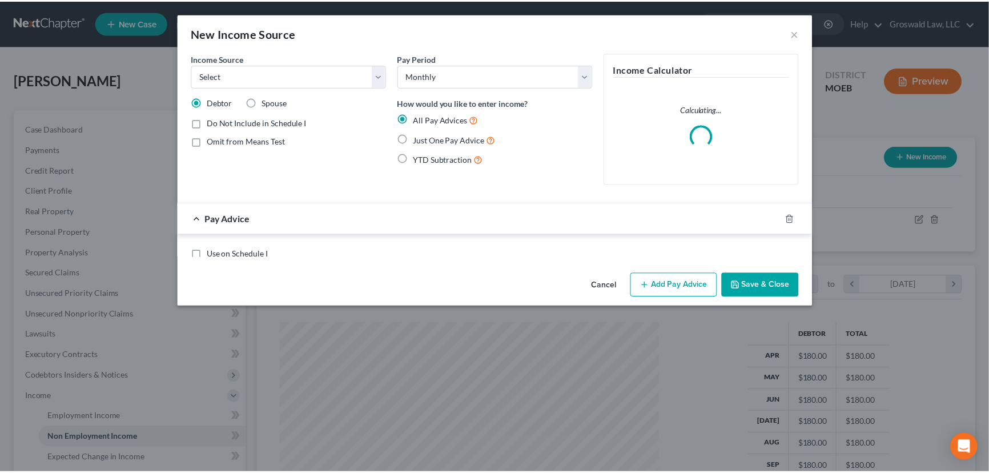
scroll to position [204, 409]
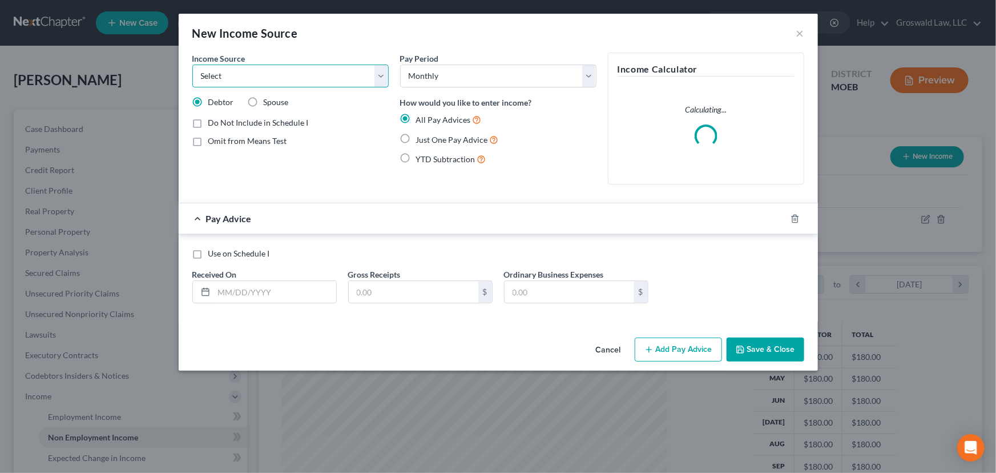
click at [317, 78] on select "Select Unemployment Disability (from employer) Pension Retirement Social Securi…" at bounding box center [290, 76] width 196 height 23
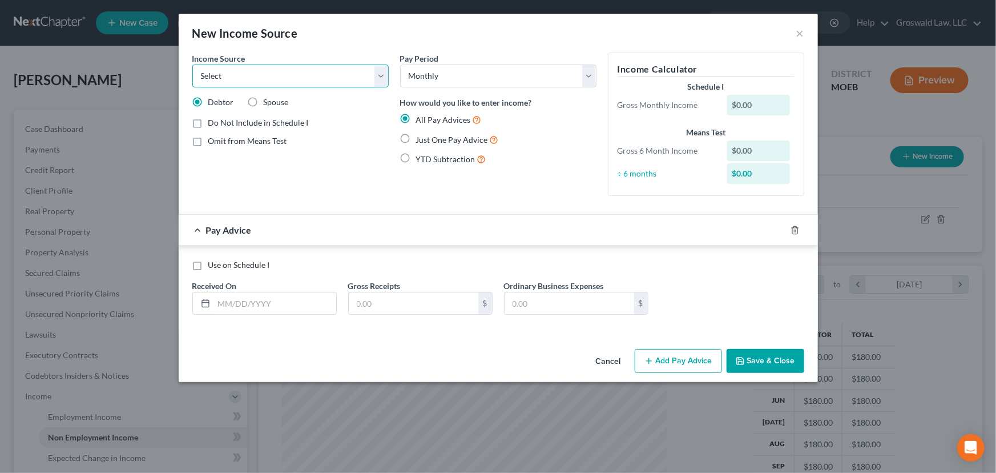
select select "11"
click at [192, 65] on select "Select Unemployment Disability (from employer) Pension Retirement Social Securi…" at bounding box center [290, 76] width 196 height 23
click at [424, 144] on label "Just One Pay Advice" at bounding box center [457, 139] width 83 height 13
click at [424, 140] on input "Just One Pay Advice" at bounding box center [424, 136] width 7 height 7
radio input "true"
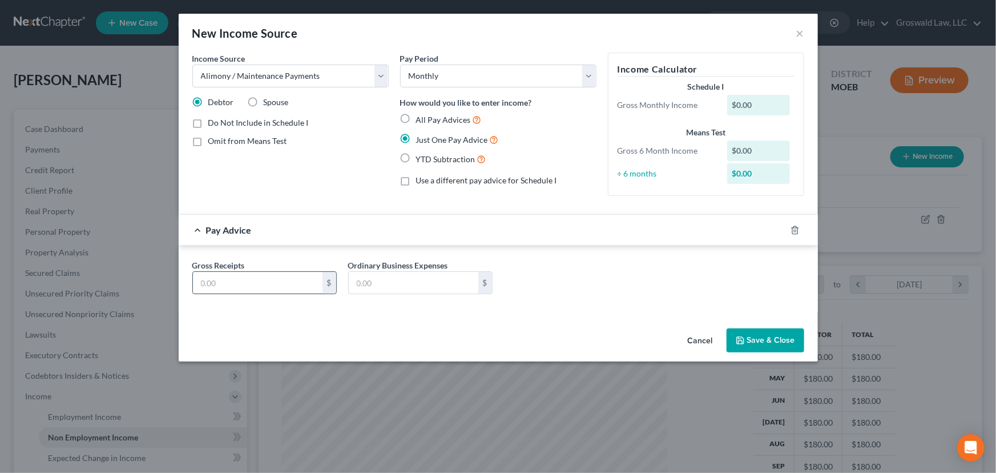
drag, startPoint x: 232, startPoint y: 281, endPoint x: 234, endPoint y: 272, distance: 8.6
click at [232, 280] on input "text" at bounding box center [258, 283] width 130 height 22
type input "1,450"
click at [776, 340] on button "Save & Close" at bounding box center [766, 340] width 78 height 24
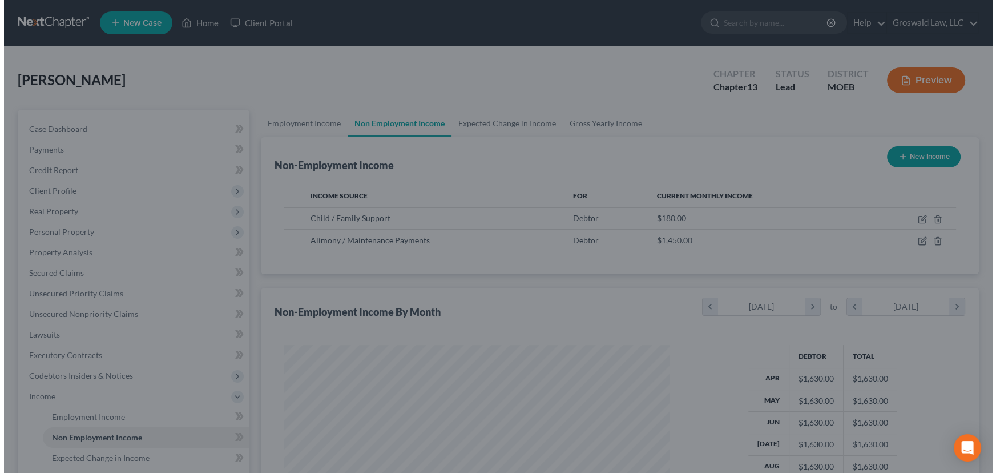
scroll to position [570714, 570513]
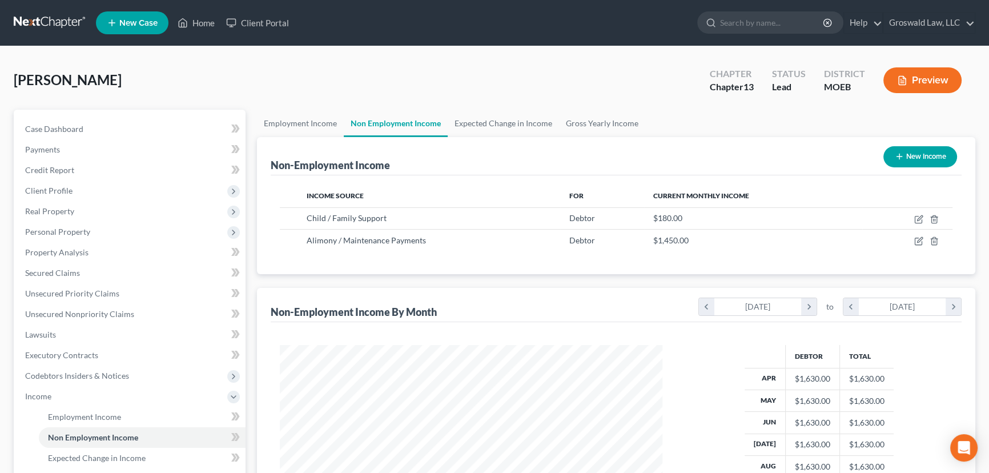
click at [909, 162] on button "New Income" at bounding box center [920, 156] width 74 height 21
select select "0"
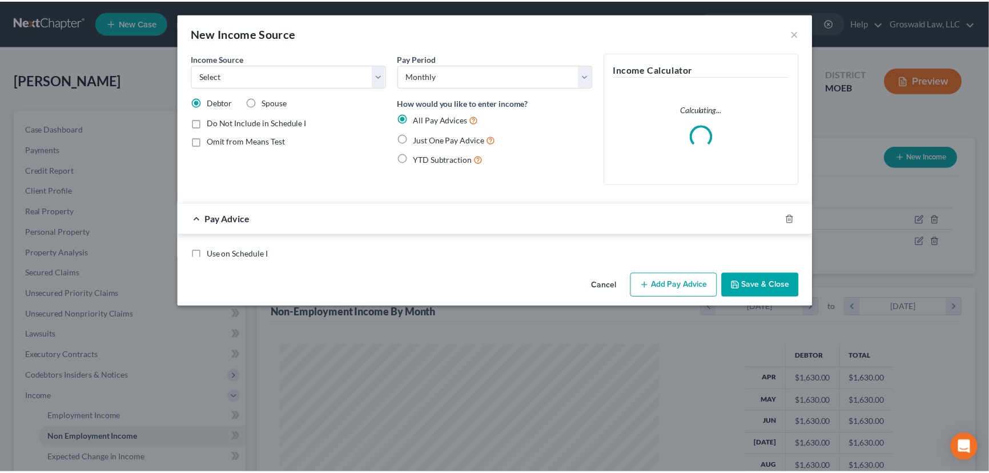
scroll to position [204, 409]
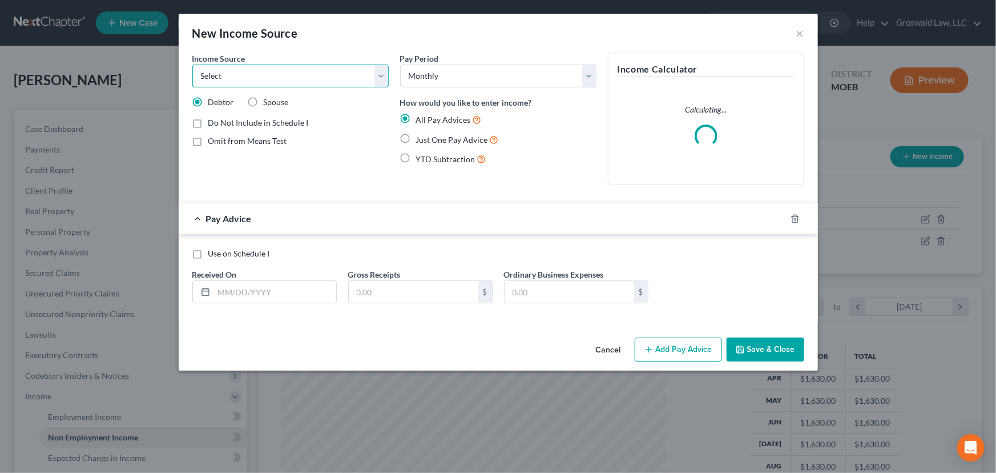
click at [240, 80] on select "Select Unemployment Disability (from employer) Pension Retirement Social Securi…" at bounding box center [290, 76] width 196 height 23
select select "2"
click at [192, 65] on select "Select Unemployment Disability (from employer) Pension Retirement Social Securi…" at bounding box center [290, 76] width 196 height 23
click at [441, 140] on span "Just One Pay Advice" at bounding box center [452, 140] width 72 height 10
click at [428, 140] on input "Just One Pay Advice" at bounding box center [424, 136] width 7 height 7
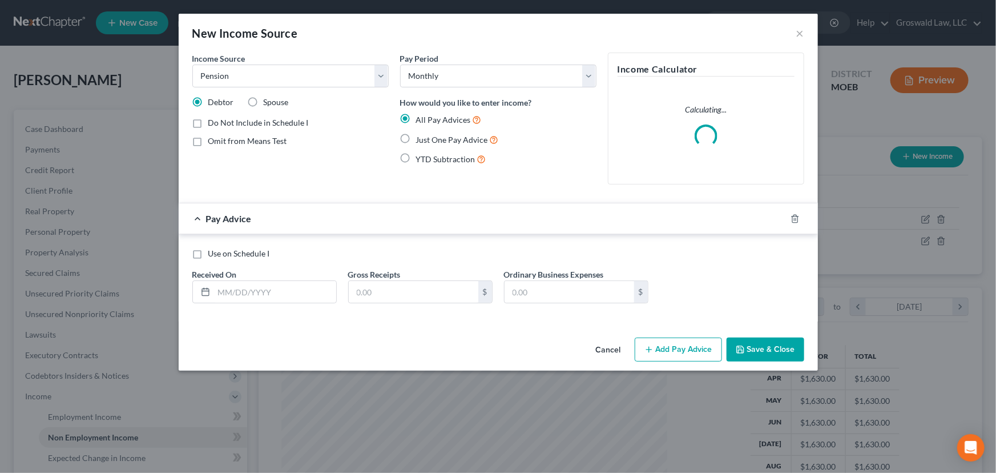
radio input "true"
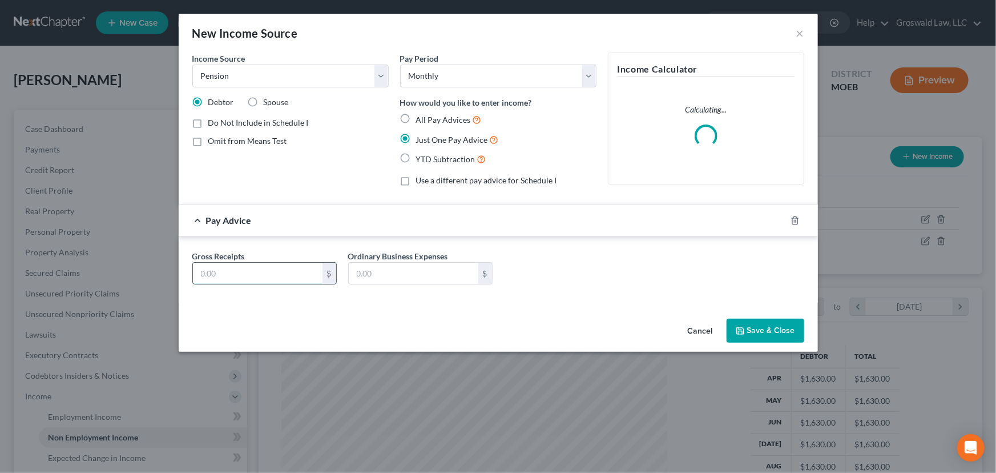
click at [260, 267] on input "text" at bounding box center [258, 274] width 130 height 22
type input "980"
click at [747, 324] on button "Save & Close" at bounding box center [766, 331] width 78 height 24
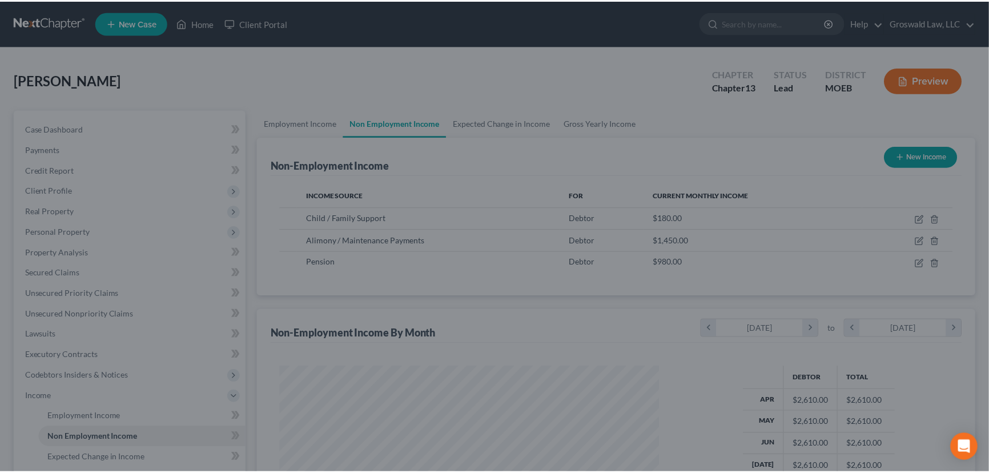
scroll to position [570714, 570513]
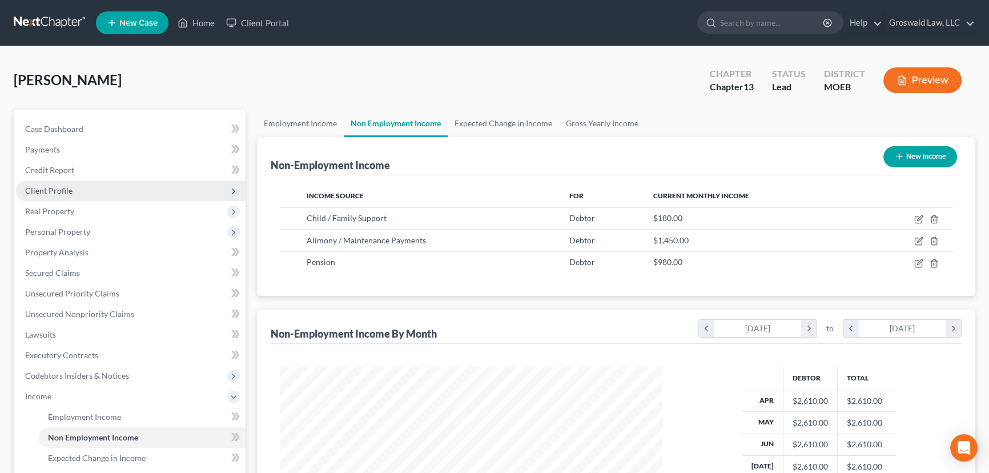
click at [87, 187] on span "Client Profile" at bounding box center [131, 190] width 230 height 21
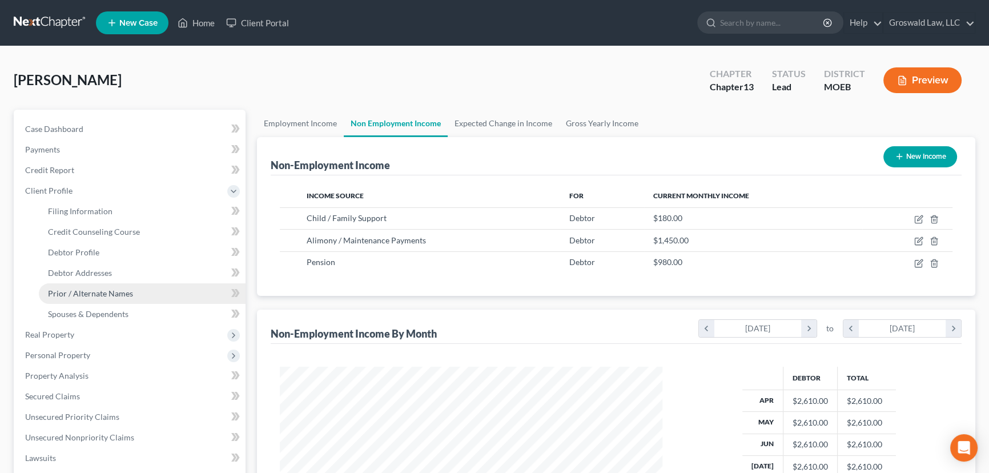
click at [104, 295] on span "Prior / Alternate Names" at bounding box center [90, 293] width 85 height 10
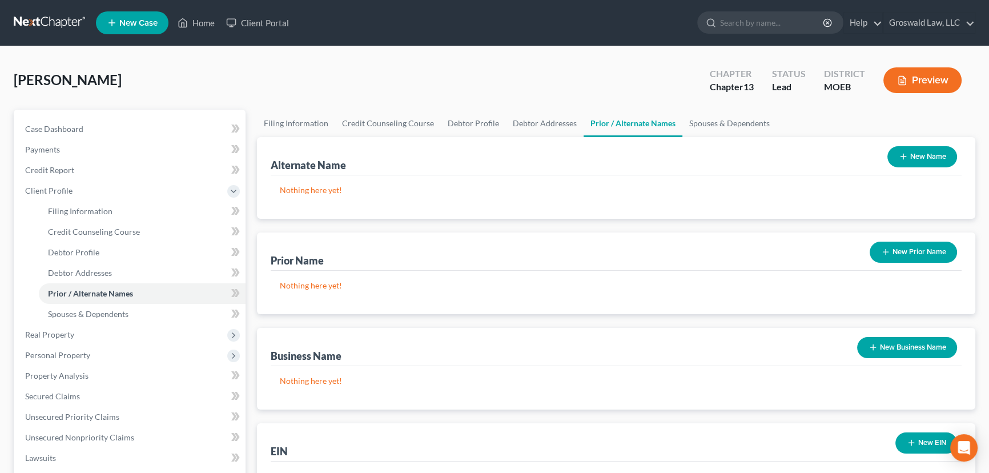
click at [906, 254] on button "New Prior Name" at bounding box center [913, 251] width 87 height 21
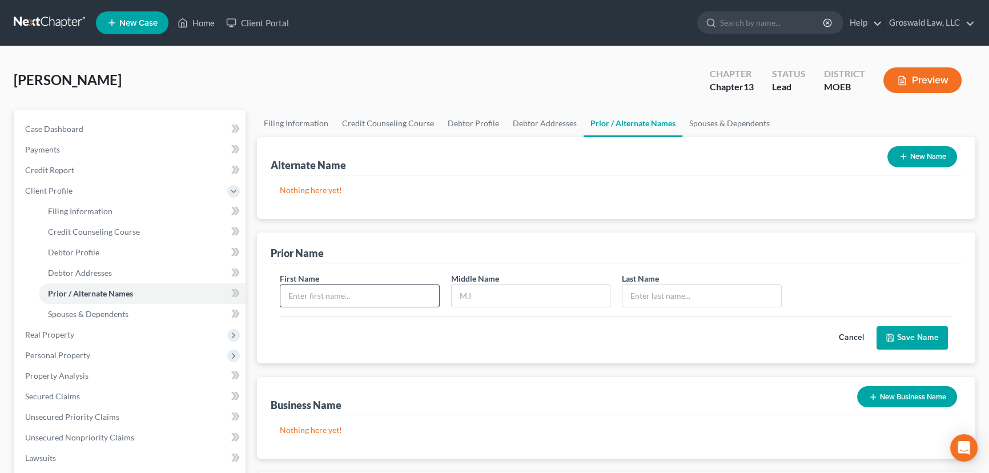
click at [364, 297] on input "text" at bounding box center [359, 296] width 159 height 22
type input "[PERSON_NAME]"
click at [907, 340] on button "Save Name" at bounding box center [911, 338] width 71 height 24
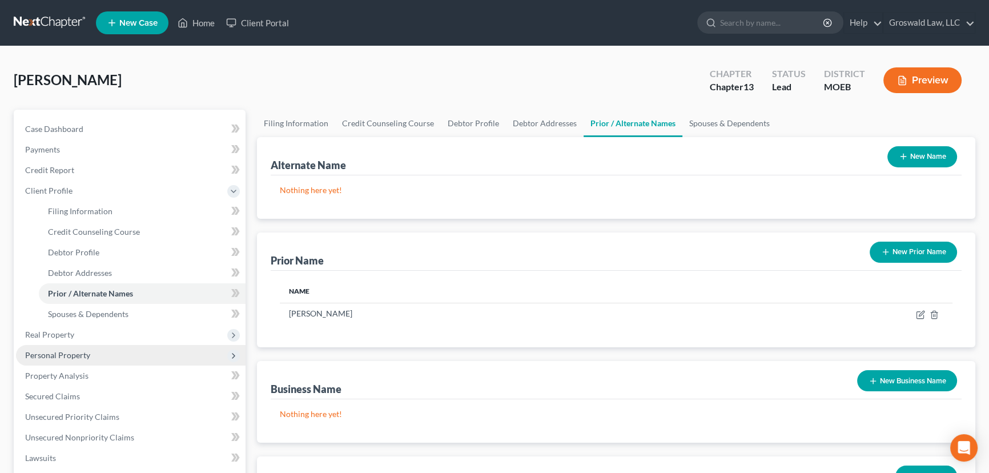
click at [59, 354] on span "Personal Property" at bounding box center [57, 355] width 65 height 10
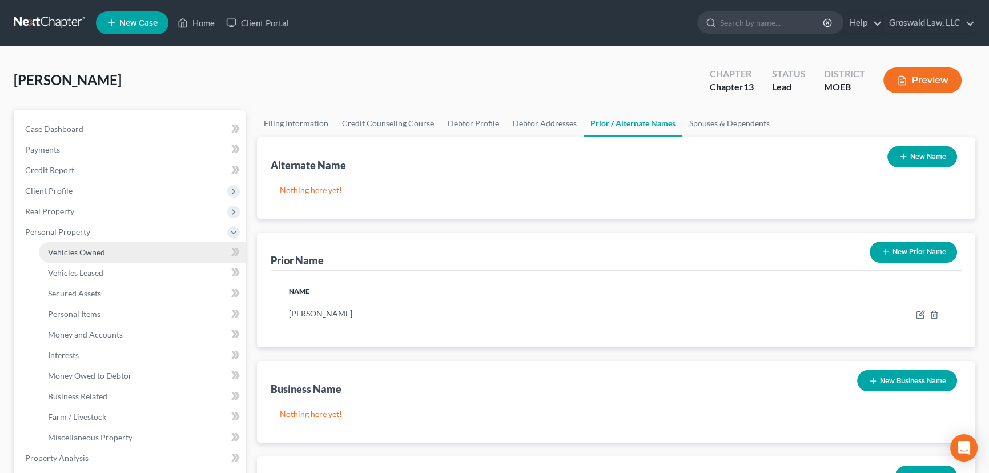
click at [86, 252] on span "Vehicles Owned" at bounding box center [76, 252] width 57 height 10
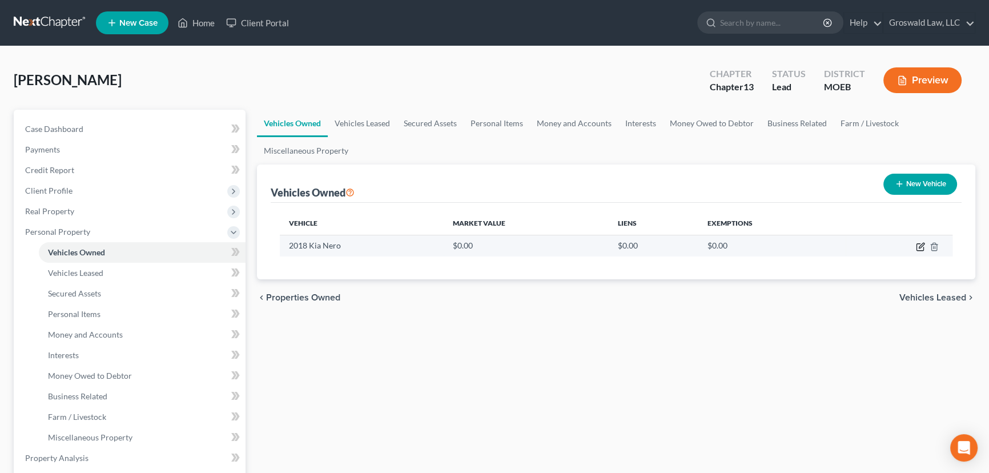
click at [924, 245] on icon "button" at bounding box center [920, 246] width 9 height 9
select select "0"
select select "8"
select select "0"
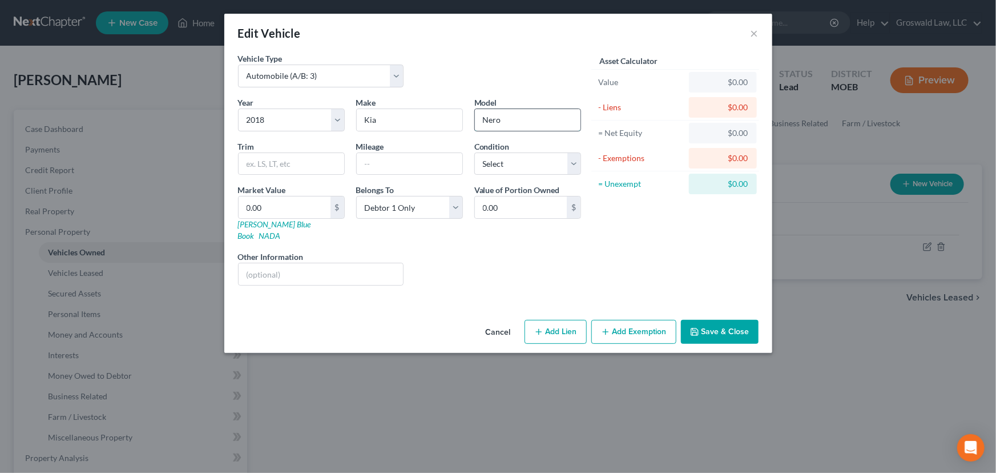
click at [492, 120] on input "Nero" at bounding box center [528, 120] width 106 height 22
type input "Niro"
click at [710, 320] on button "Save & Close" at bounding box center [720, 332] width 78 height 24
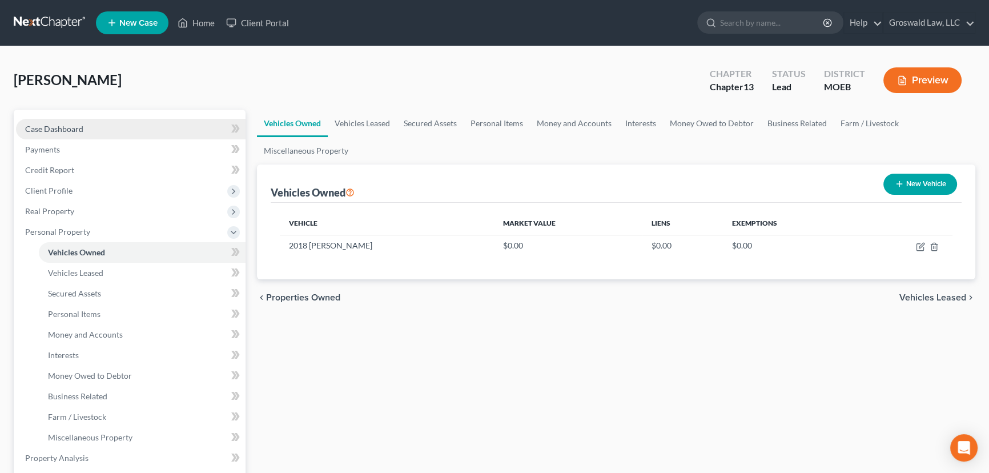
click at [106, 124] on link "Case Dashboard" at bounding box center [131, 129] width 230 height 21
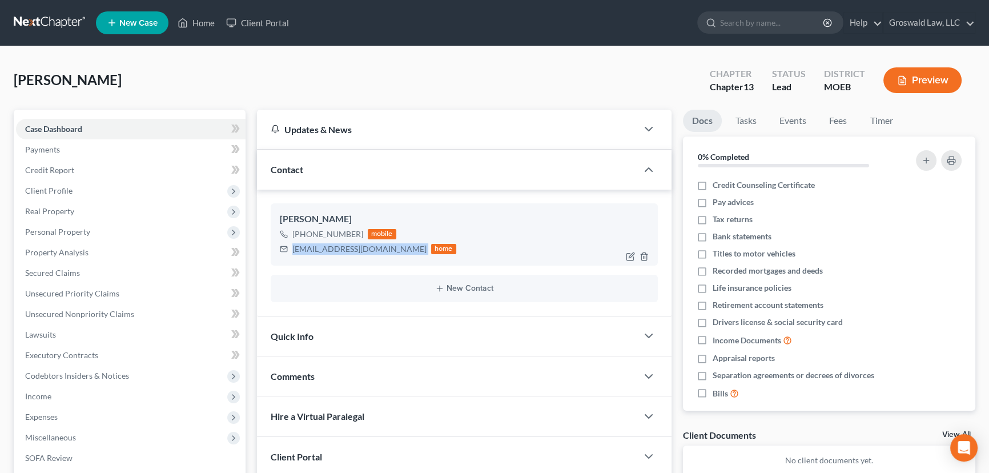
drag, startPoint x: 357, startPoint y: 252, endPoint x: 288, endPoint y: 251, distance: 69.1
click at [288, 251] on div "[EMAIL_ADDRESS][DOMAIN_NAME] home" at bounding box center [368, 248] width 176 height 15
copy div "[EMAIL_ADDRESS][DOMAIN_NAME]"
click at [371, 372] on div "Comments" at bounding box center [447, 375] width 380 height 39
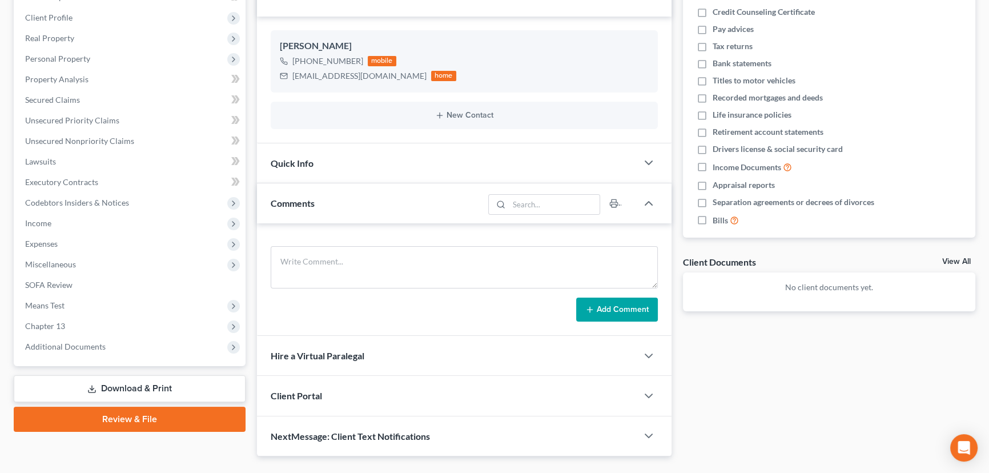
scroll to position [174, 0]
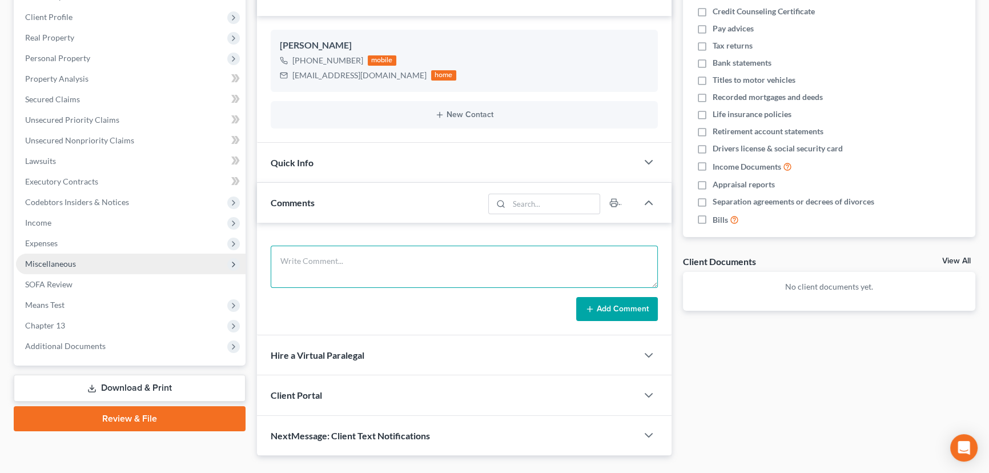
drag, startPoint x: 320, startPoint y: 267, endPoint x: 29, endPoint y: 252, distance: 291.5
click at [320, 265] on textarea at bounding box center [464, 266] width 387 height 42
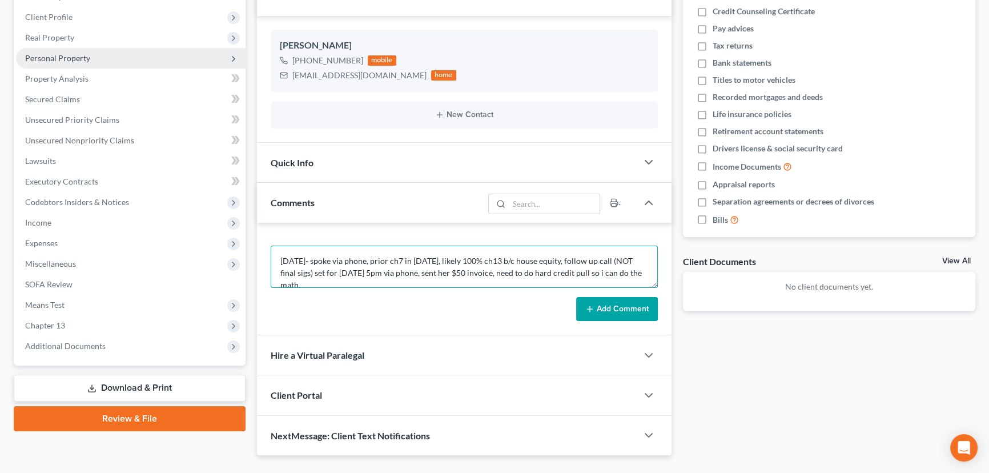
type textarea "[DATE]- spoke via phone, prior ch7 in [DATE], likely 100% ch13 b/c house equity…"
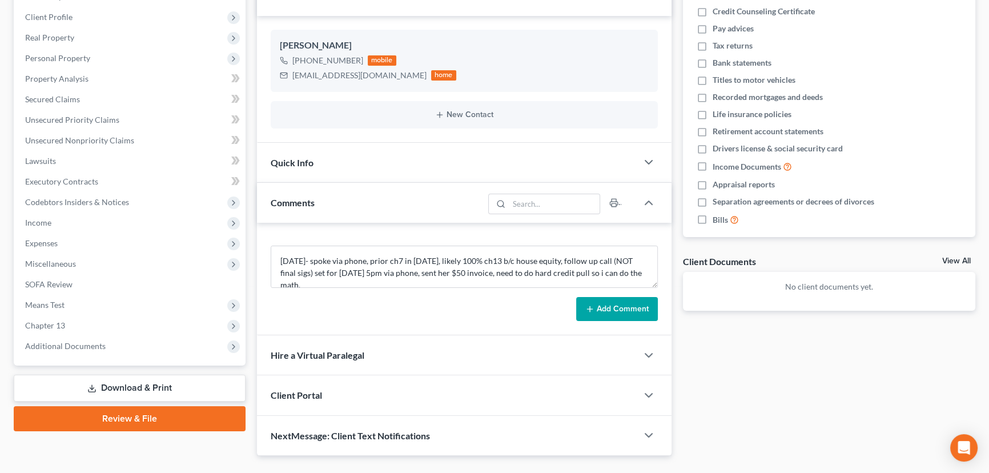
click at [619, 305] on button "Add Comment" at bounding box center [617, 309] width 82 height 24
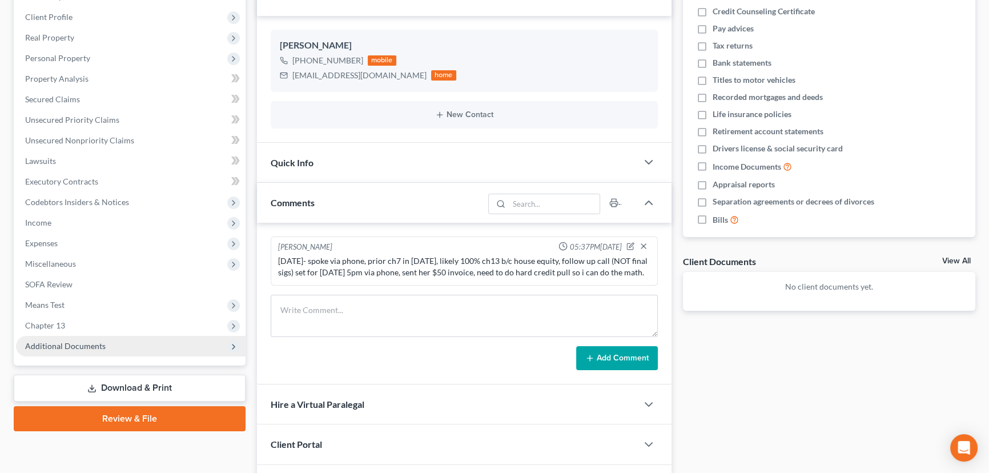
click at [128, 343] on span "Additional Documents" at bounding box center [131, 346] width 230 height 21
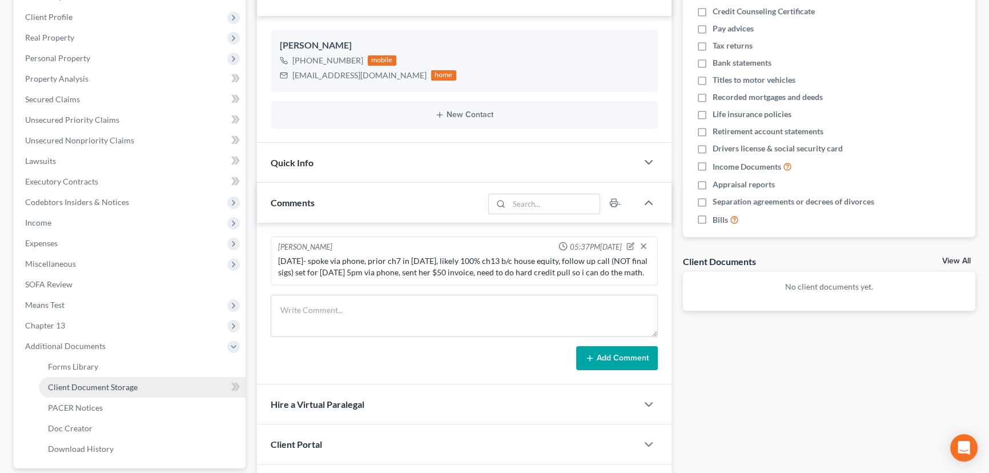
click at [108, 384] on span "Client Document Storage" at bounding box center [93, 387] width 90 height 10
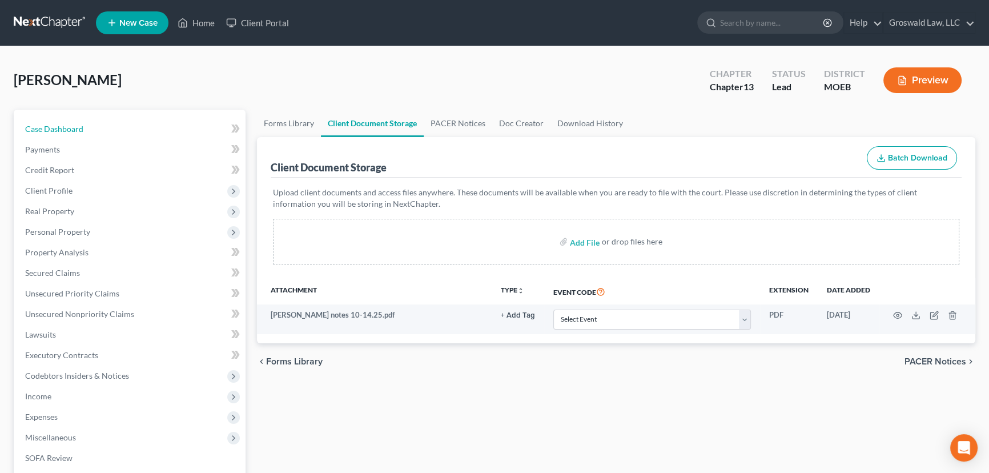
drag, startPoint x: 81, startPoint y: 124, endPoint x: 86, endPoint y: 3, distance: 120.6
click at [81, 124] on span "Case Dashboard" at bounding box center [54, 129] width 58 height 10
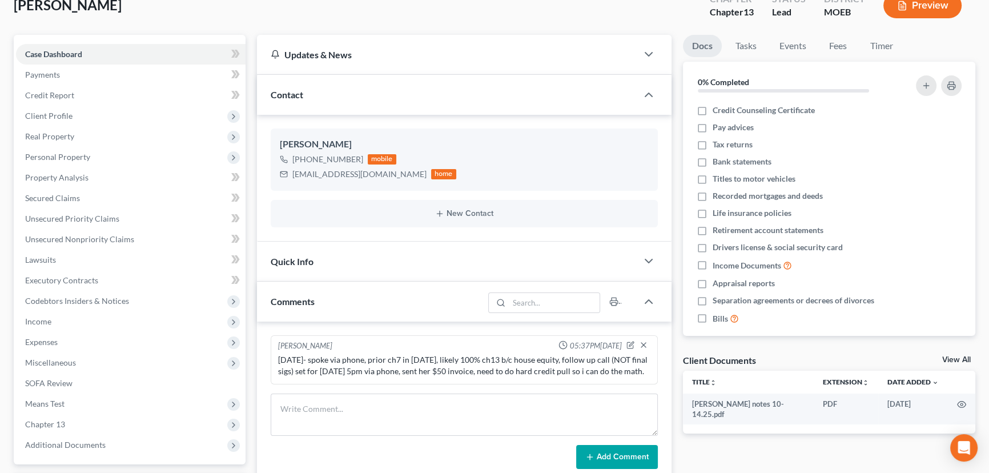
scroll to position [207, 0]
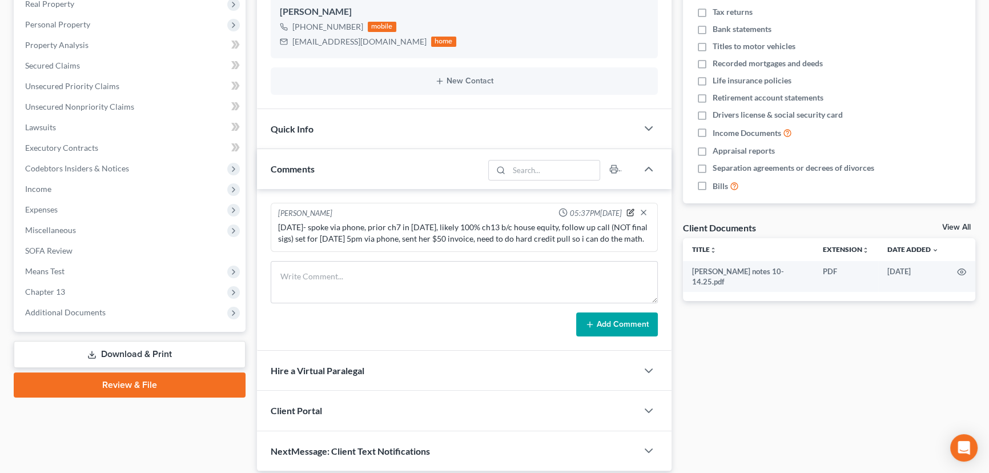
drag, startPoint x: 628, startPoint y: 209, endPoint x: 628, endPoint y: 243, distance: 34.3
click at [628, 210] on icon "button" at bounding box center [630, 212] width 8 height 8
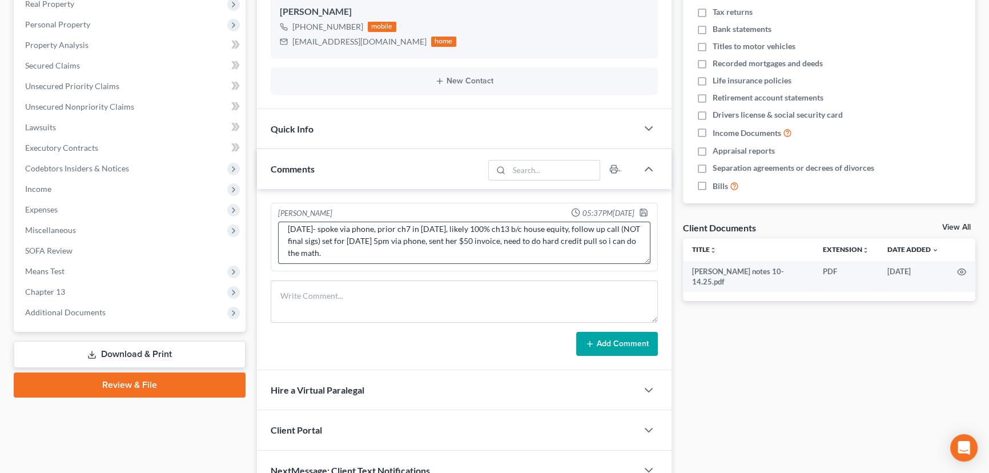
scroll to position [11, 0]
drag, startPoint x: 587, startPoint y: 245, endPoint x: 297, endPoint y: 359, distance: 312.2
click at [587, 245] on textarea "[DATE]- spoke via phone, prior ch7 in [DATE], likely 100% ch13 b/c house equity…" at bounding box center [464, 243] width 372 height 42
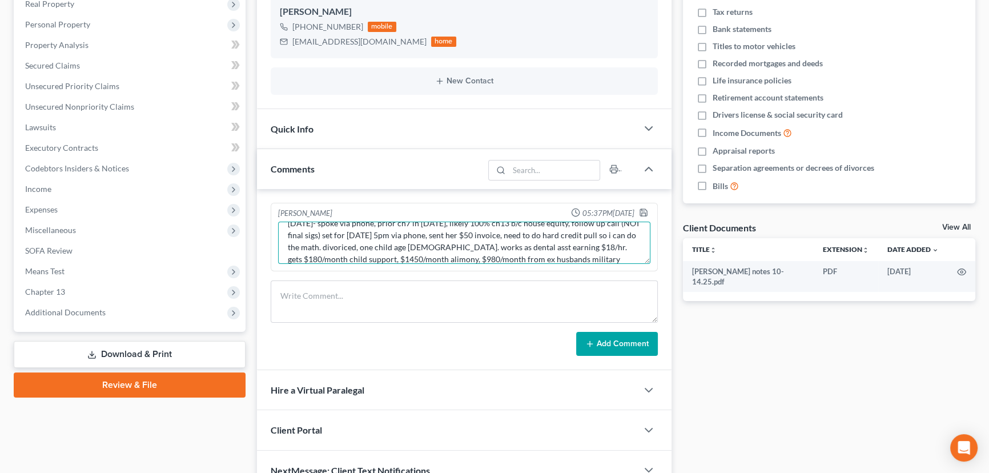
scroll to position [26, 0]
type textarea "[DATE]- spoke via phone, prior ch7 in [DATE], likely 100% ch13 b/c house equity…"
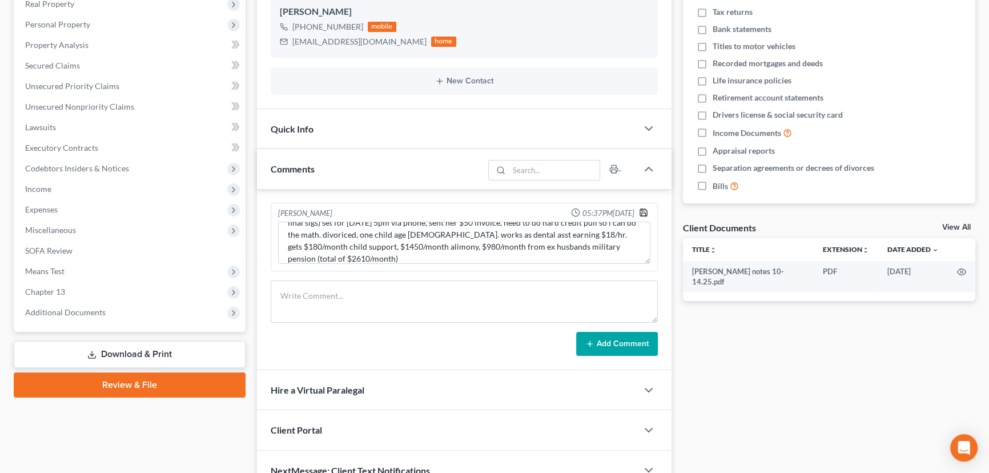
click at [641, 209] on polyline "button" at bounding box center [642, 210] width 3 height 2
